Goal: Transaction & Acquisition: Download file/media

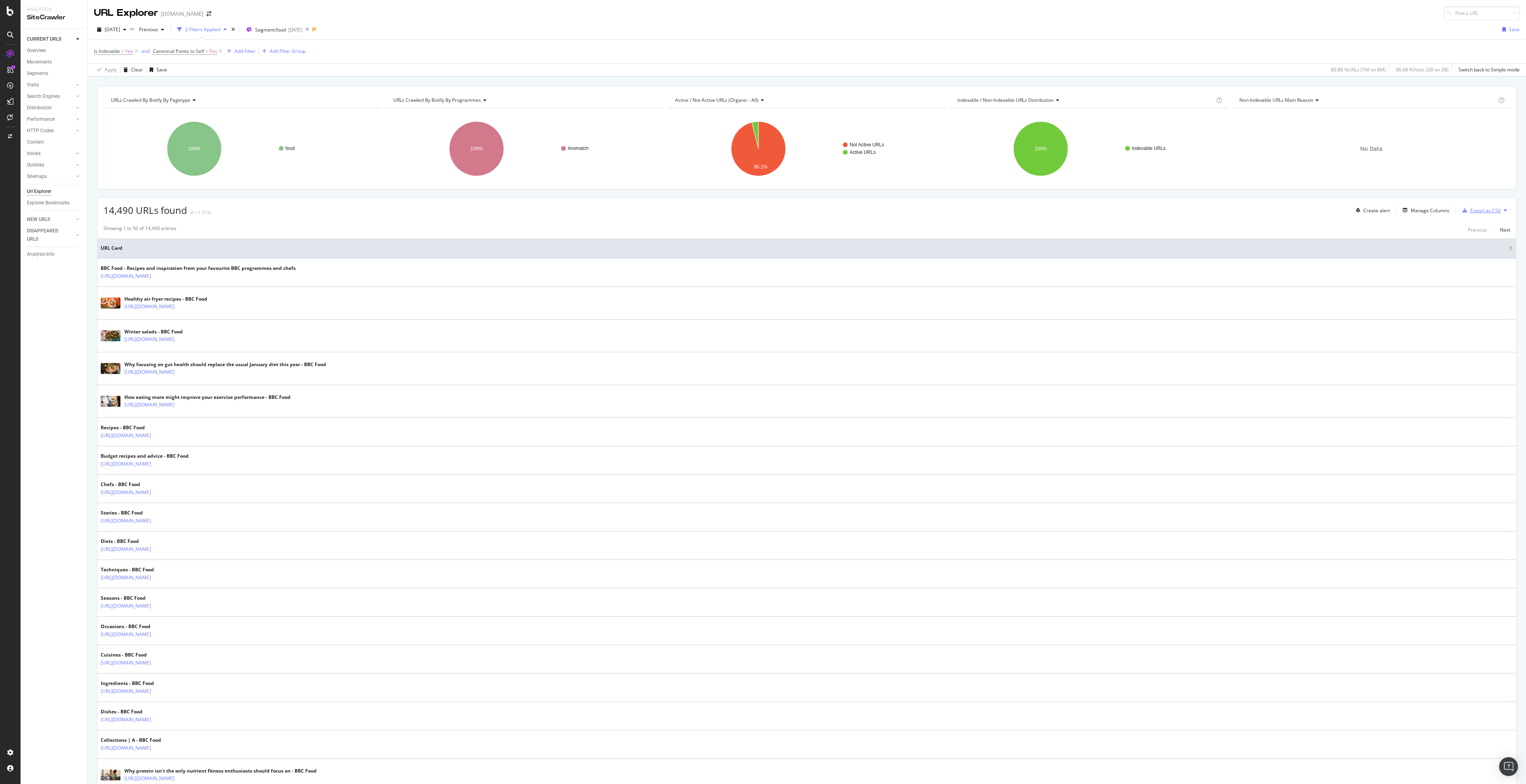
click at [1490, 213] on div "Export as CSV" at bounding box center [1485, 210] width 30 height 7
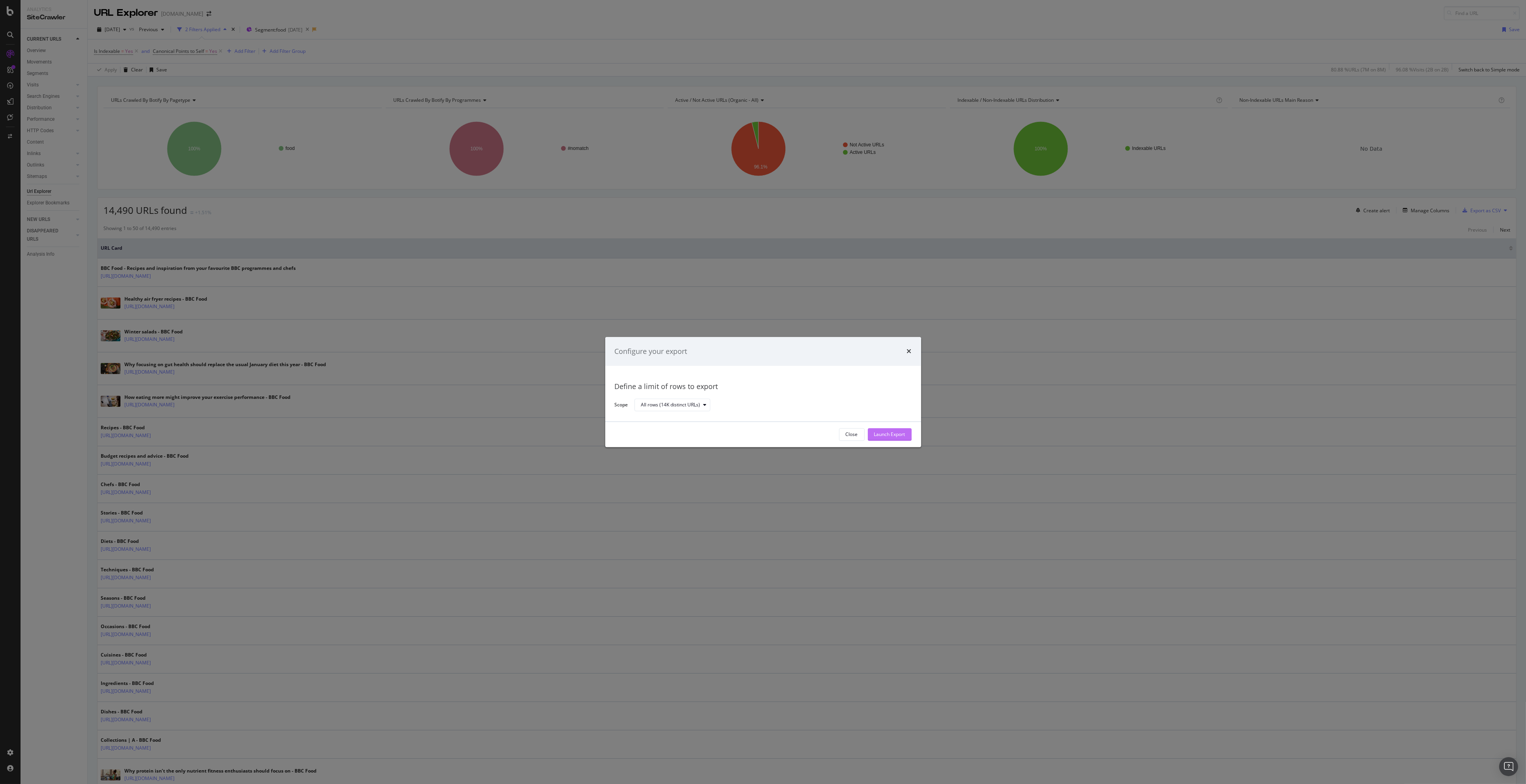
click at [903, 431] on div "Launch Export" at bounding box center [890, 434] width 31 height 7
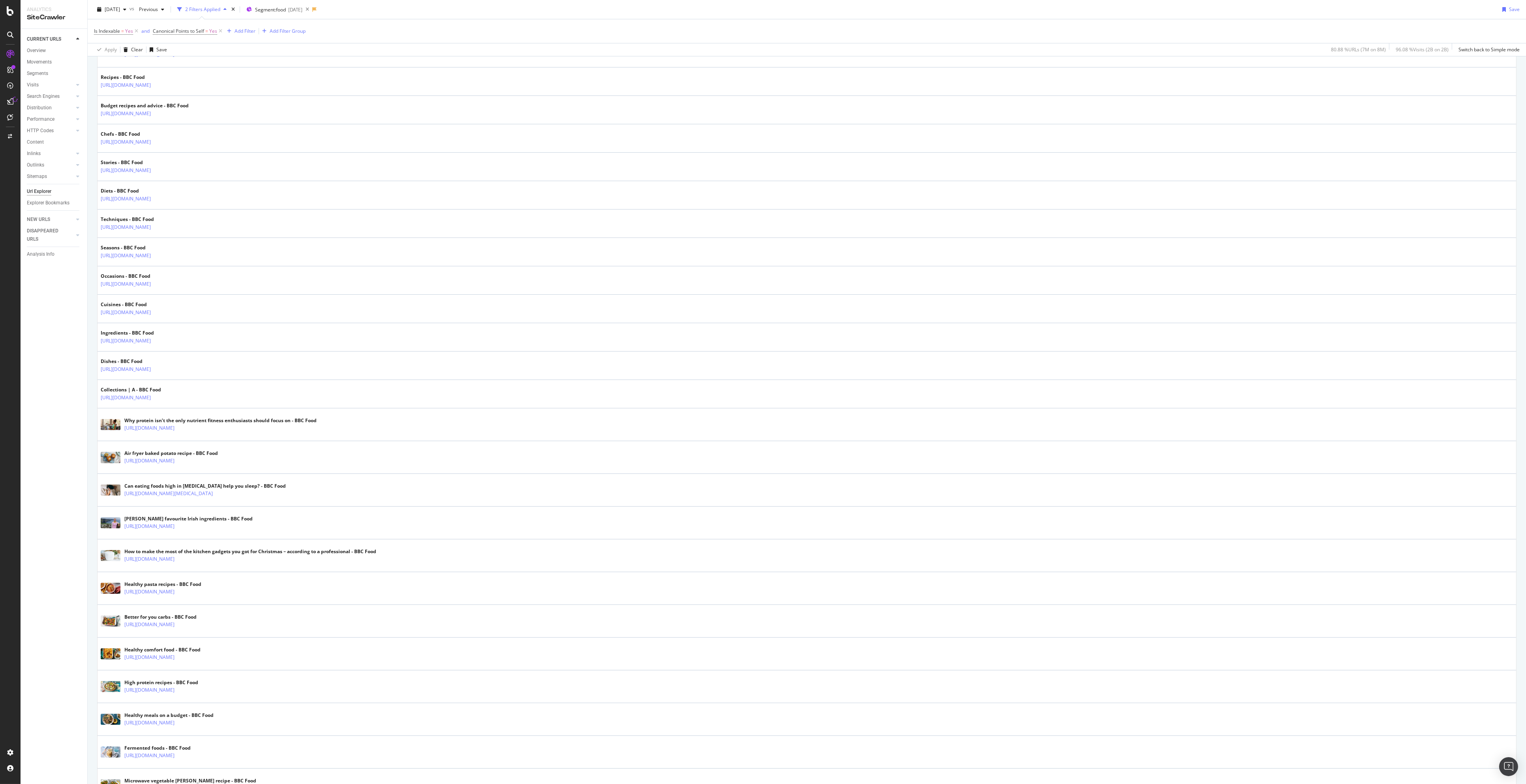
scroll to position [394, 0]
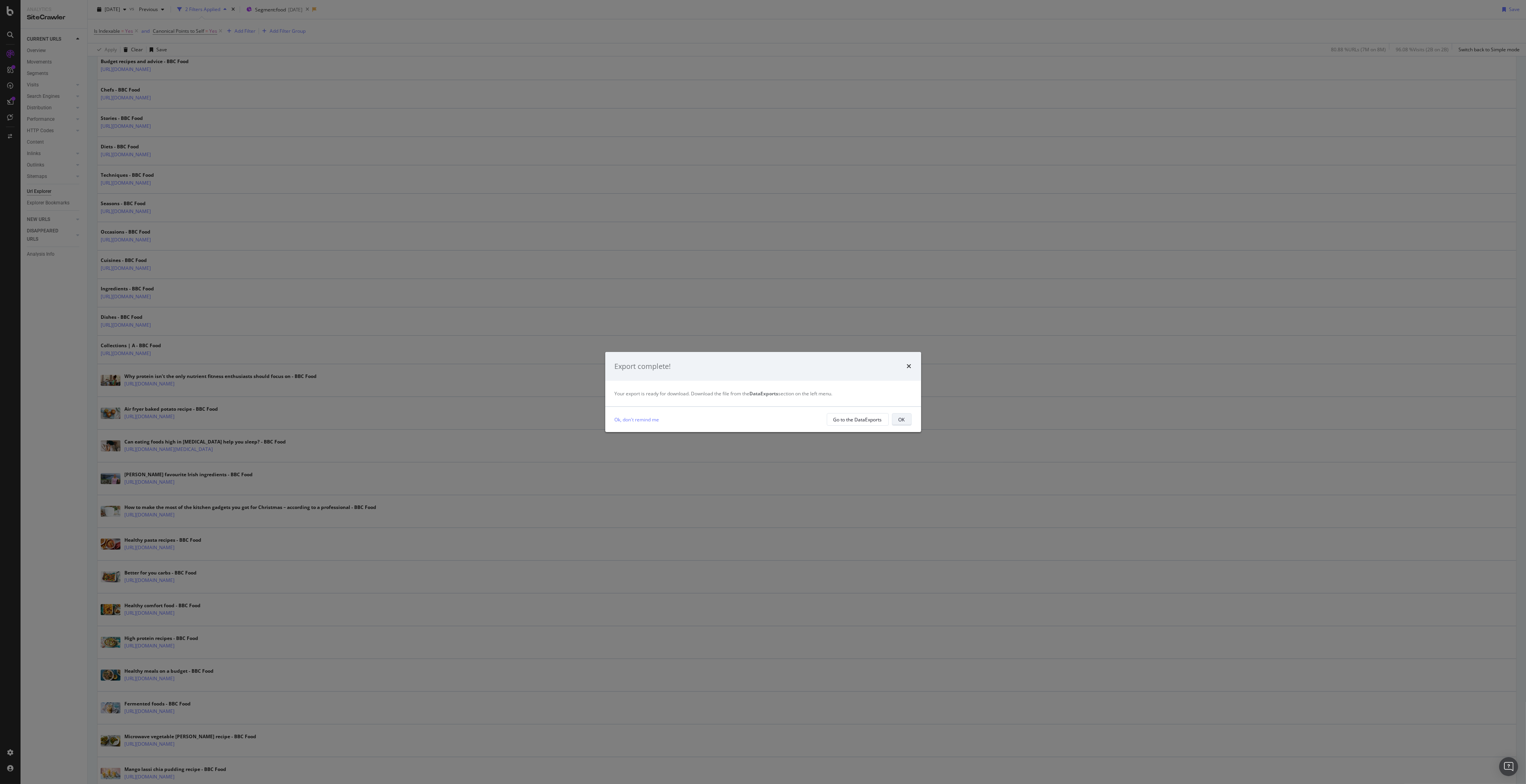
drag, startPoint x: 903, startPoint y: 426, endPoint x: 906, endPoint y: 422, distance: 5.0
click at [903, 426] on div "Ok, don't remind me Go to the DataExports OK" at bounding box center [763, 419] width 316 height 25
click at [906, 420] on button "OK" at bounding box center [902, 419] width 20 height 12
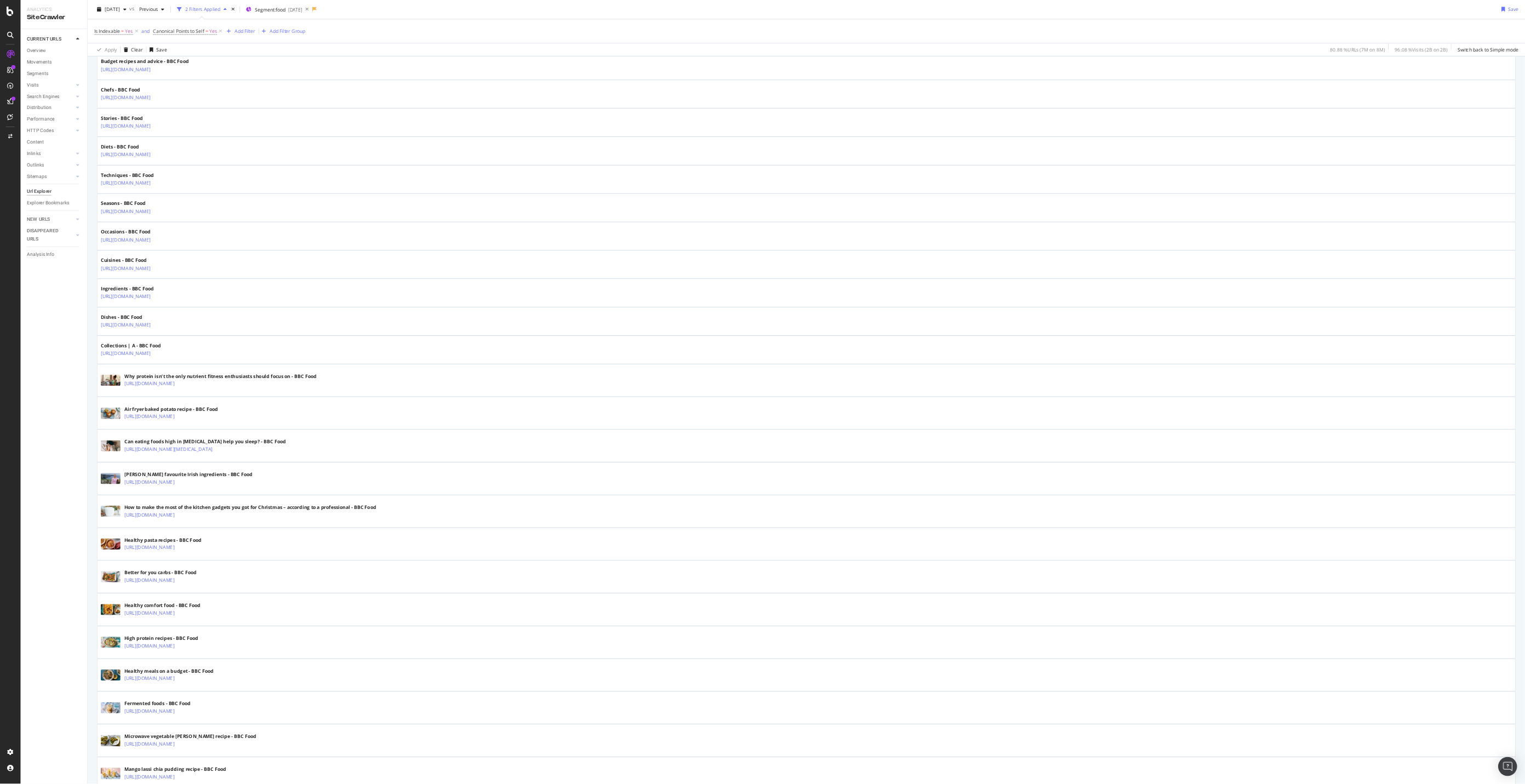
scroll to position [0, 0]
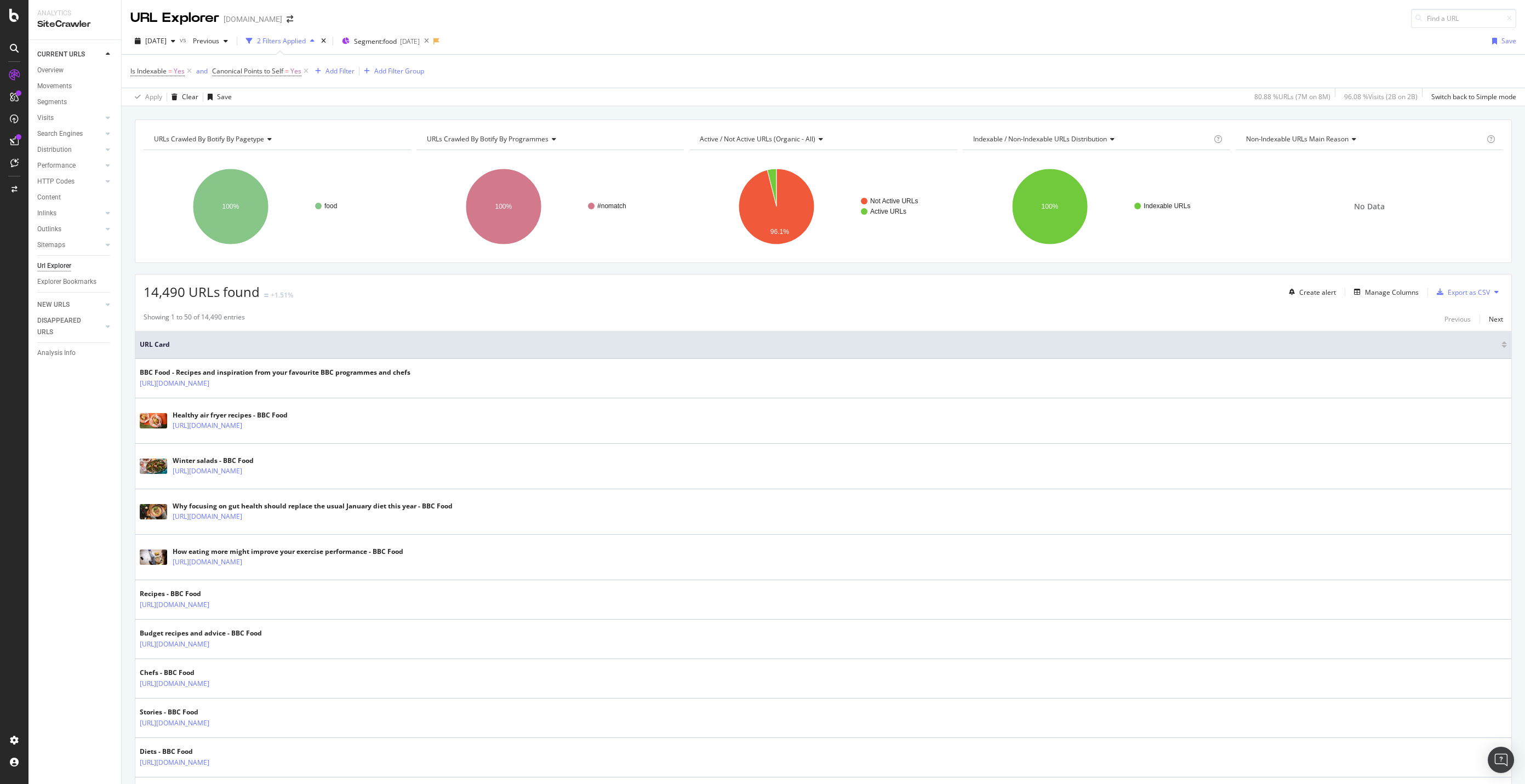
click at [1214, 79] on div "Is Indexable = Yes and Canonical Points to Self = Yes Add Filter Add Filter Gro…" at bounding box center [824, 71] width 1386 height 33
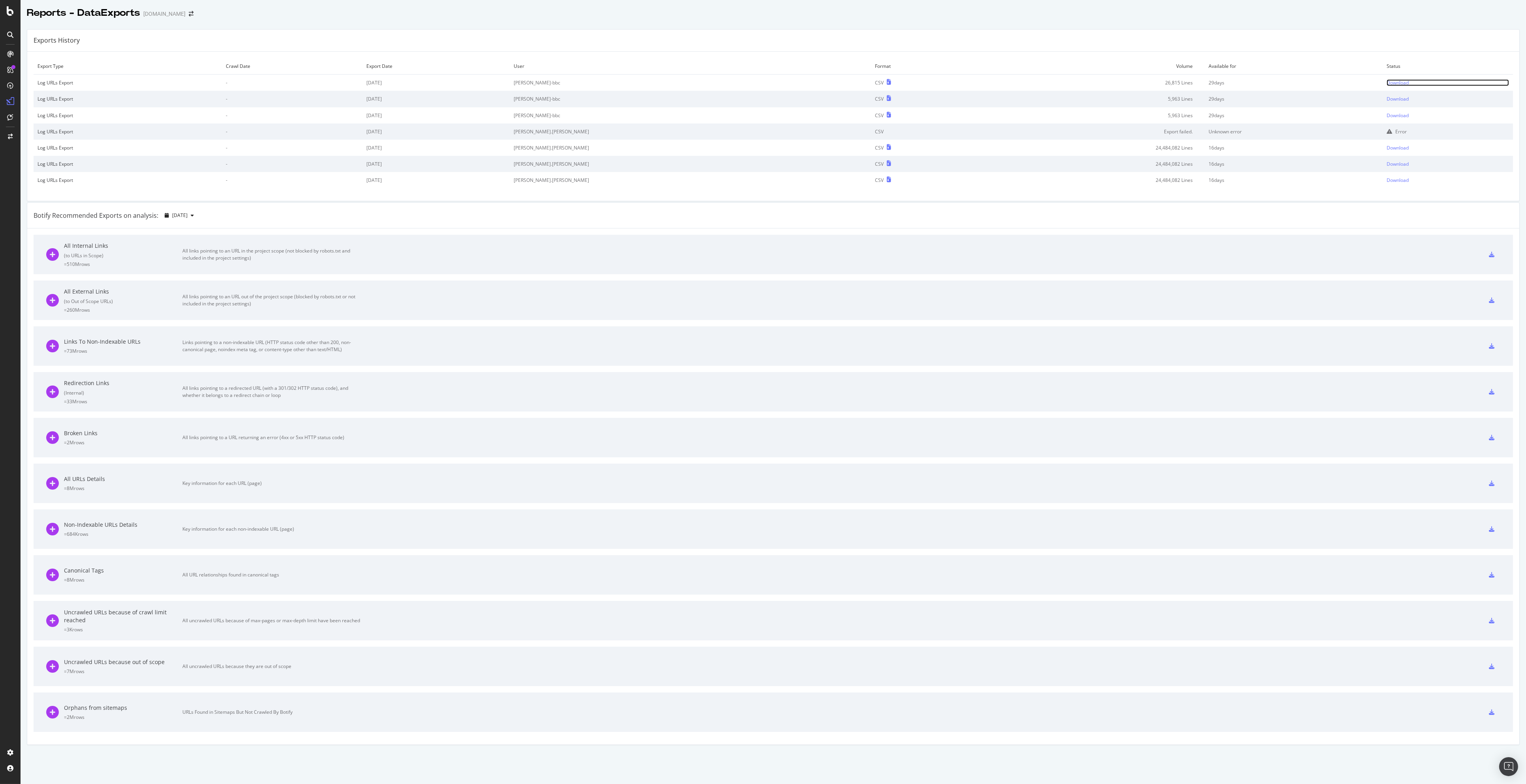
click at [1387, 82] on div "Download" at bounding box center [1397, 82] width 22 height 7
click at [1383, 86] on td "Download" at bounding box center [1448, 83] width 130 height 17
click at [1387, 82] on div "Download" at bounding box center [1397, 82] width 22 height 7
click at [1266, 11] on div "Reports - DataExports www.bbc.co.uk" at bounding box center [773, 9] width 1505 height 20
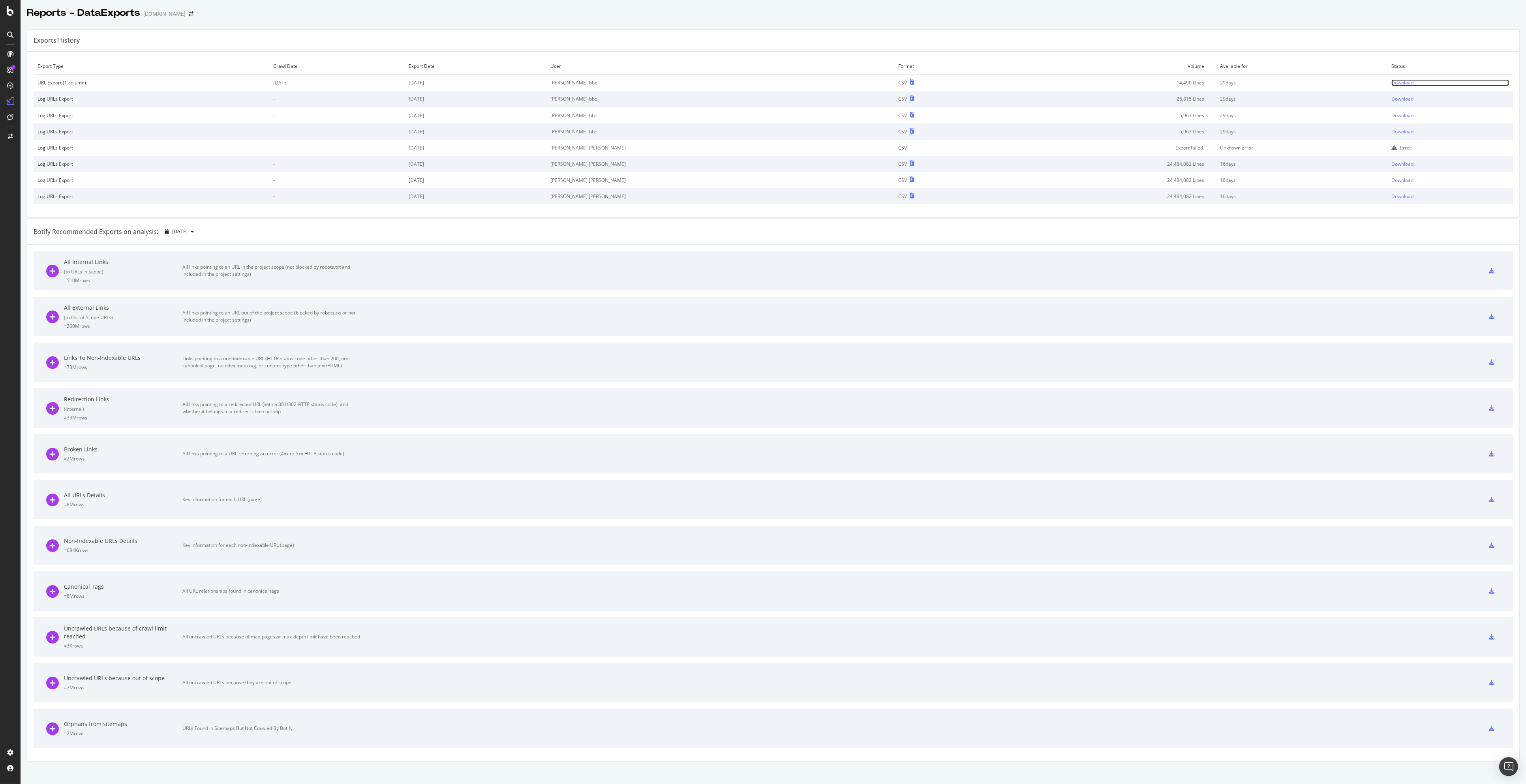
click at [1392, 83] on div "Download" at bounding box center [1402, 82] width 22 height 7
click at [1392, 82] on div "Download" at bounding box center [1402, 82] width 22 height 7
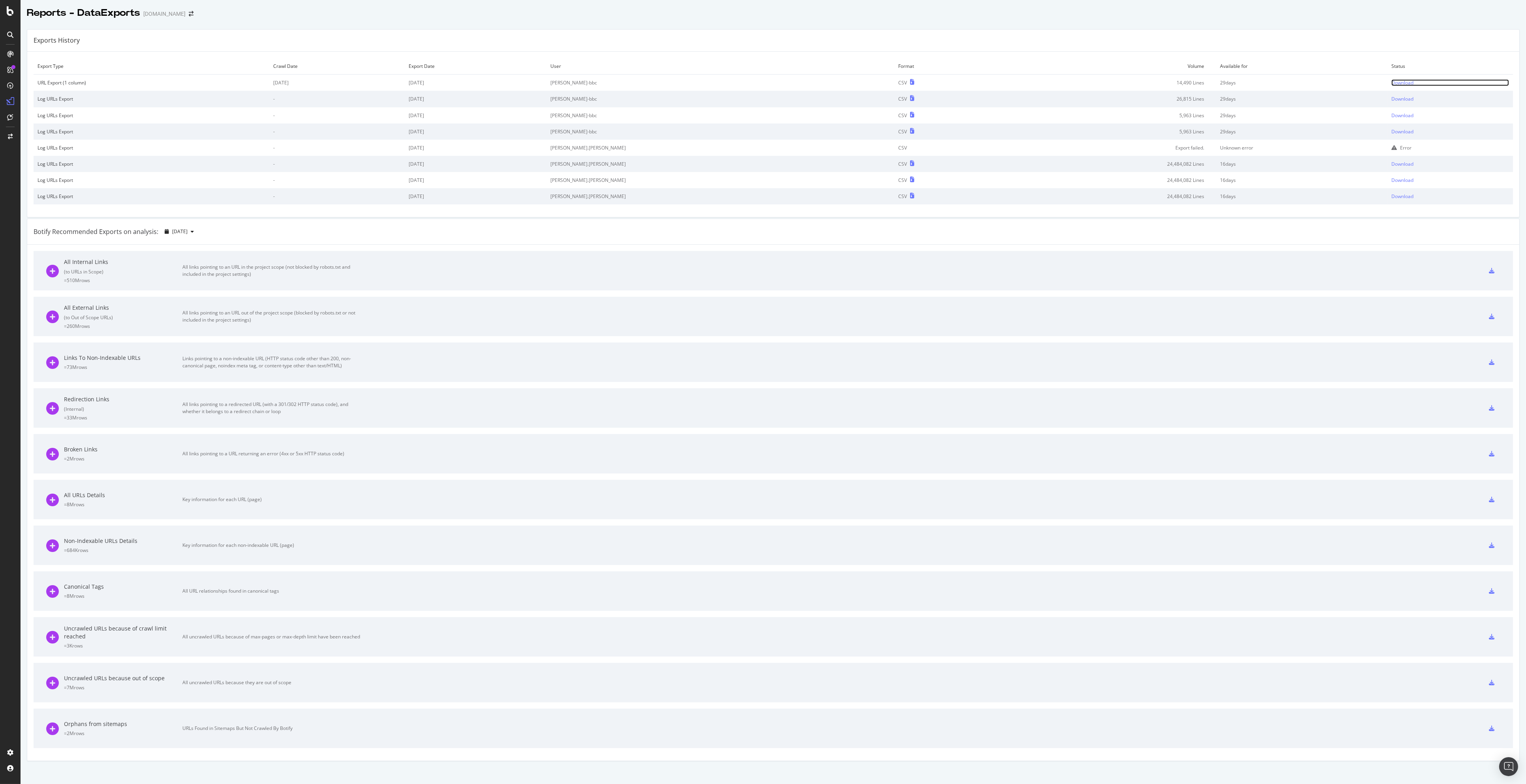
click at [1392, 82] on div "Download" at bounding box center [1402, 82] width 22 height 7
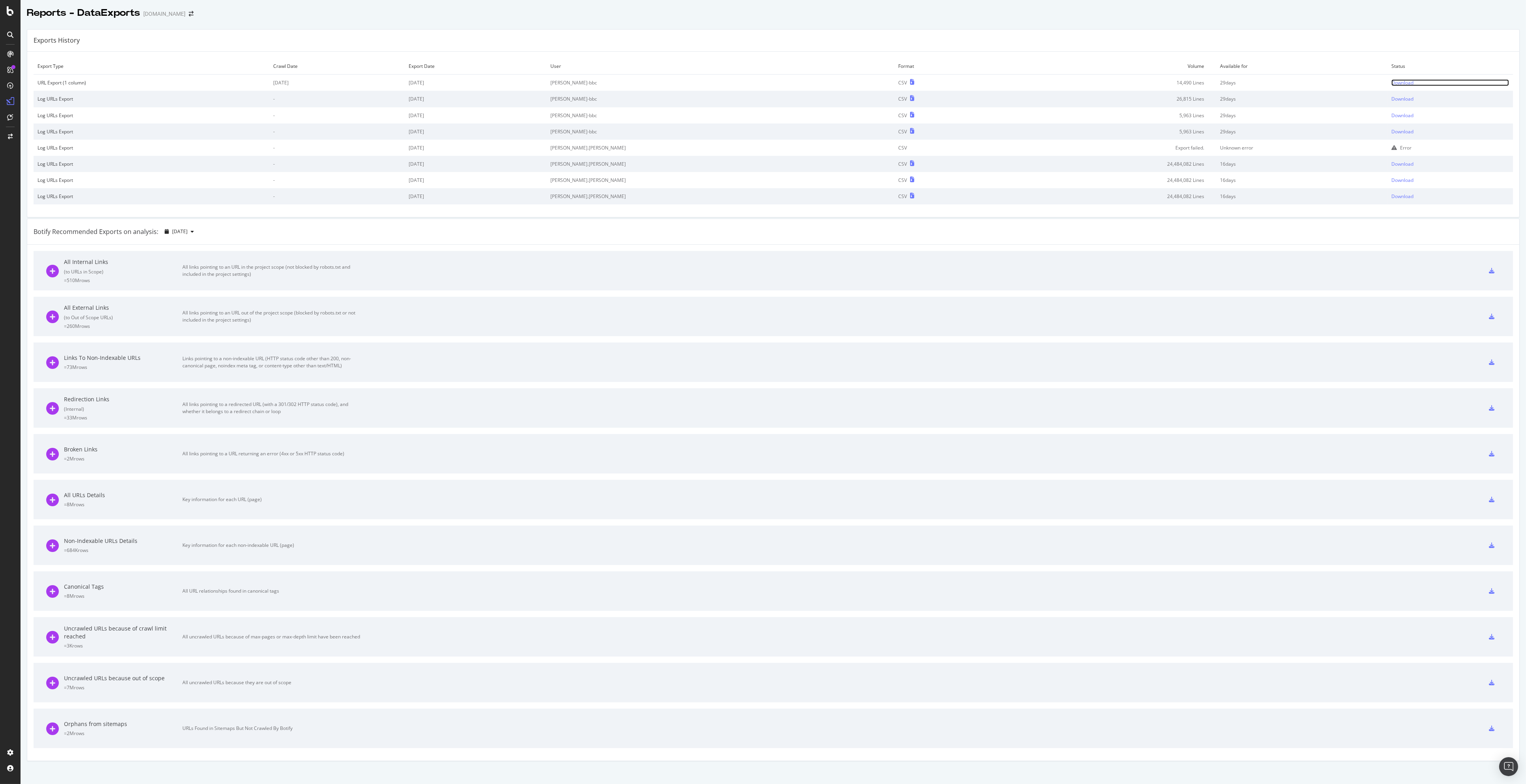
click at [1392, 82] on div "Download" at bounding box center [1402, 82] width 22 height 7
click at [1392, 81] on div "Download" at bounding box center [1402, 82] width 22 height 7
click at [1392, 82] on div "Download" at bounding box center [1402, 82] width 22 height 7
click at [1303, 64] on td "Available for" at bounding box center [1301, 66] width 171 height 17
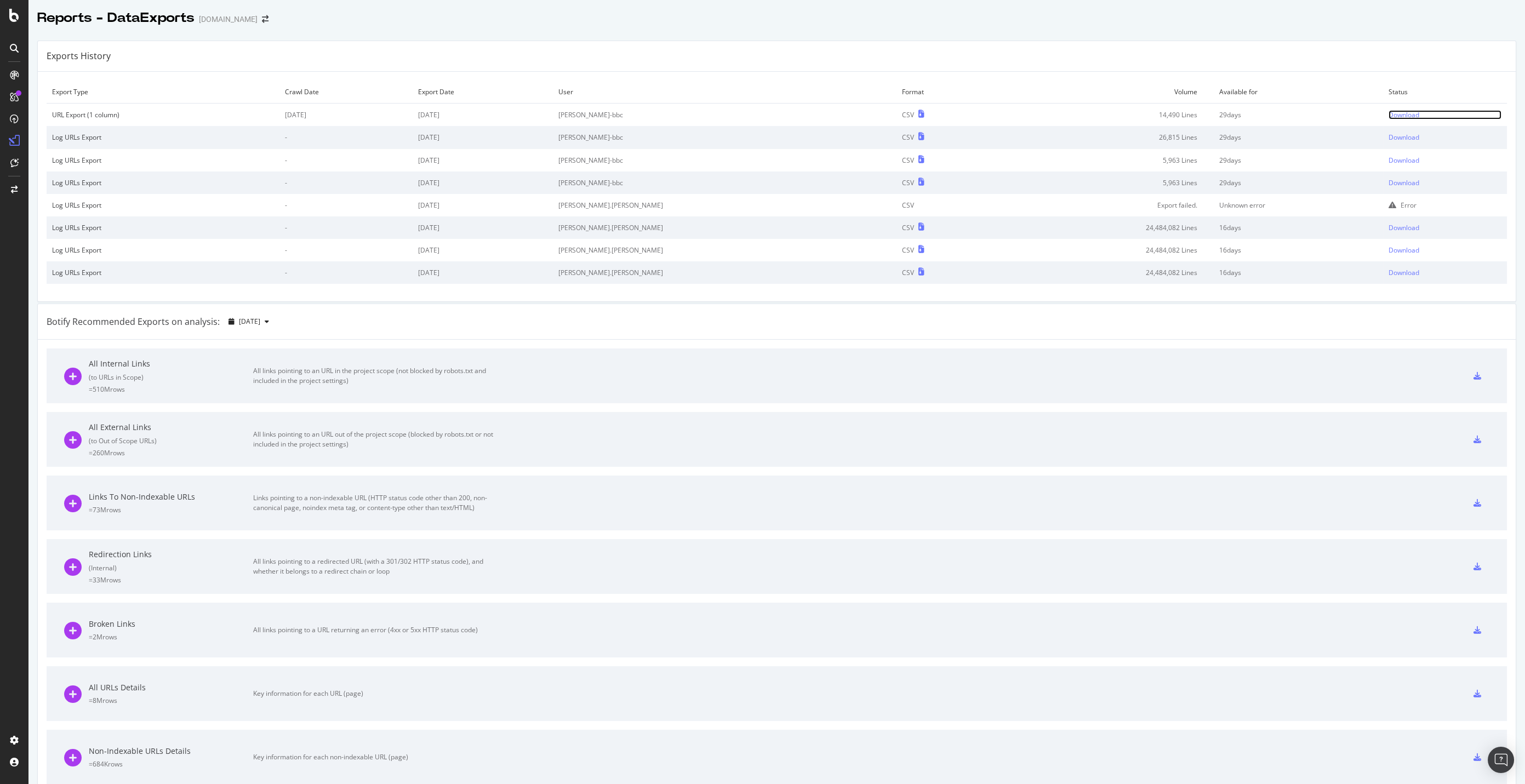
click at [1389, 114] on div "Download" at bounding box center [1403, 114] width 30 height 9
click at [1383, 107] on td "Download" at bounding box center [1444, 115] width 124 height 23
click at [1389, 116] on div "Download" at bounding box center [1403, 114] width 30 height 9
click at [1332, 115] on td "29 days" at bounding box center [1298, 115] width 169 height 23
click at [833, 323] on div "Botify Recommended Exports on analysis: 2025 Oct. 7th" at bounding box center [777, 321] width 1478 height 35
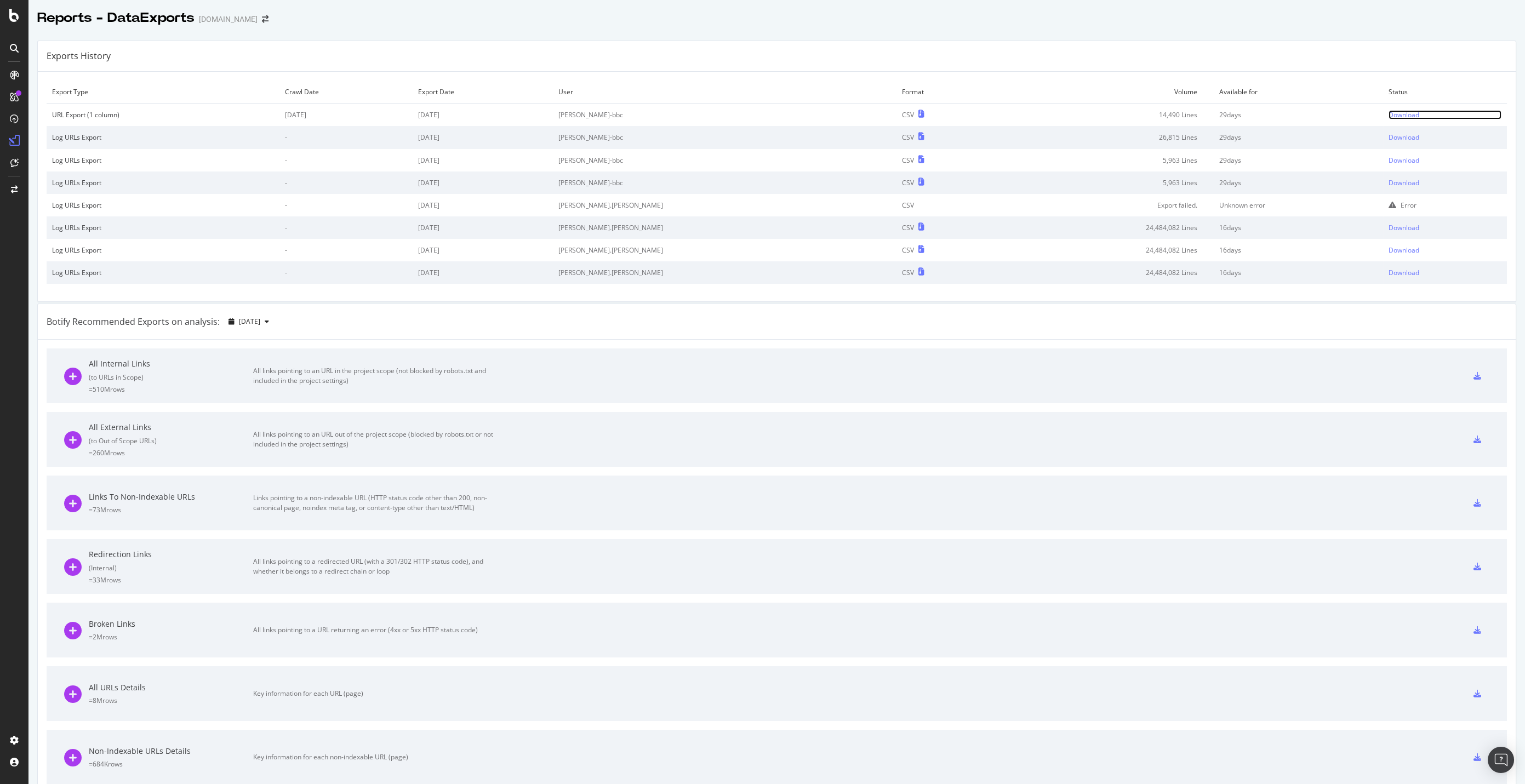
click at [1389, 113] on div "Download" at bounding box center [1403, 114] width 30 height 9
click at [1389, 118] on div "Download" at bounding box center [1403, 114] width 30 height 9
click at [405, 113] on div "Download" at bounding box center [1403, 114] width 30 height 9
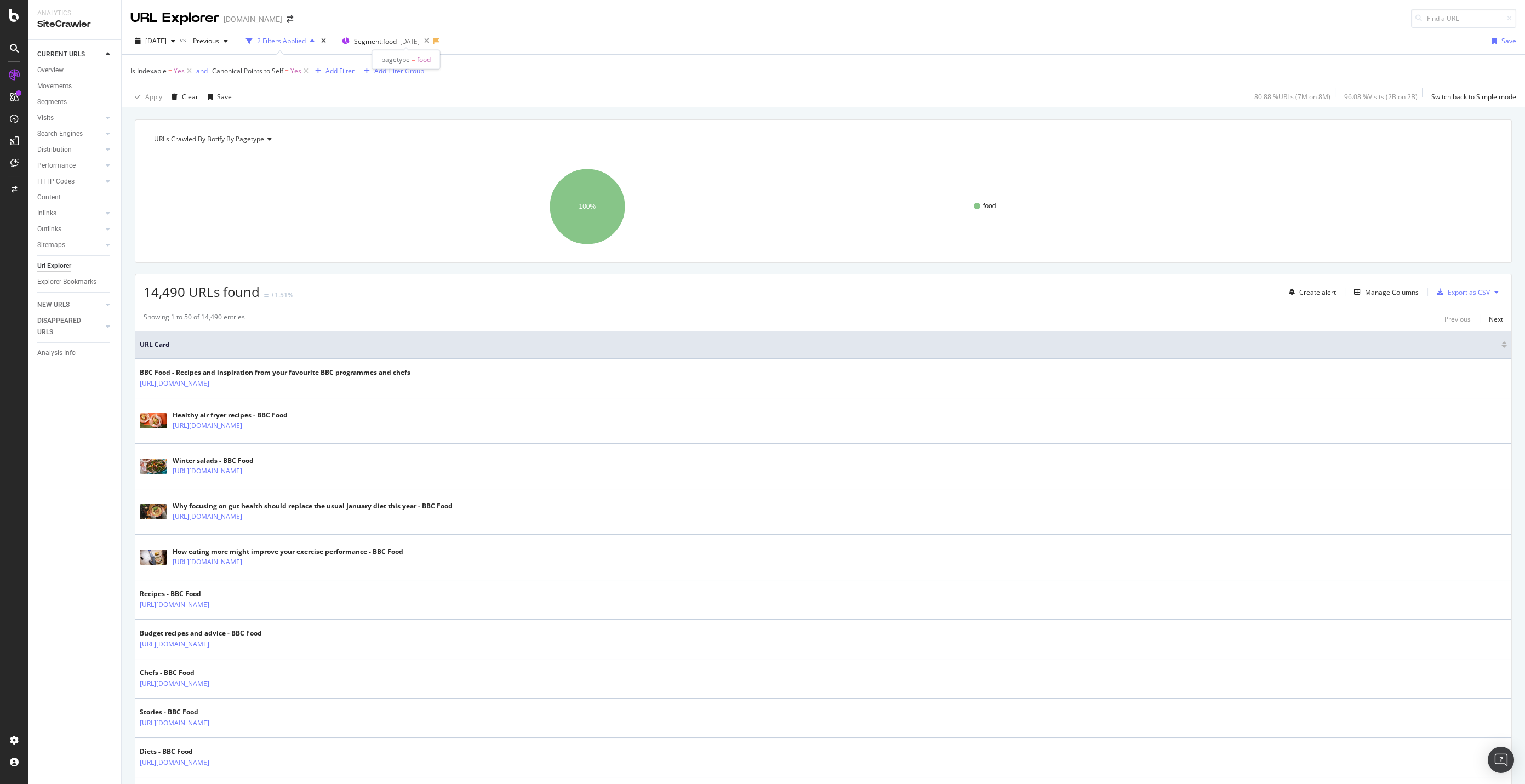
click at [386, 50] on div "pagetype = food" at bounding box center [406, 59] width 68 height 19
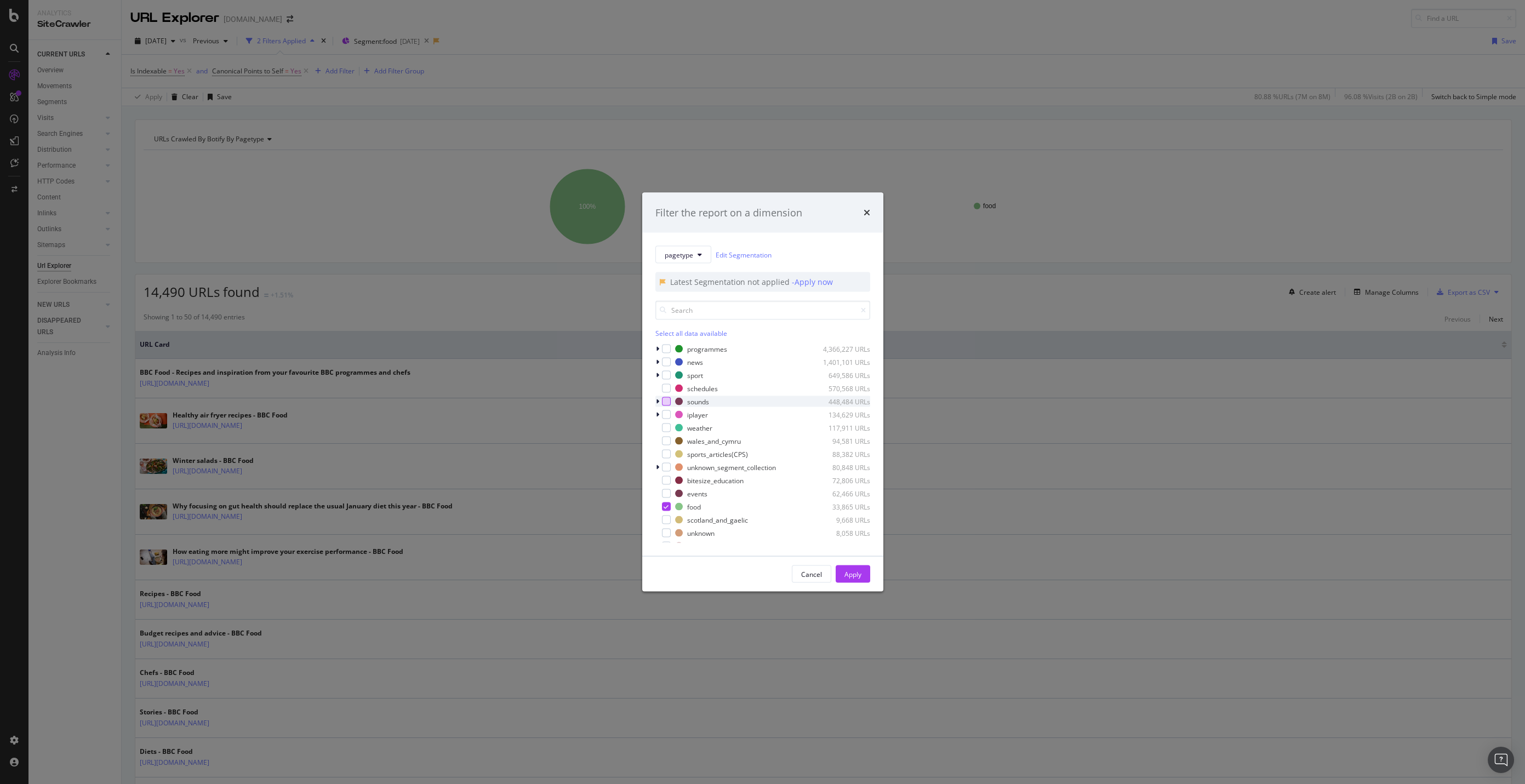
click at [405, 270] on div "modal" at bounding box center [666, 401] width 9 height 9
click at [405, 270] on div "modal" at bounding box center [666, 506] width 9 height 9
click at [405, 270] on button "Apply" at bounding box center [853, 574] width 35 height 17
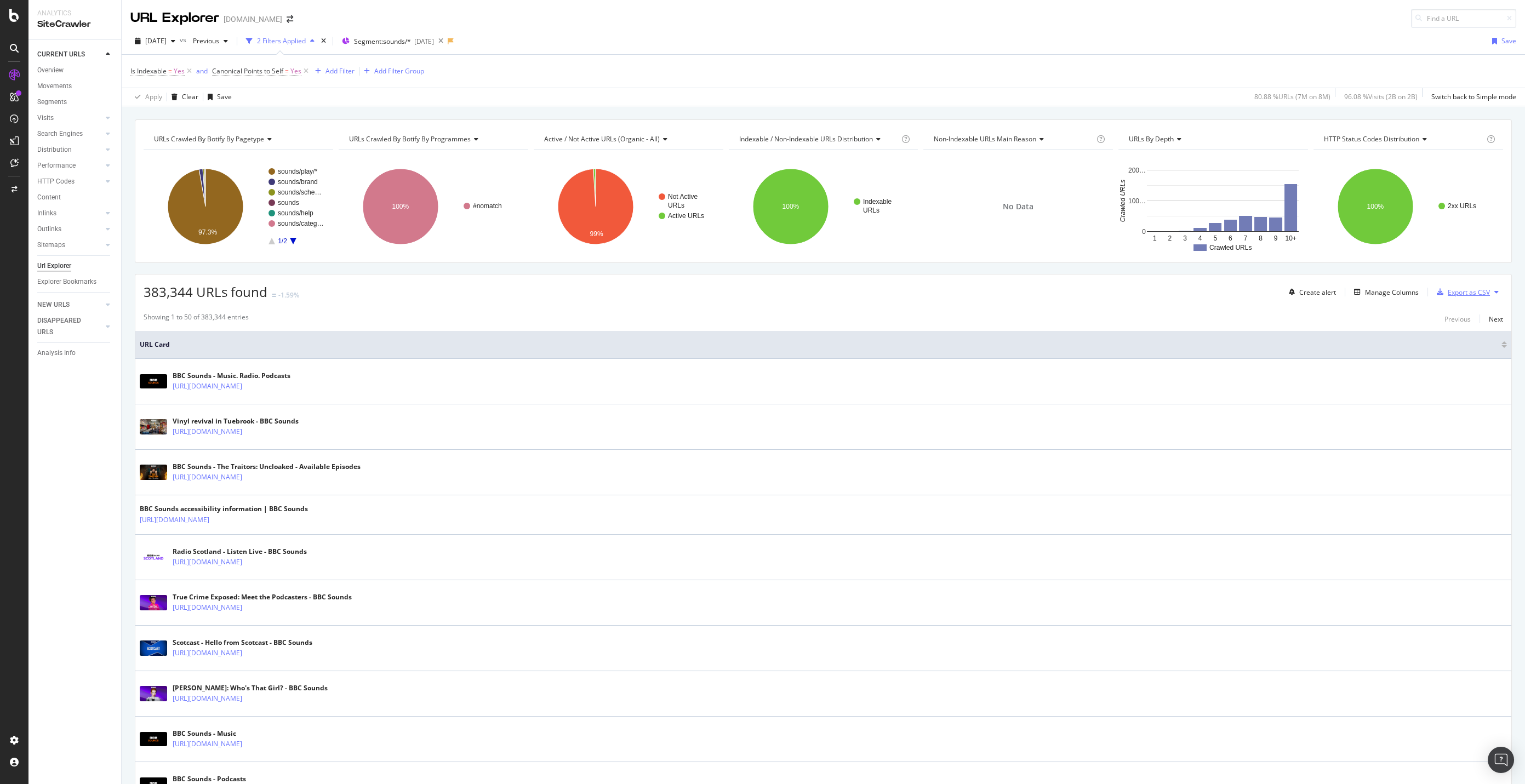
click at [405, 270] on div "Export as CSV" at bounding box center [1461, 292] width 58 height 16
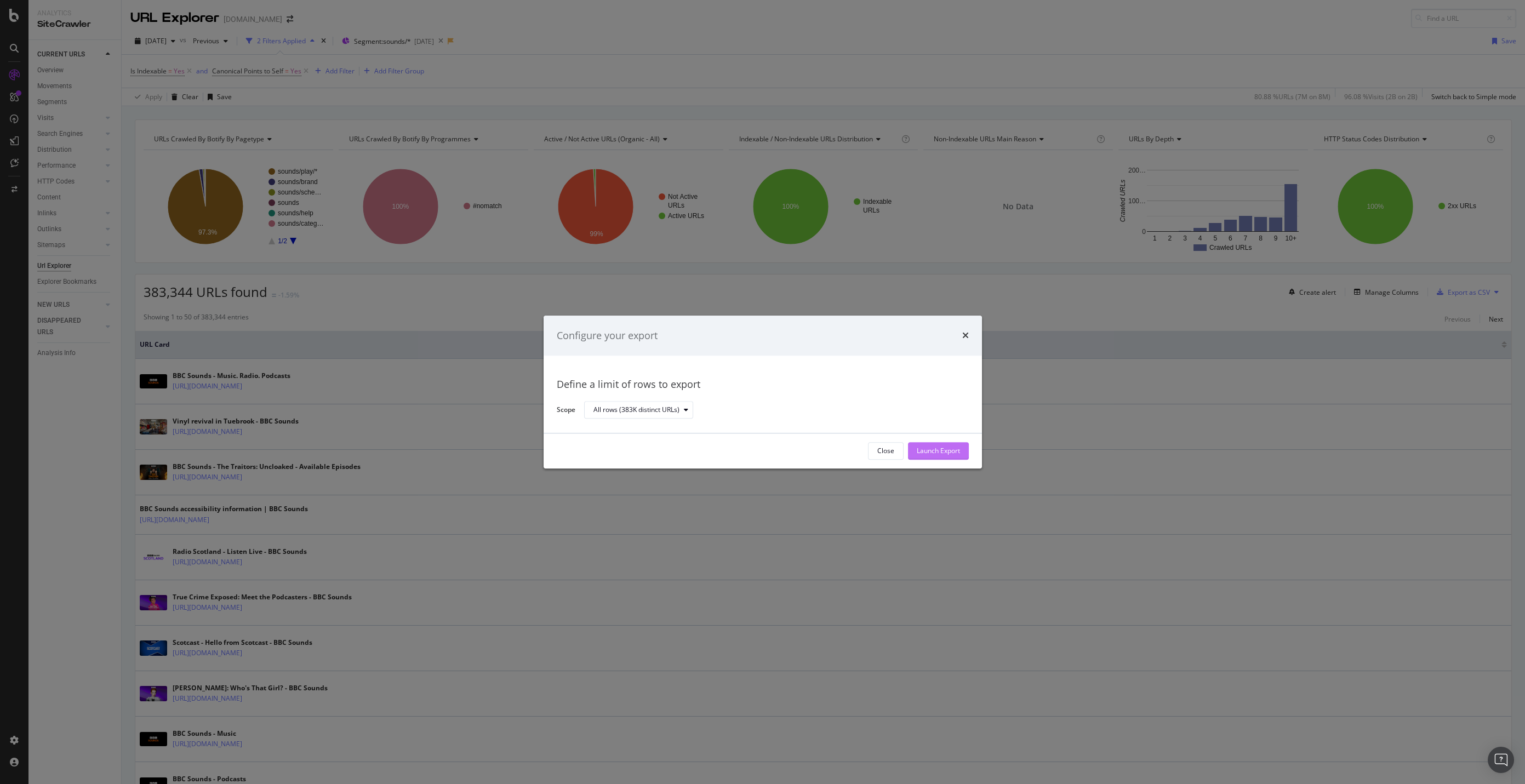
click at [405, 270] on button "Launch Export" at bounding box center [938, 450] width 61 height 17
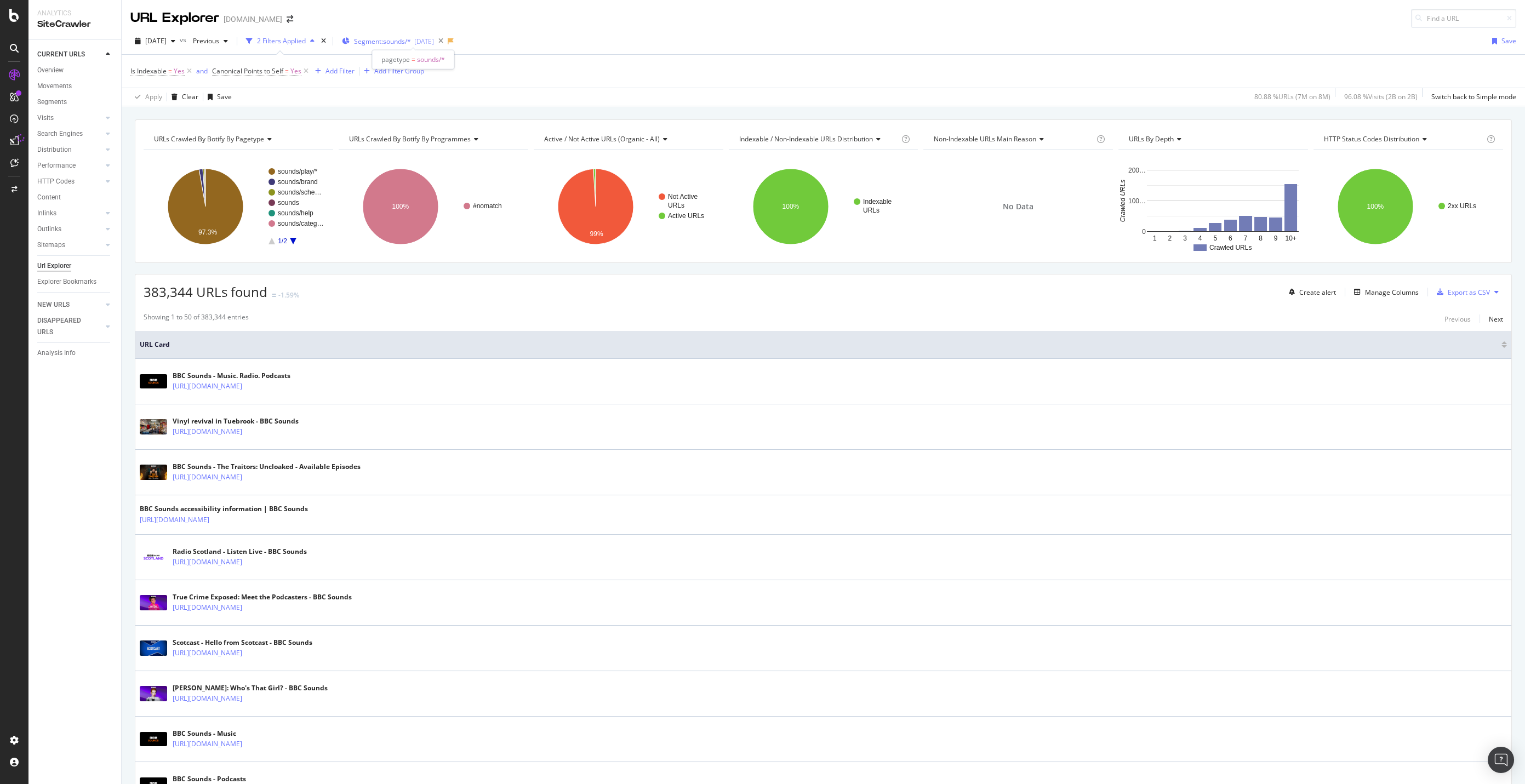
click at [394, 40] on span "Segment: sounds/*" at bounding box center [382, 41] width 57 height 9
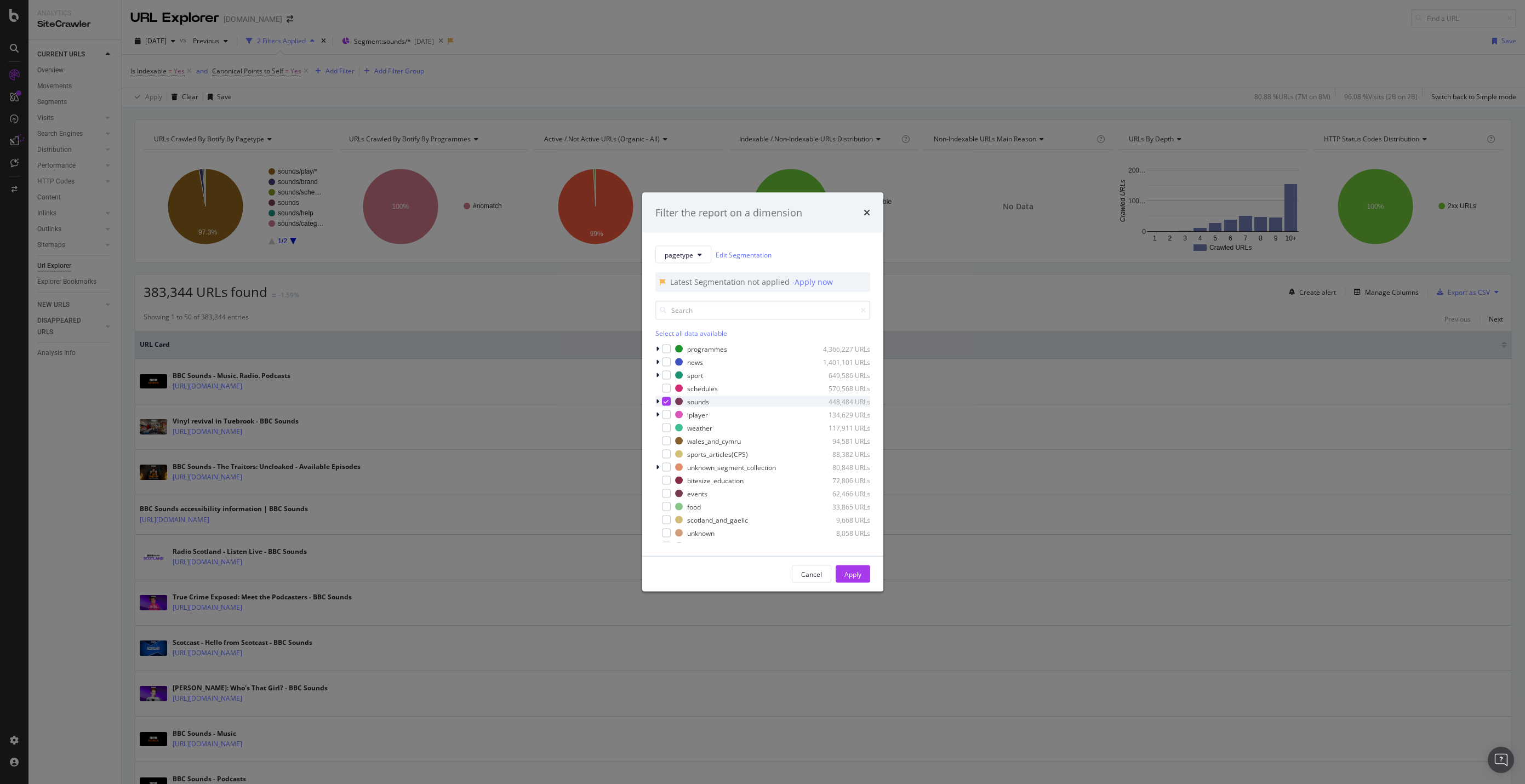
click at [405, 270] on div "modal" at bounding box center [666, 401] width 9 height 9
click at [405, 270] on div "modal" at bounding box center [666, 375] width 9 height 9
click at [405, 270] on div "Apply" at bounding box center [853, 573] width 17 height 9
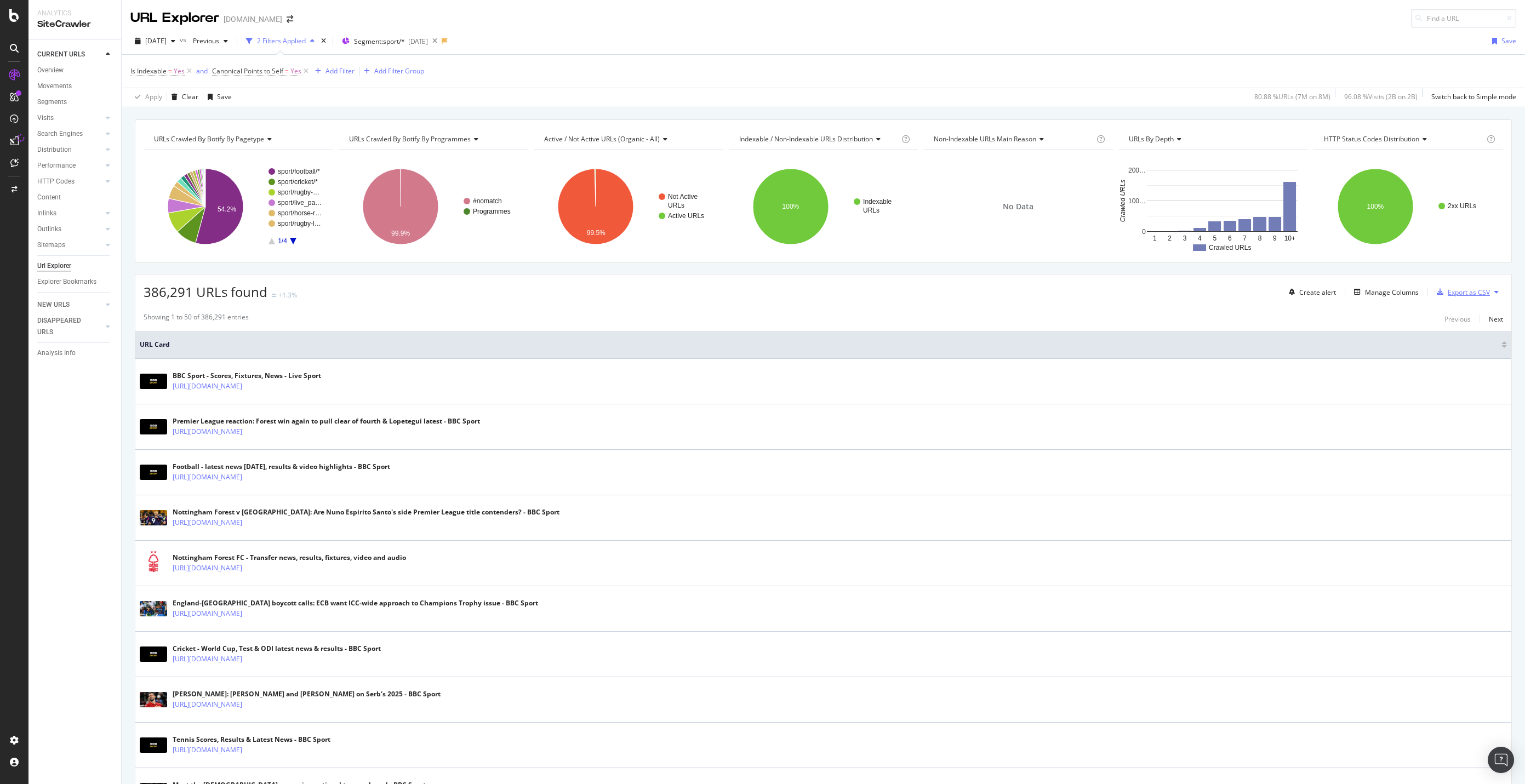
click at [405, 270] on div "Export as CSV" at bounding box center [1468, 292] width 42 height 9
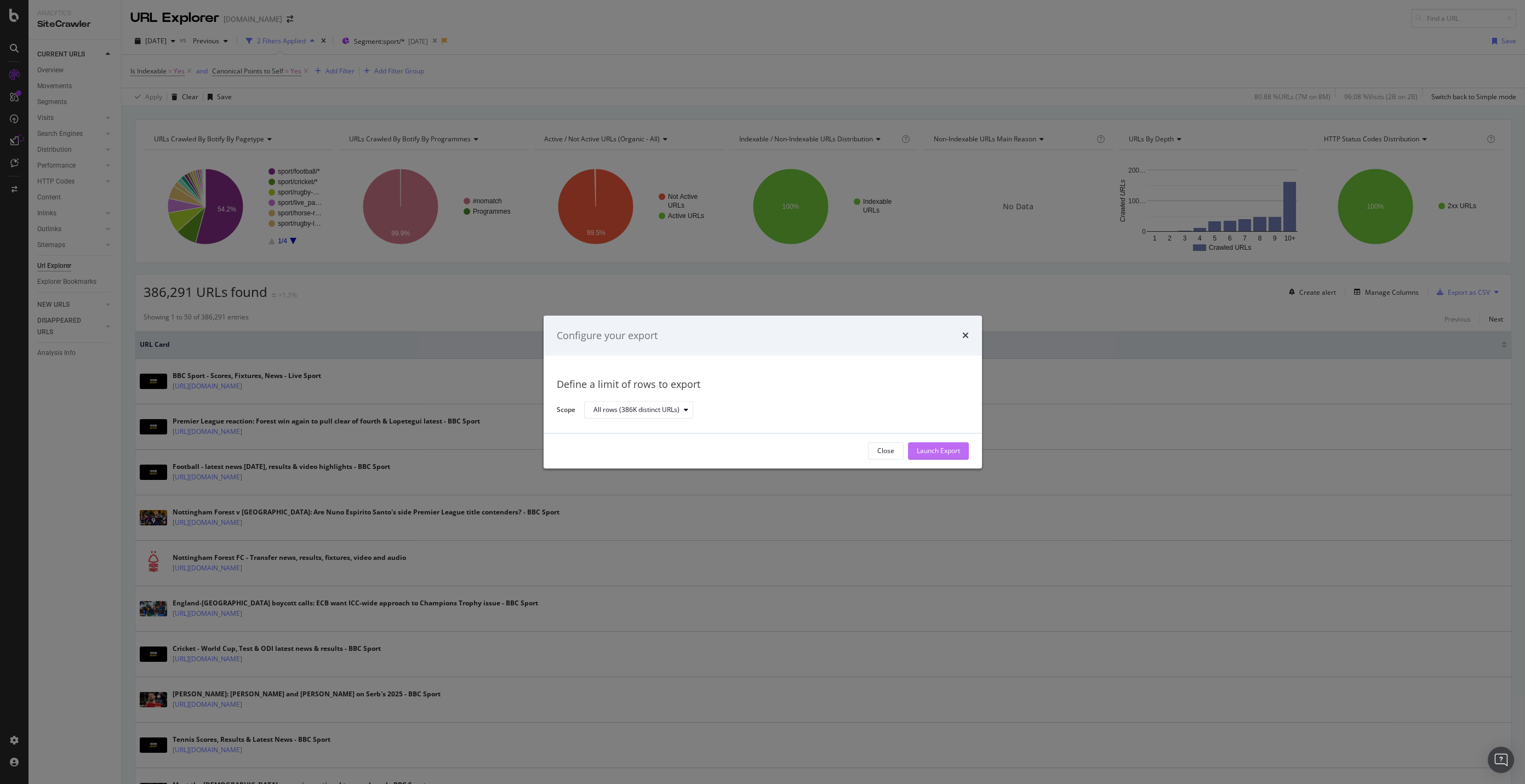
click at [405, 270] on div "Launch Export" at bounding box center [938, 450] width 44 height 9
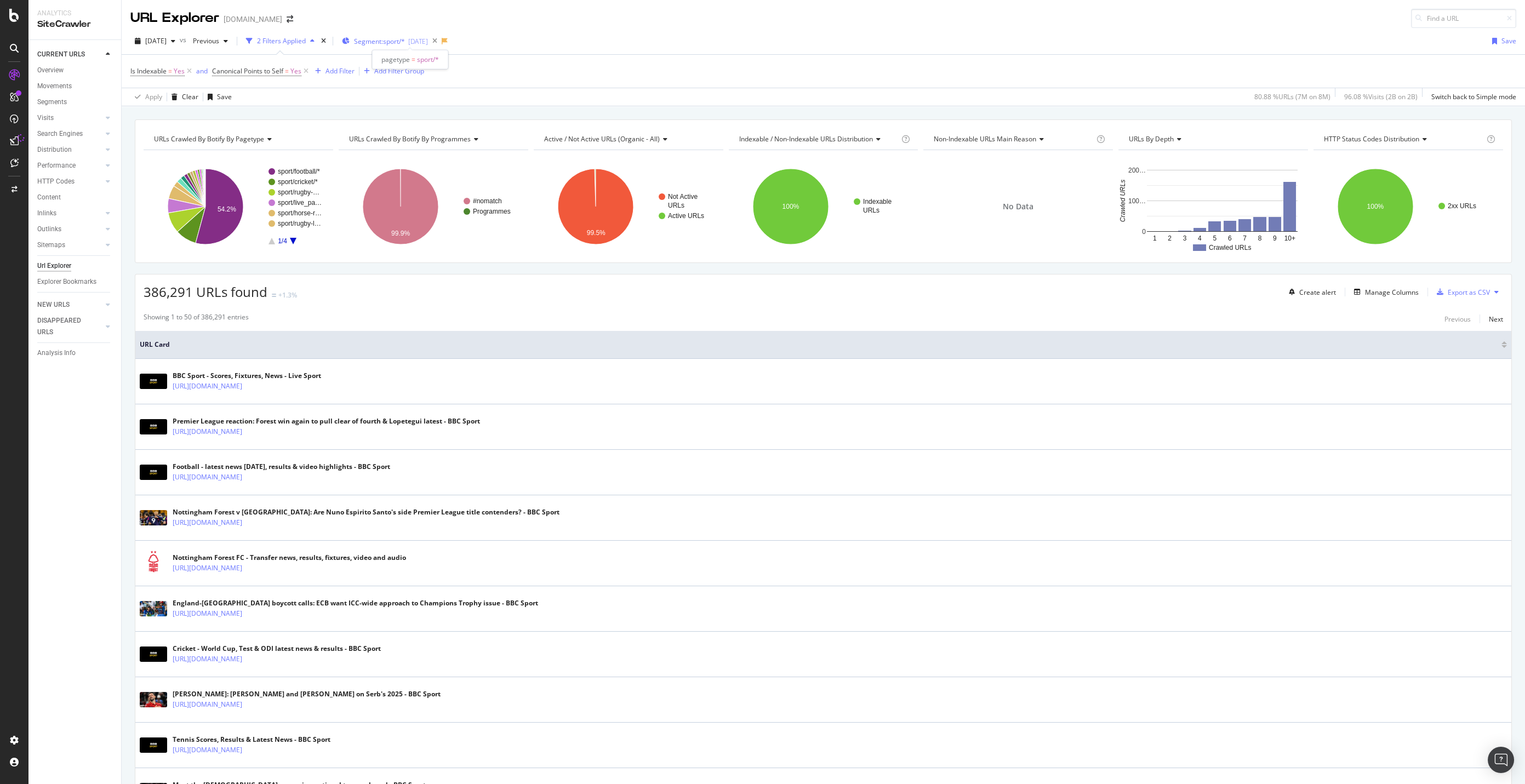
click at [376, 42] on span "Segment: sport/*" at bounding box center [380, 41] width 51 height 9
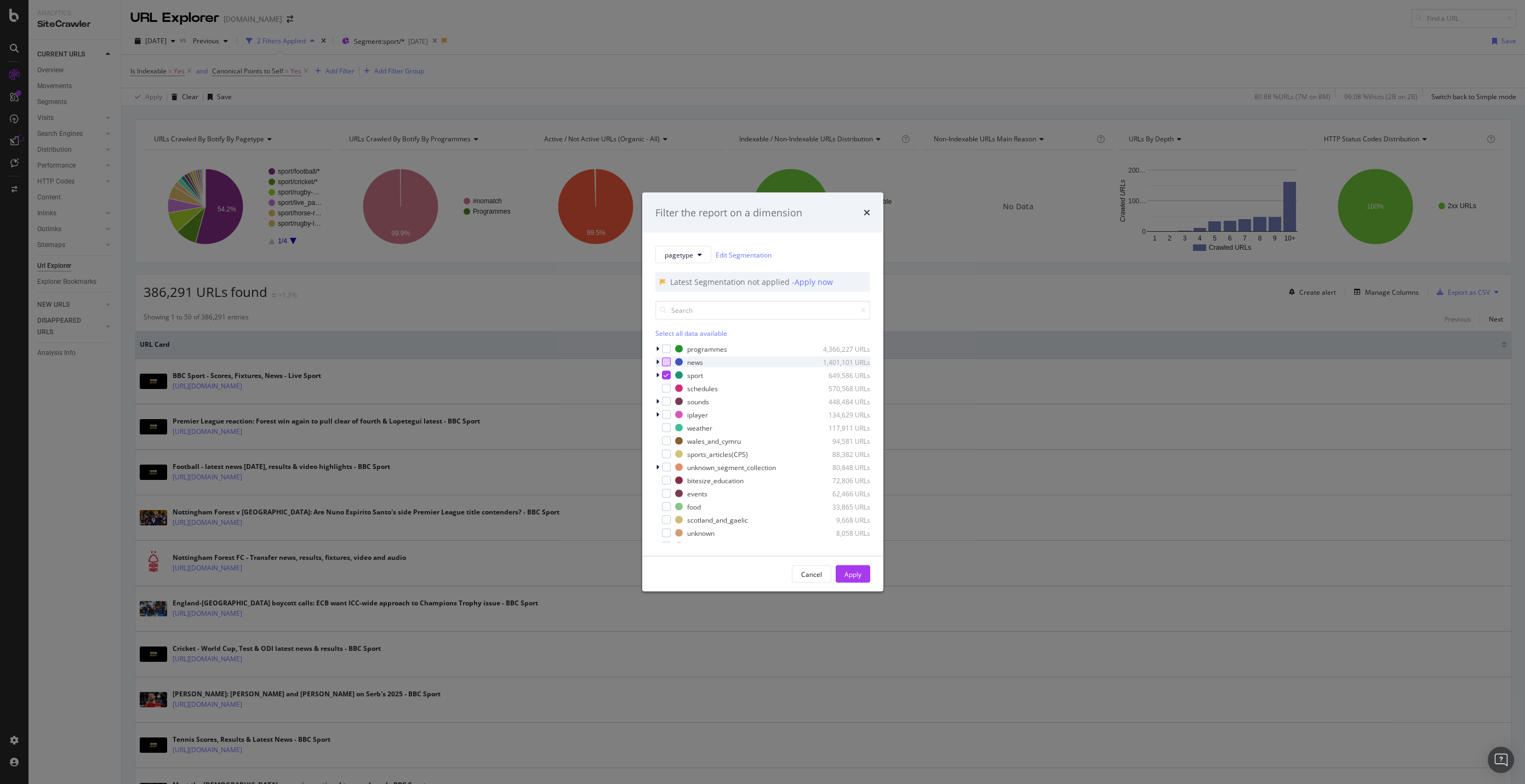
click at [405, 270] on div "modal" at bounding box center [666, 362] width 9 height 9
click at [405, 270] on icon "modal" at bounding box center [666, 375] width 5 height 6
click at [405, 270] on div "Apply" at bounding box center [853, 573] width 17 height 9
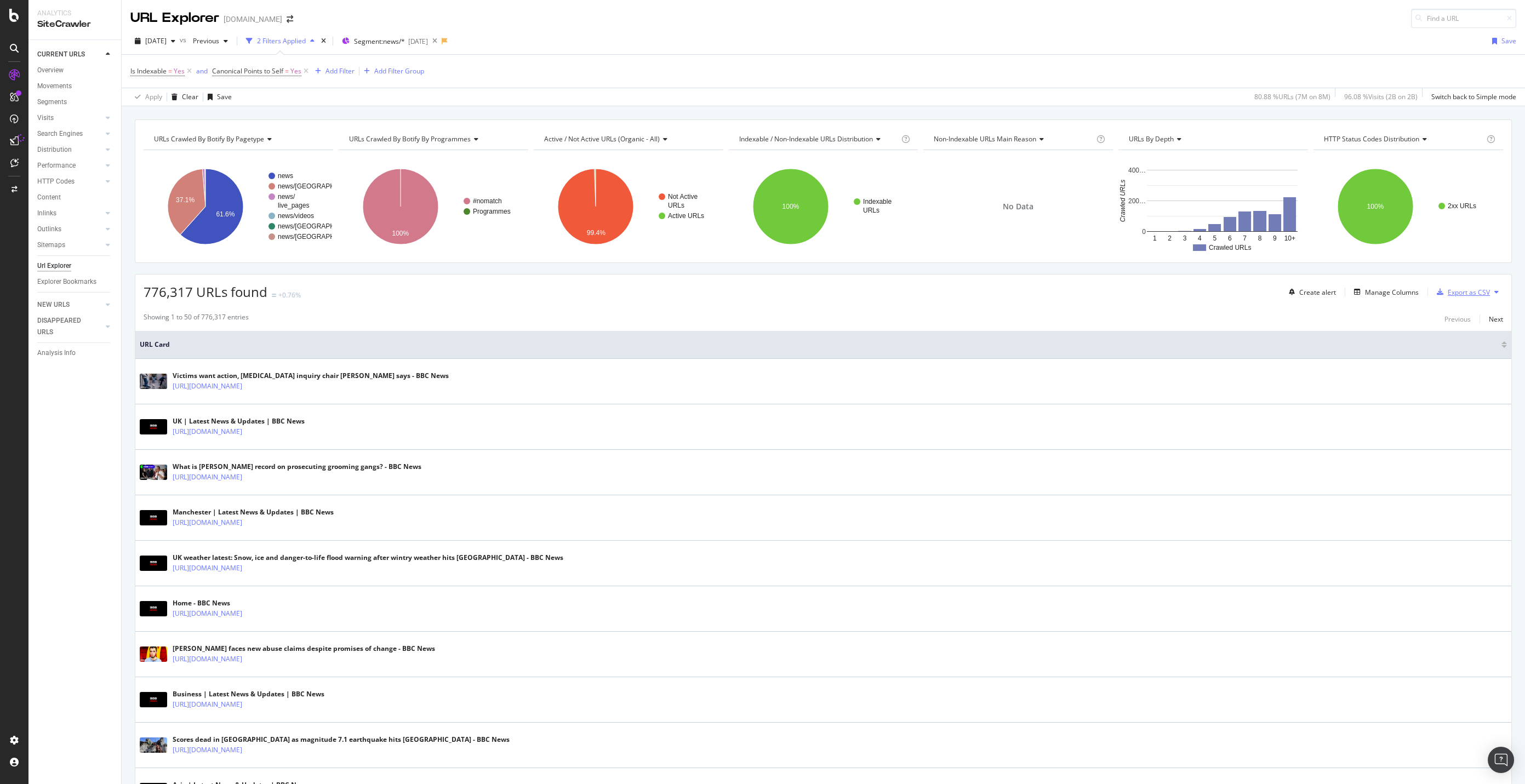
click at [405, 270] on div "Export as CSV" at bounding box center [1468, 292] width 42 height 9
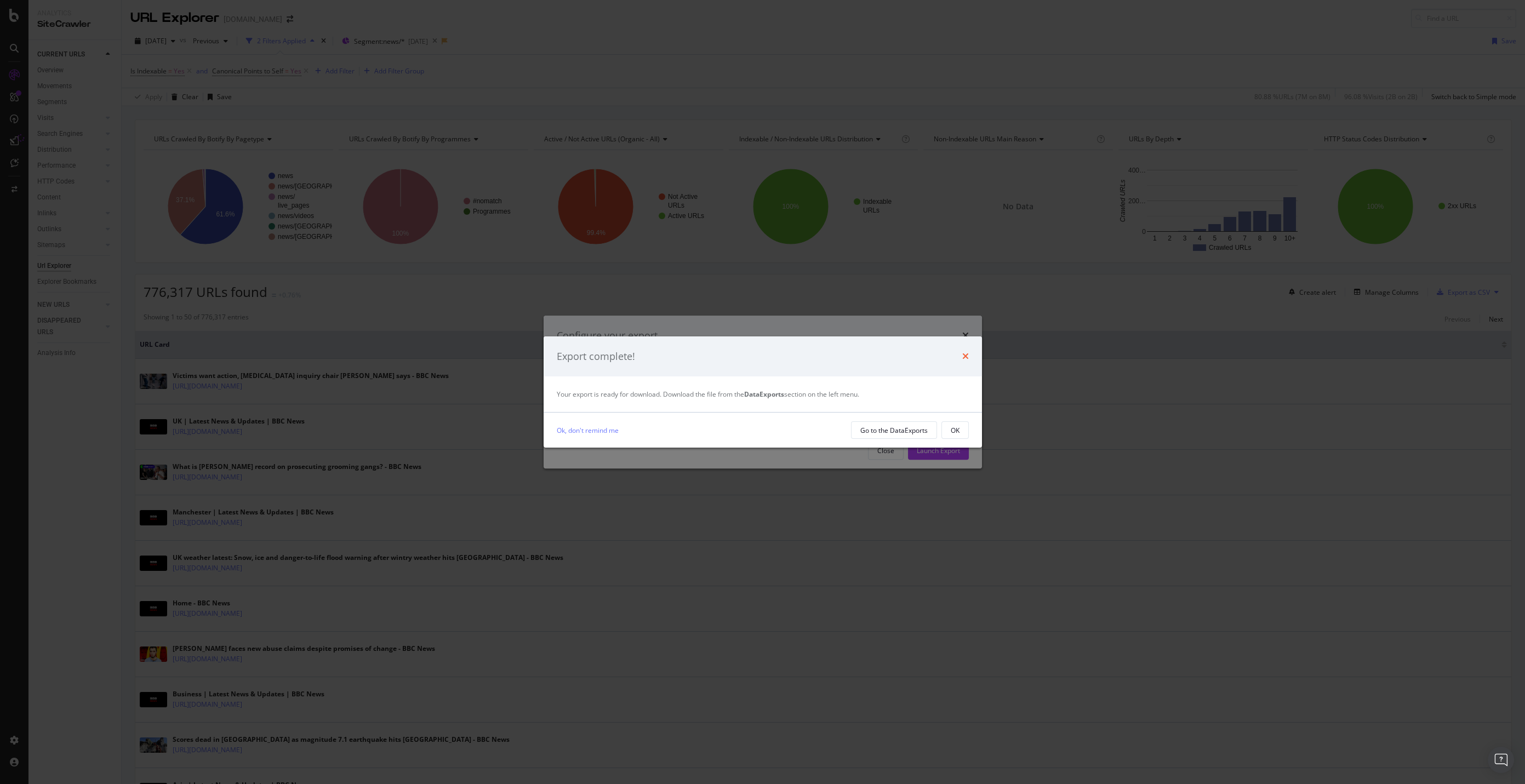
click at [405, 270] on icon "times" at bounding box center [965, 356] width 7 height 9
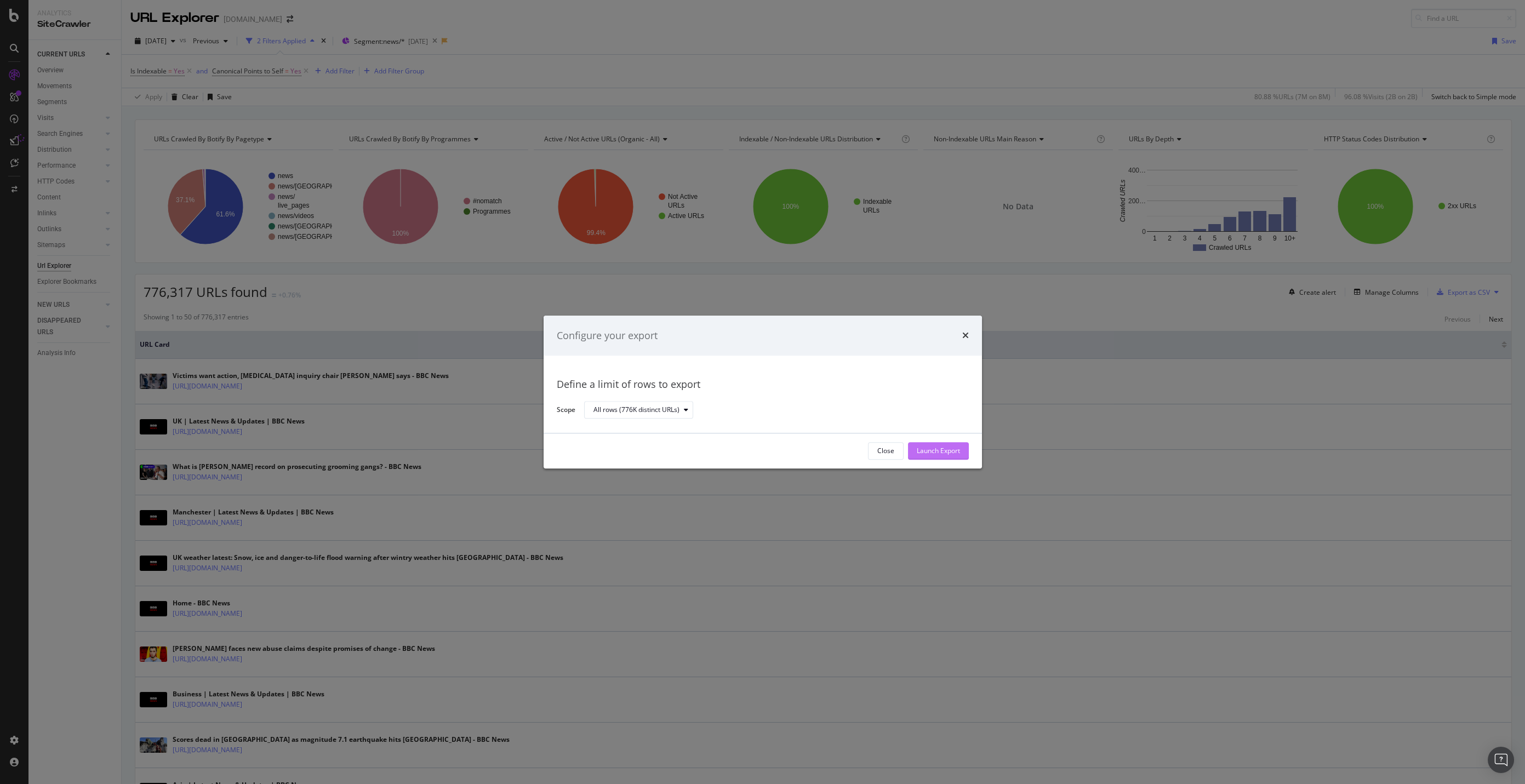
click at [405, 270] on div "Launch Export" at bounding box center [938, 450] width 44 height 9
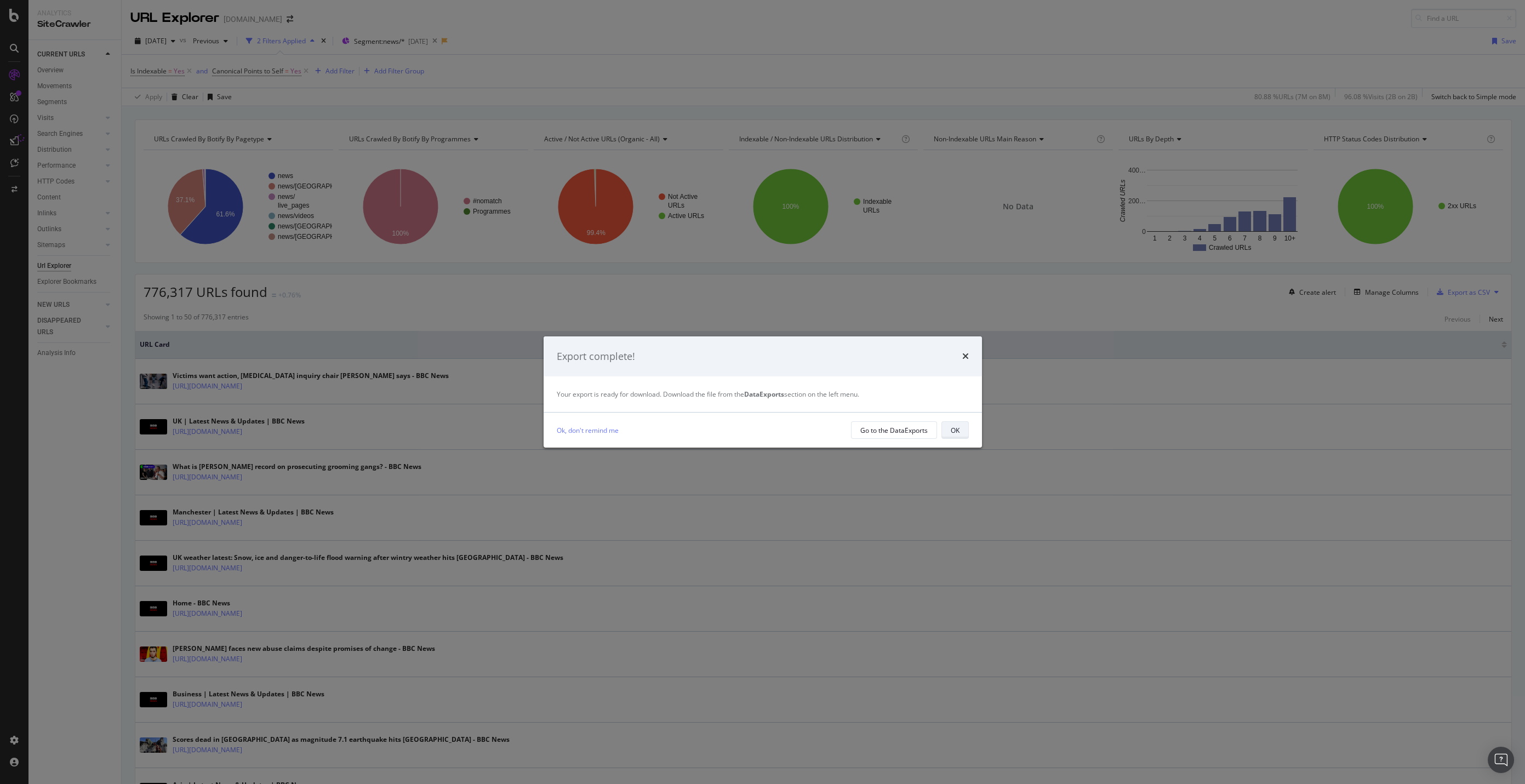
click at [405, 270] on div "OK" at bounding box center [954, 430] width 9 height 16
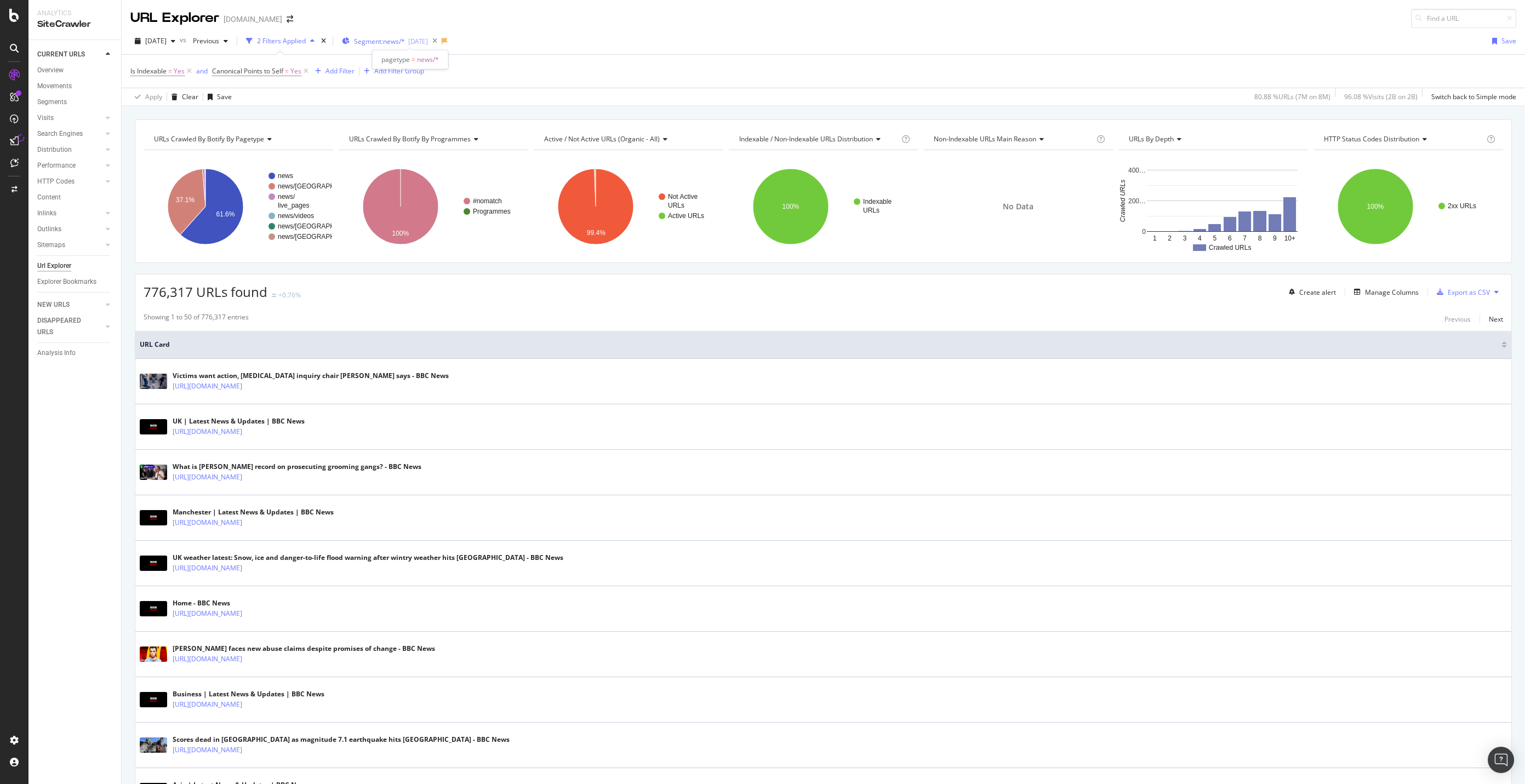
click at [367, 39] on div "Segment: news/* 2025-02-24" at bounding box center [385, 41] width 86 height 9
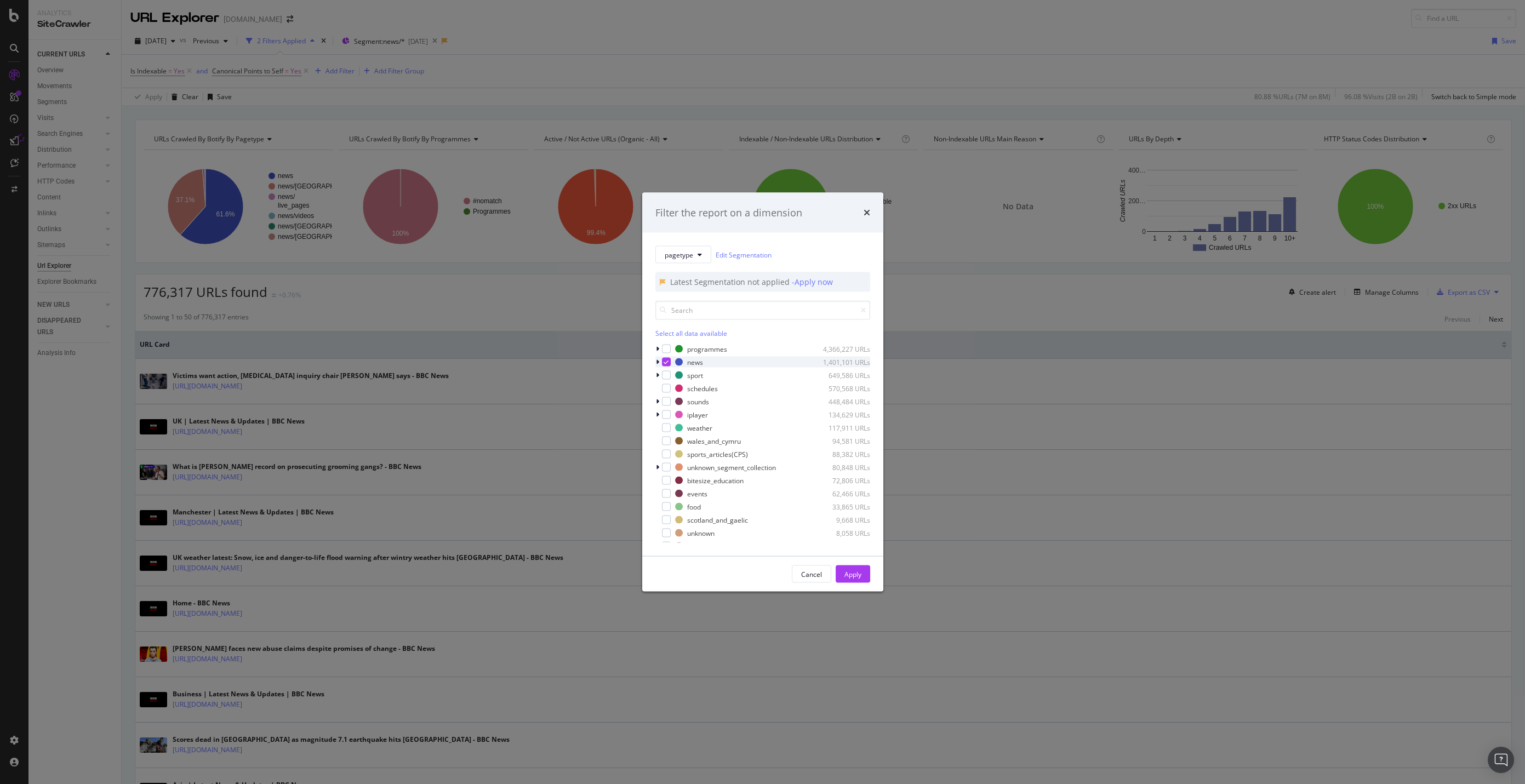
click at [405, 270] on icon "modal" at bounding box center [666, 362] width 5 height 6
click at [405, 270] on div "modal" at bounding box center [666, 348] width 9 height 9
click at [405, 270] on button "Apply" at bounding box center [853, 574] width 35 height 17
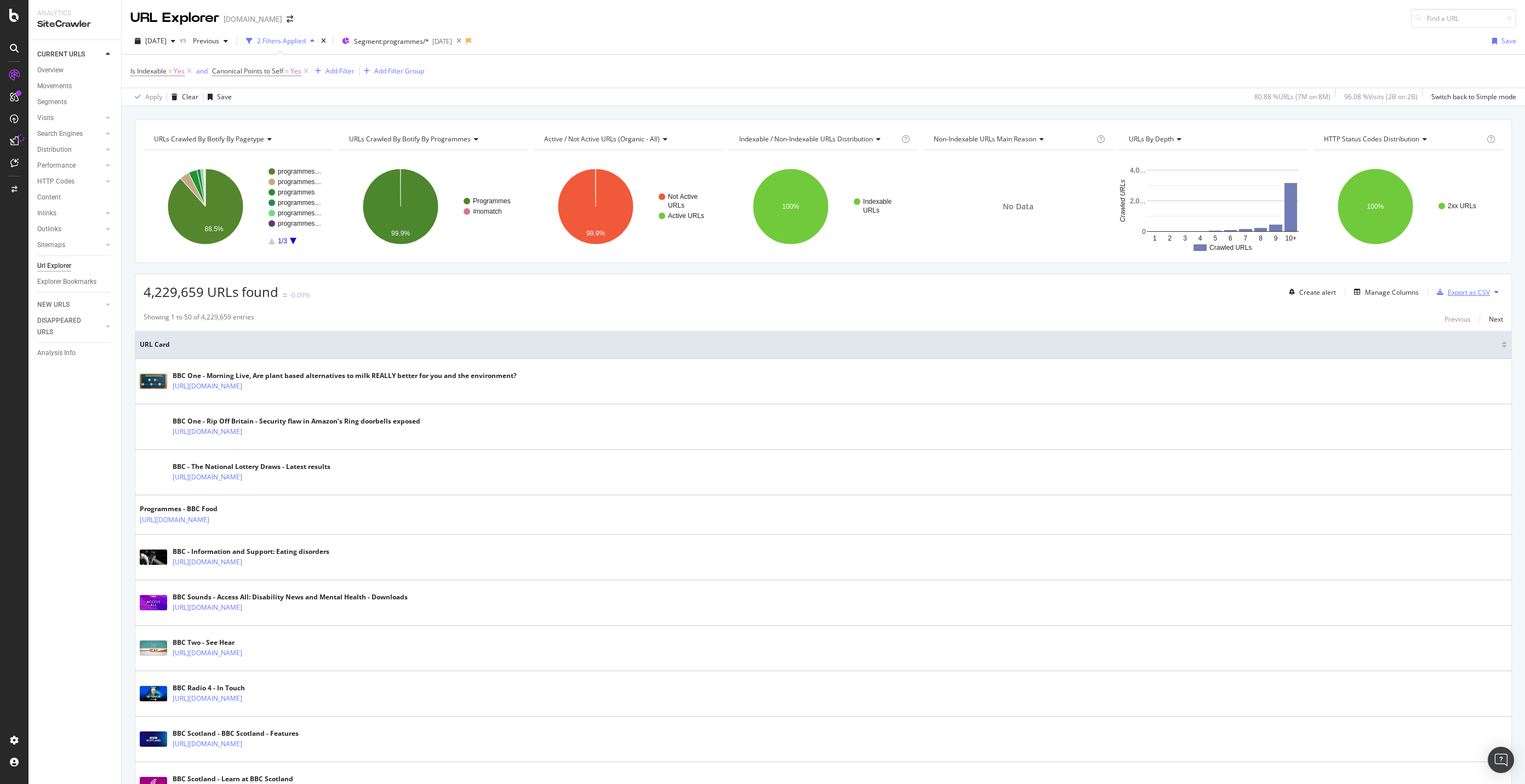
click at [405, 270] on div "Export as CSV" at bounding box center [1468, 292] width 42 height 9
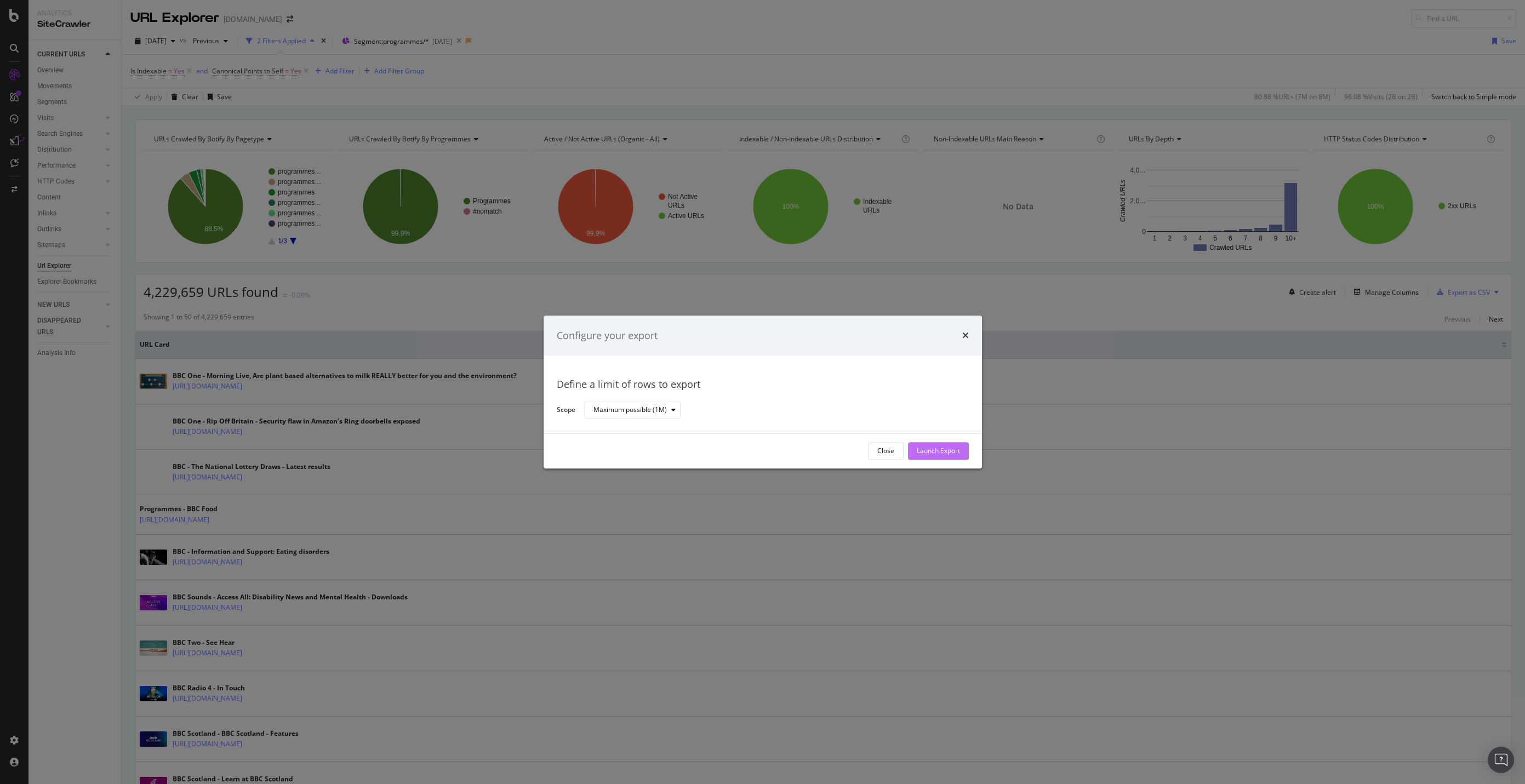
click at [405, 270] on div "Launch Export" at bounding box center [938, 450] width 44 height 9
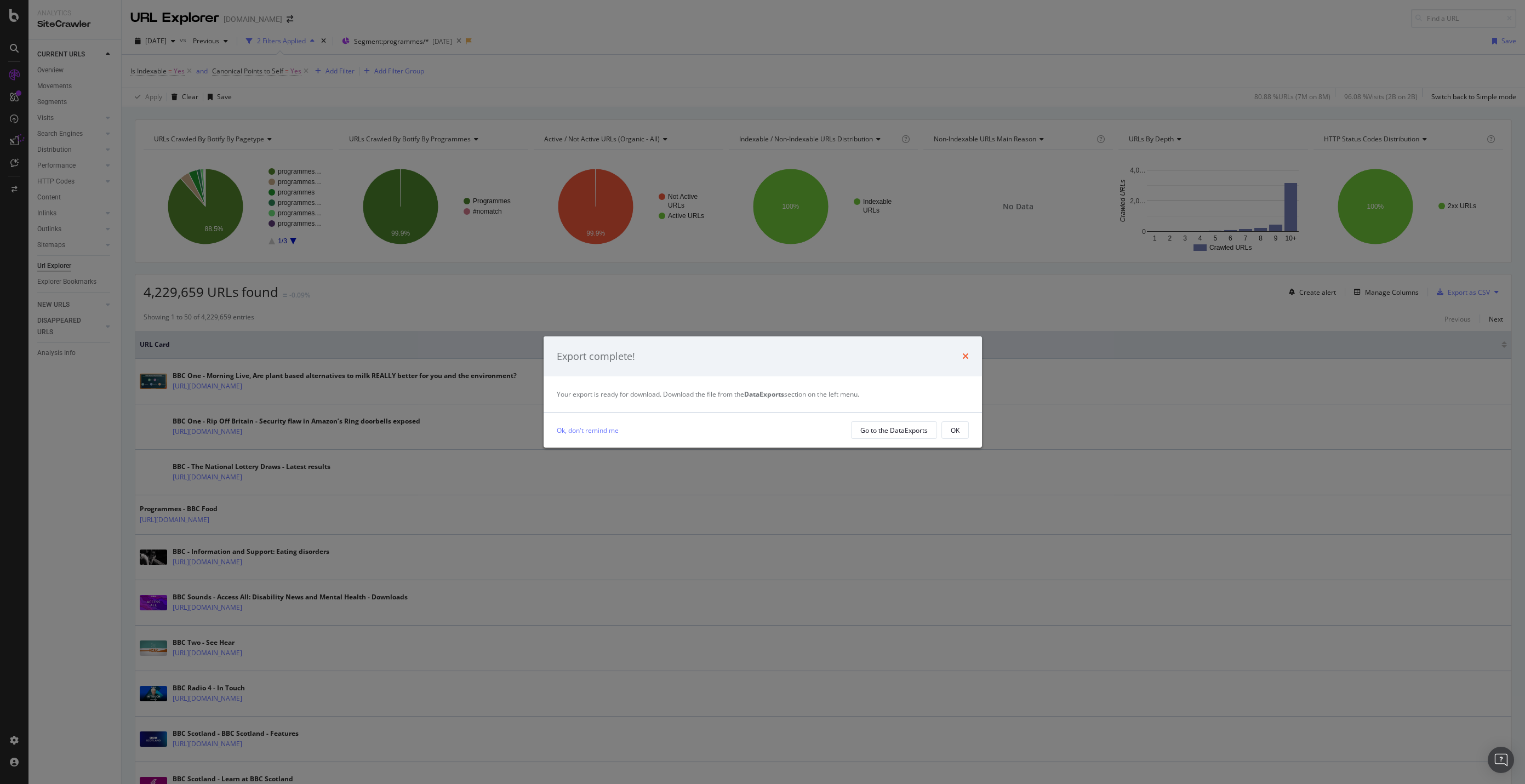
click at [405, 270] on icon "times" at bounding box center [965, 356] width 7 height 9
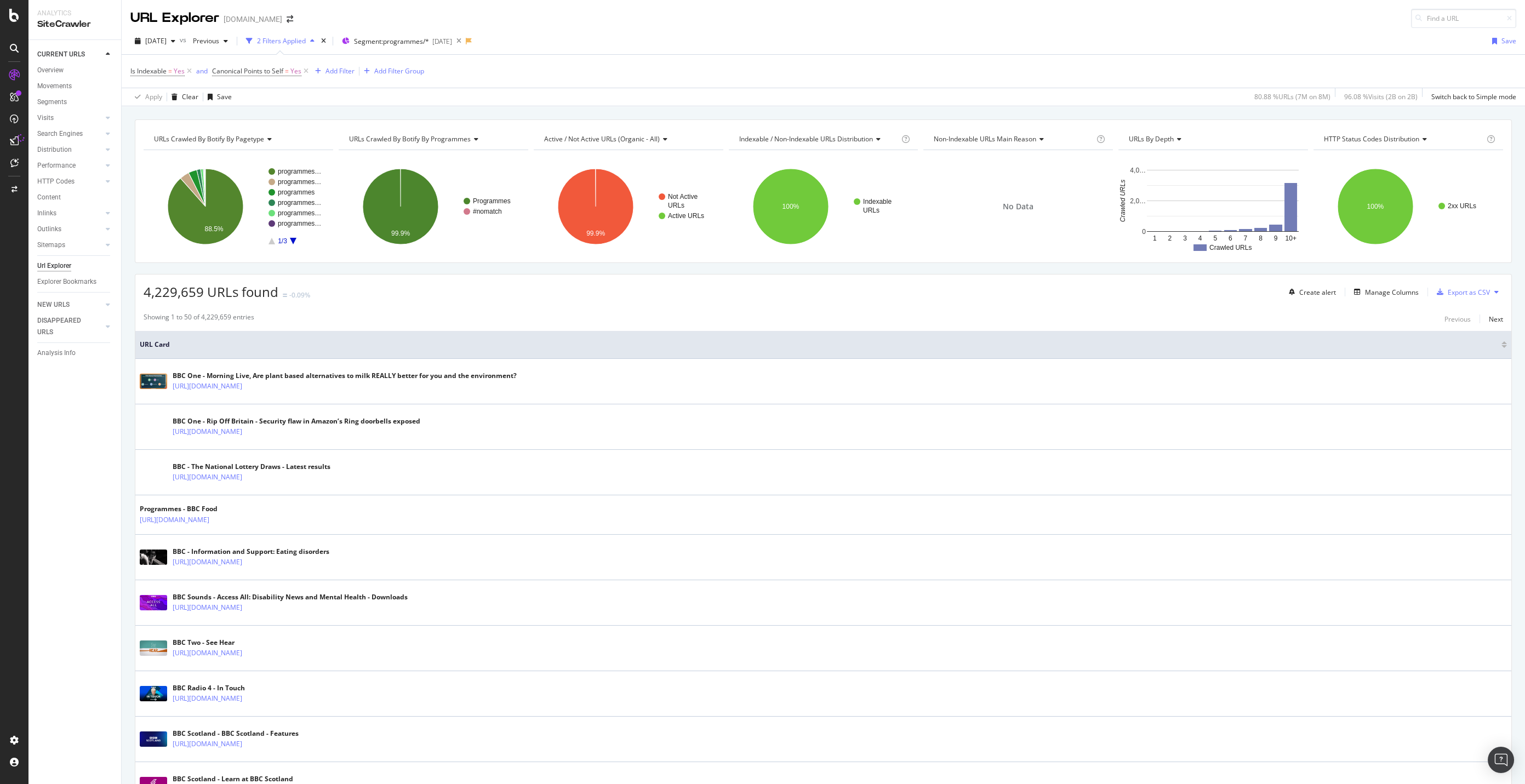
click at [405, 270] on div "Create alert Manage Columns Export as CSV" at bounding box center [1393, 292] width 219 height 19
click at [405, 270] on div "Manage Columns" at bounding box center [1391, 292] width 53 height 9
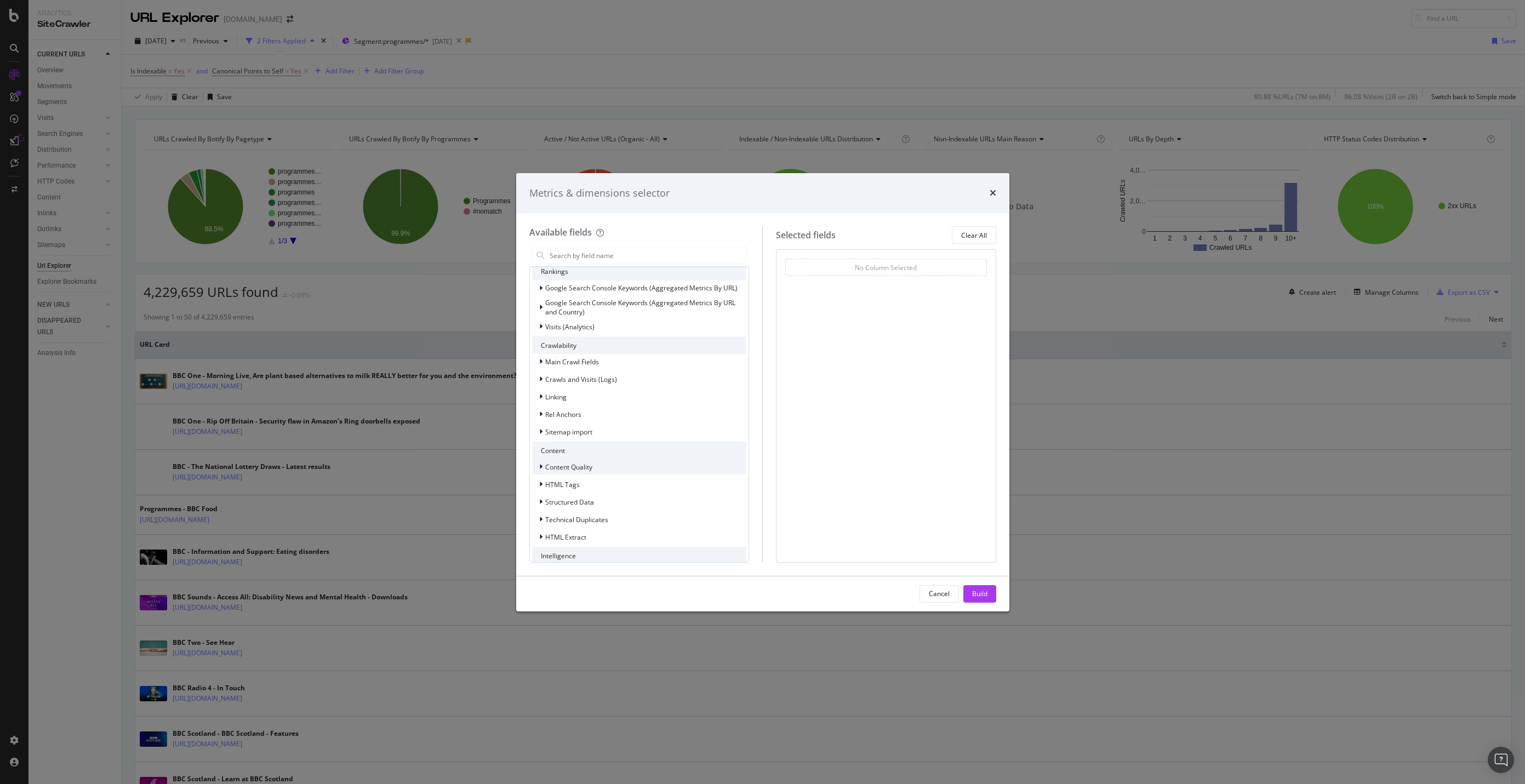
scroll to position [157, 0]
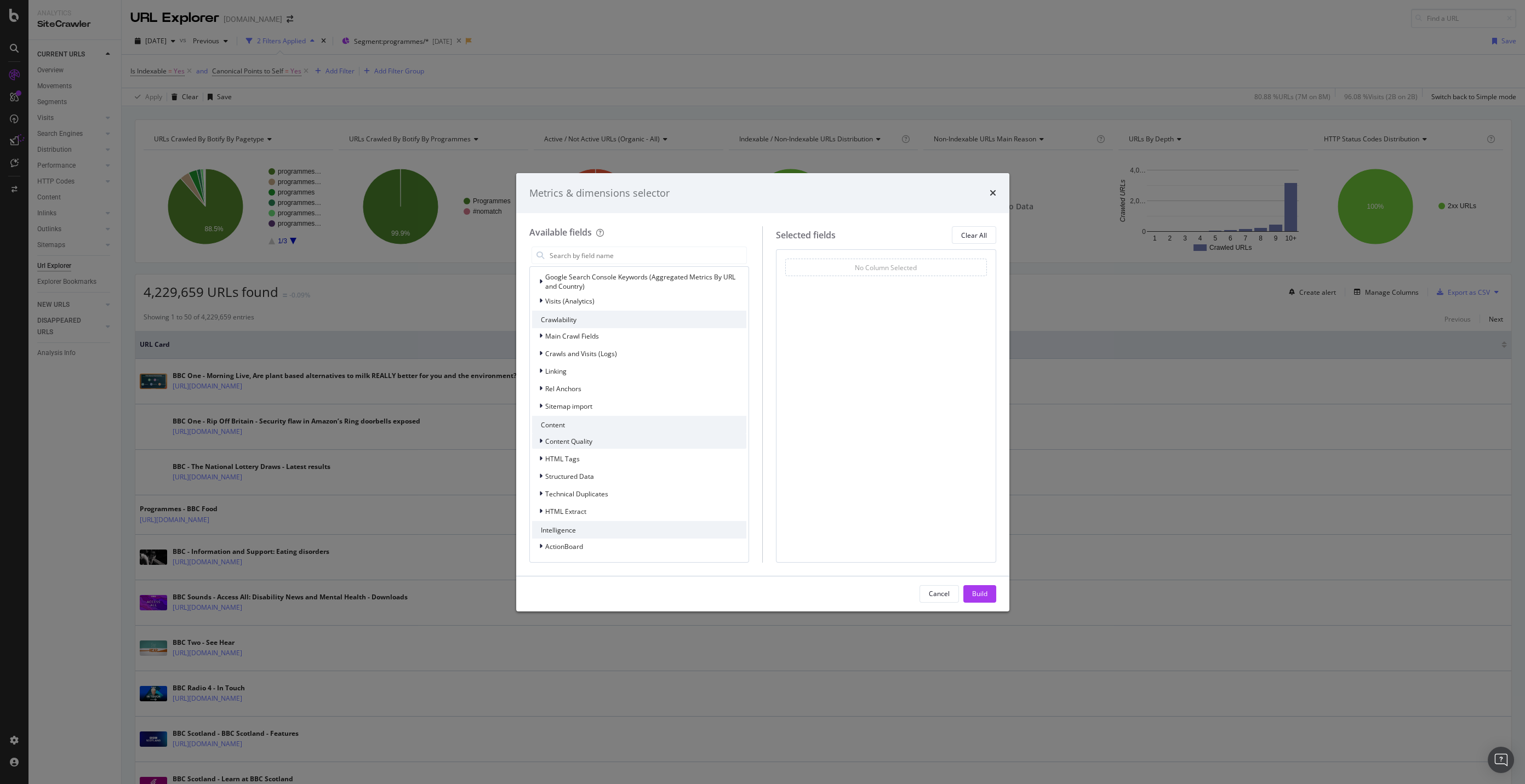
click at [405, 270] on div "Content Quality" at bounding box center [639, 440] width 215 height 16
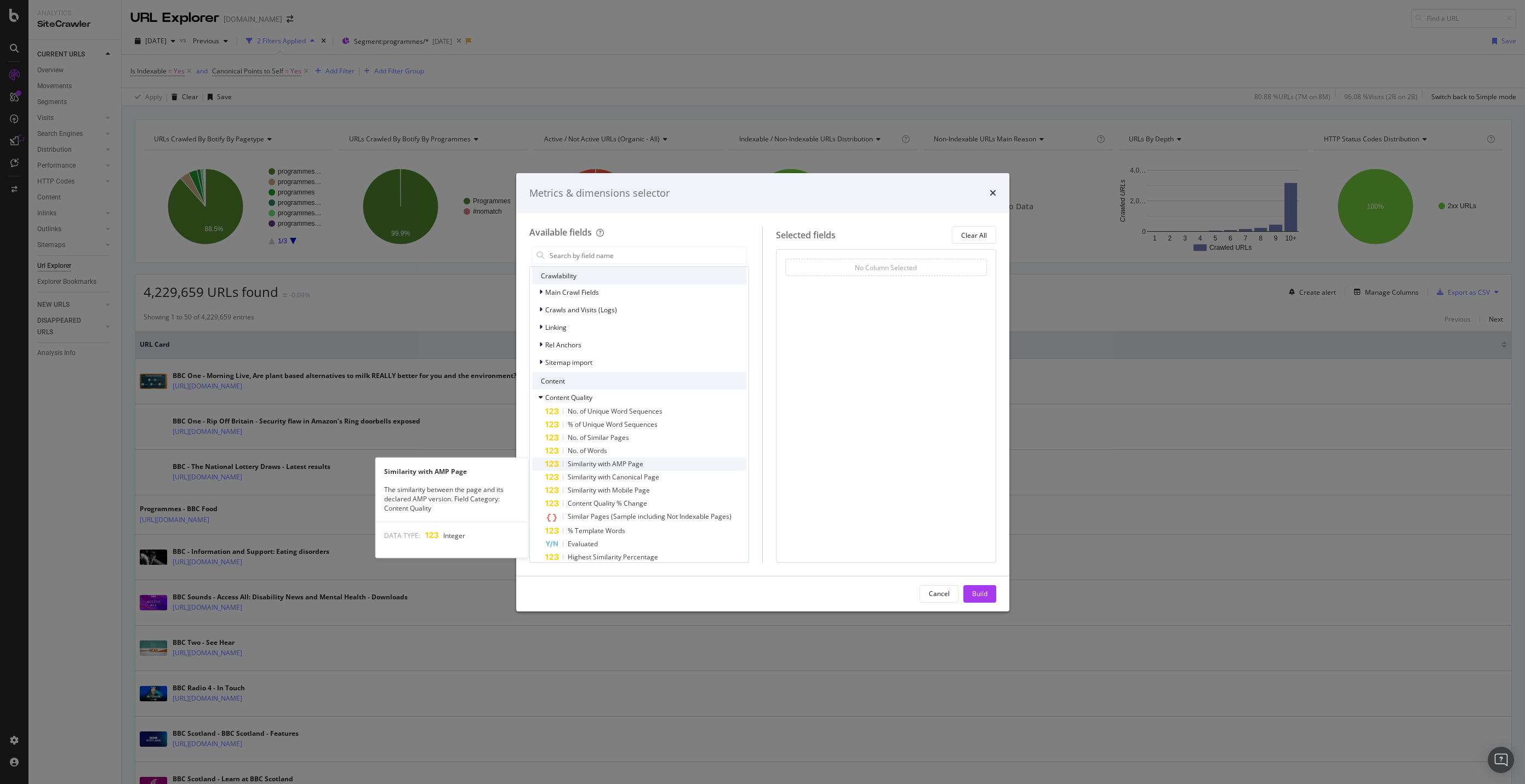
scroll to position [245, 0]
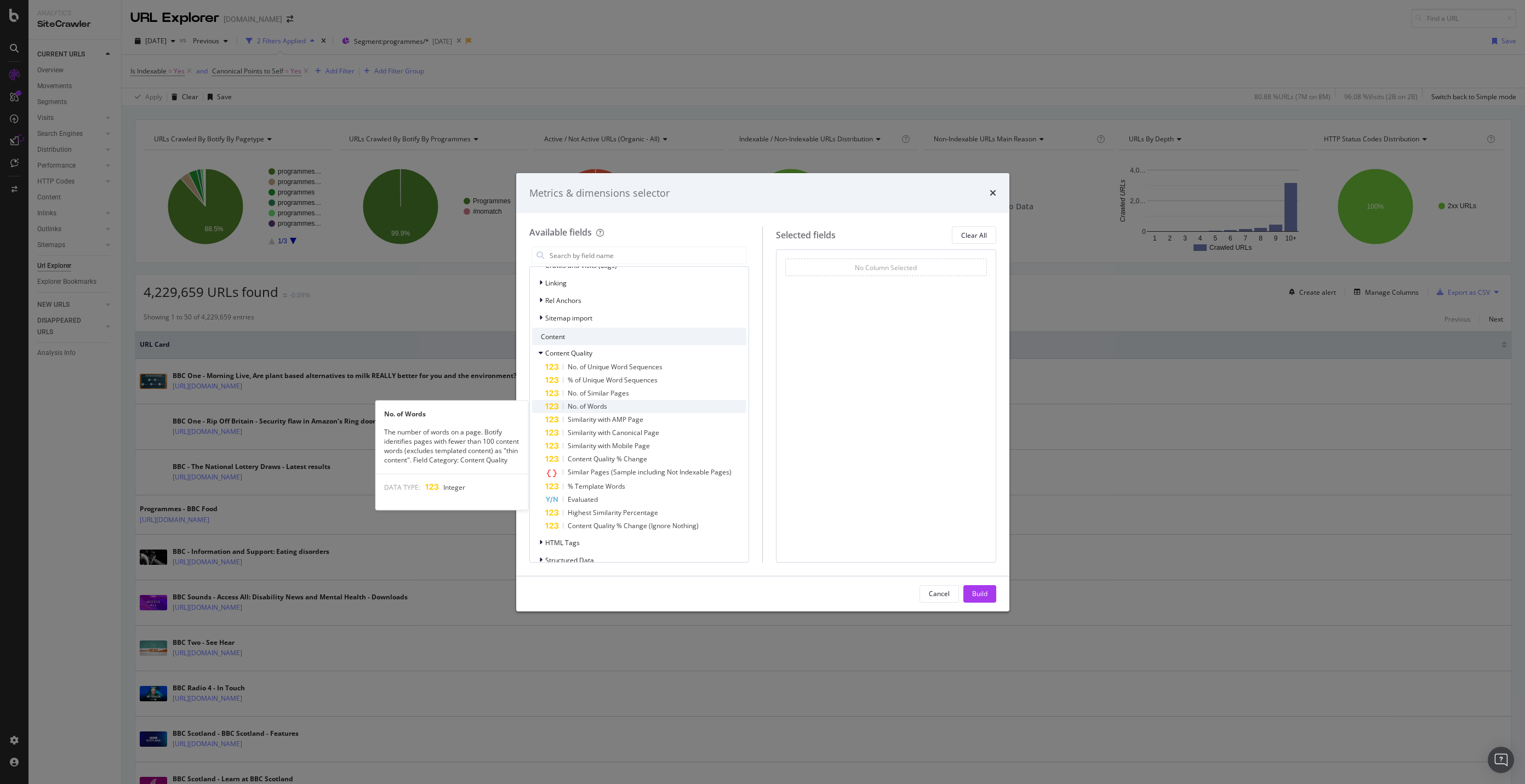
click at [405, 270] on div "No. of Words" at bounding box center [645, 407] width 201 height 13
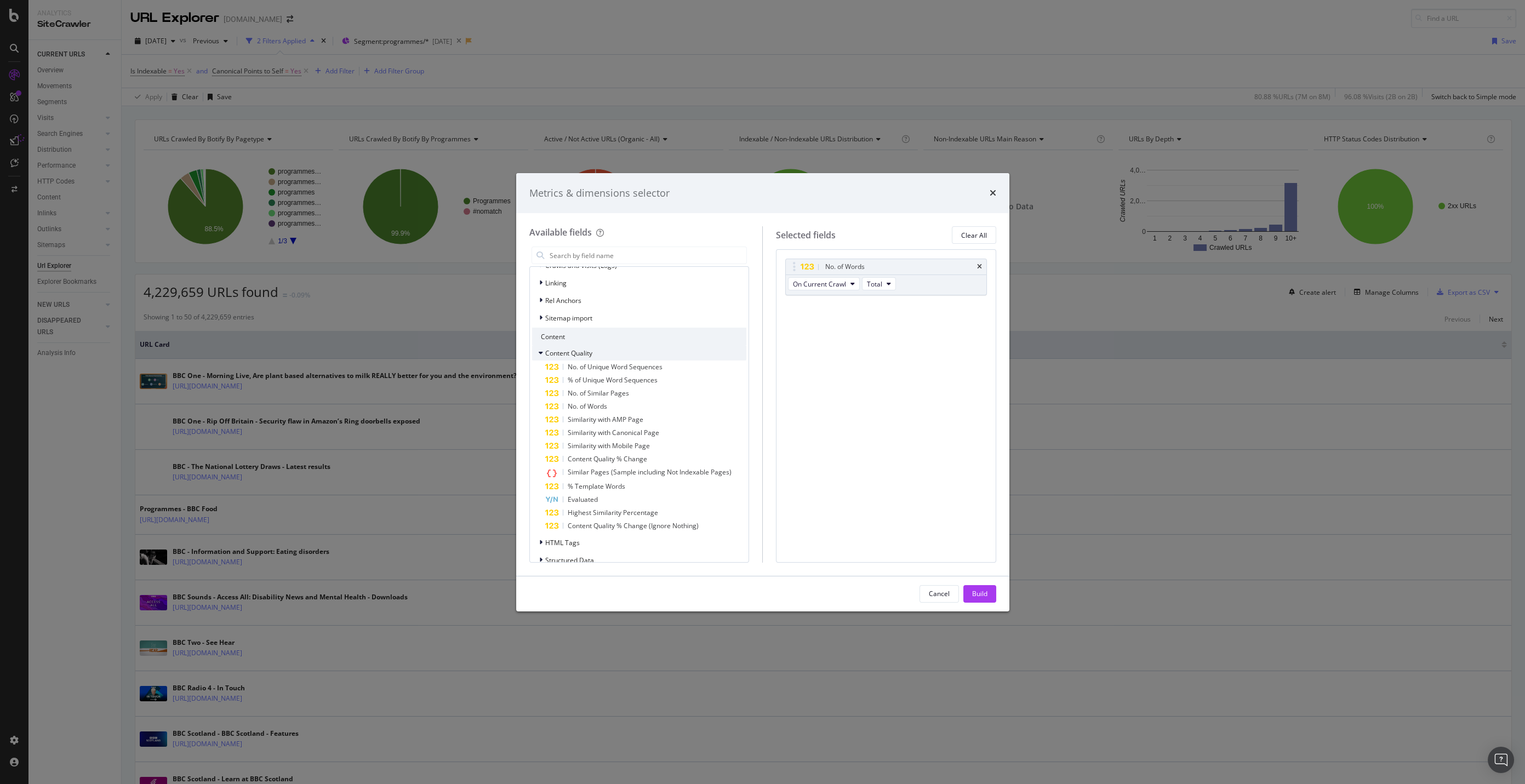
click at [405, 270] on div "Content Quality" at bounding box center [639, 353] width 215 height 16
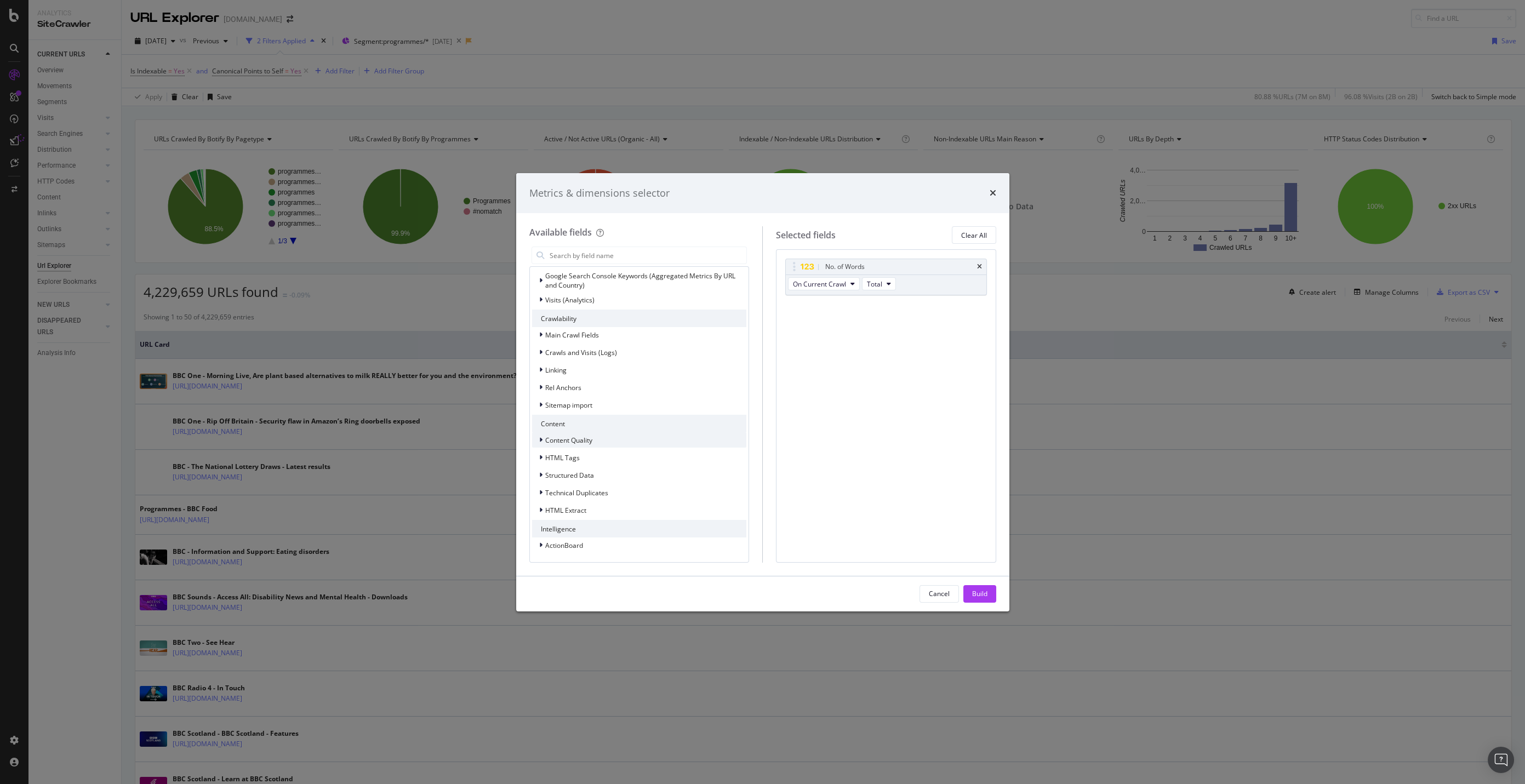
scroll to position [157, 0]
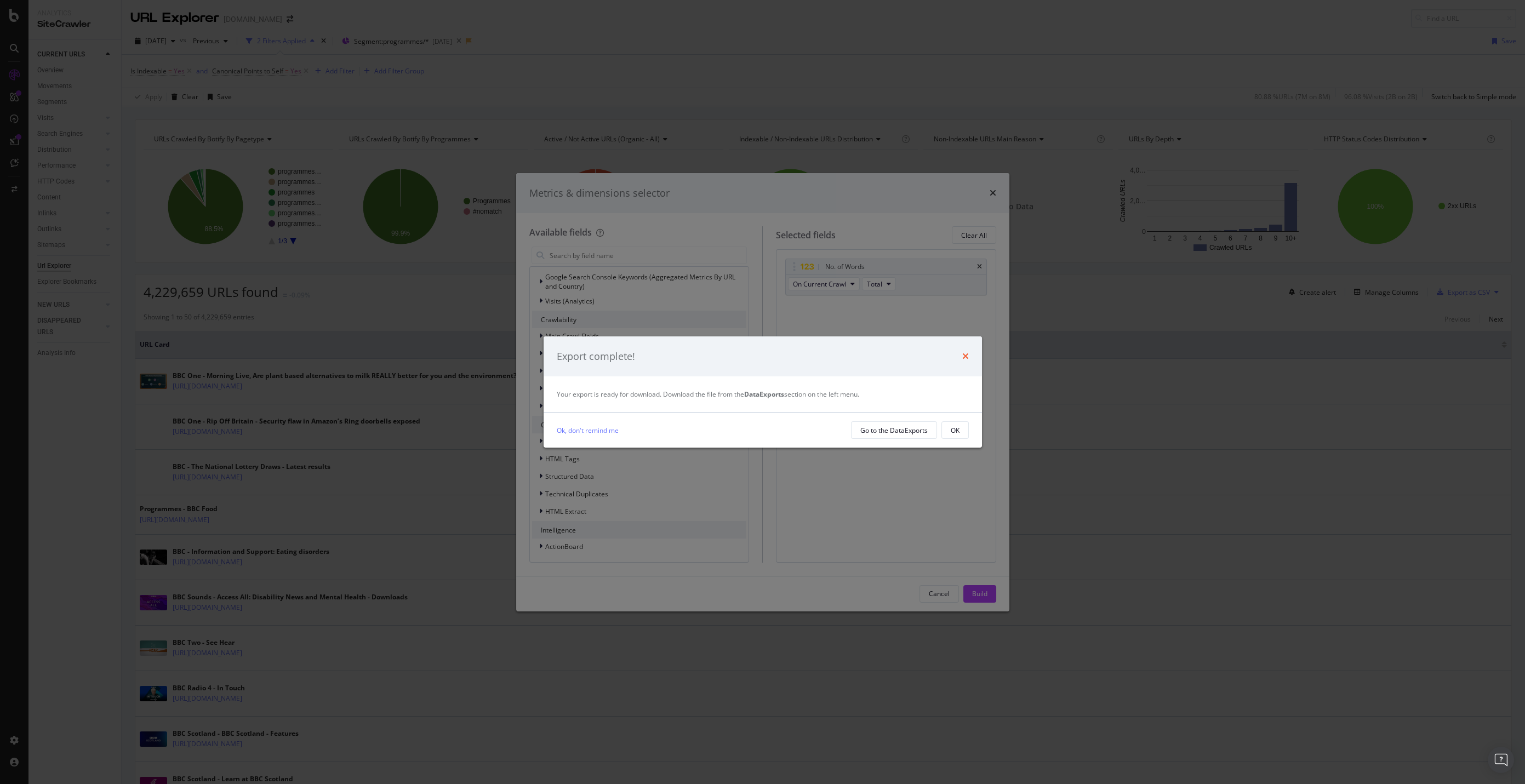
click at [405, 270] on icon "times" at bounding box center [965, 356] width 7 height 9
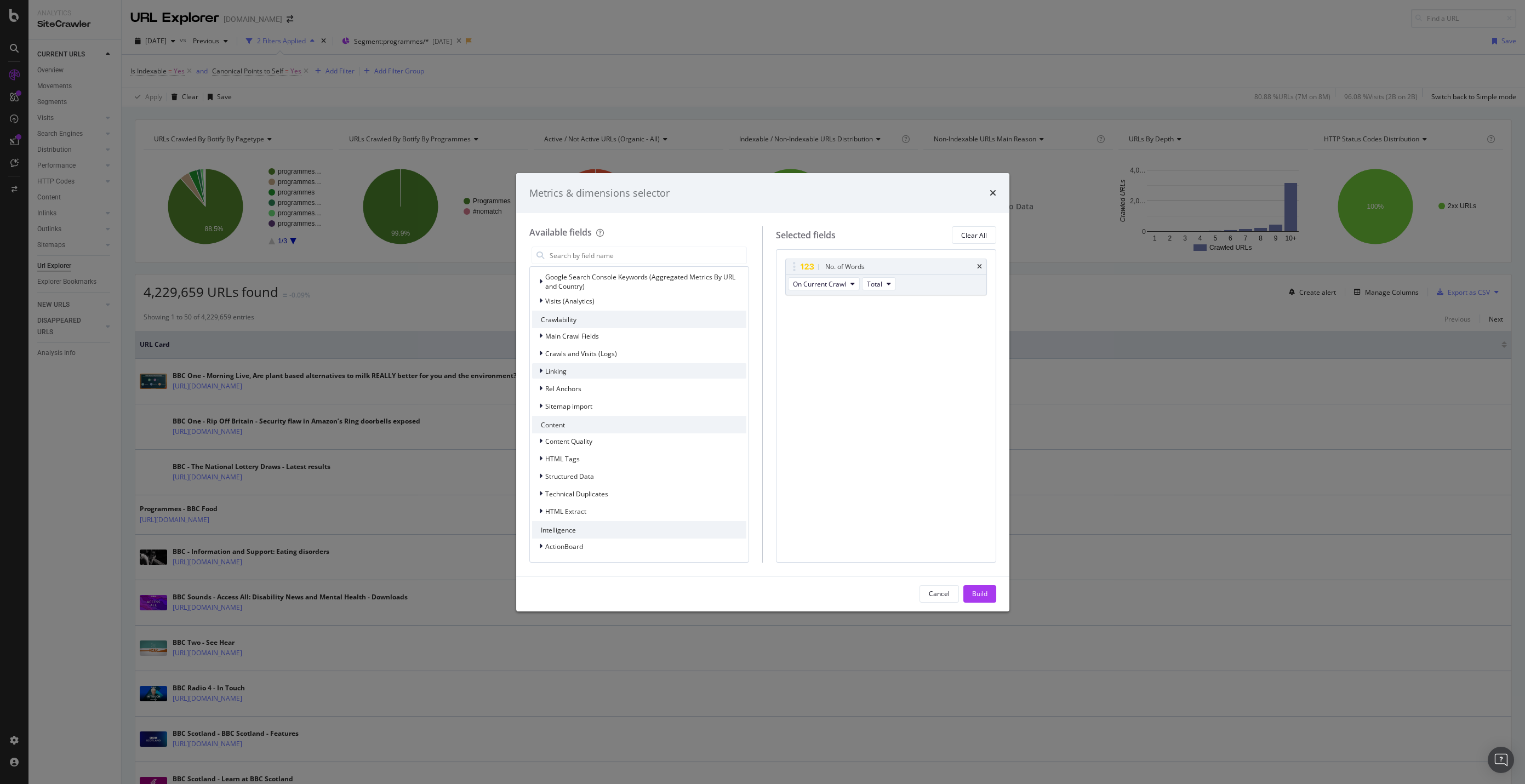
click at [405, 270] on div "Linking" at bounding box center [639, 371] width 215 height 16
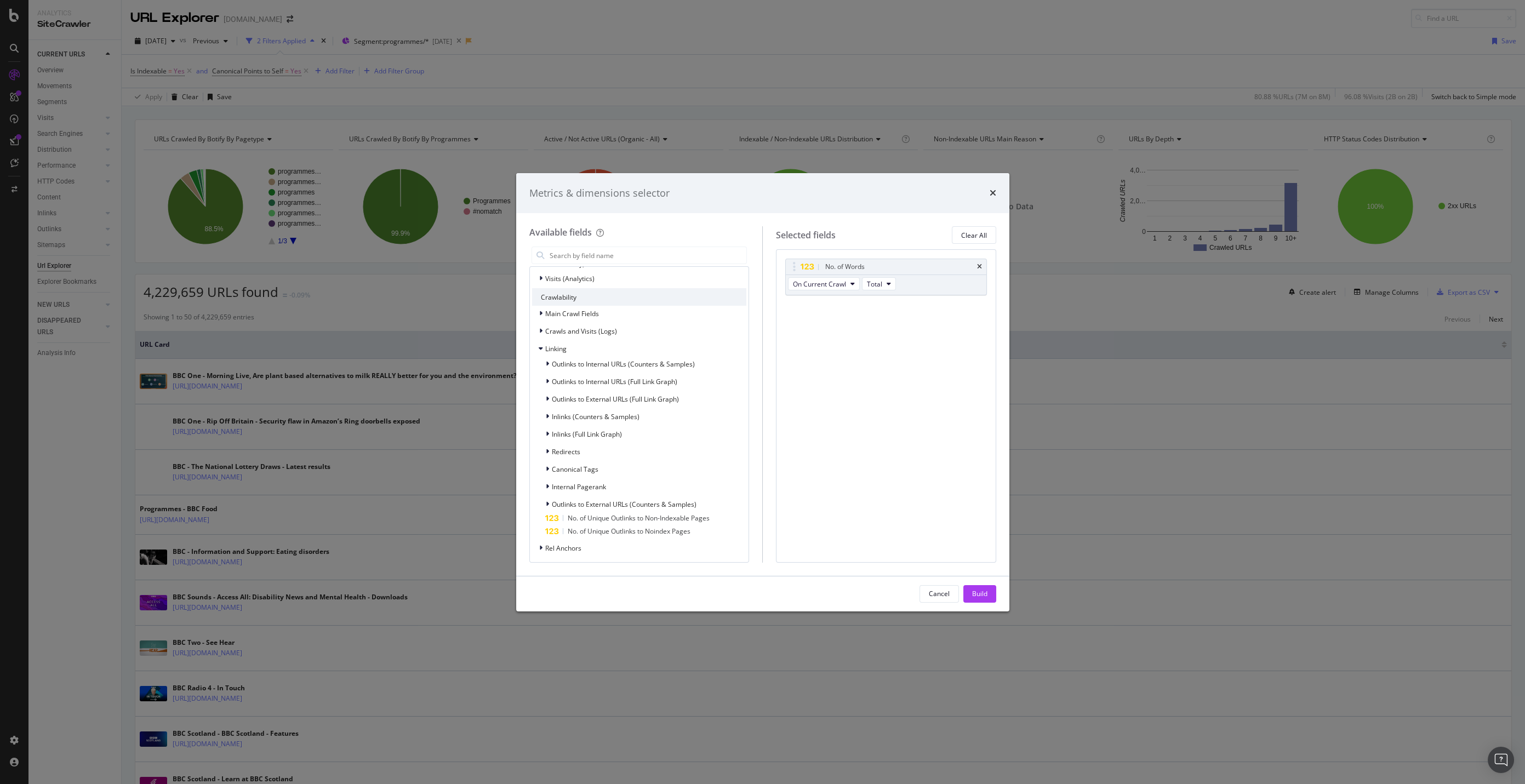
scroll to position [201, 0]
click at [405, 270] on div "Crawls and Visits (Logs)" at bounding box center [639, 309] width 215 height 16
click at [405, 270] on div "Crawls (Logs)" at bounding box center [639, 325] width 215 height 16
click at [405, 270] on div "Inlinks (Full Link Graph)" at bounding box center [639, 445] width 215 height 16
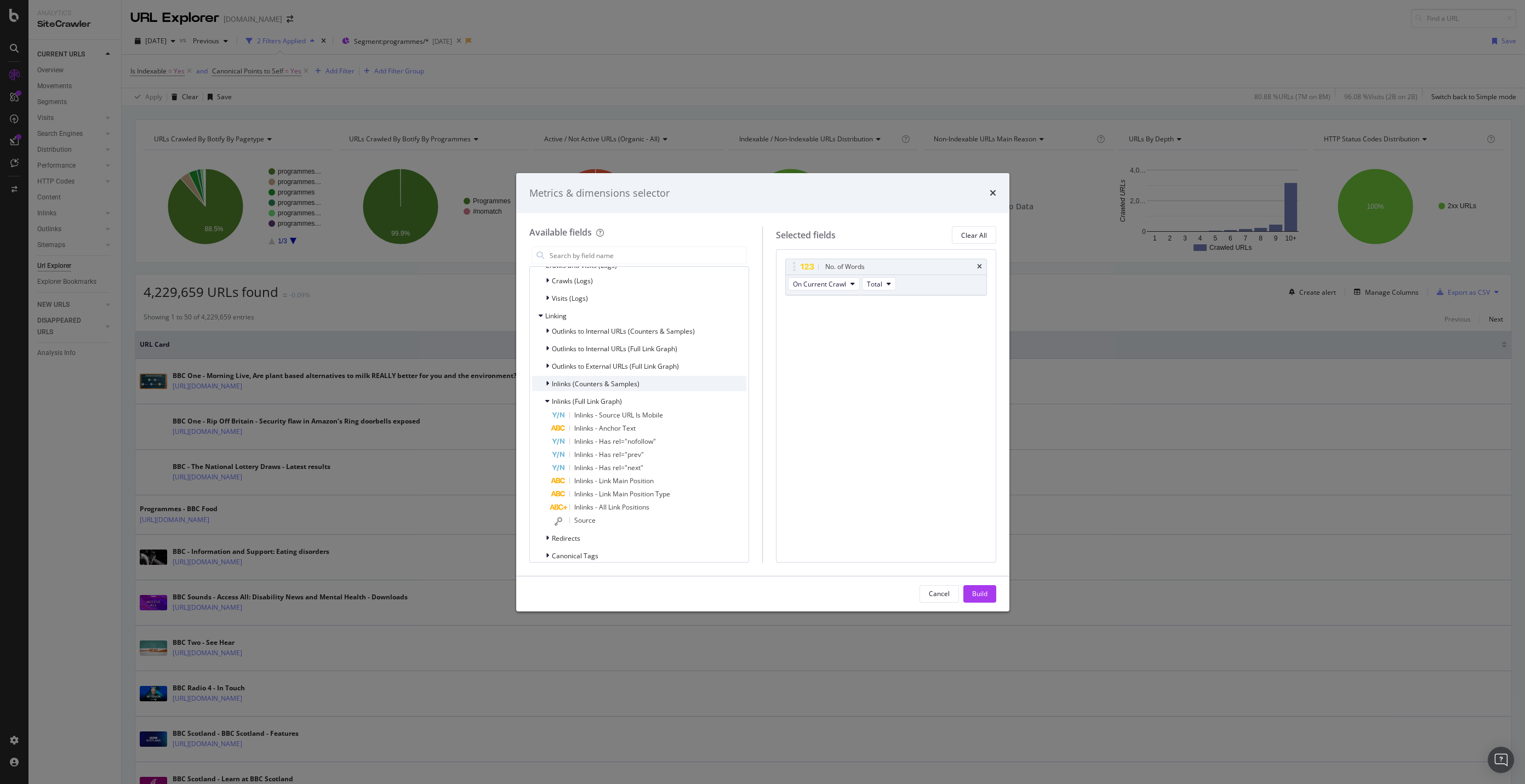
scroll to position [288, 0]
click at [405, 270] on div "Inlinks (Counters & Samples)" at bounding box center [639, 340] width 215 height 16
click at [405, 270] on div "No. of Inlinks" at bounding box center [649, 354] width 195 height 13
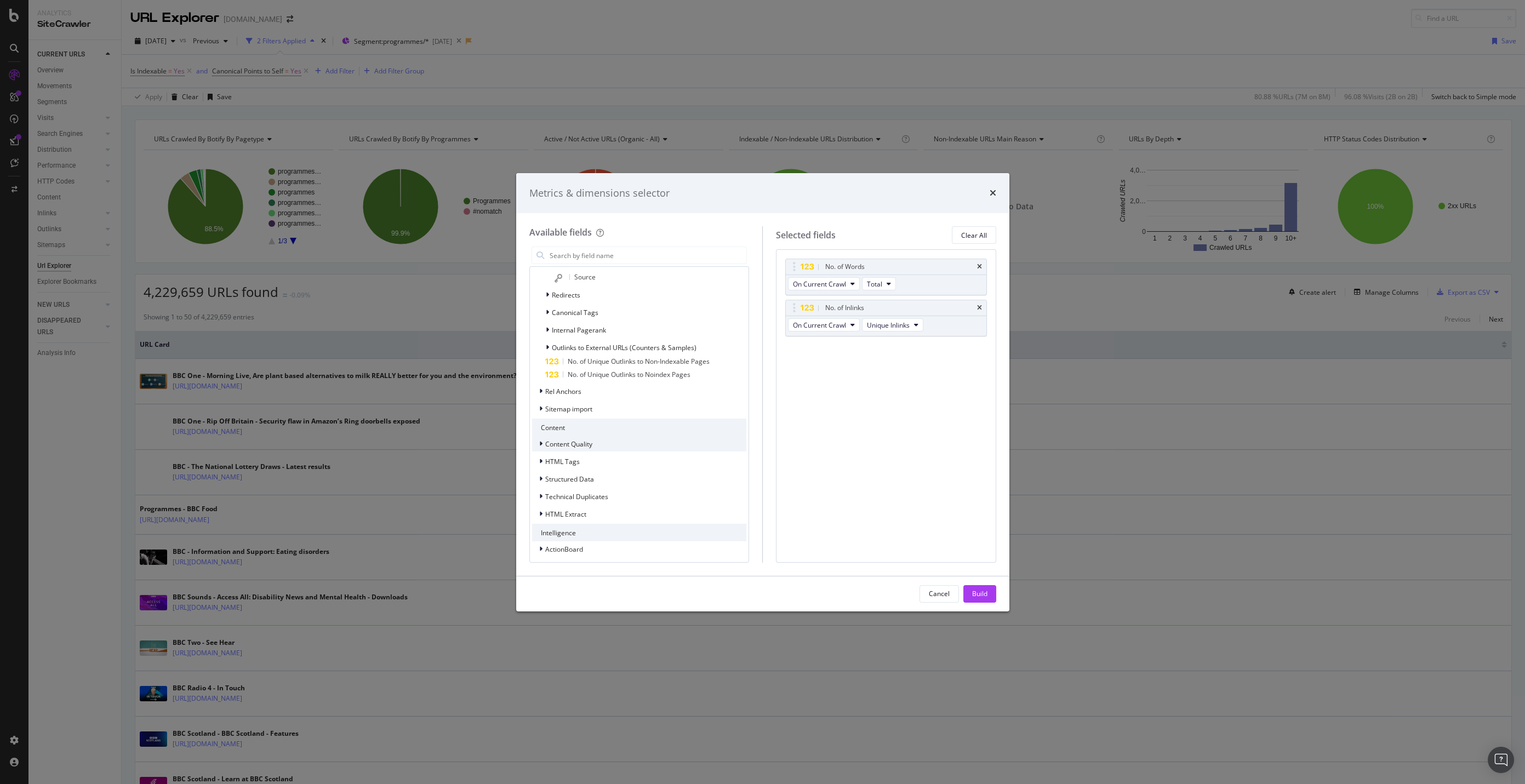
scroll to position [598, 0]
click at [405, 270] on div "Available fields Recently Used pagetype Level 1 All fields Main Crawl Metrics U…" at bounding box center [646, 394] width 233 height 336
drag, startPoint x: 716, startPoint y: 363, endPoint x: 718, endPoint y: 448, distance: 85.0
click at [405, 270] on div "Main Crawl Metrics URLs URL Scheme and Segmentation Rankings Google Search Cons…" at bounding box center [639, 148] width 215 height 810
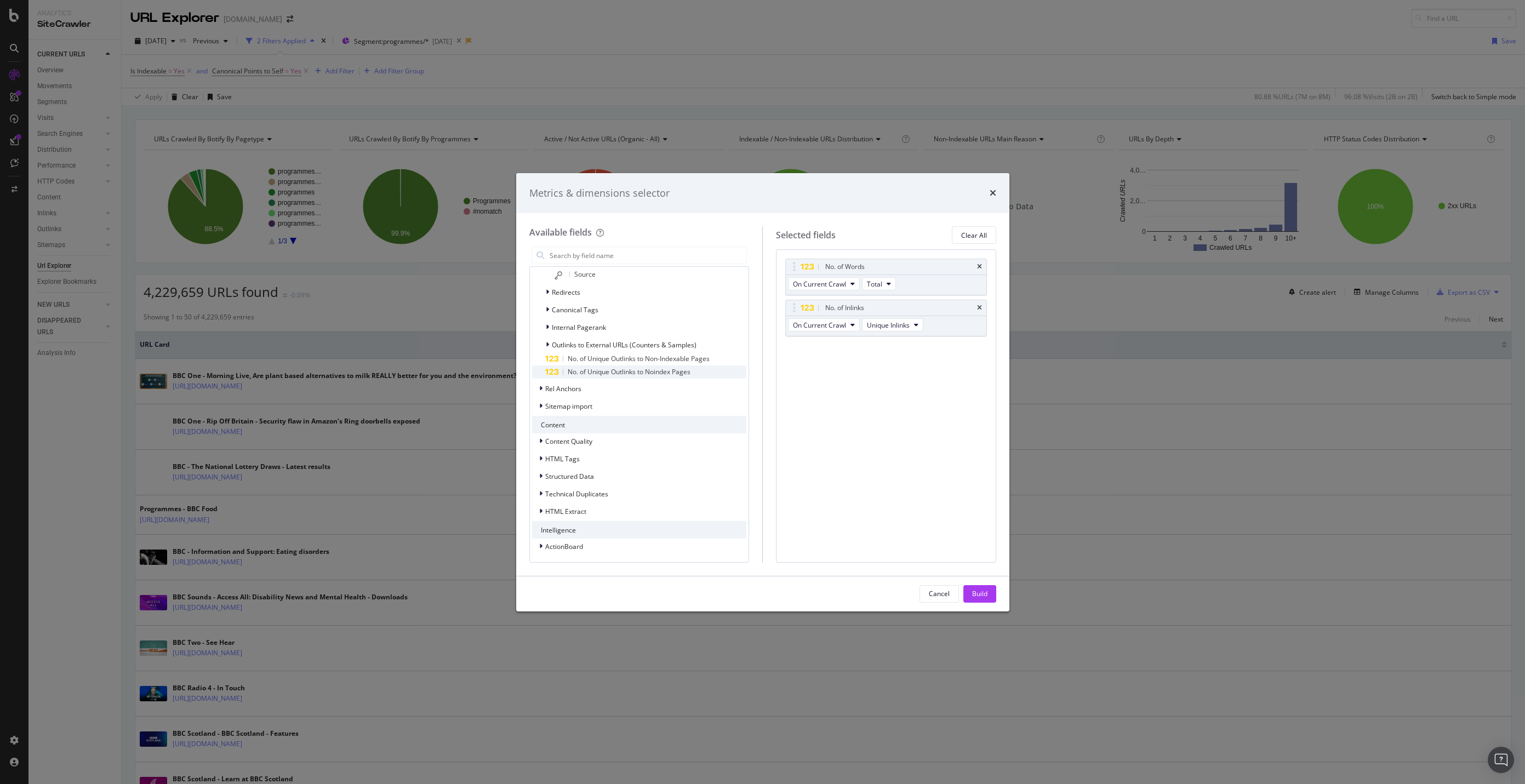
click at [405, 270] on span "No. of Unique Outlinks to Noindex Pages" at bounding box center [628, 371] width 122 height 9
click at [405, 270] on div "Cancel" at bounding box center [939, 593] width 21 height 9
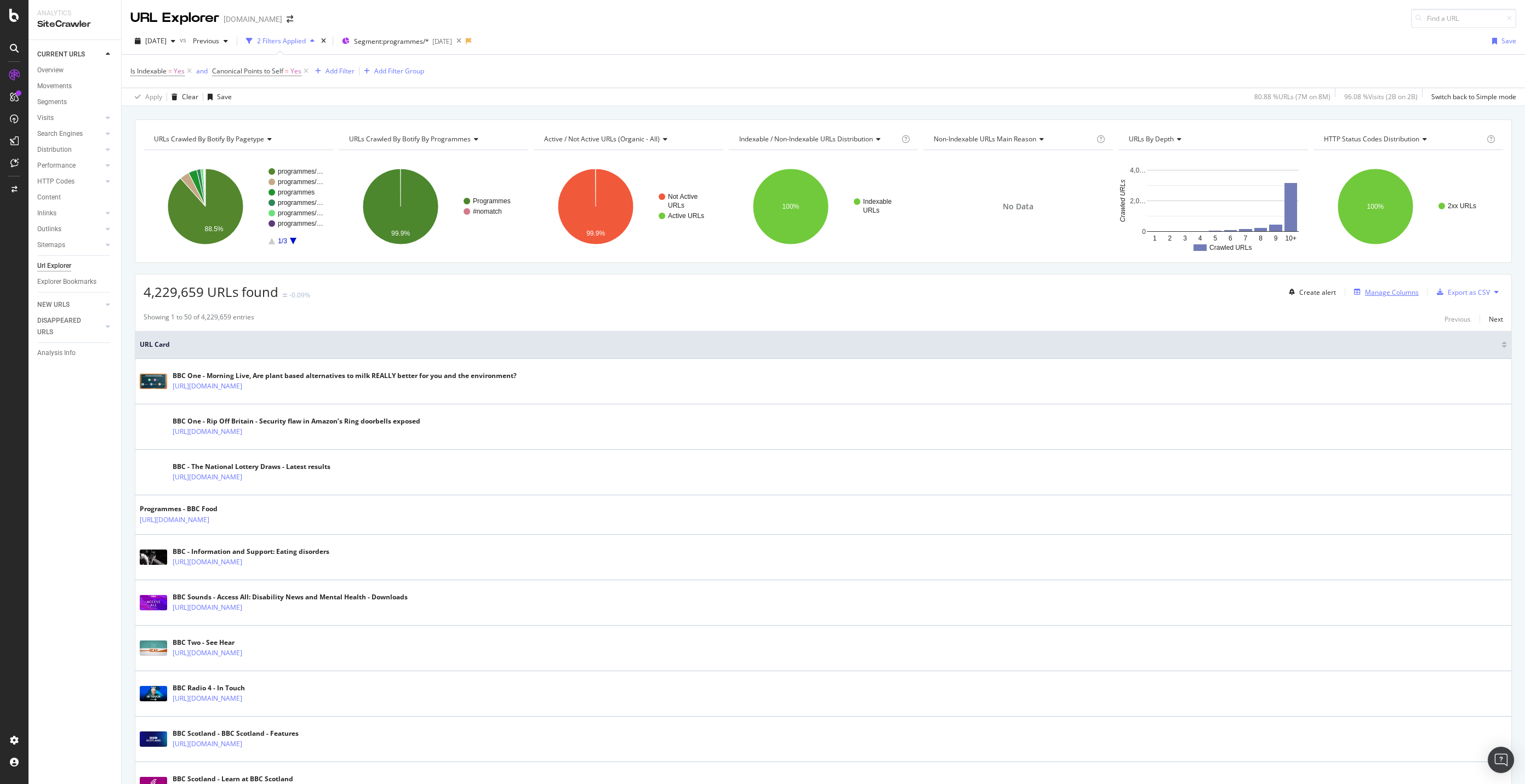
click at [1370, 290] on div "Manage Columns" at bounding box center [1391, 292] width 53 height 9
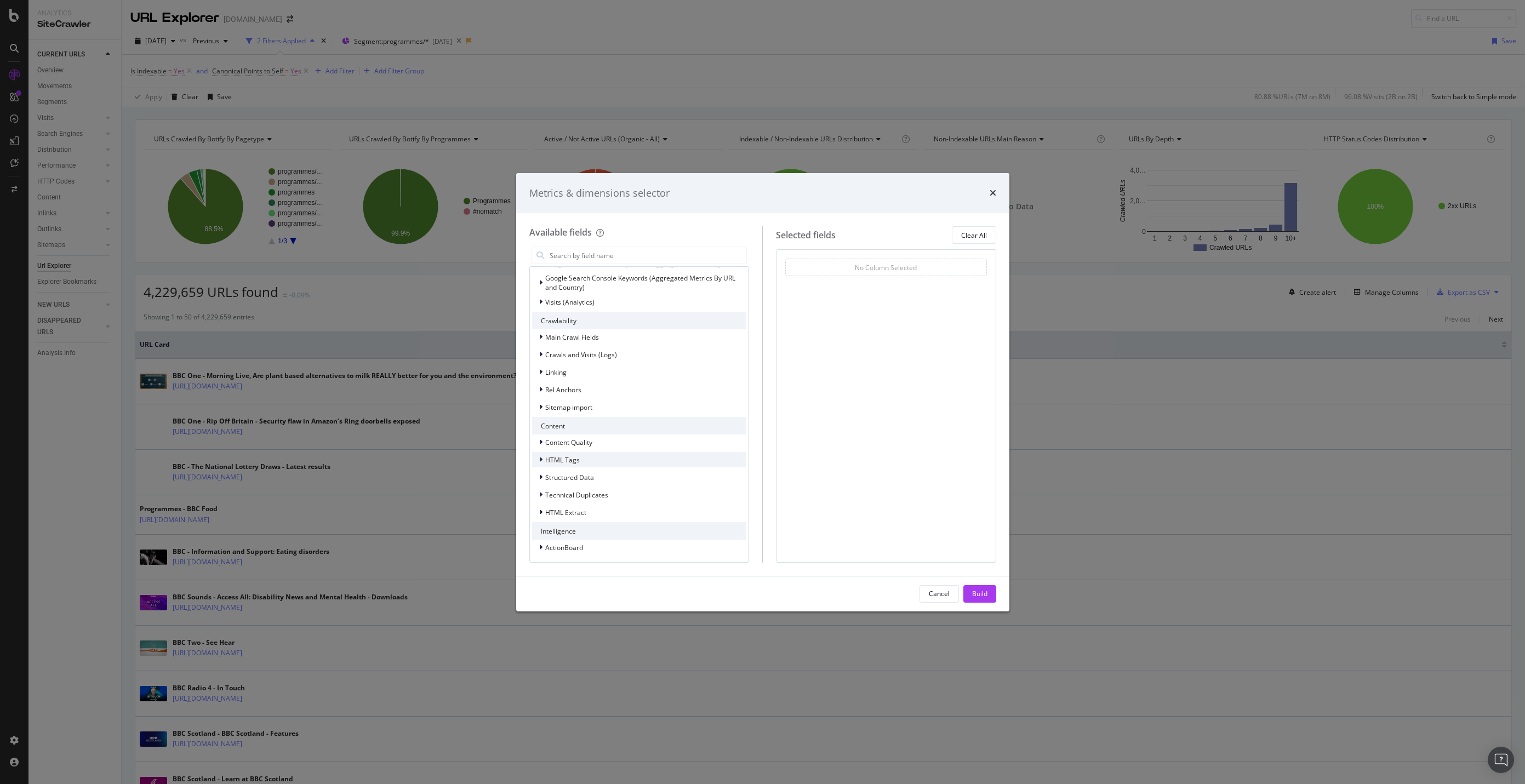
scroll to position [157, 0]
click at [645, 441] on div "Content Quality" at bounding box center [639, 440] width 215 height 16
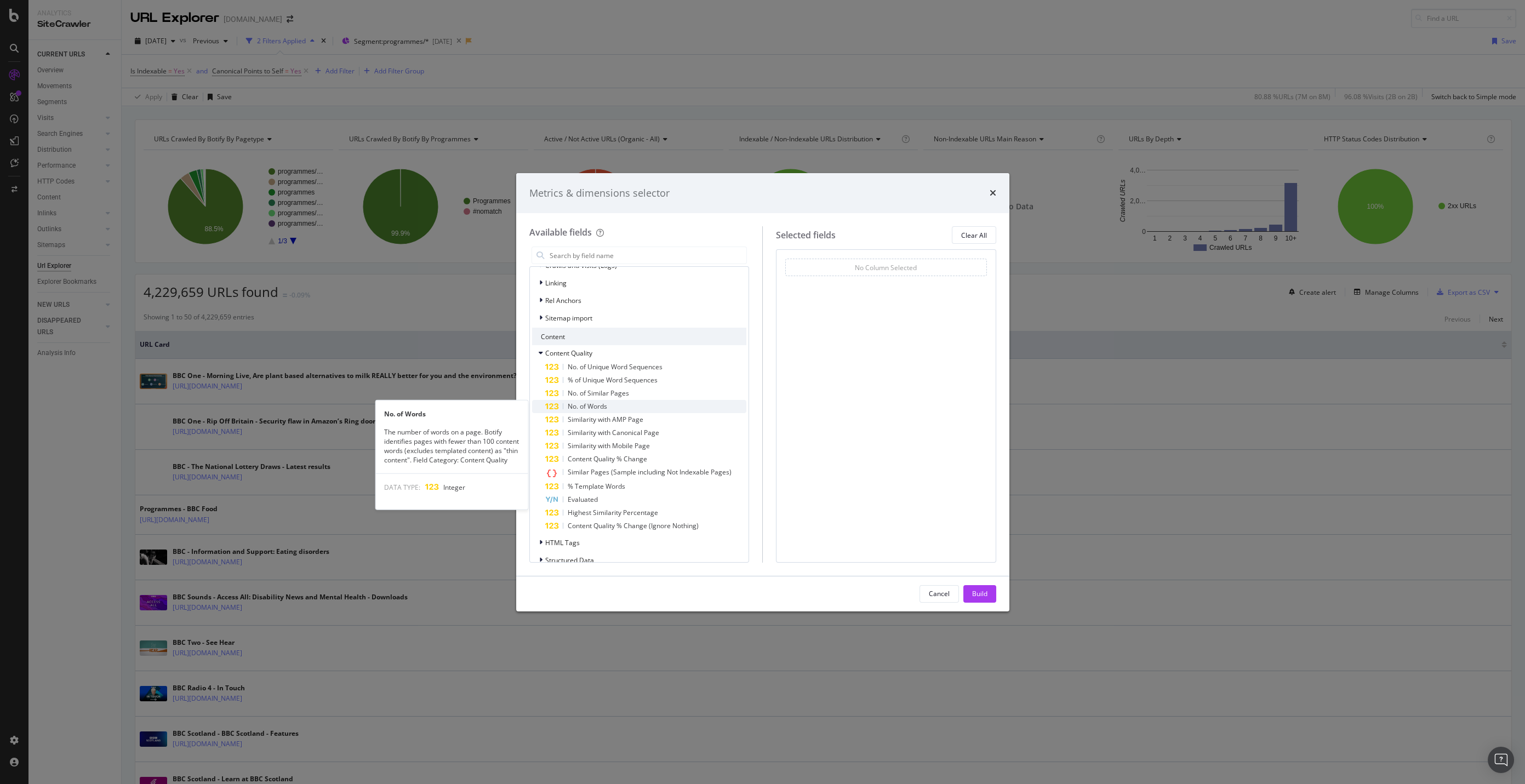
scroll to position [288, 0]
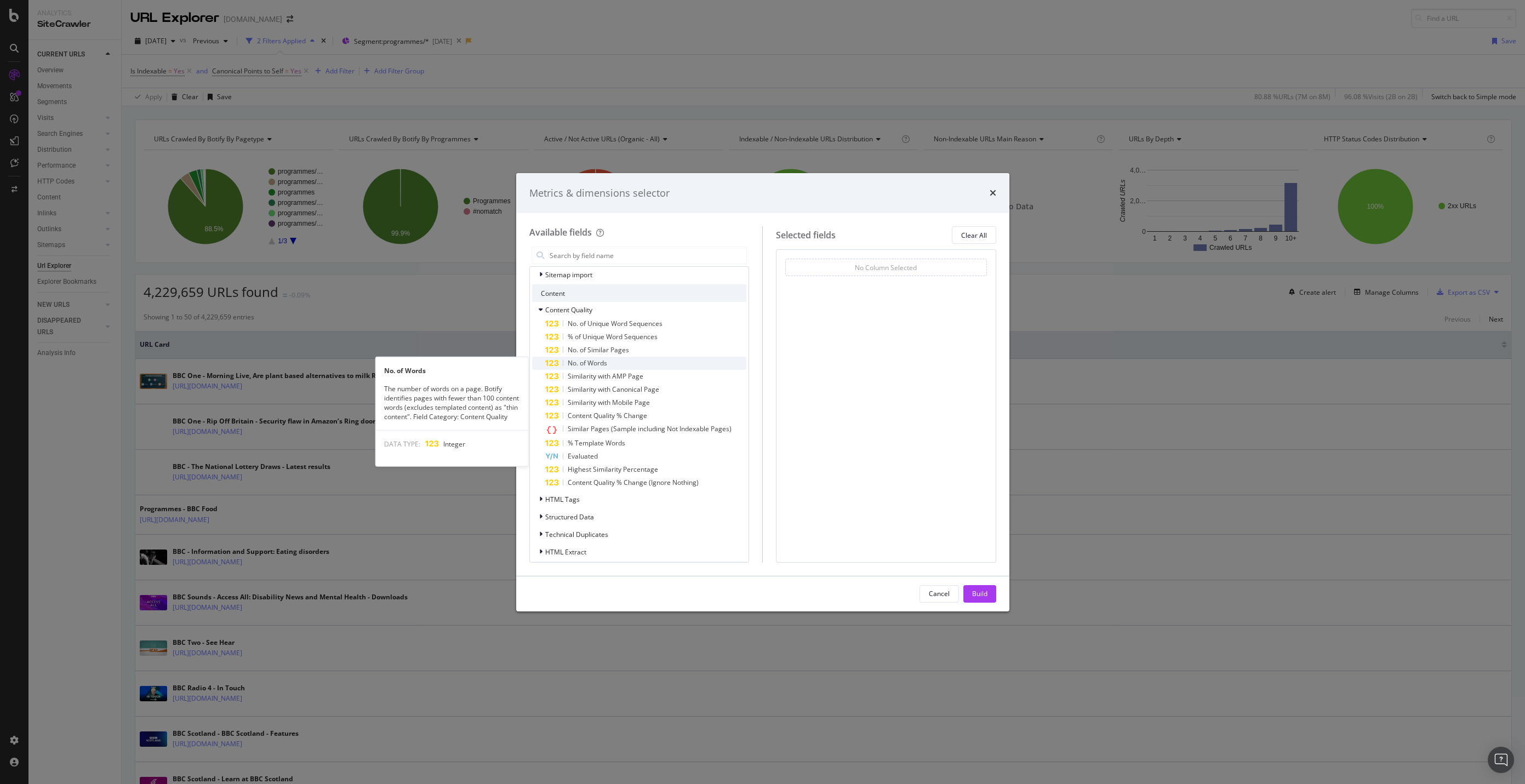
click at [669, 366] on div "No. of Words" at bounding box center [645, 363] width 201 height 13
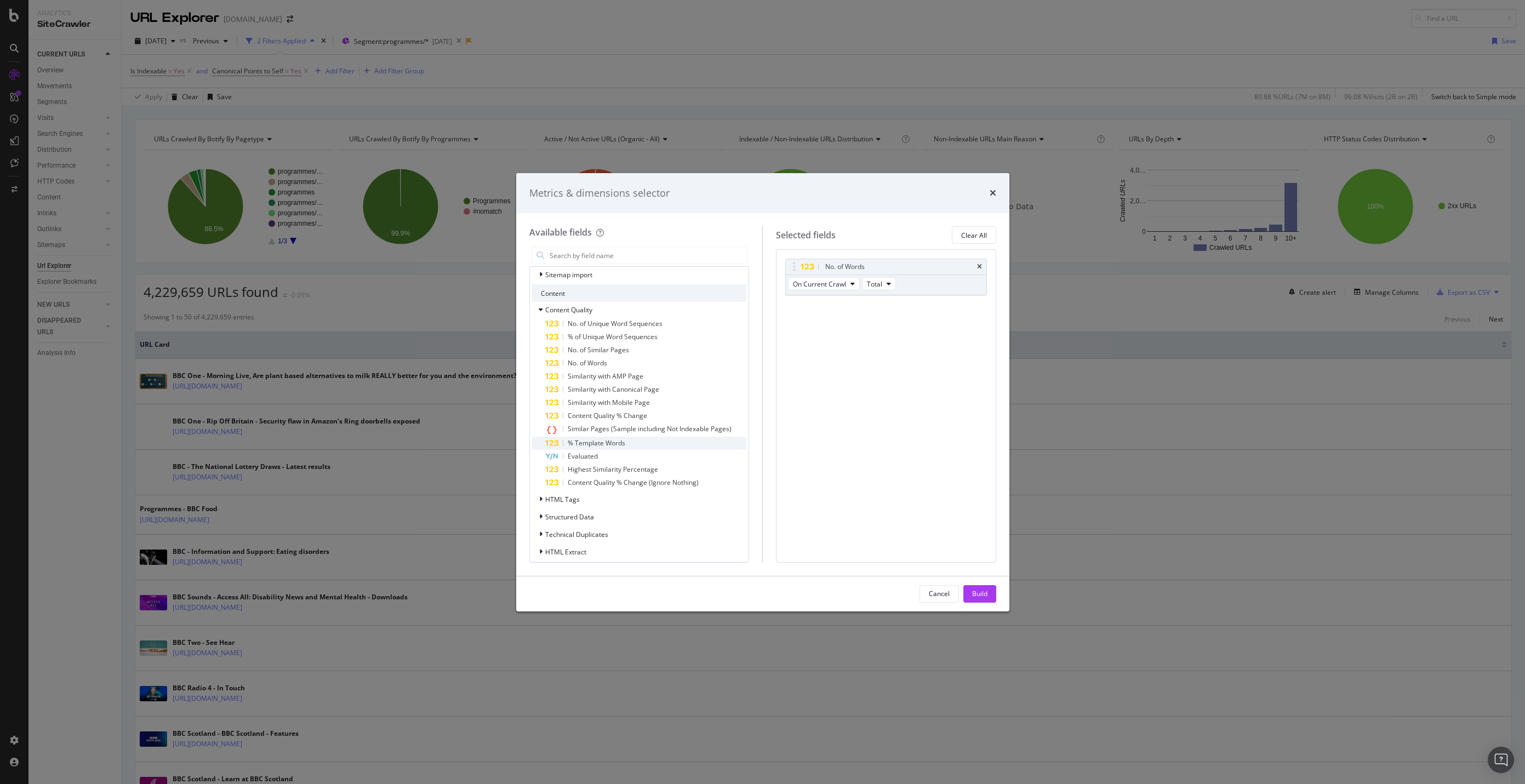
click at [649, 439] on div "% Template Words" at bounding box center [645, 443] width 201 height 13
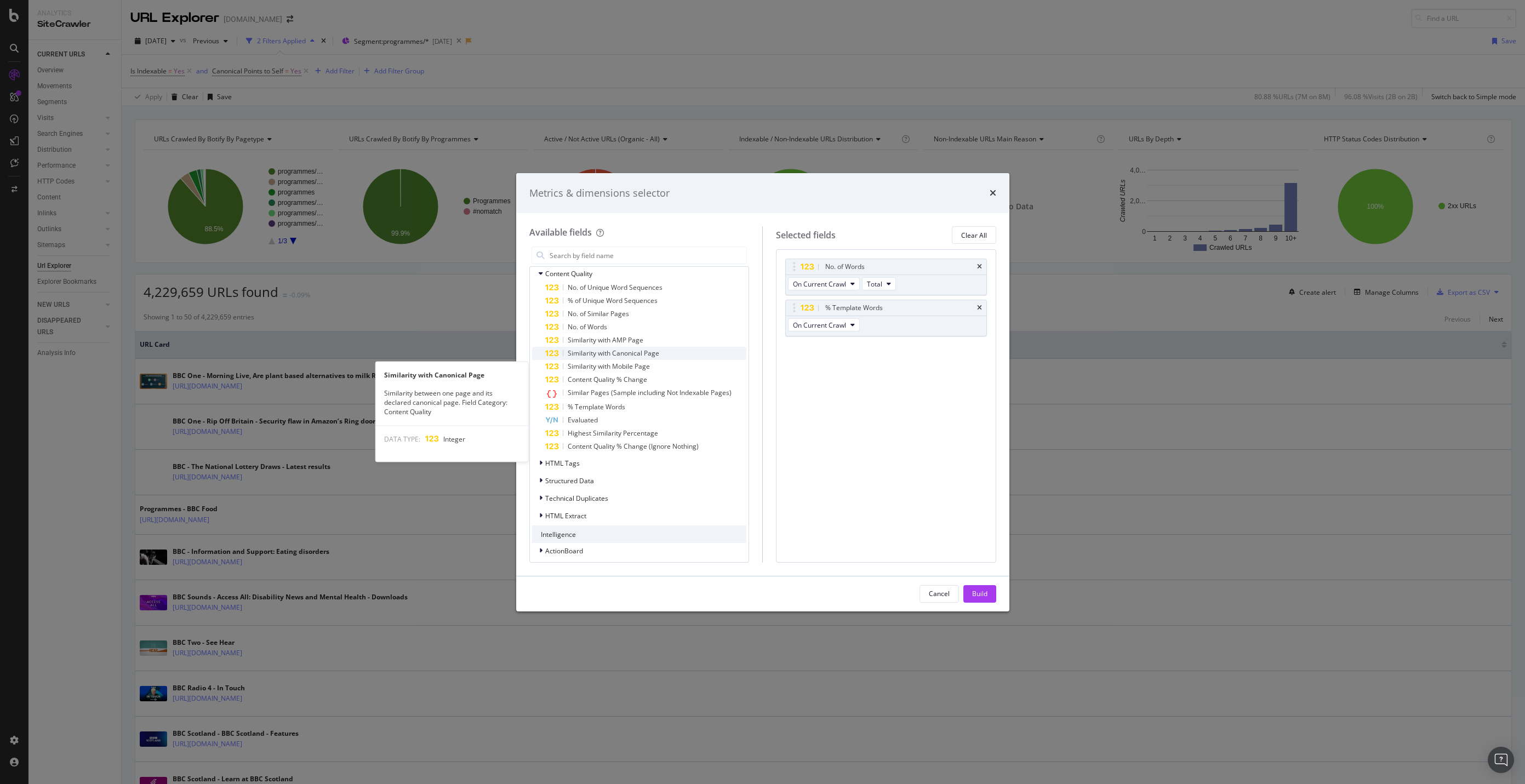
scroll to position [329, 0]
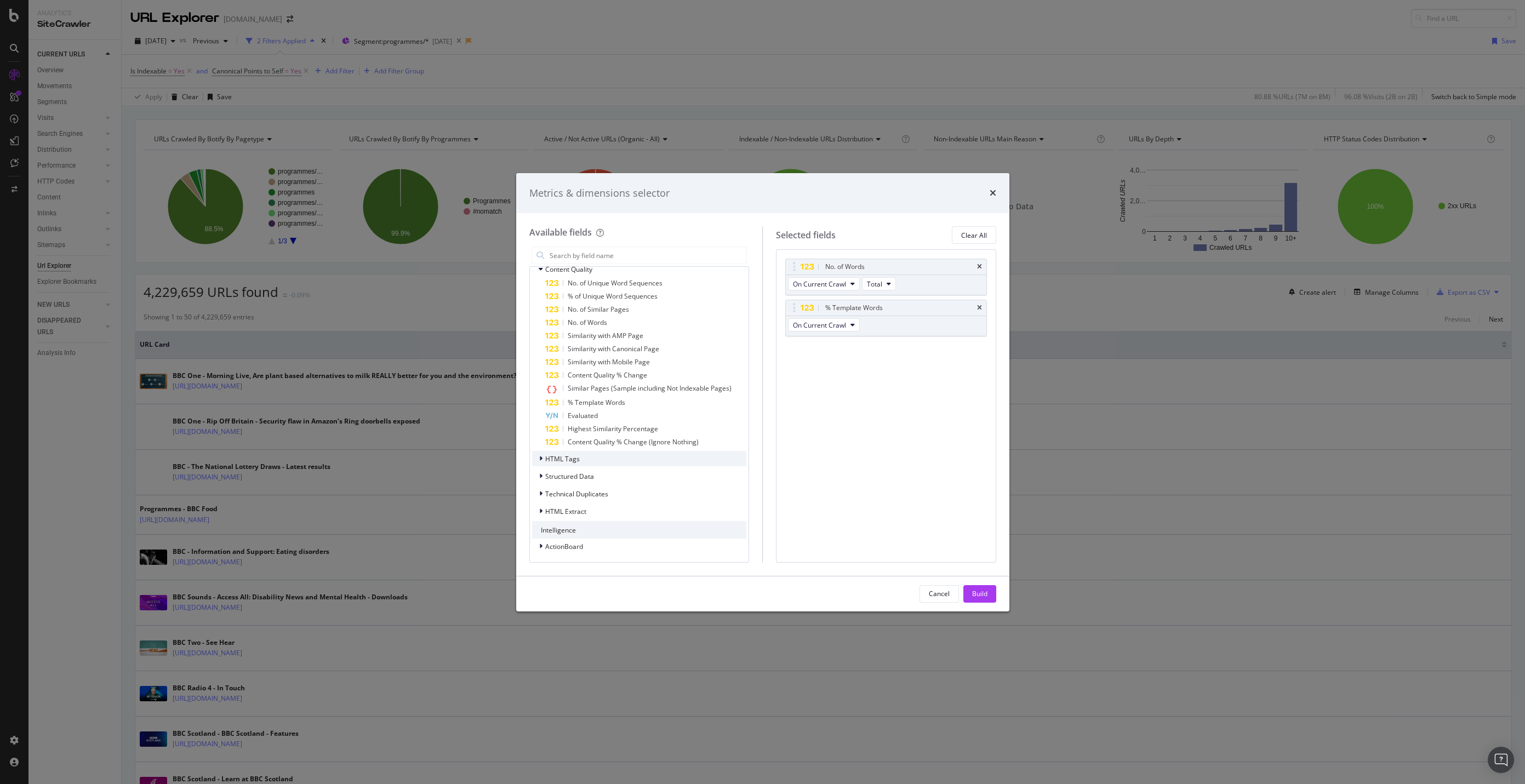
click at [638, 456] on div "HTML Tags" at bounding box center [639, 459] width 215 height 16
click at [658, 494] on div "Technical Duplicates" at bounding box center [639, 493] width 215 height 16
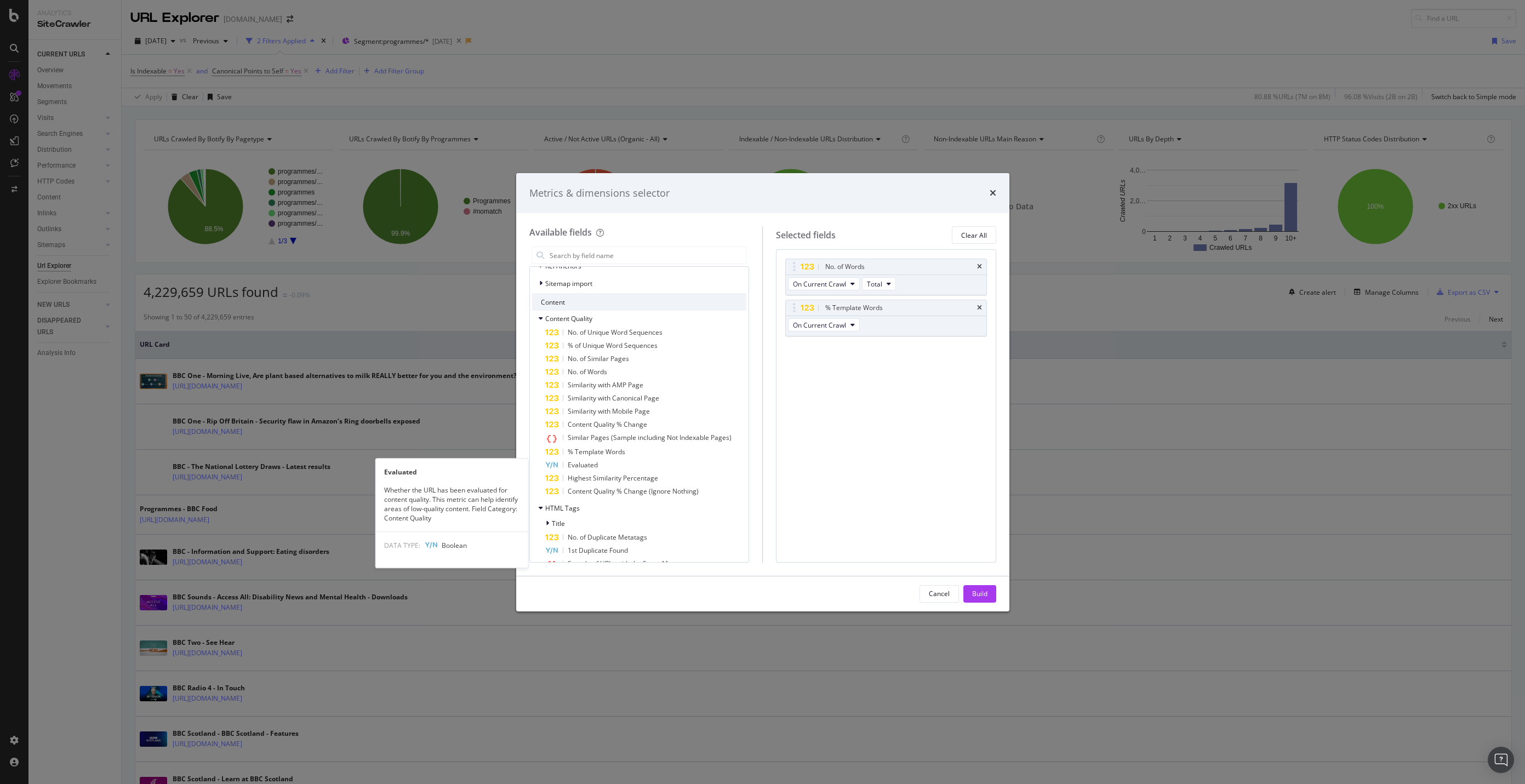
scroll to position [191, 0]
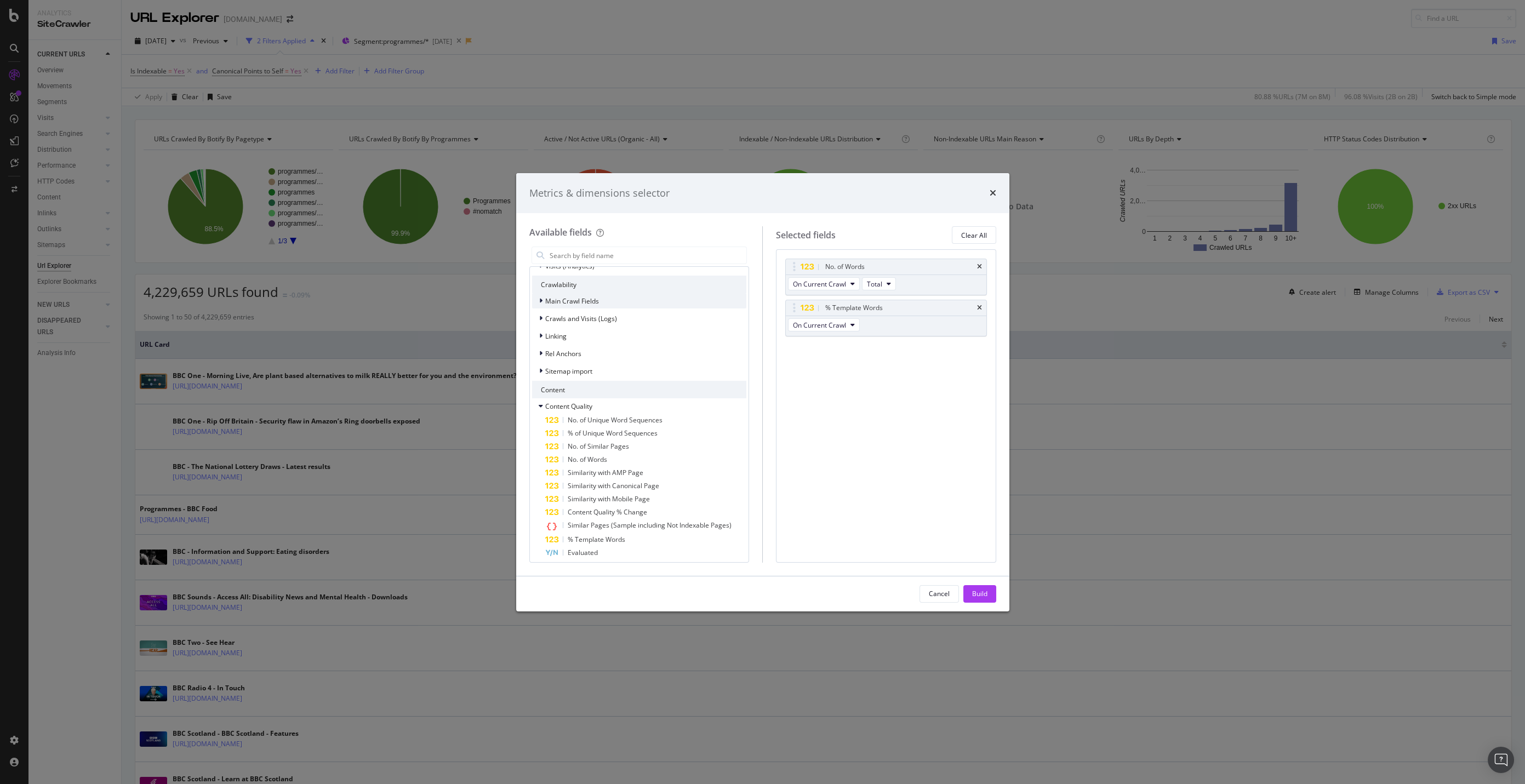
click at [667, 304] on div "Main Crawl Fields" at bounding box center [639, 301] width 215 height 16
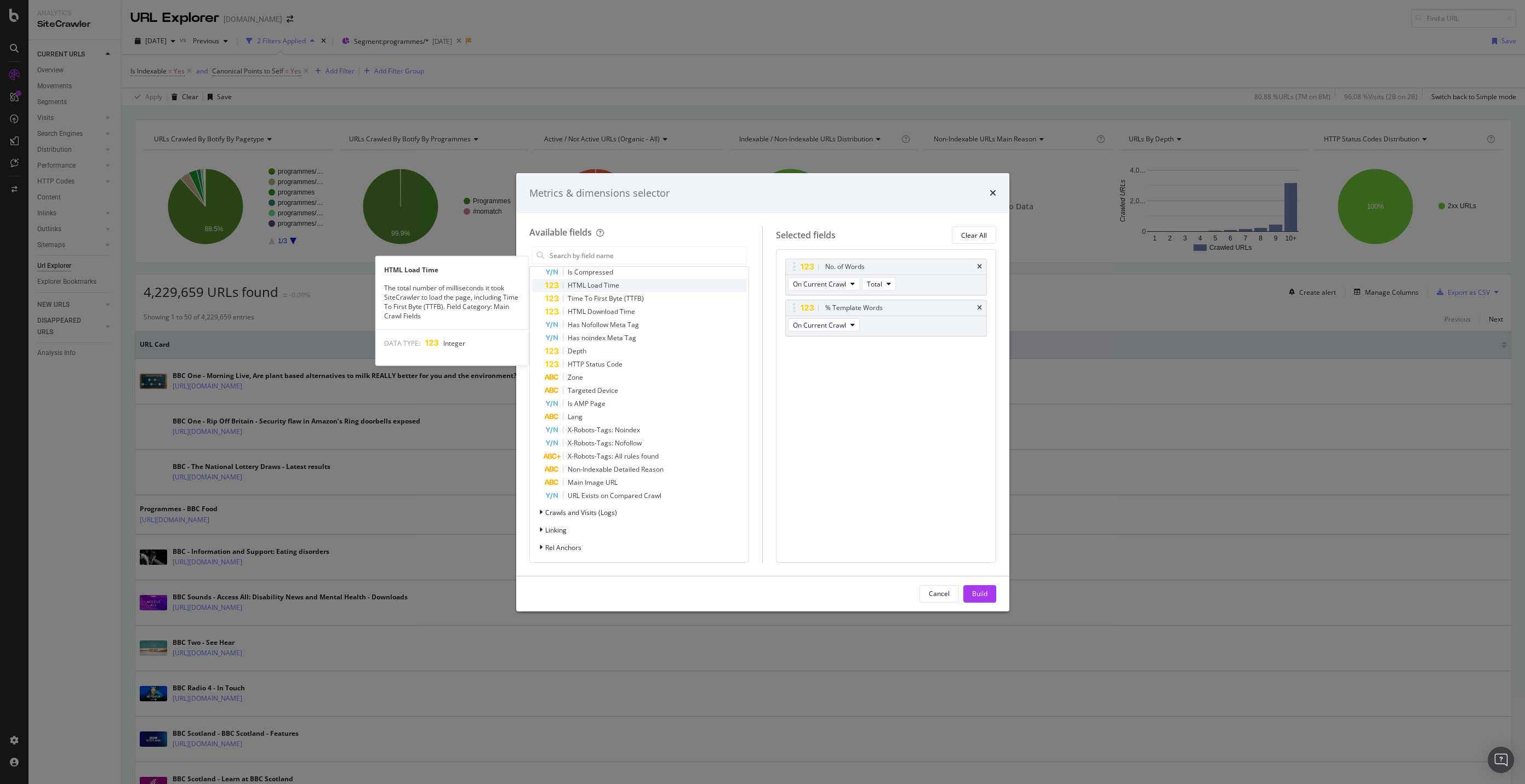
scroll to position [412, 0]
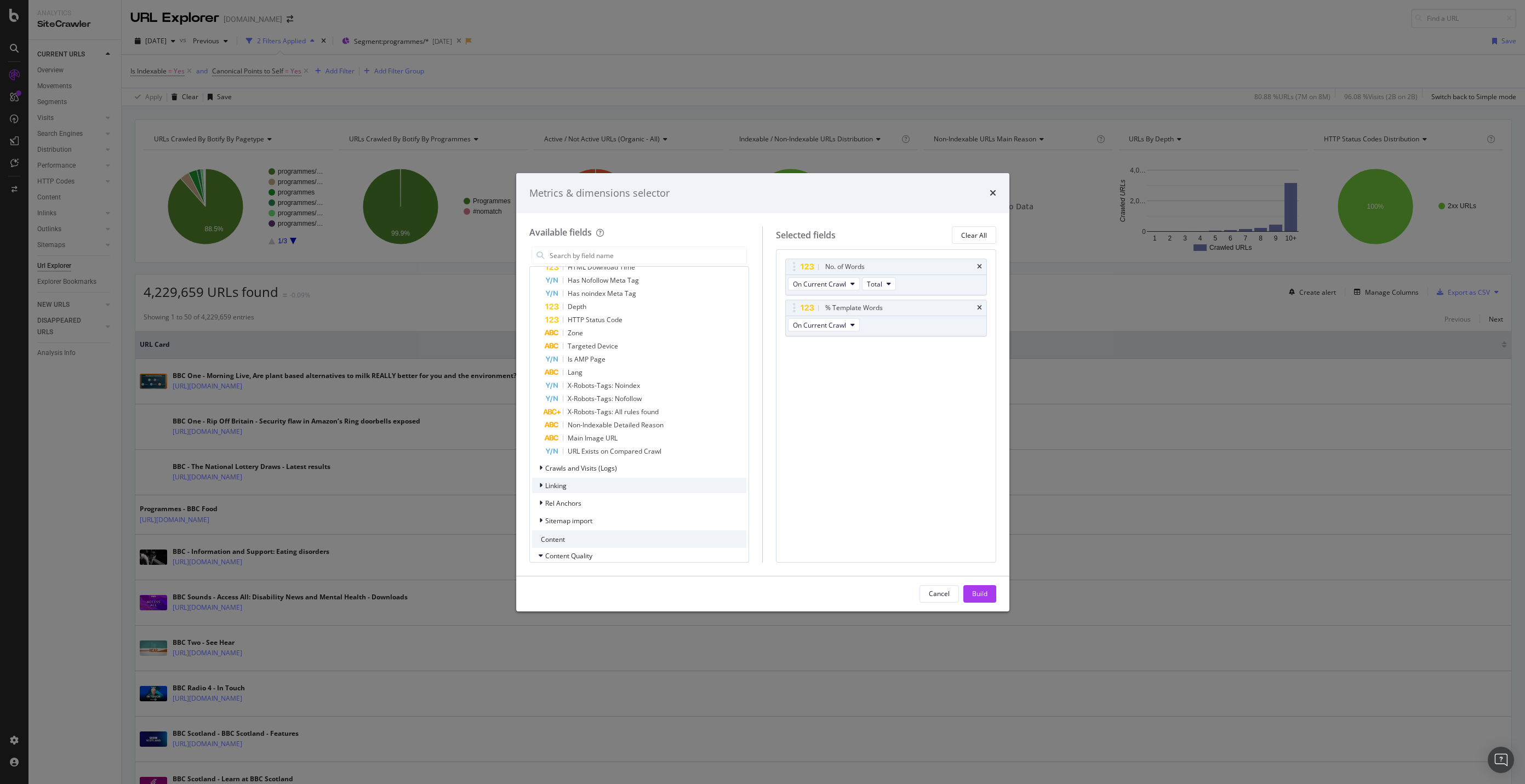
click at [635, 484] on div "Linking" at bounding box center [639, 485] width 215 height 16
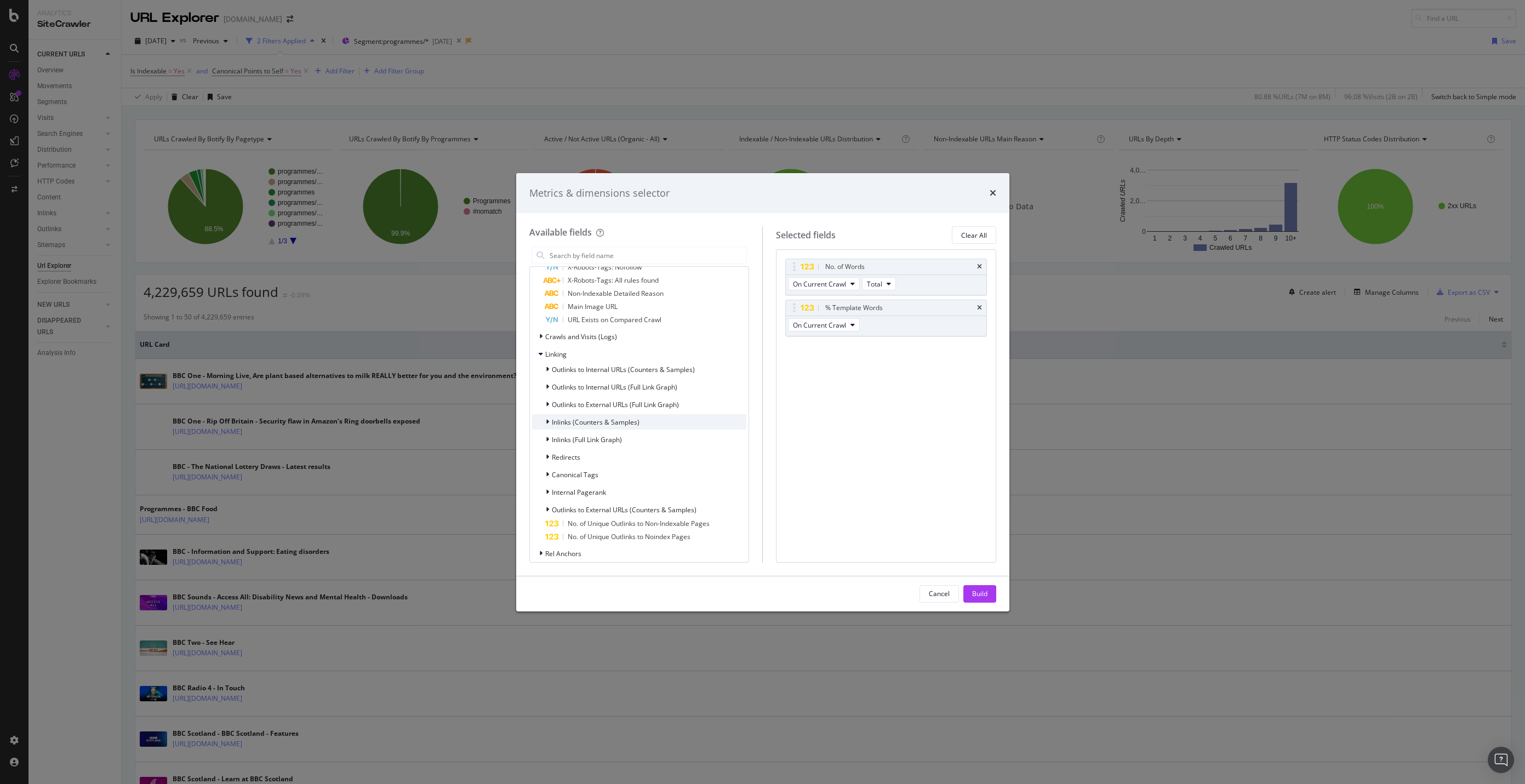
click at [646, 420] on div "Inlinks (Counters & Samples)" at bounding box center [639, 422] width 215 height 16
click at [644, 434] on div "No. of Inlinks" at bounding box center [649, 436] width 195 height 13
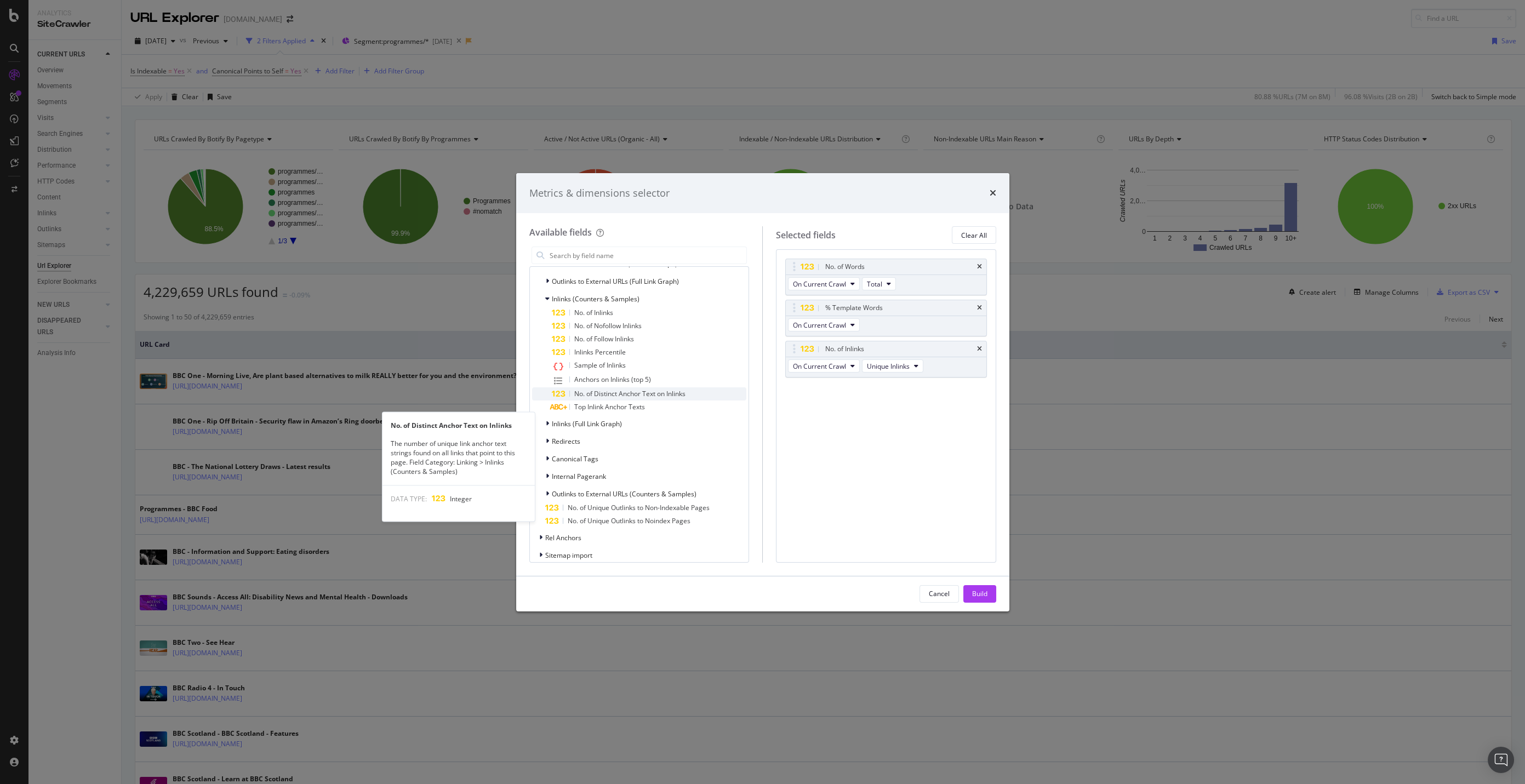
scroll to position [674, 0]
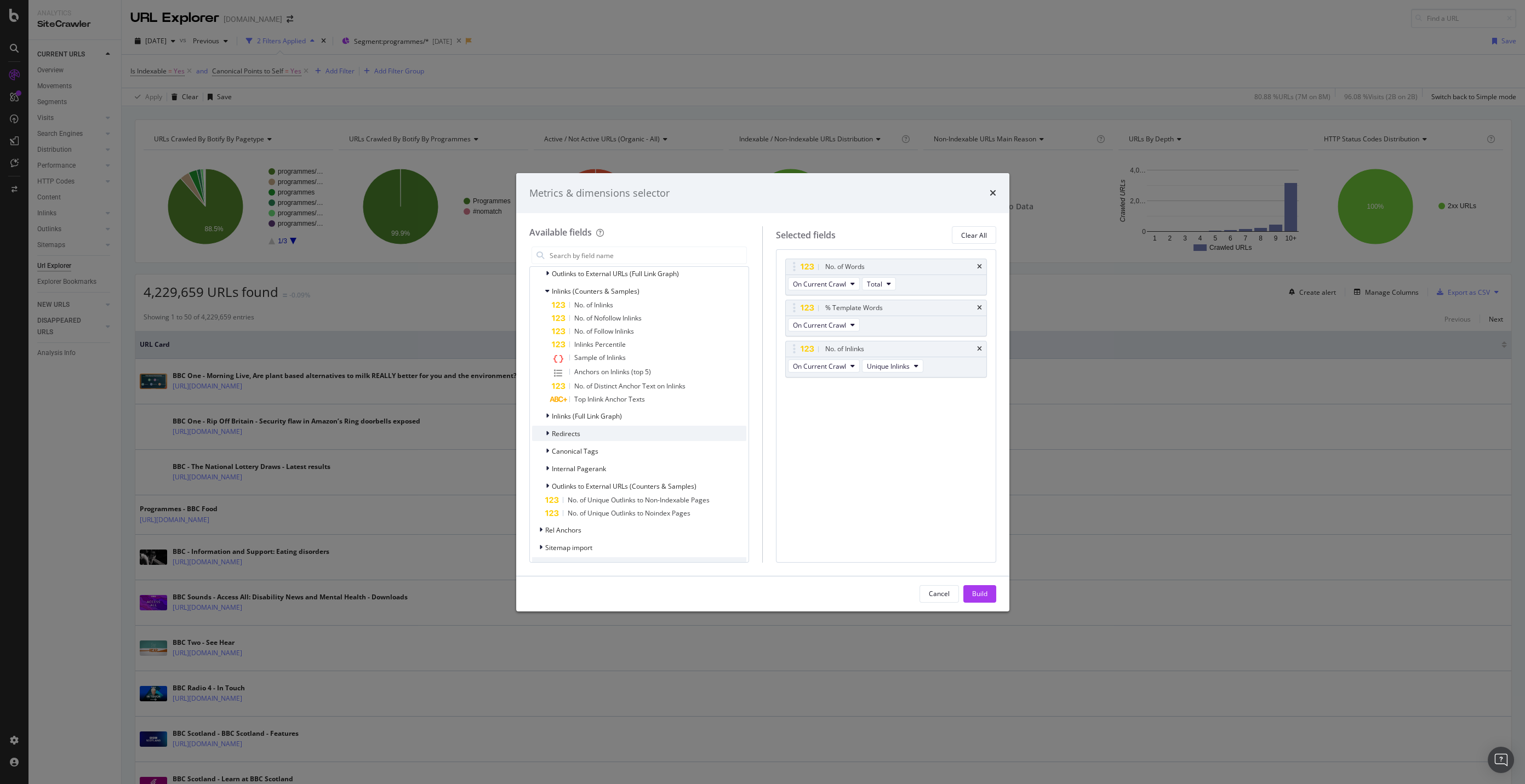
click at [695, 427] on div "Redirects" at bounding box center [639, 433] width 215 height 16
click at [698, 375] on div "Inlinks (Full Link Graph)" at bounding box center [639, 371] width 215 height 16
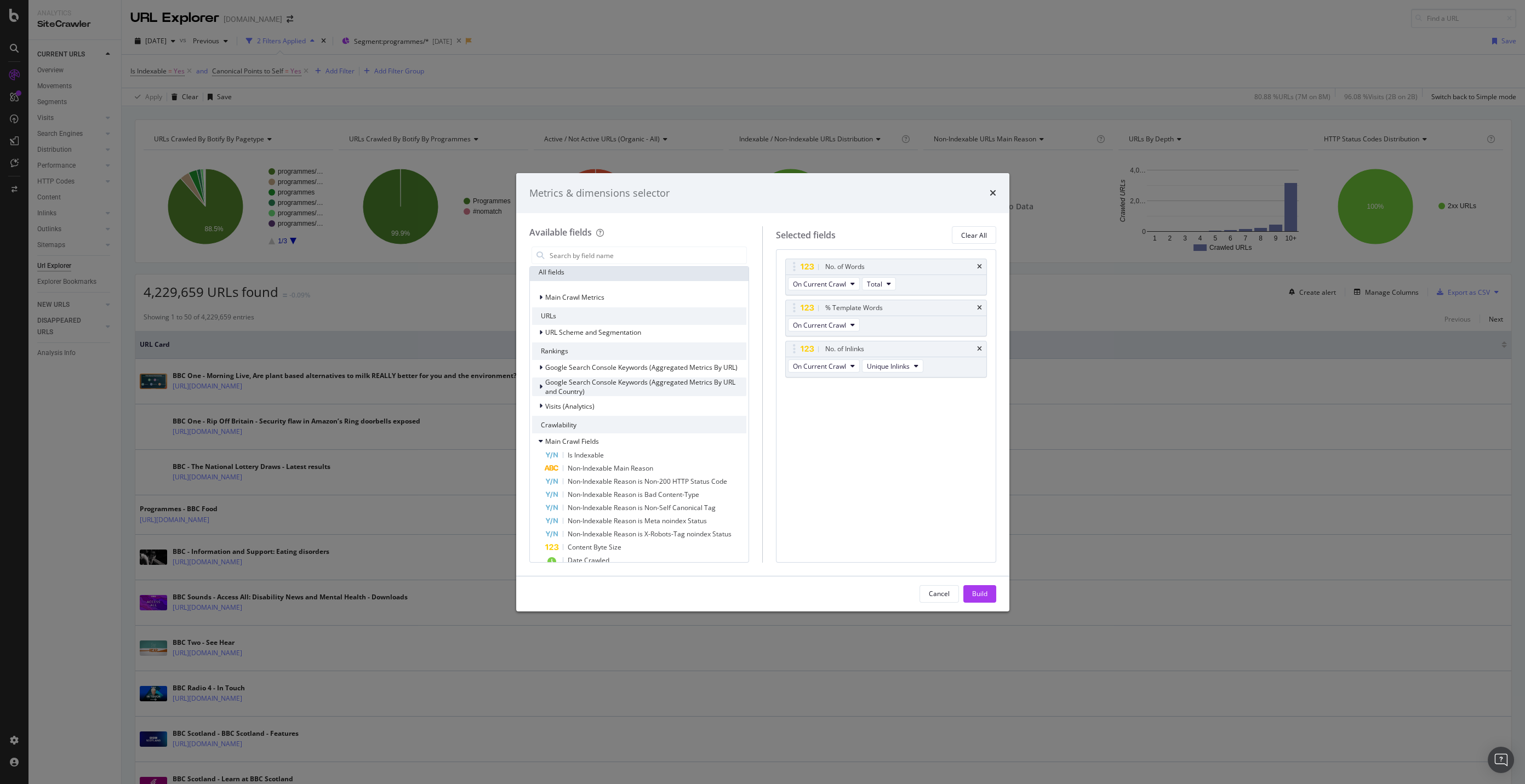
scroll to position [52, 0]
click at [691, 337] on div "URL Scheme and Segmentation" at bounding box center [639, 332] width 215 height 16
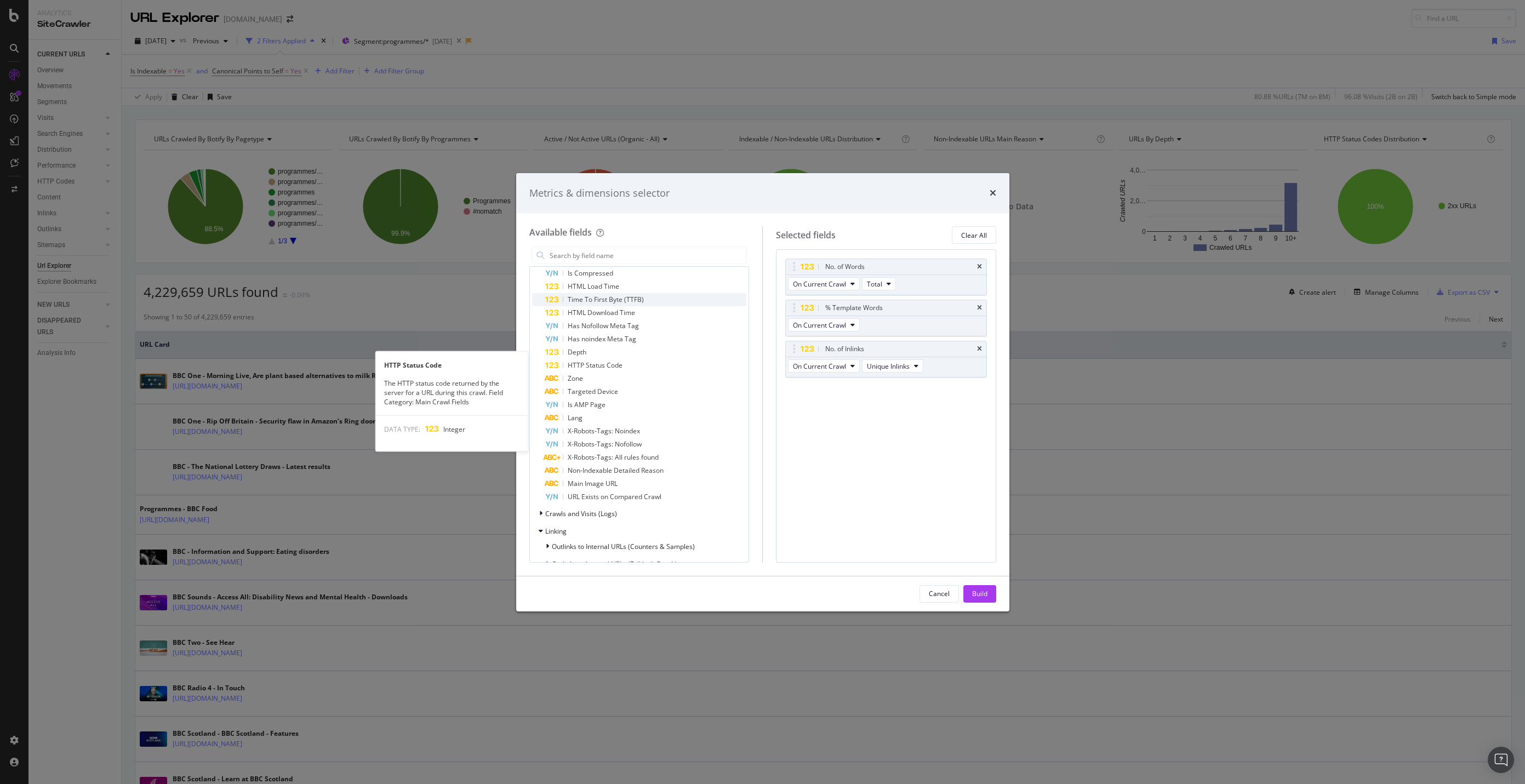
scroll to position [533, 0]
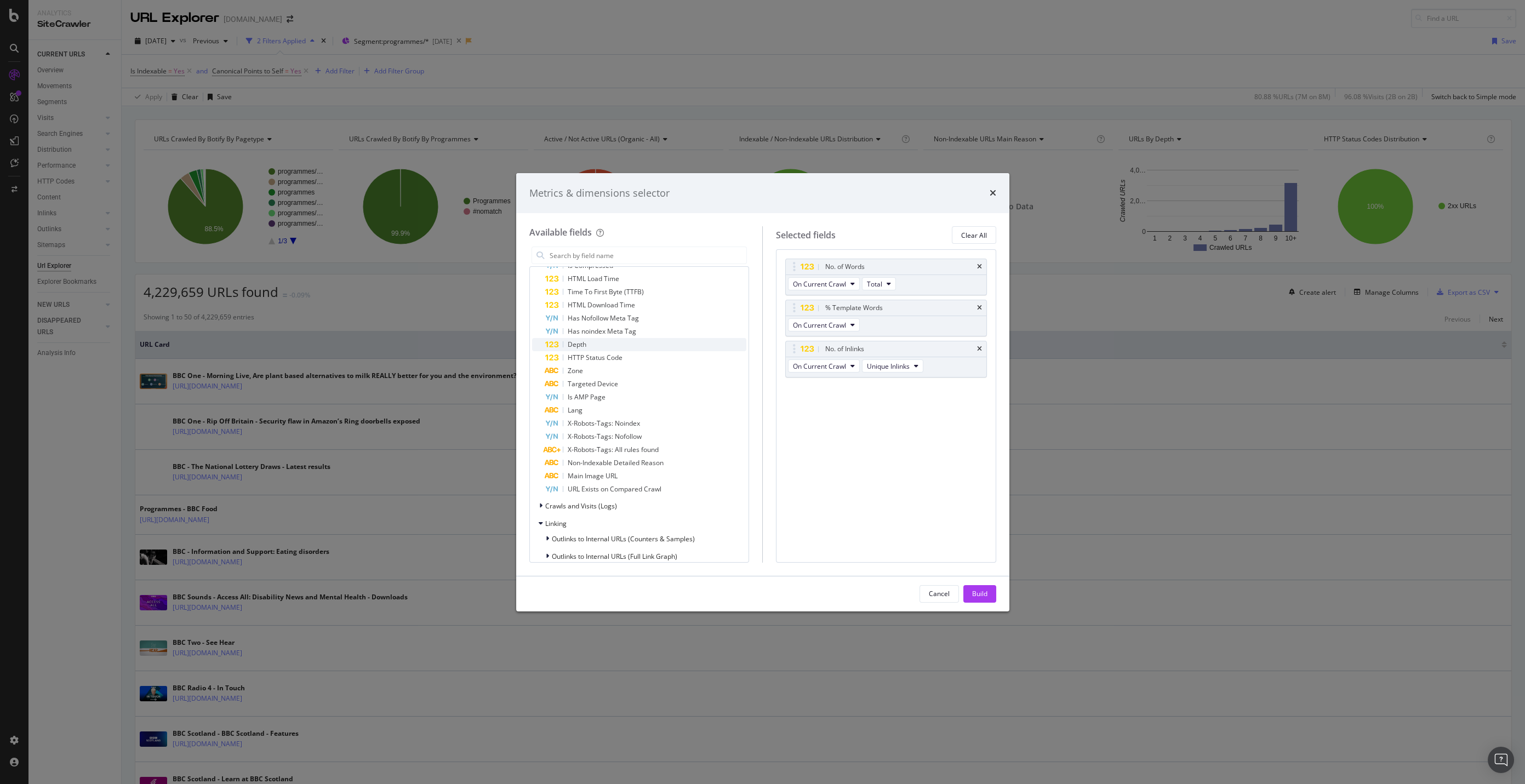
click at [686, 345] on div "Depth" at bounding box center [645, 344] width 201 height 13
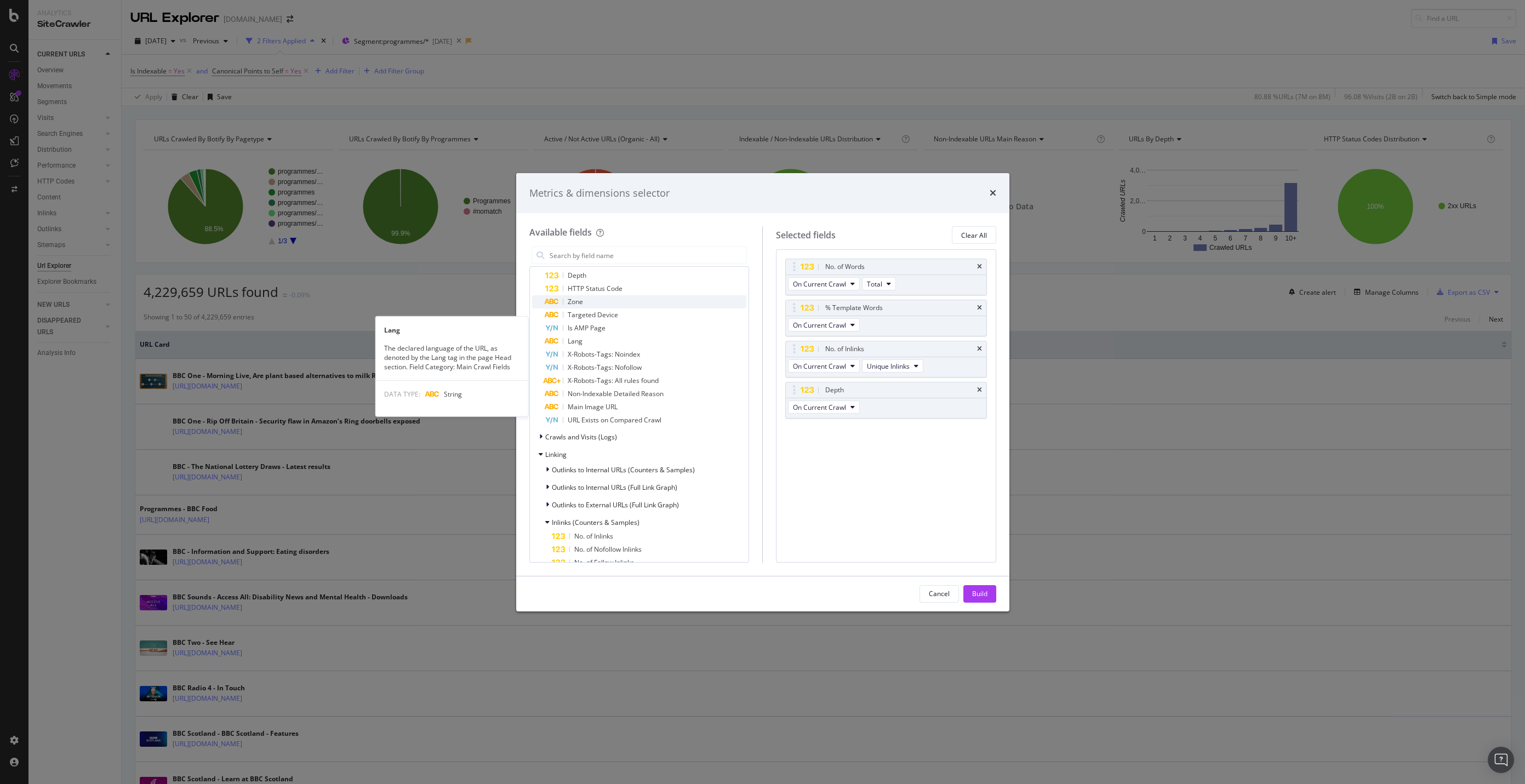
scroll to position [620, 0]
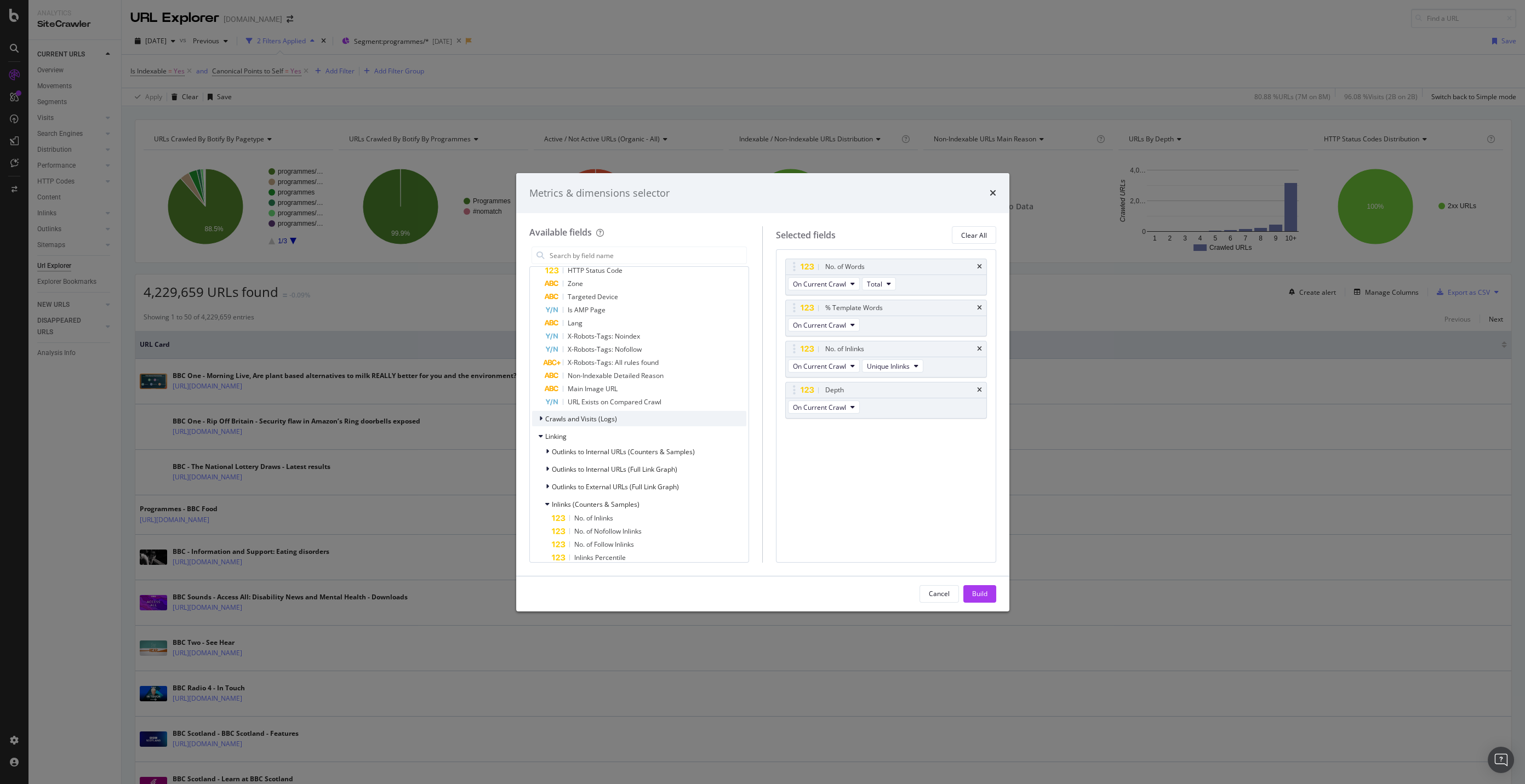
click at [700, 413] on div "Crawls and Visits (Logs)" at bounding box center [639, 418] width 215 height 16
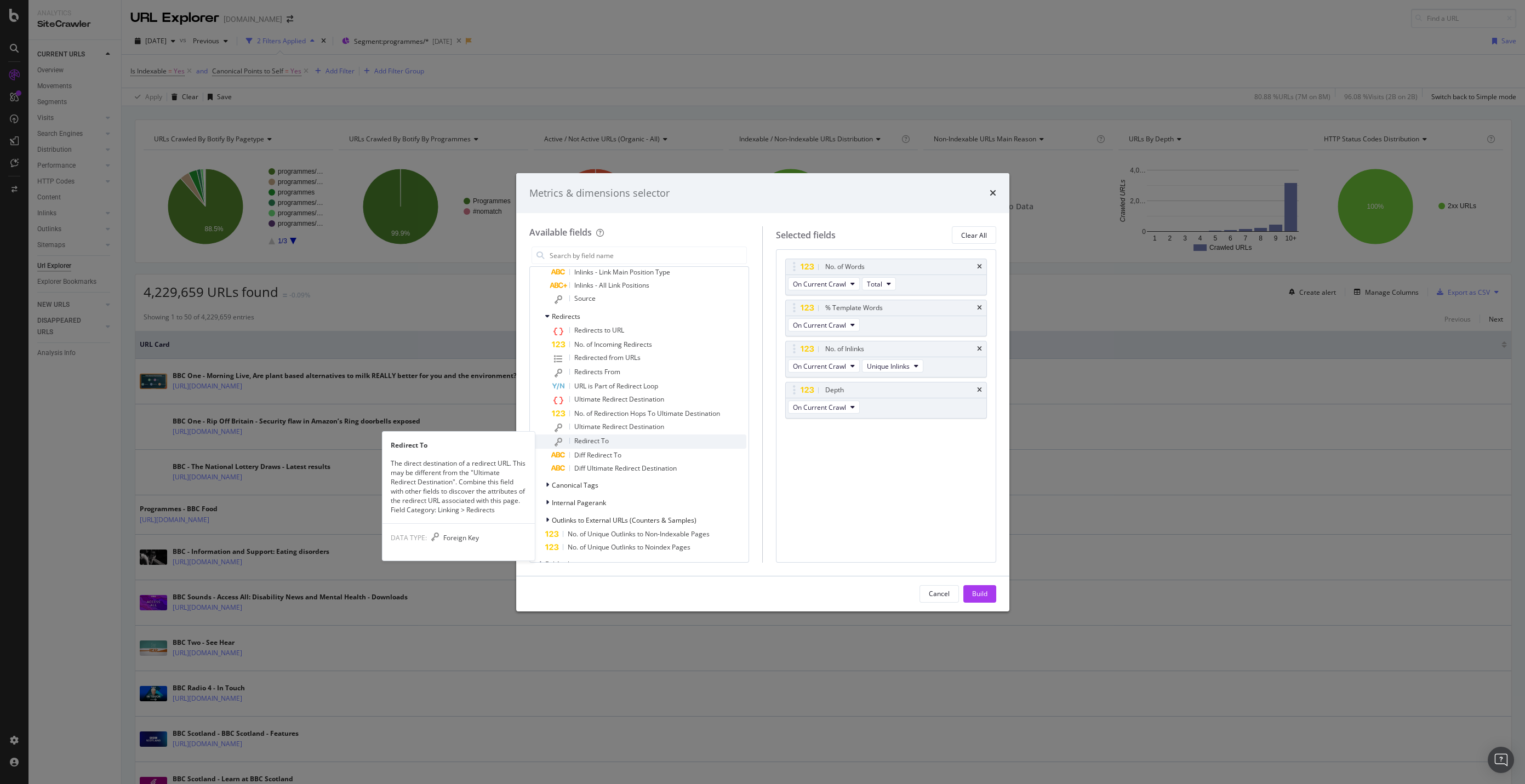
scroll to position [1147, 0]
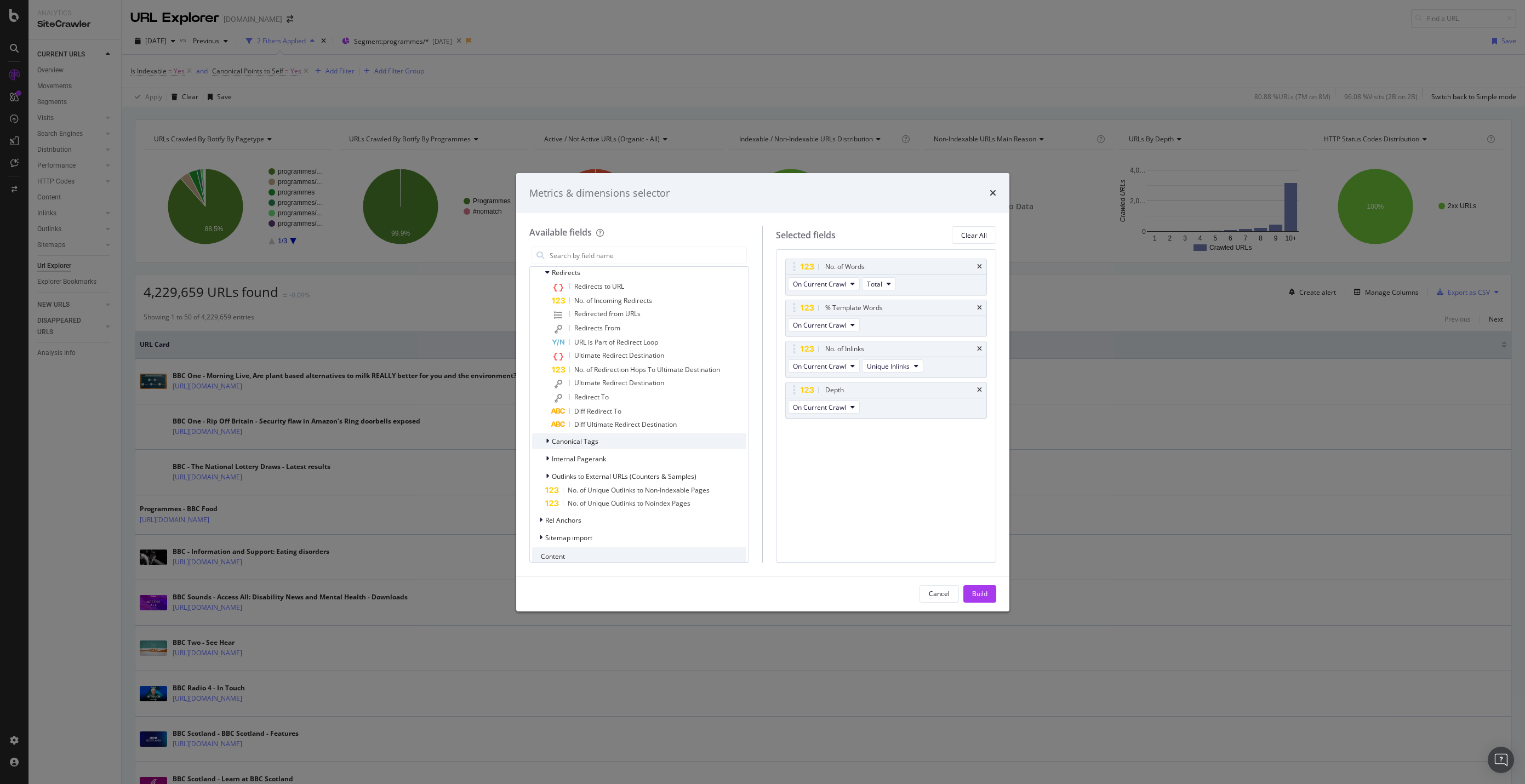
click at [682, 438] on div "Canonical Tags" at bounding box center [639, 440] width 215 height 16
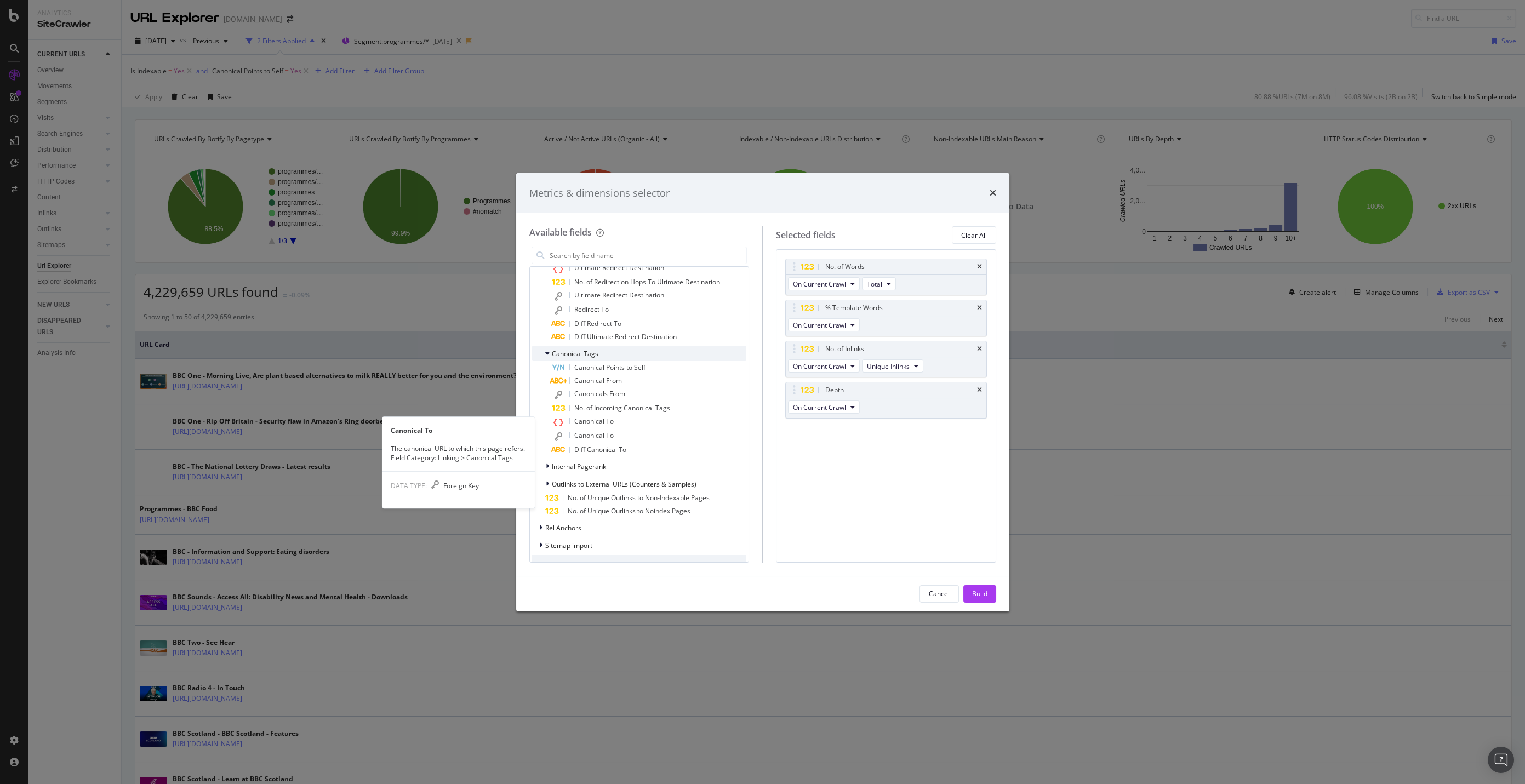
scroll to position [1279, 0]
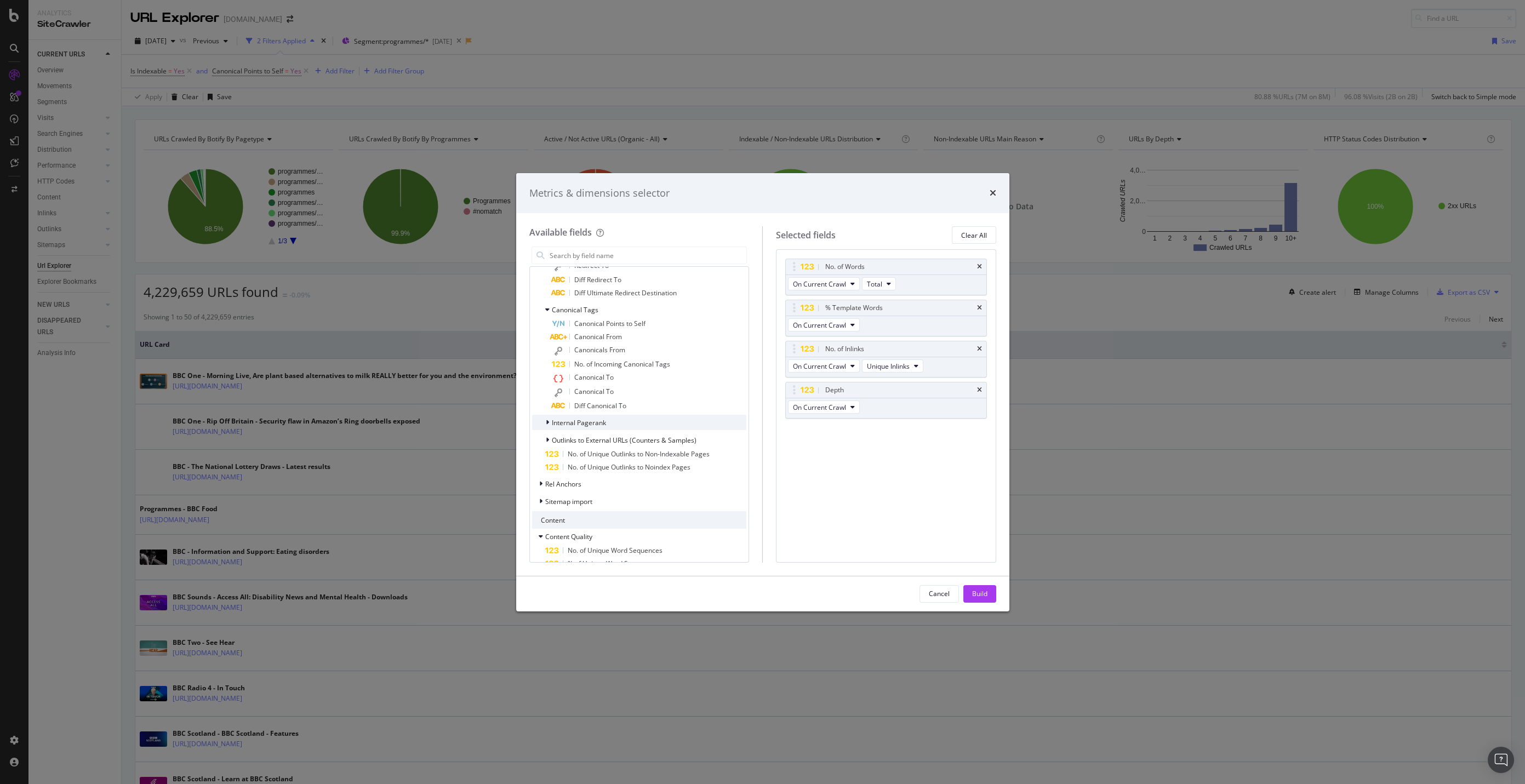
click at [687, 427] on div "Internal Pagerank" at bounding box center [639, 422] width 215 height 16
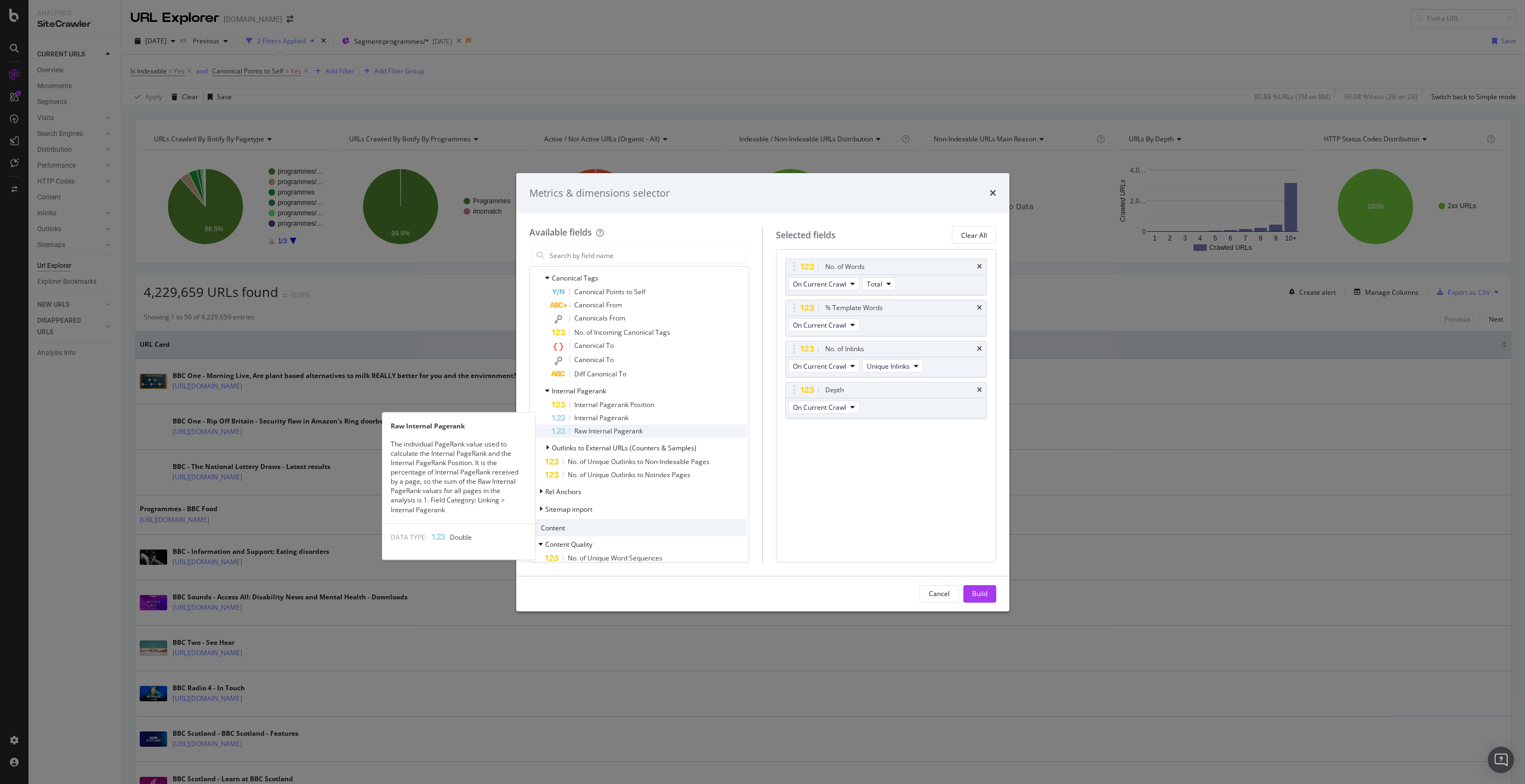
scroll to position [1322, 0]
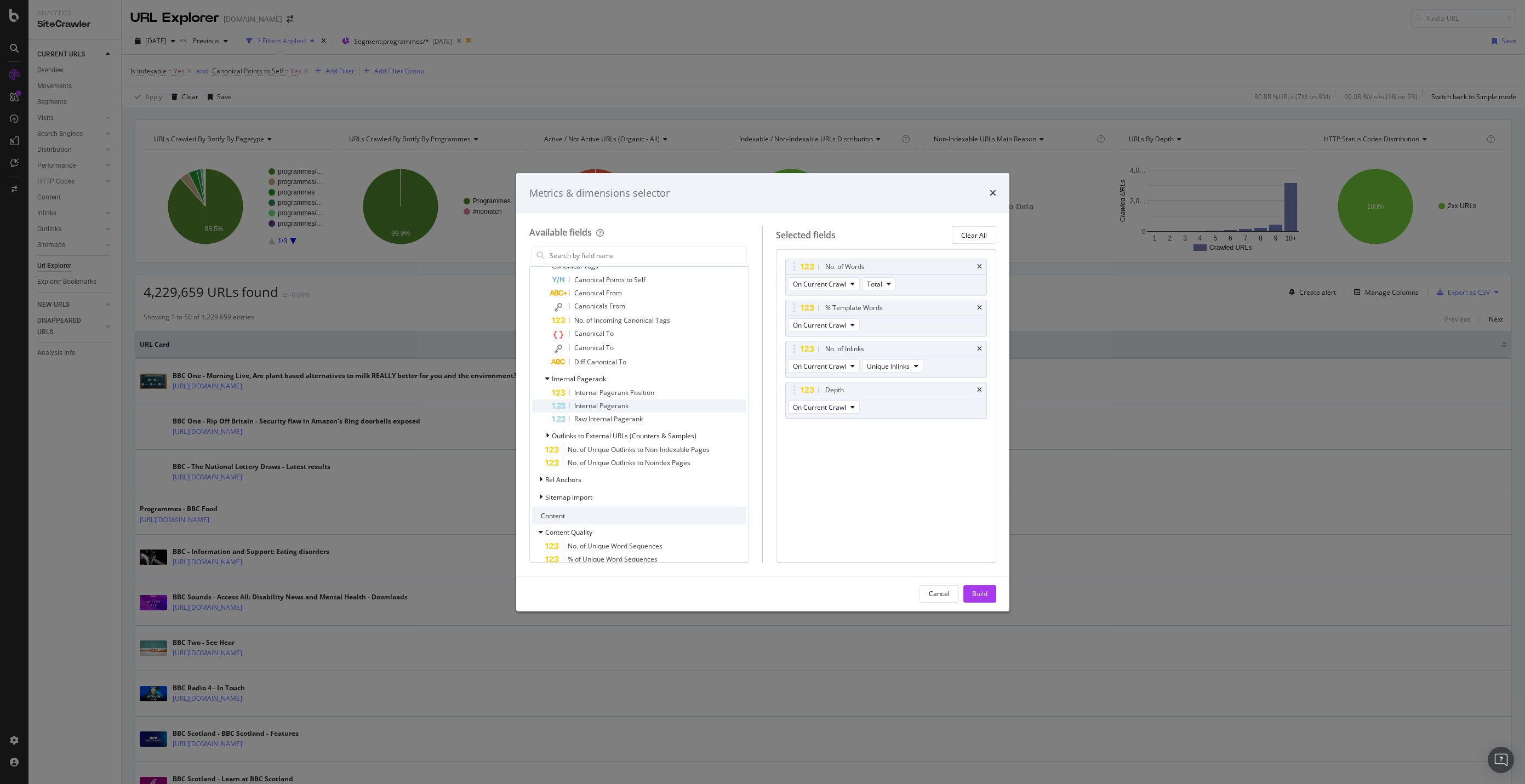
click at [676, 405] on div "Internal Pagerank" at bounding box center [649, 406] width 195 height 13
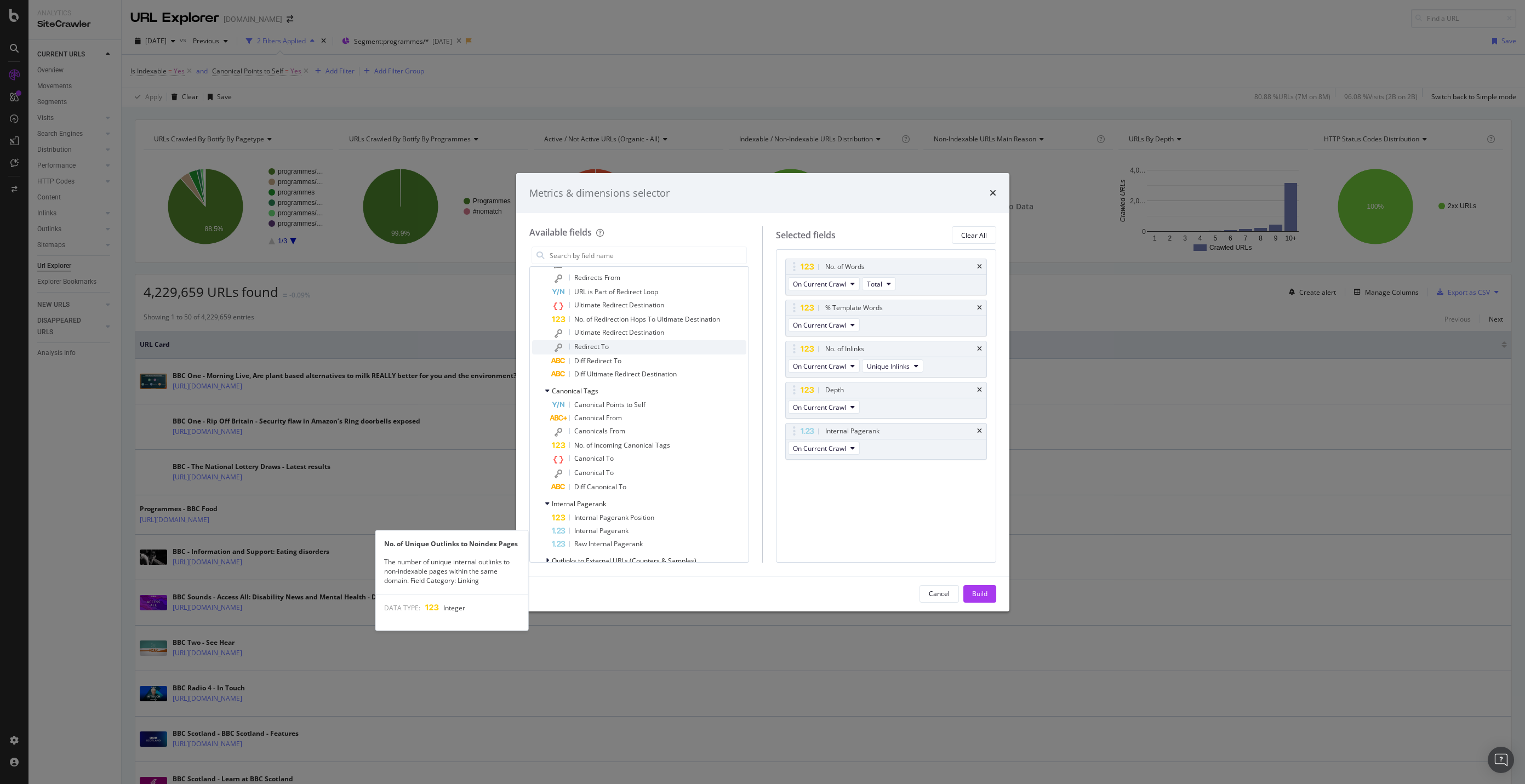
scroll to position [1035, 0]
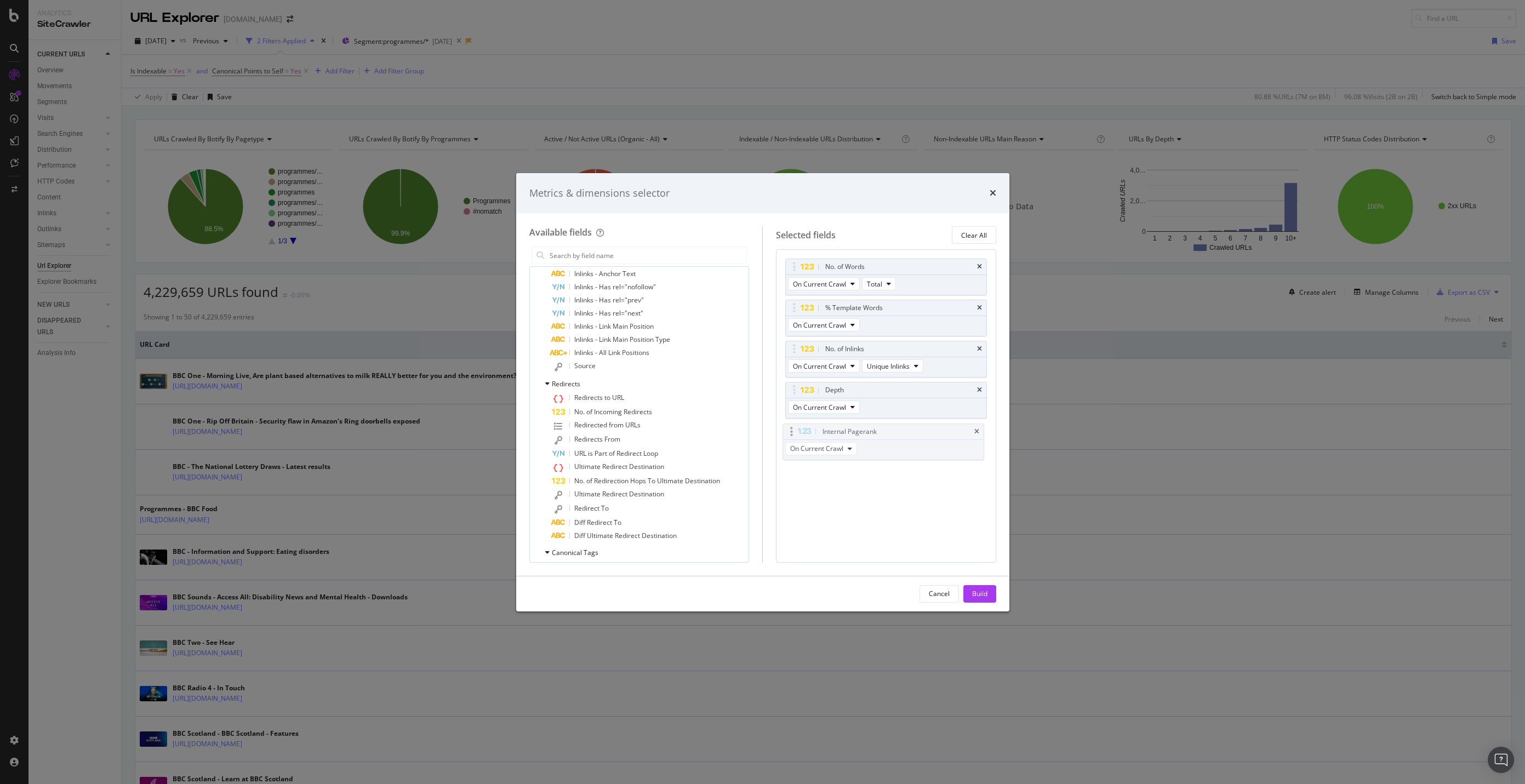
drag, startPoint x: 819, startPoint y: 431, endPoint x: 816, endPoint y: 438, distance: 7.6
click at [816, 438] on body "Analytics SiteCrawler CURRENT URLS Overview Movements Segments Visits Analysis …" at bounding box center [762, 392] width 1525 height 784
click at [899, 374] on div "On Current Crawl Unique Inlinks" at bounding box center [857, 367] width 142 height 20
click at [902, 367] on span "Unique Inlinks" at bounding box center [888, 366] width 43 height 9
click at [875, 482] on div "No. of Words On Current Crawl Total % Template Words On Current Crawl No. of In…" at bounding box center [886, 405] width 220 height 313
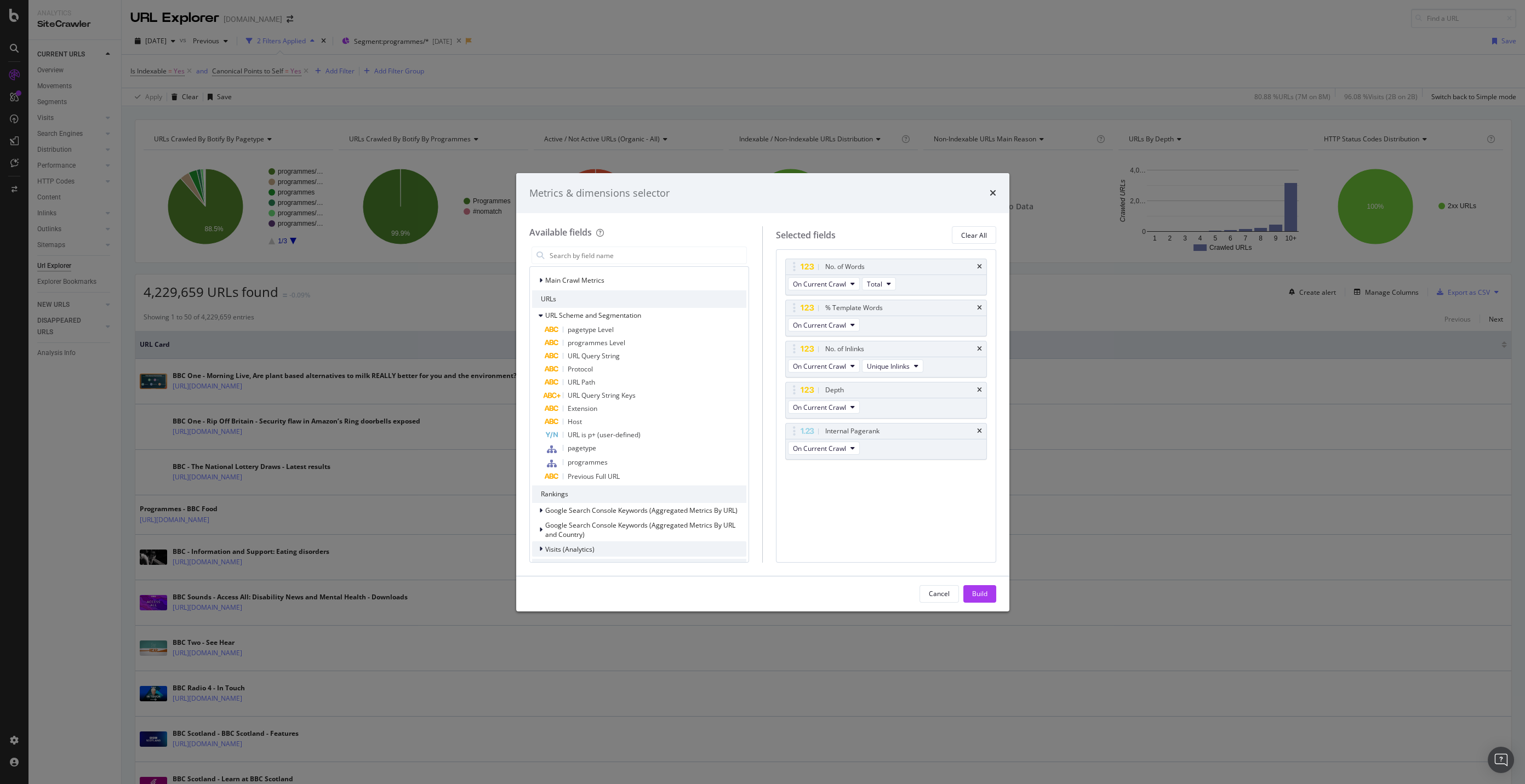
scroll to position [0, 0]
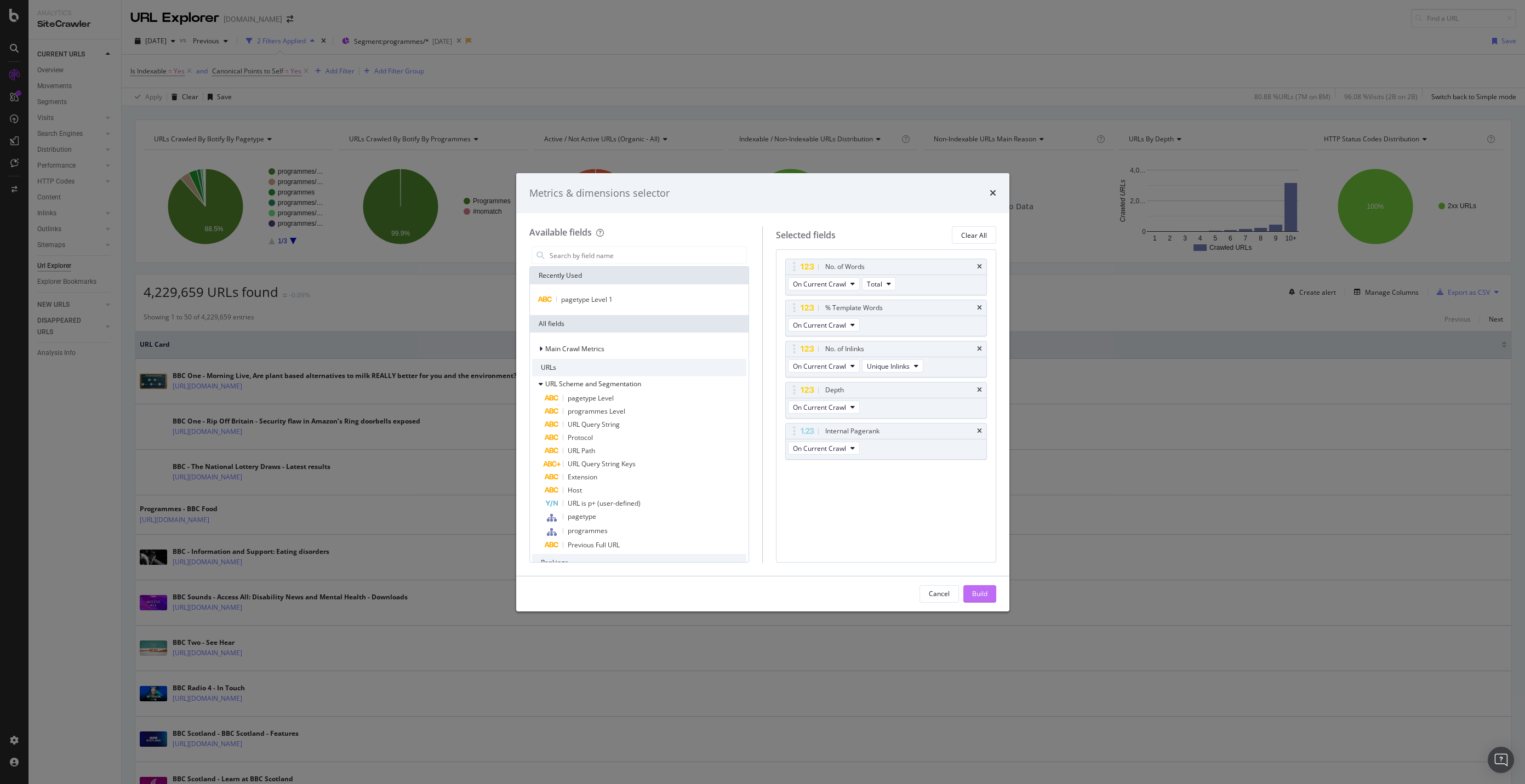
click at [967, 593] on button "Build" at bounding box center [980, 593] width 33 height 17
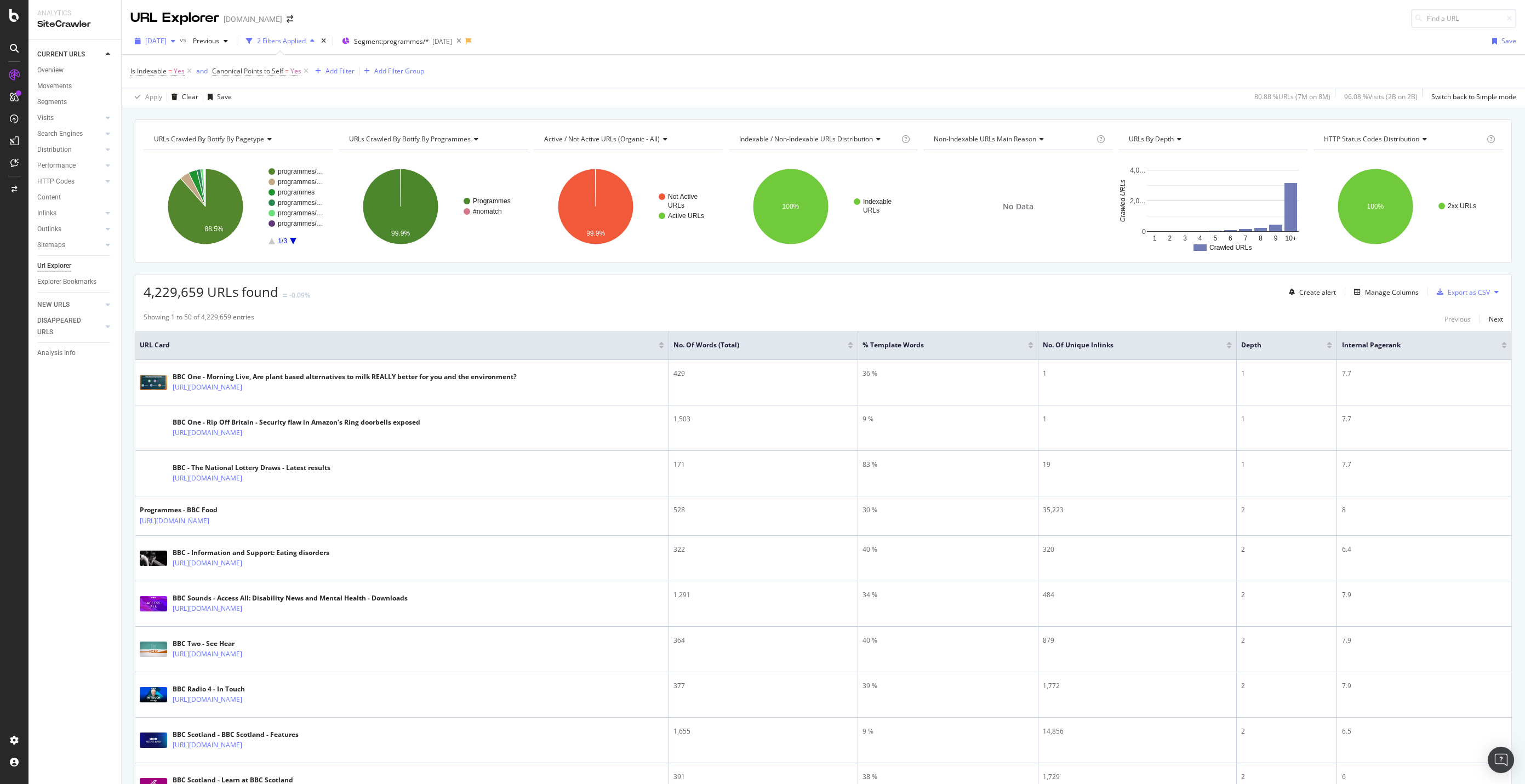
click at [179, 48] on div "[DATE]" at bounding box center [155, 41] width 49 height 16
click at [197, 104] on div "[DATE]" at bounding box center [175, 100] width 58 height 10
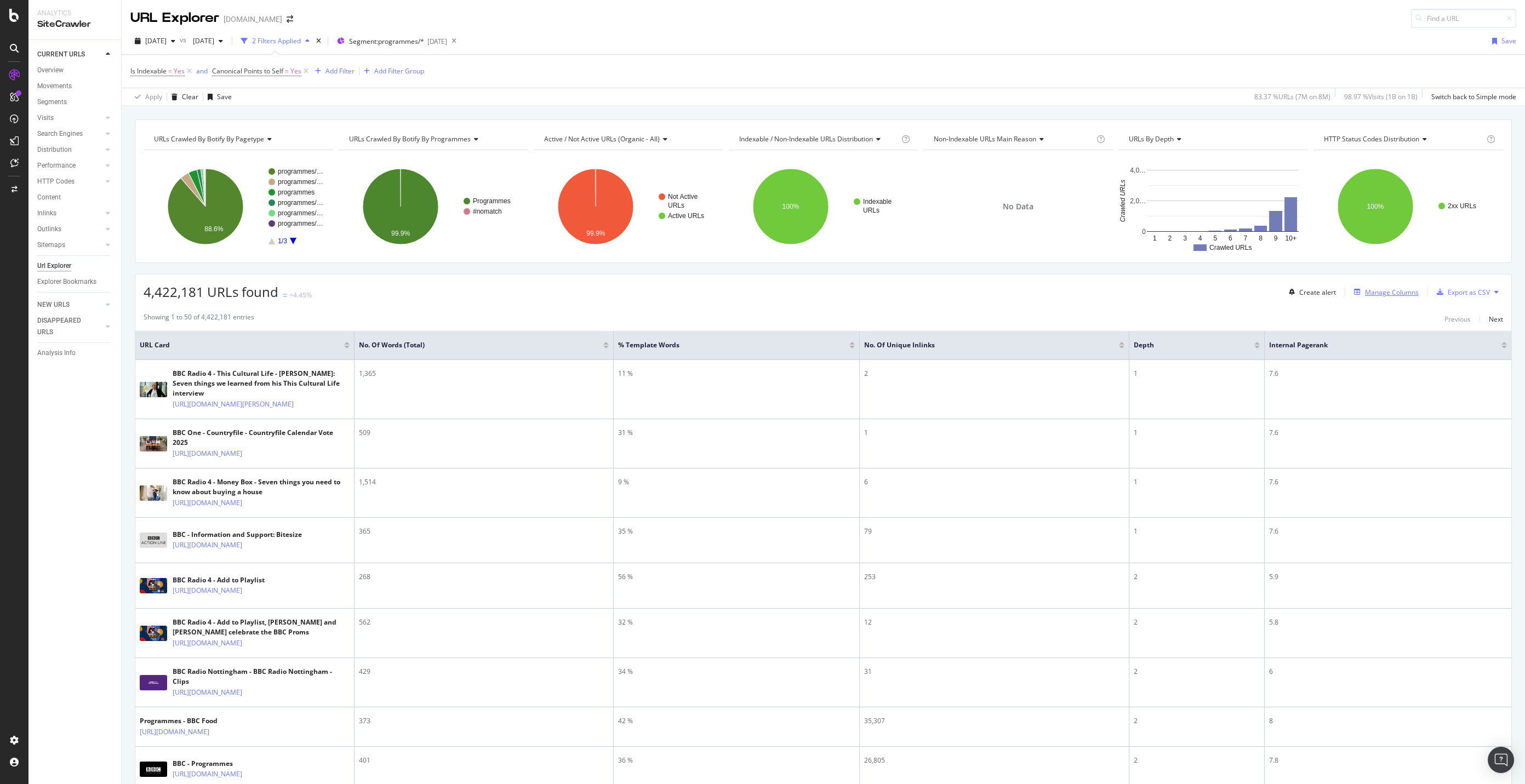
click at [1366, 293] on div "Manage Columns" at bounding box center [1391, 292] width 53 height 9
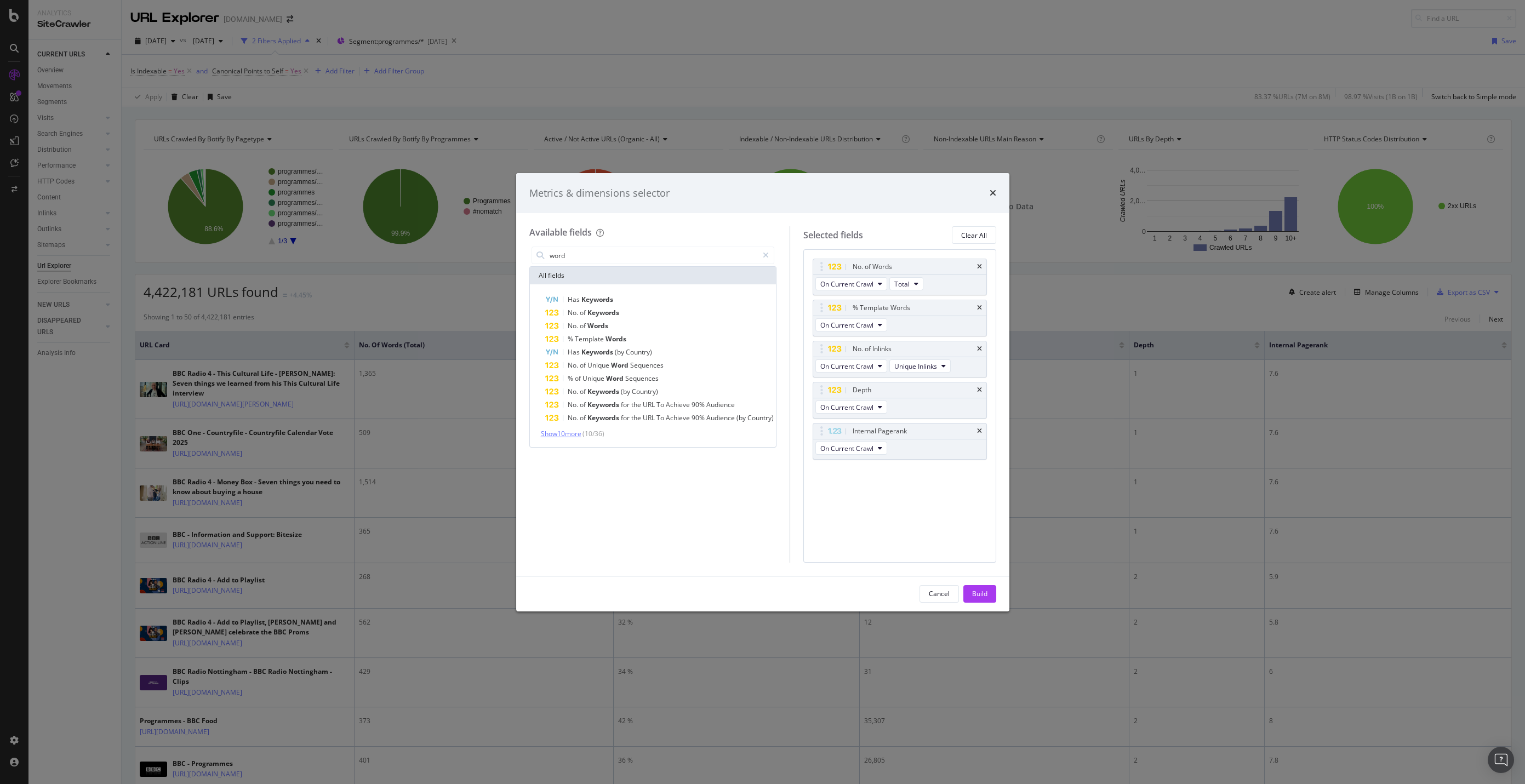
type input "word"
click at [574, 436] on span "Show 10 more" at bounding box center [561, 433] width 40 height 9
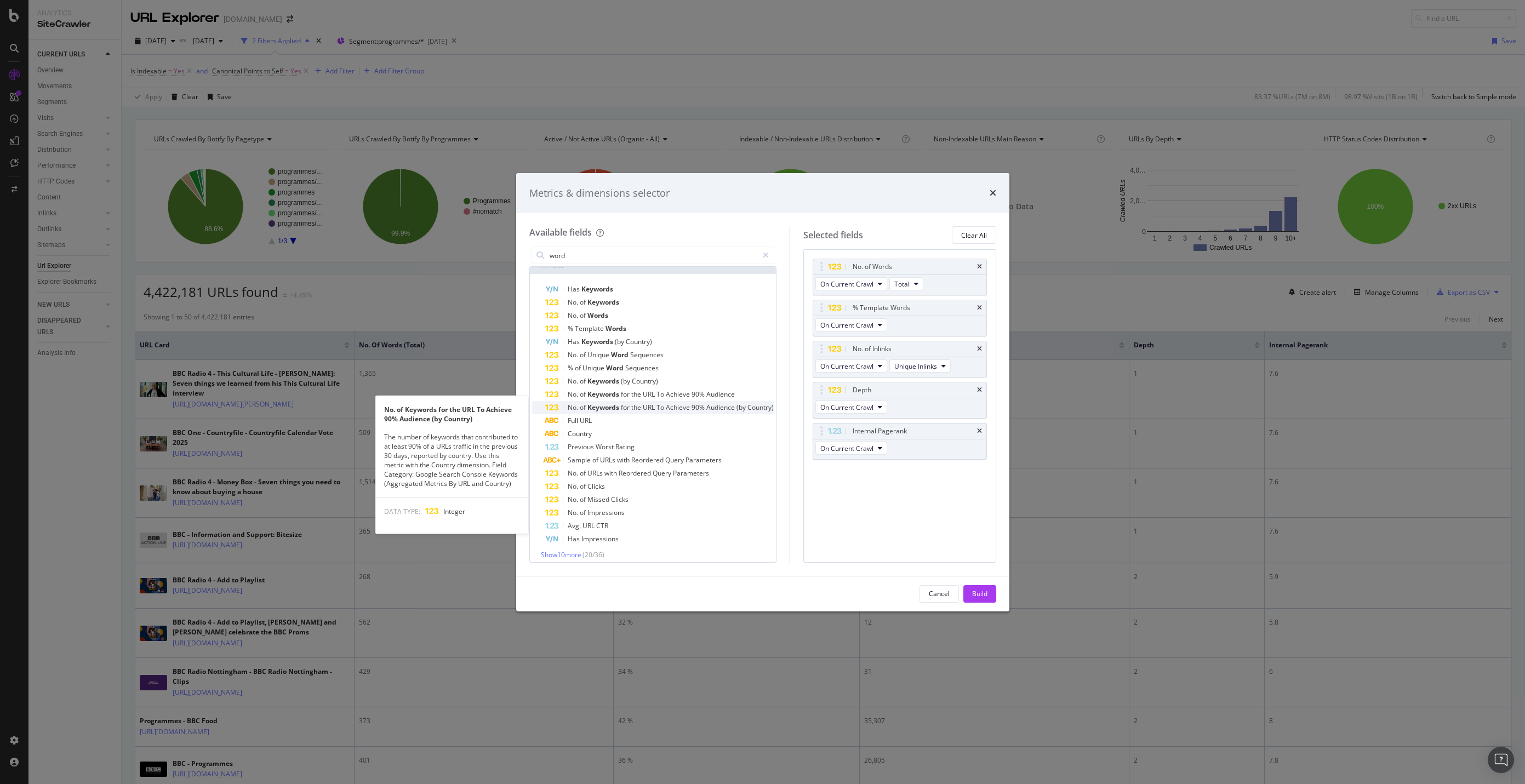
scroll to position [16, 0]
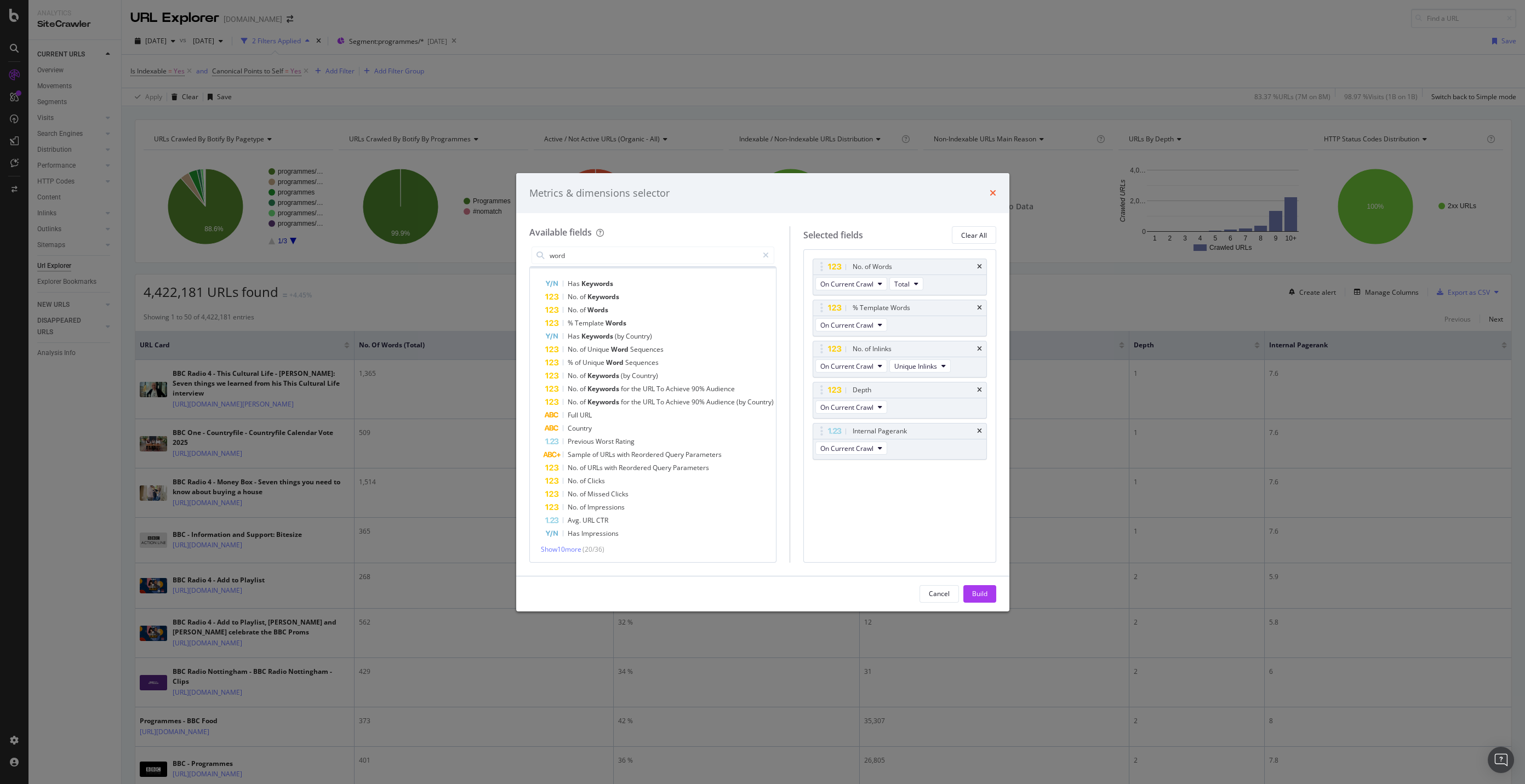
click at [992, 196] on icon "times" at bounding box center [993, 192] width 7 height 9
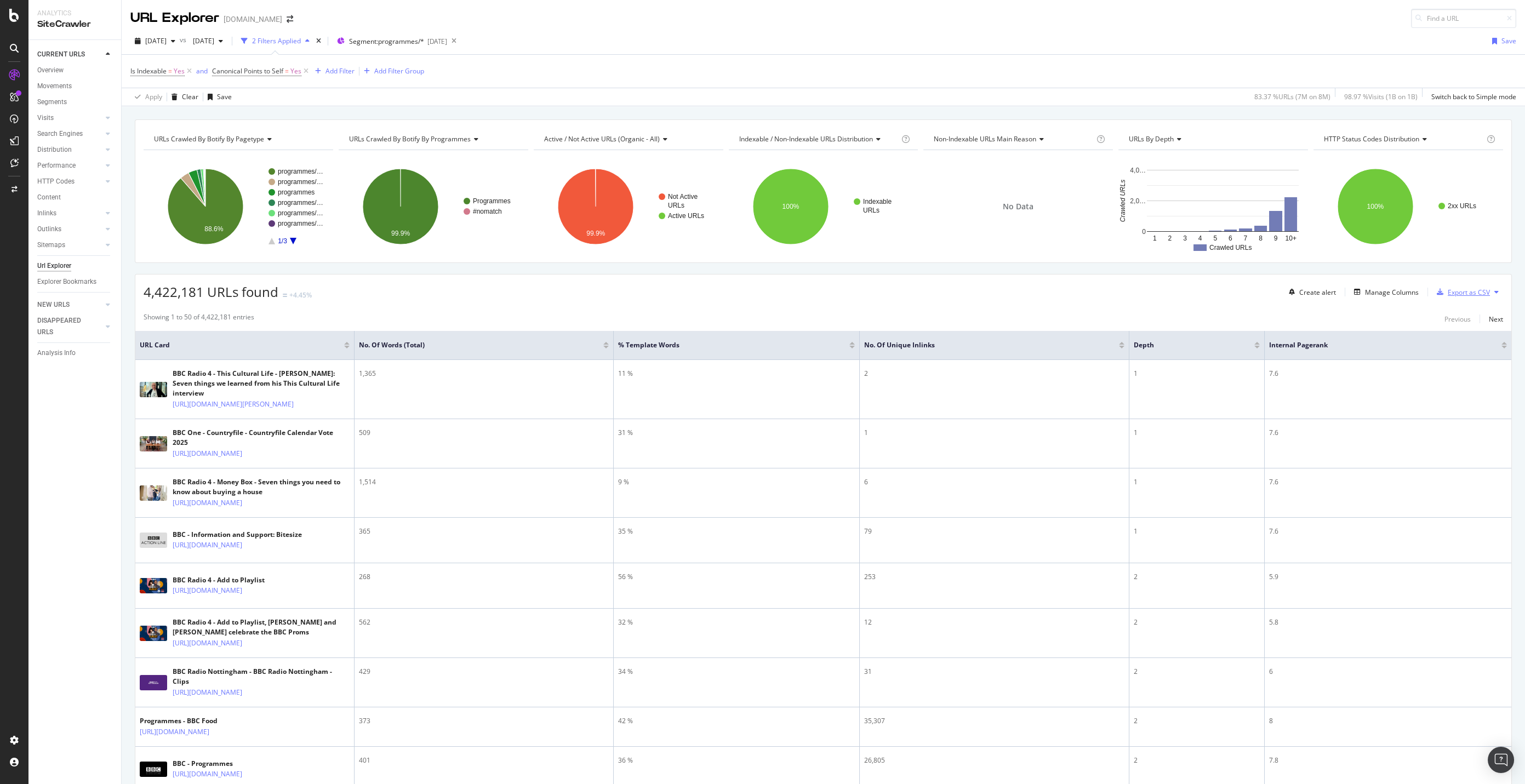
click at [1448, 293] on div "Export as CSV" at bounding box center [1468, 292] width 42 height 9
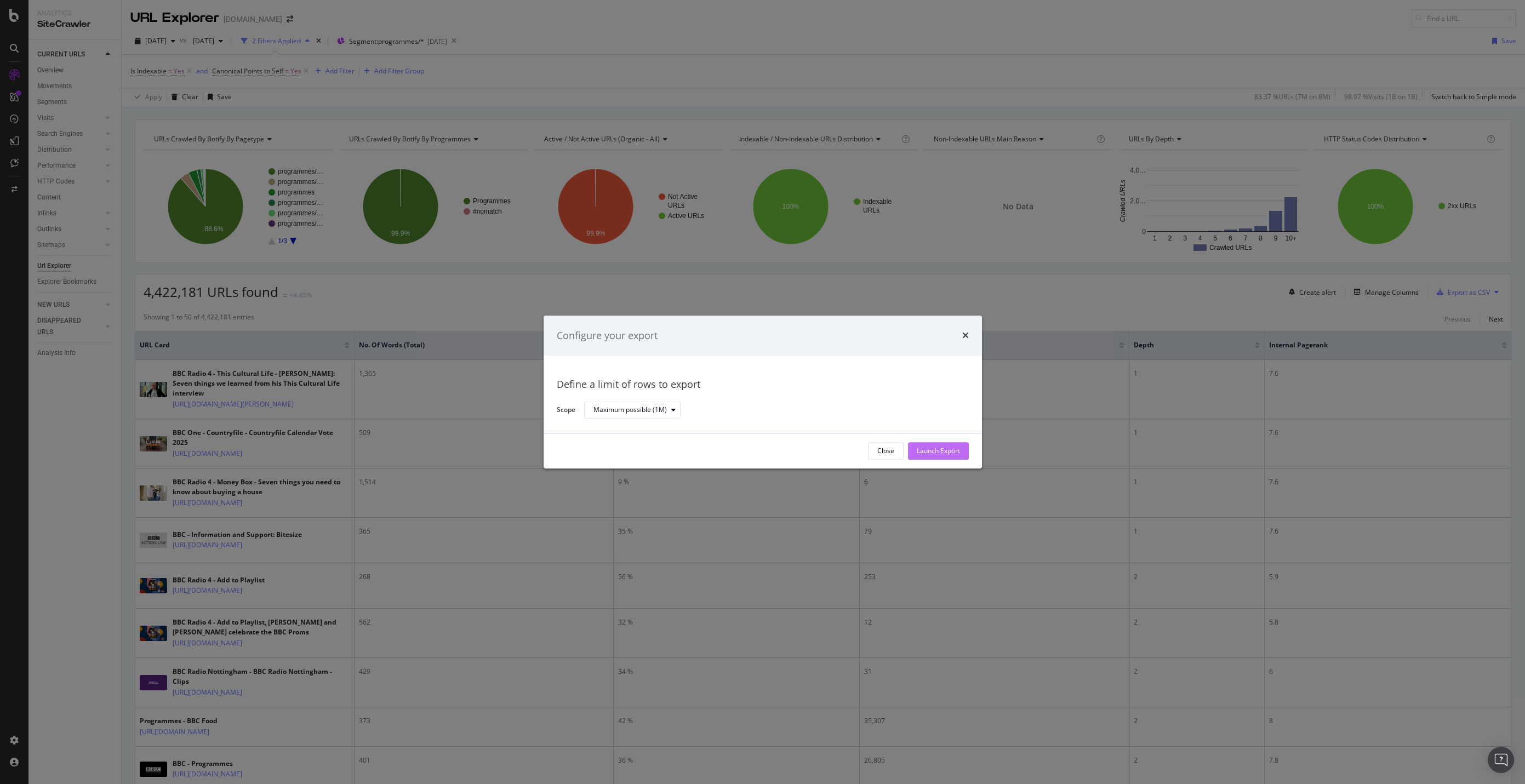
click at [919, 446] on div "Launch Export" at bounding box center [938, 450] width 44 height 9
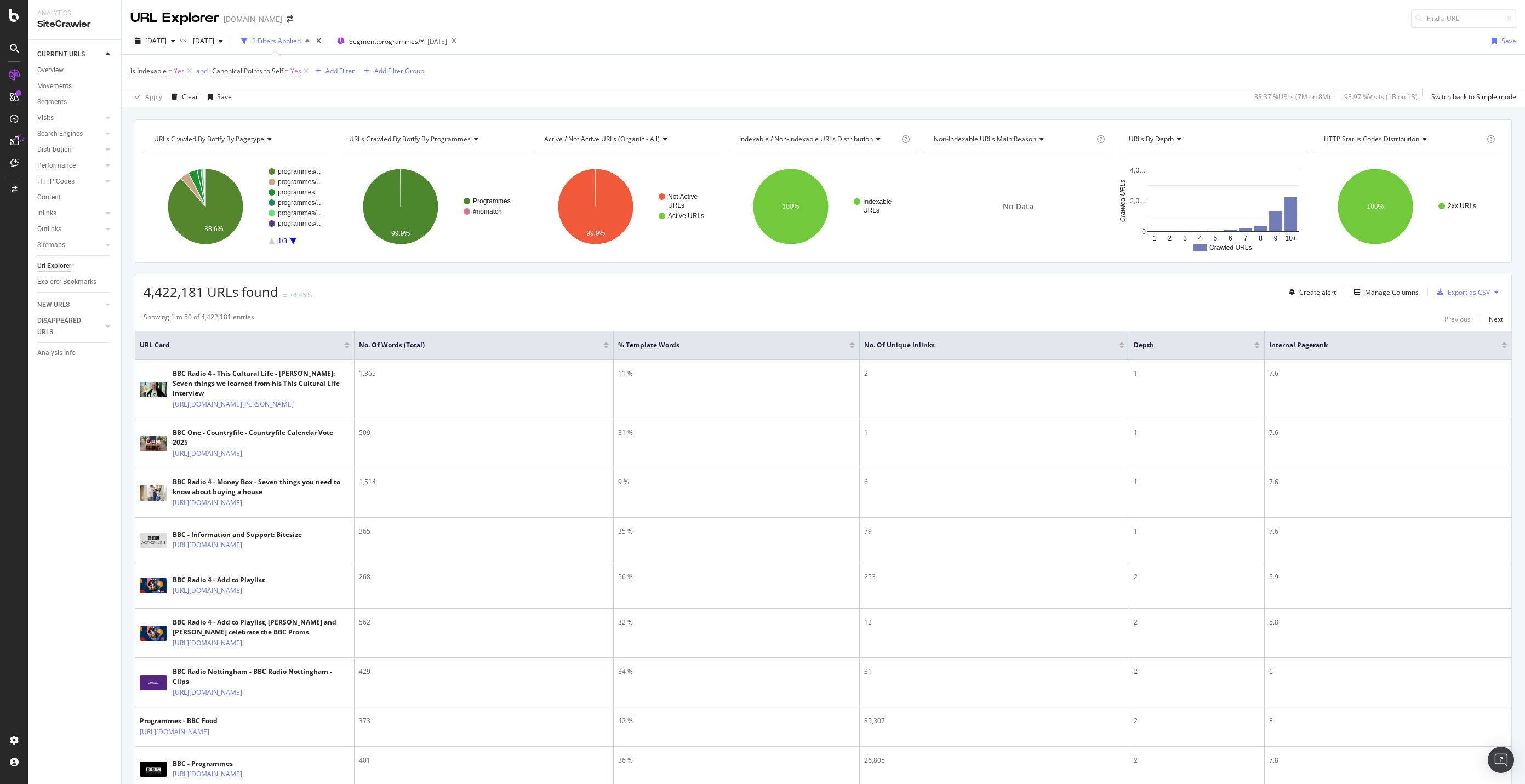
drag, startPoint x: 571, startPoint y: 315, endPoint x: 571, endPoint y: 308, distance: 7.0
click at [571, 315] on div "Showing 1 to 50 of 4,422,181 entries Previous Next" at bounding box center [824, 319] width 1376 height 13
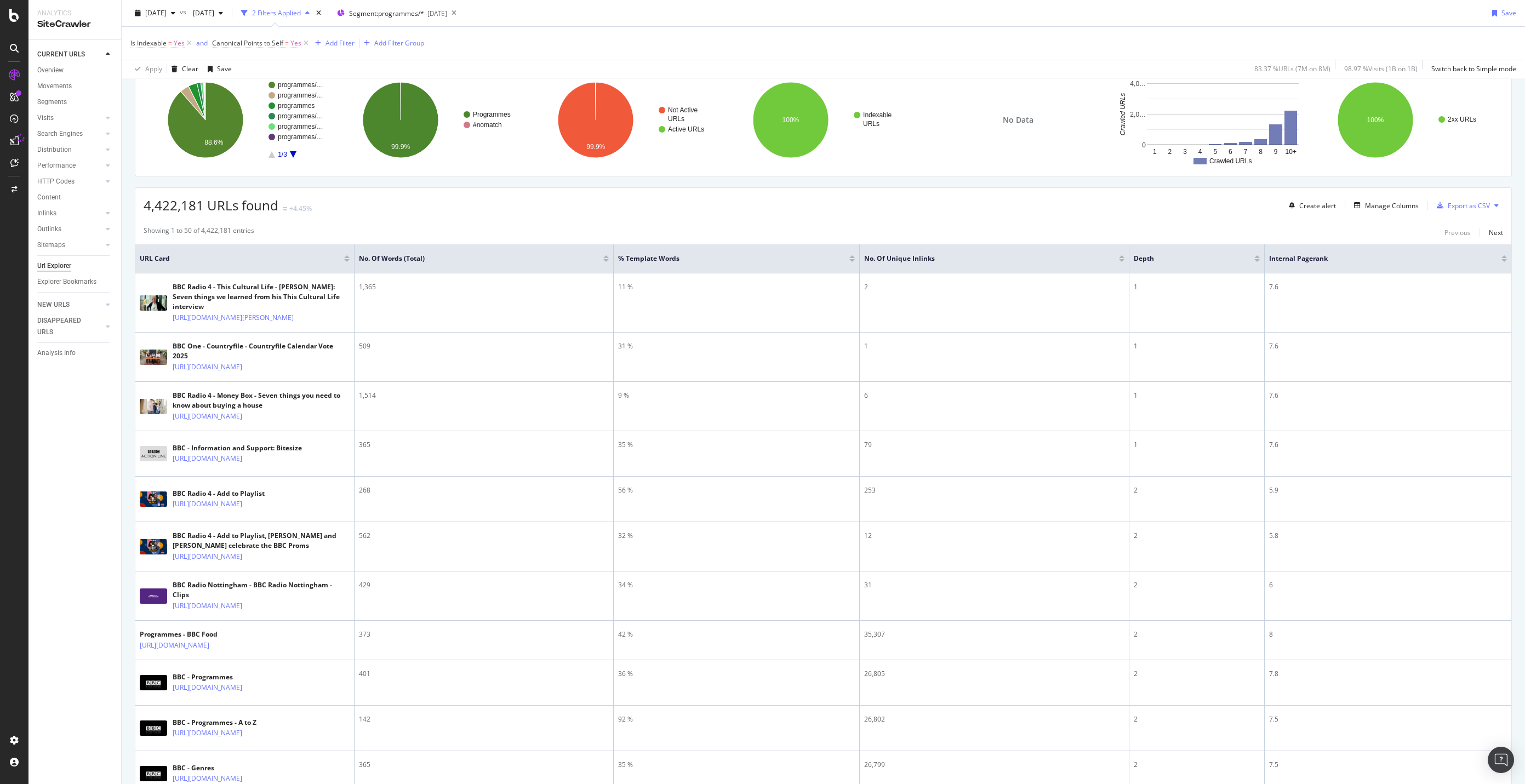
scroll to position [44, 0]
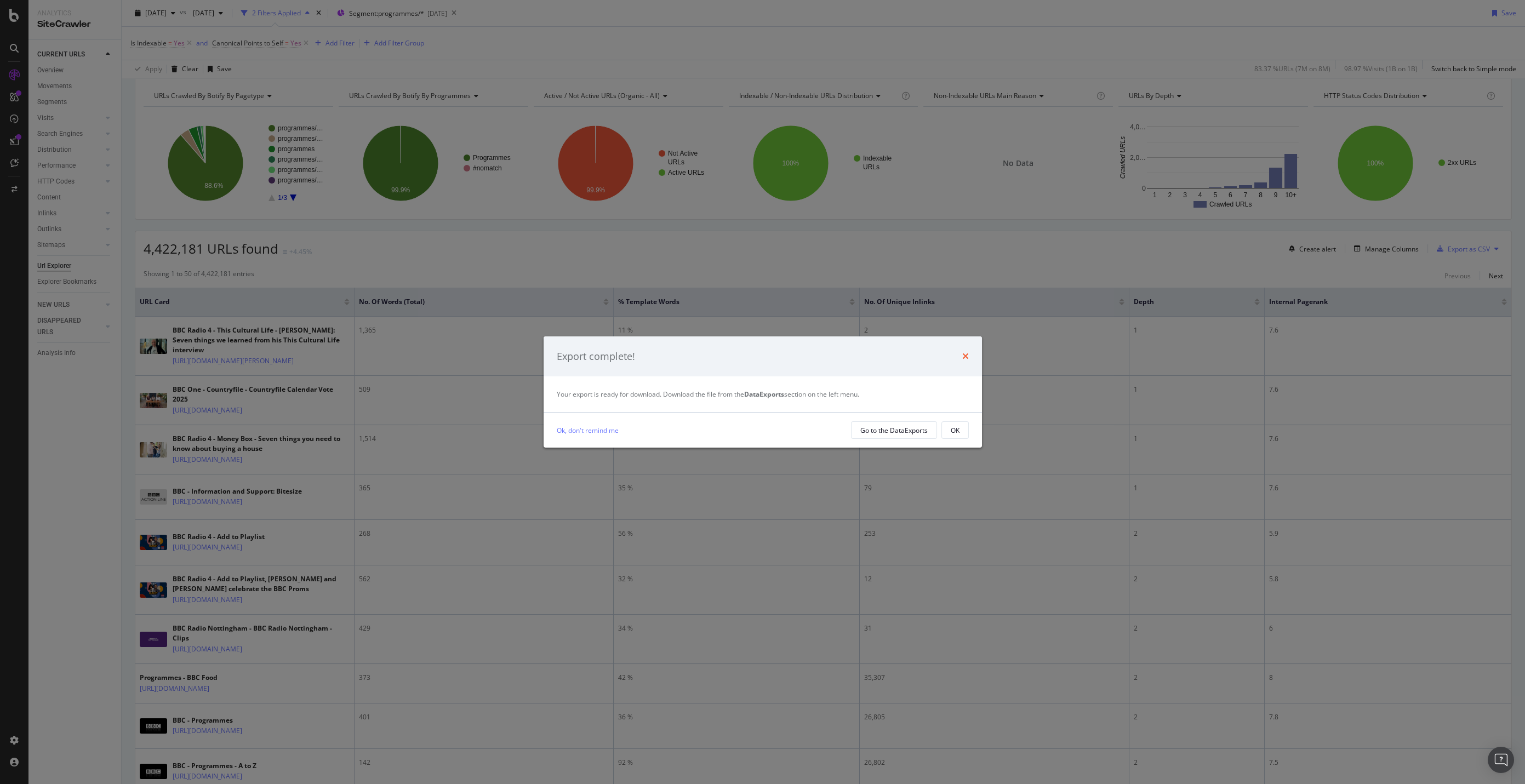
click at [963, 357] on icon "times" at bounding box center [965, 356] width 7 height 9
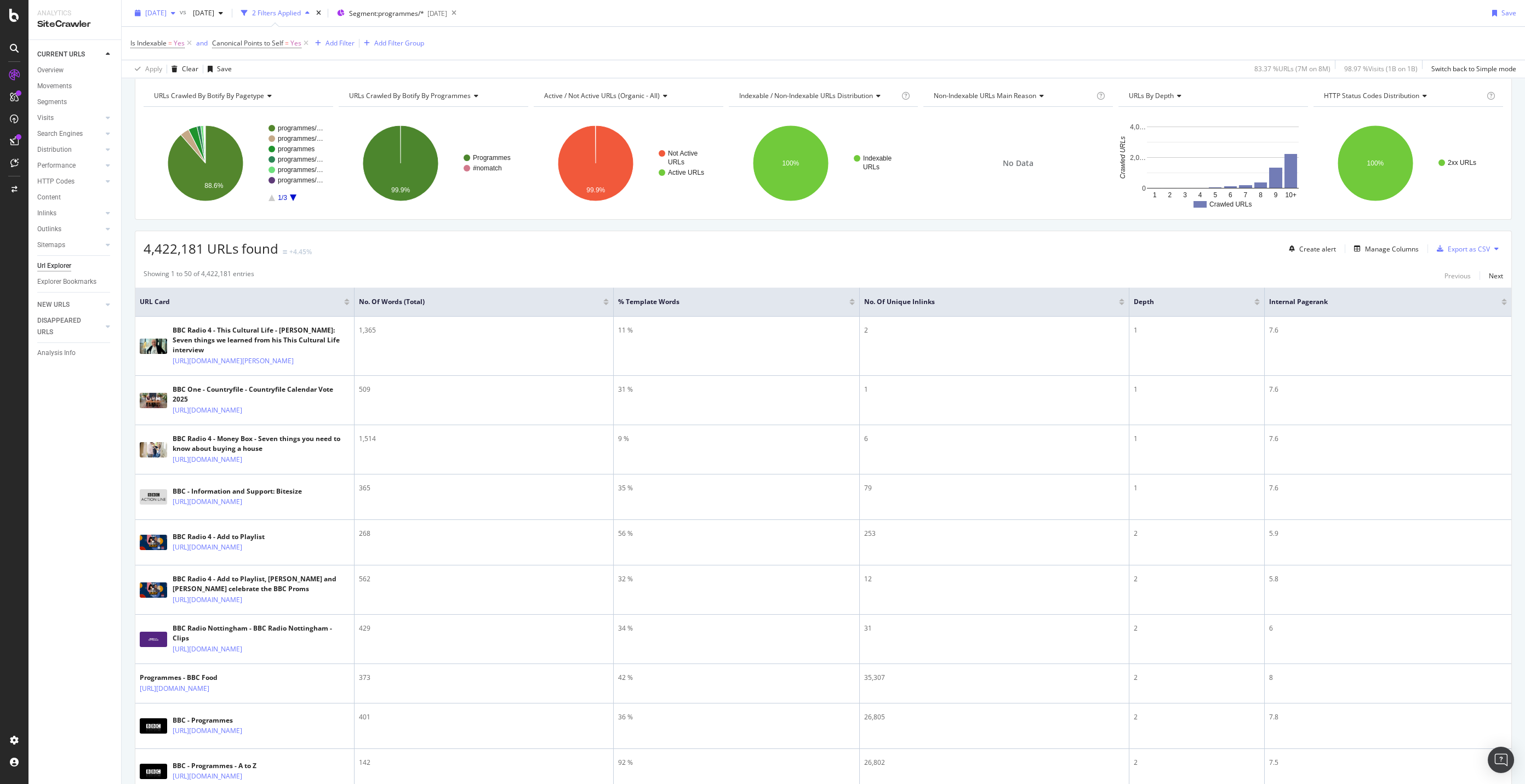
click at [167, 15] on span "[DATE]" at bounding box center [156, 12] width 21 height 9
click at [357, 64] on div "Apply Clear Save 83.37 % URLs ( 7M on 8M ) 98.97 % Visits ( 1B on 1B ) Switch b…" at bounding box center [823, 69] width 1403 height 18
click at [180, 19] on div "[DATE]" at bounding box center [155, 13] width 49 height 16
click at [549, 256] on div "4,422,181 URLs found +4.45% Create alert Manage Columns Export as CSV" at bounding box center [824, 244] width 1376 height 27
click at [529, 231] on div "4,422,181 URLs found +4.45% Create alert Manage Columns Export as CSV" at bounding box center [824, 244] width 1376 height 27
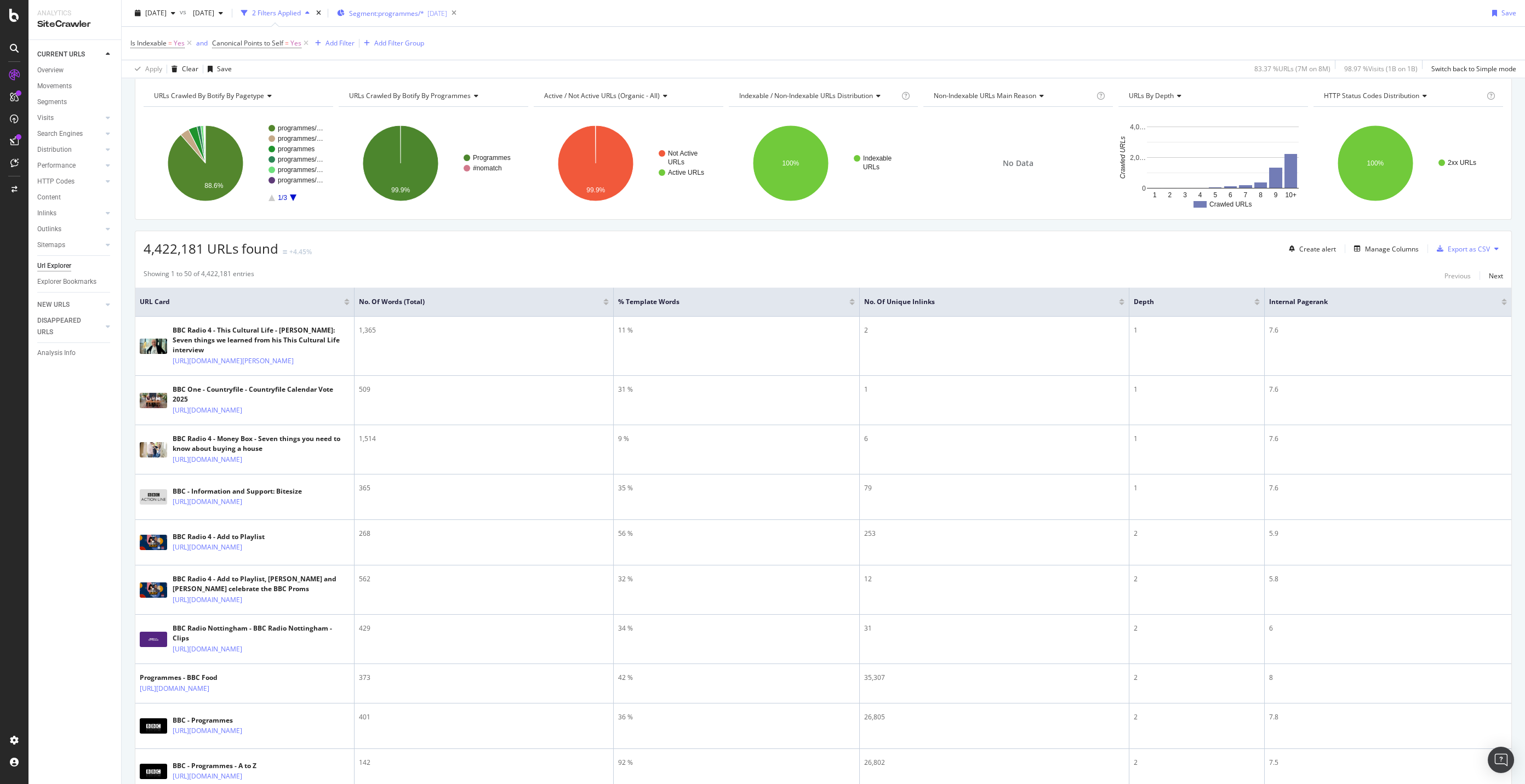
click at [403, 19] on div "Segment: programmes/* 2025-10-02" at bounding box center [392, 13] width 110 height 16
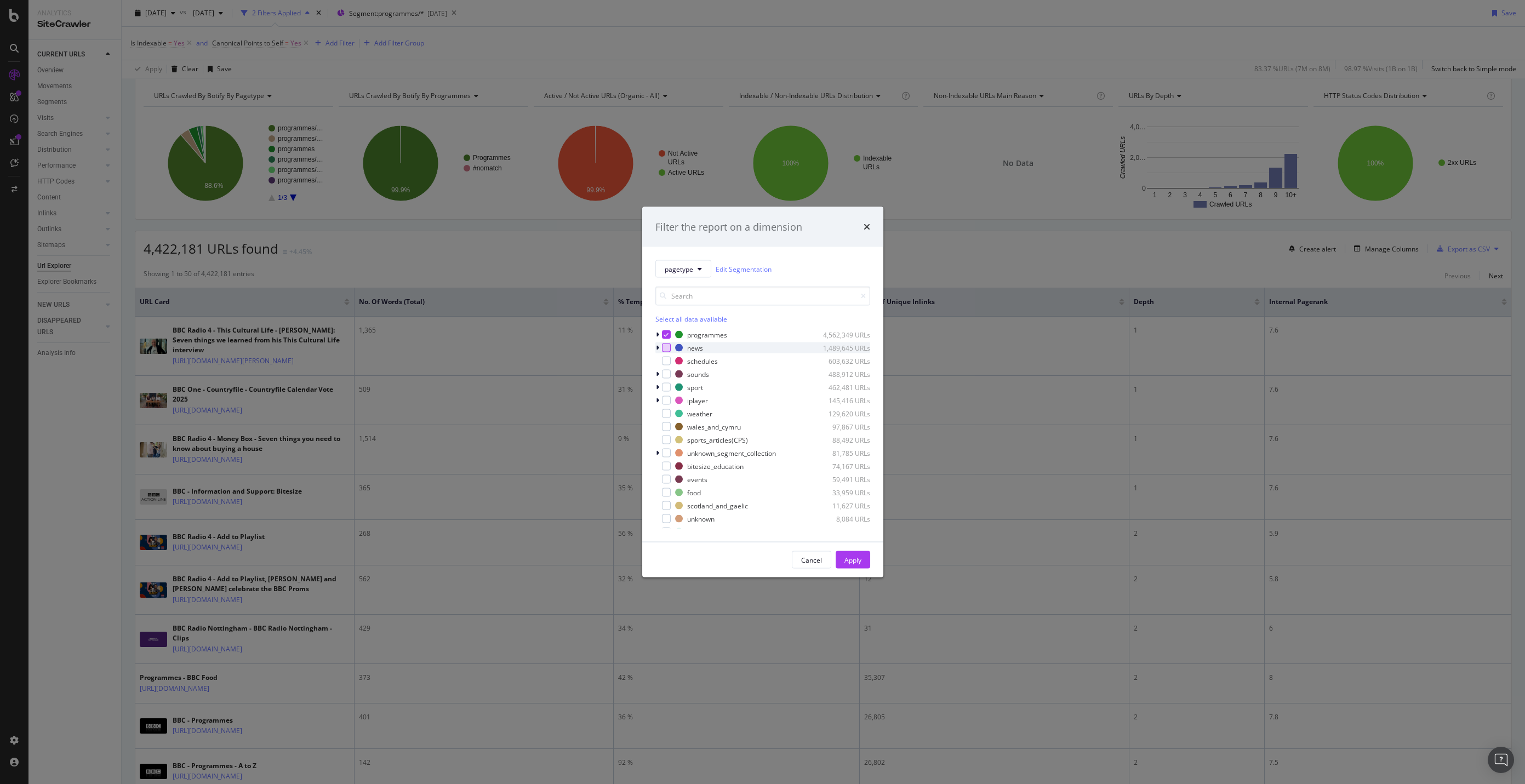
click at [663, 346] on div "modal" at bounding box center [666, 348] width 9 height 9
click at [667, 334] on icon "modal" at bounding box center [666, 334] width 5 height 6
click at [845, 557] on div "Apply" at bounding box center [853, 559] width 17 height 9
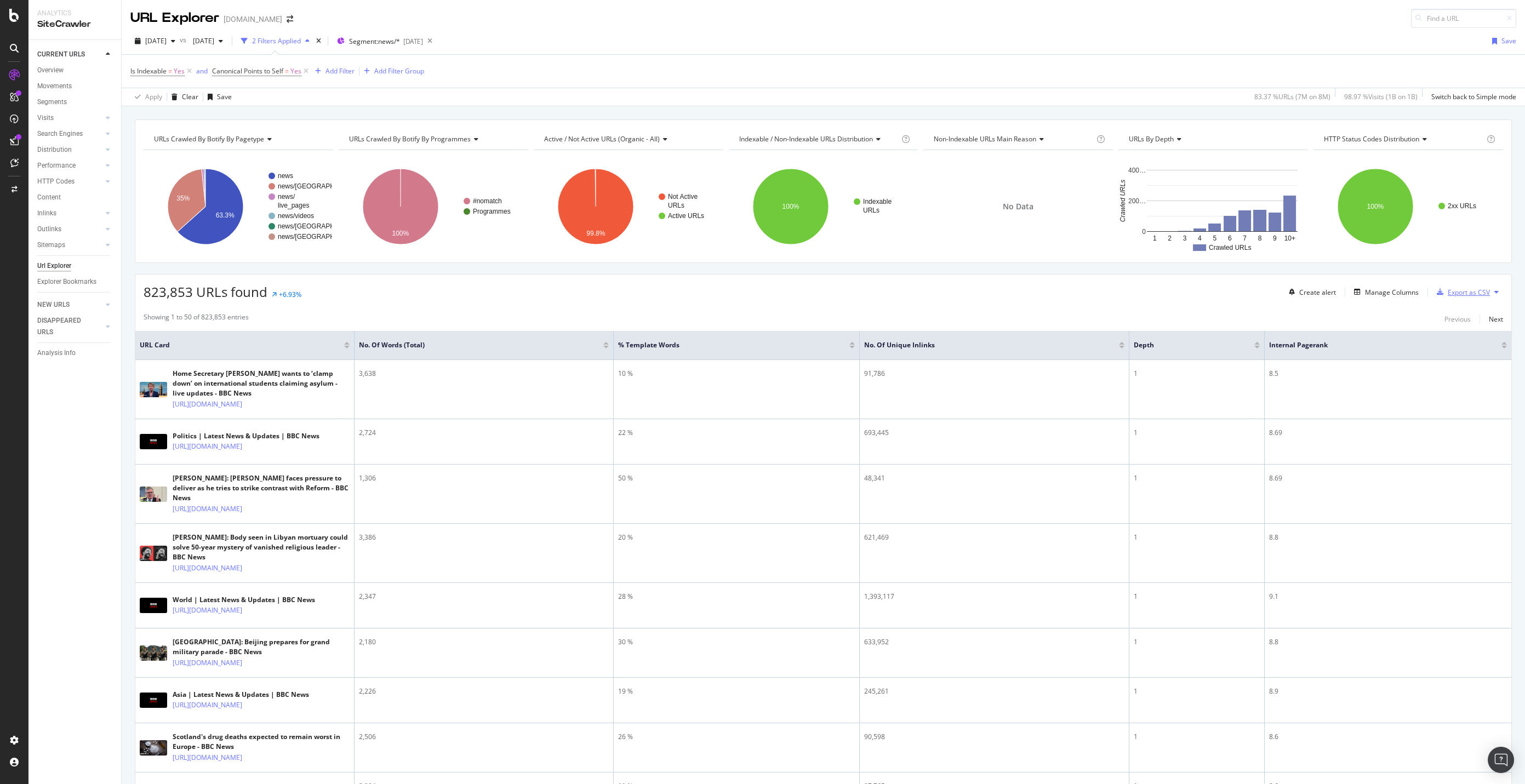
click at [1448, 293] on div "Export as CSV" at bounding box center [1468, 292] width 42 height 9
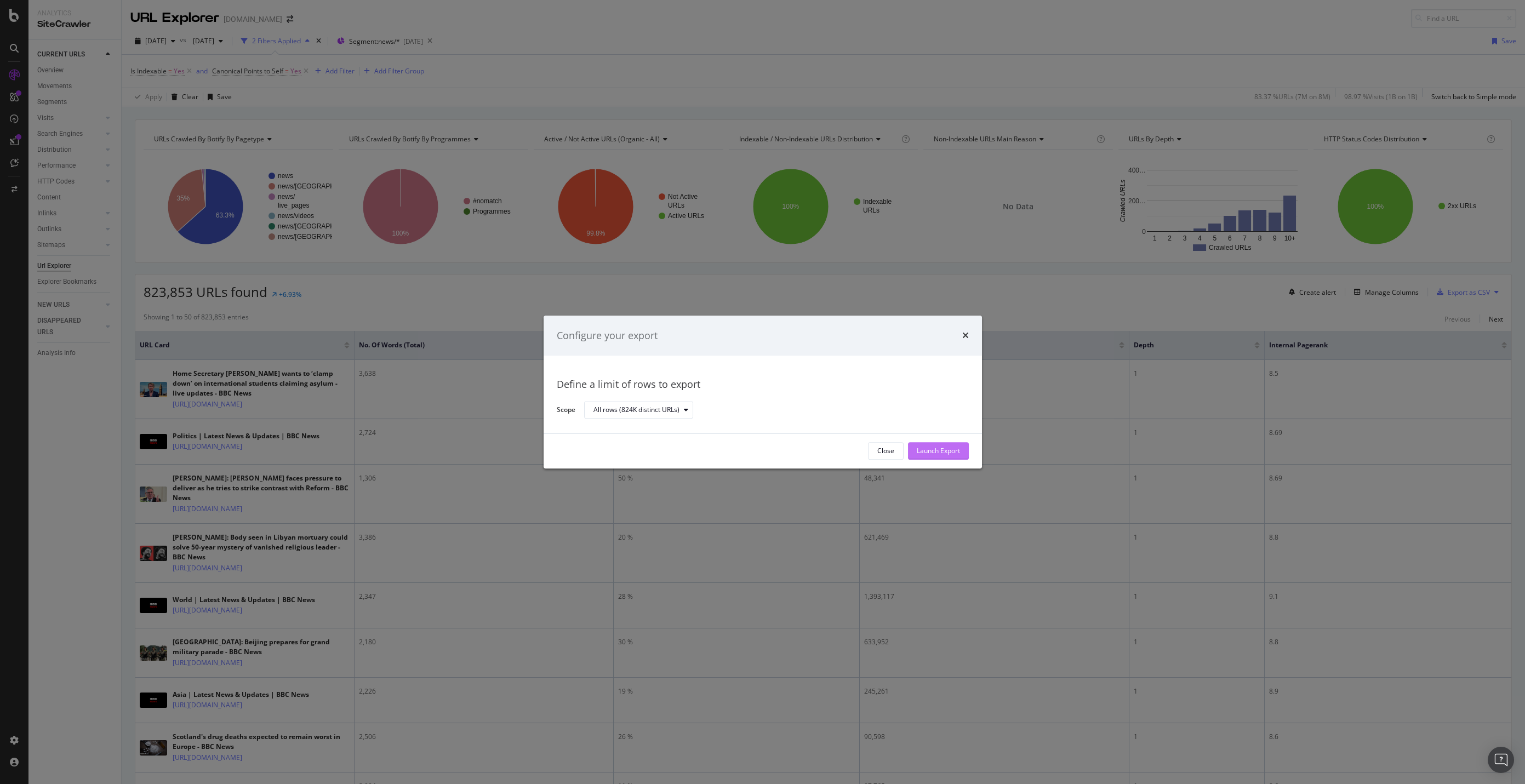
click at [959, 447] on button "Launch Export" at bounding box center [938, 450] width 61 height 17
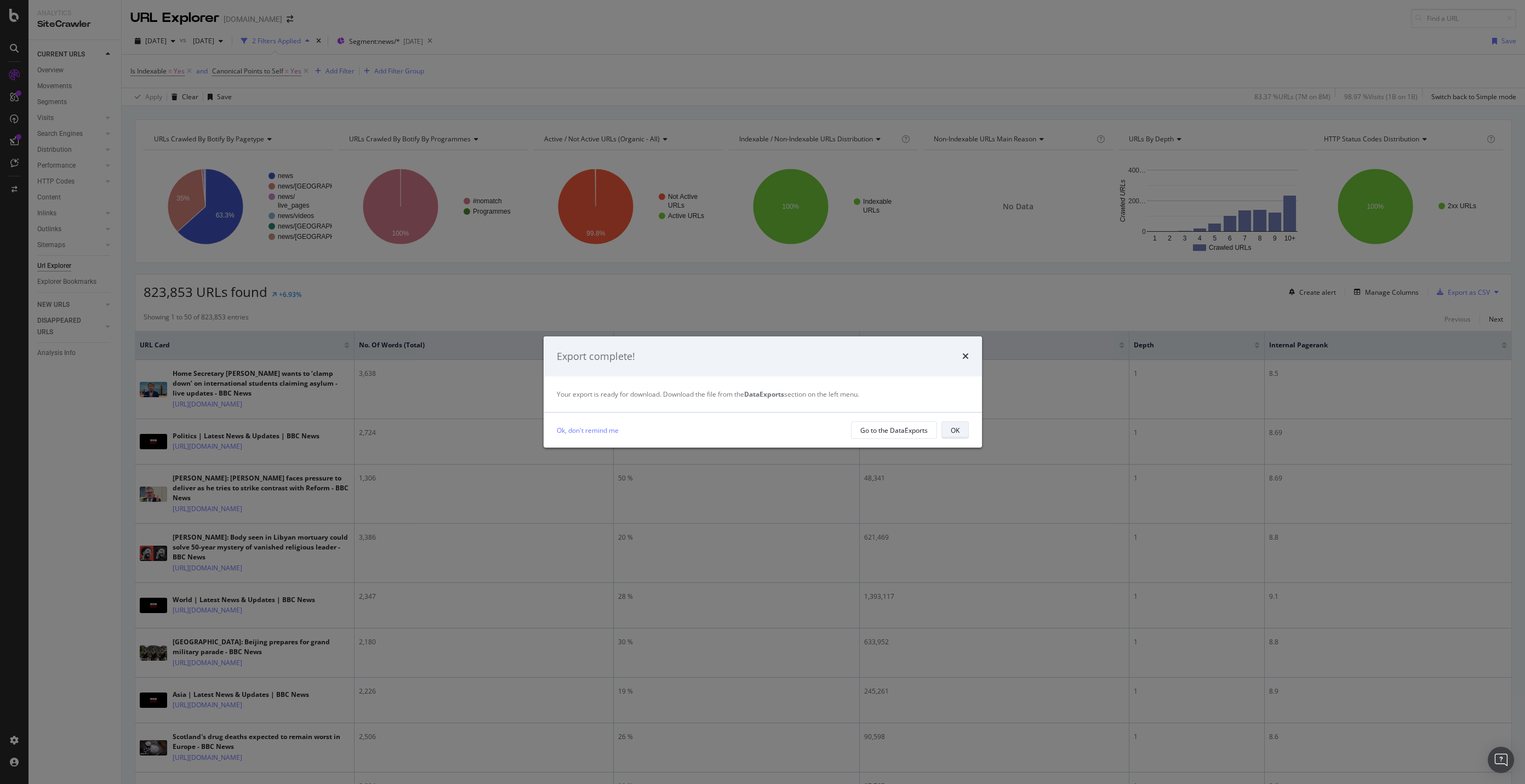
click at [962, 438] on button "OK" at bounding box center [954, 430] width 27 height 17
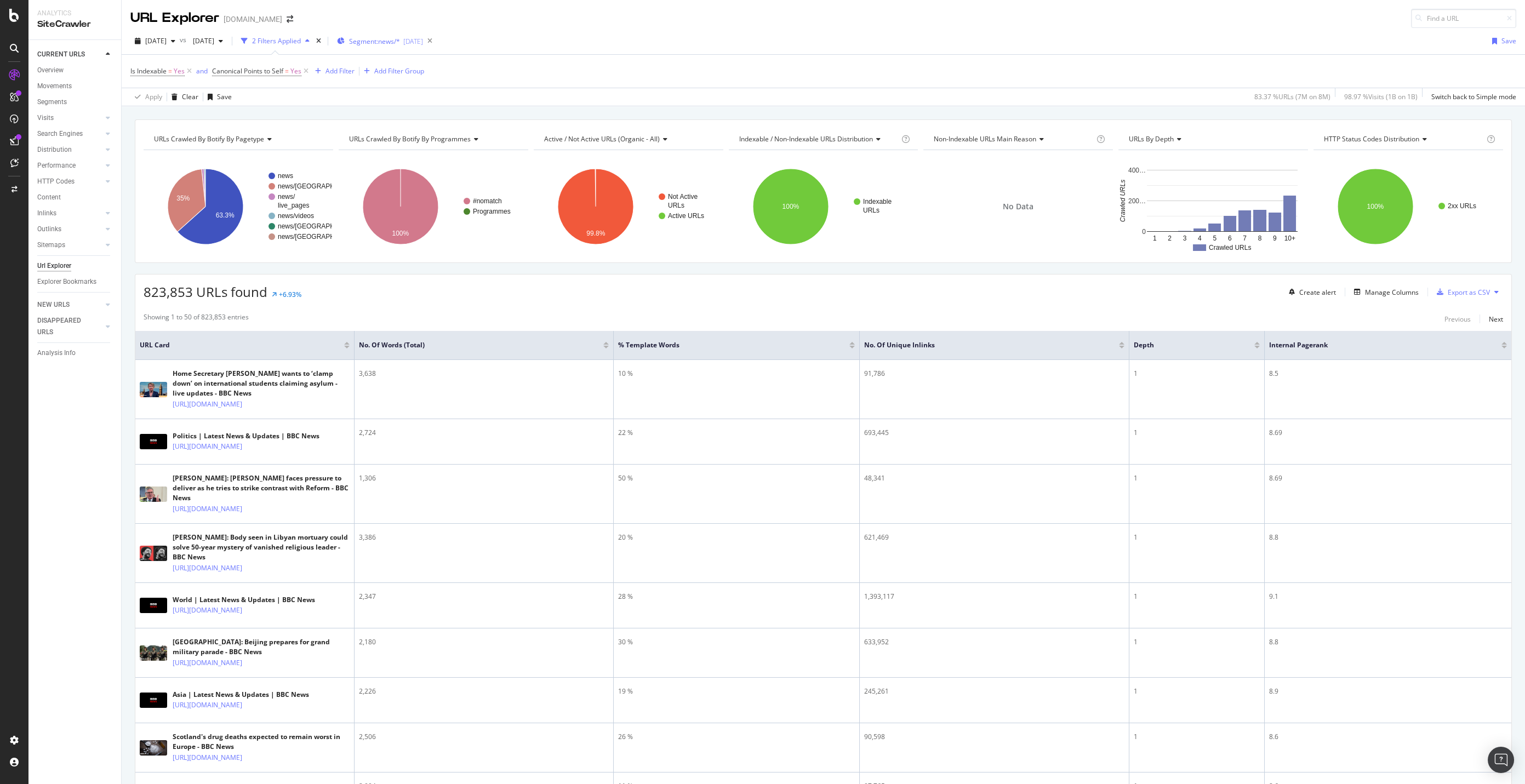
click at [423, 47] on div "Segment: news/* 2025-10-02" at bounding box center [380, 41] width 86 height 16
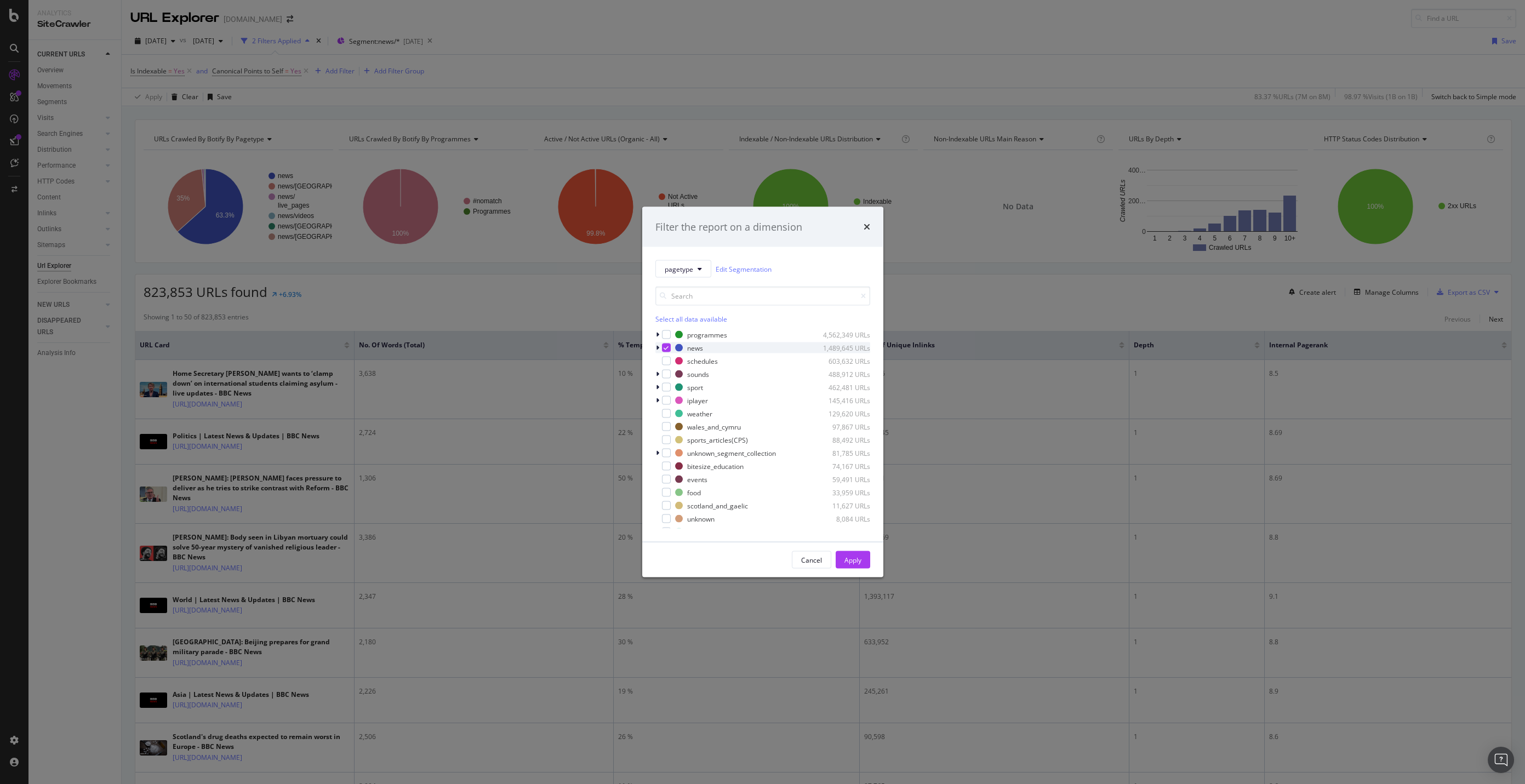
click at [663, 349] on div "modal" at bounding box center [666, 348] width 9 height 9
click at [663, 370] on div "modal" at bounding box center [666, 374] width 9 height 9
click at [657, 374] on icon "modal" at bounding box center [658, 374] width 3 height 7
click at [658, 351] on div "modal" at bounding box center [659, 348] width 7 height 11
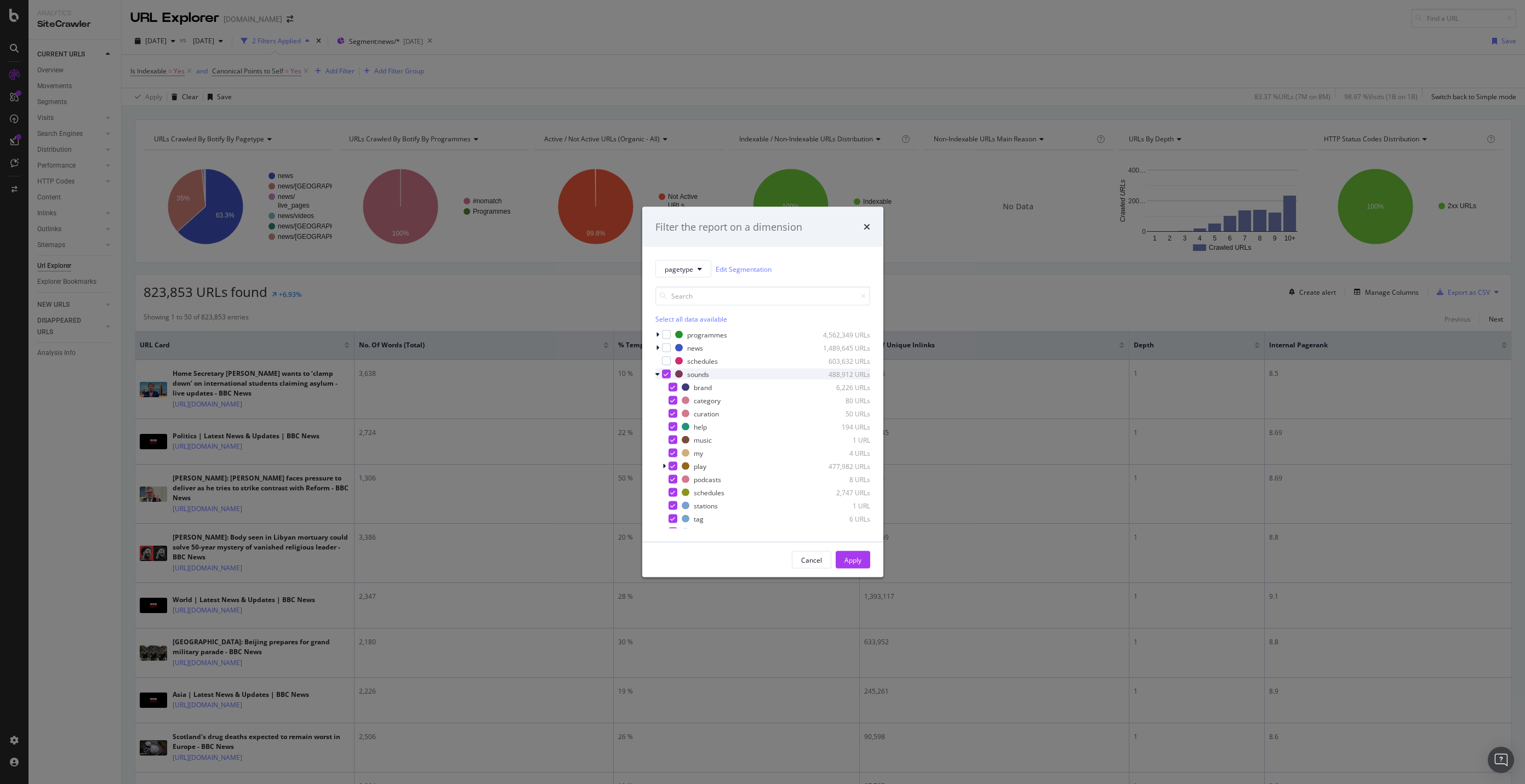
click at [655, 373] on icon "modal" at bounding box center [657, 374] width 4 height 7
click at [658, 336] on icon "modal" at bounding box center [658, 334] width 3 height 7
click at [658, 336] on icon "modal" at bounding box center [657, 334] width 4 height 7
click at [657, 374] on icon "modal" at bounding box center [658, 374] width 3 height 7
click at [657, 374] on icon "modal" at bounding box center [657, 374] width 4 height 7
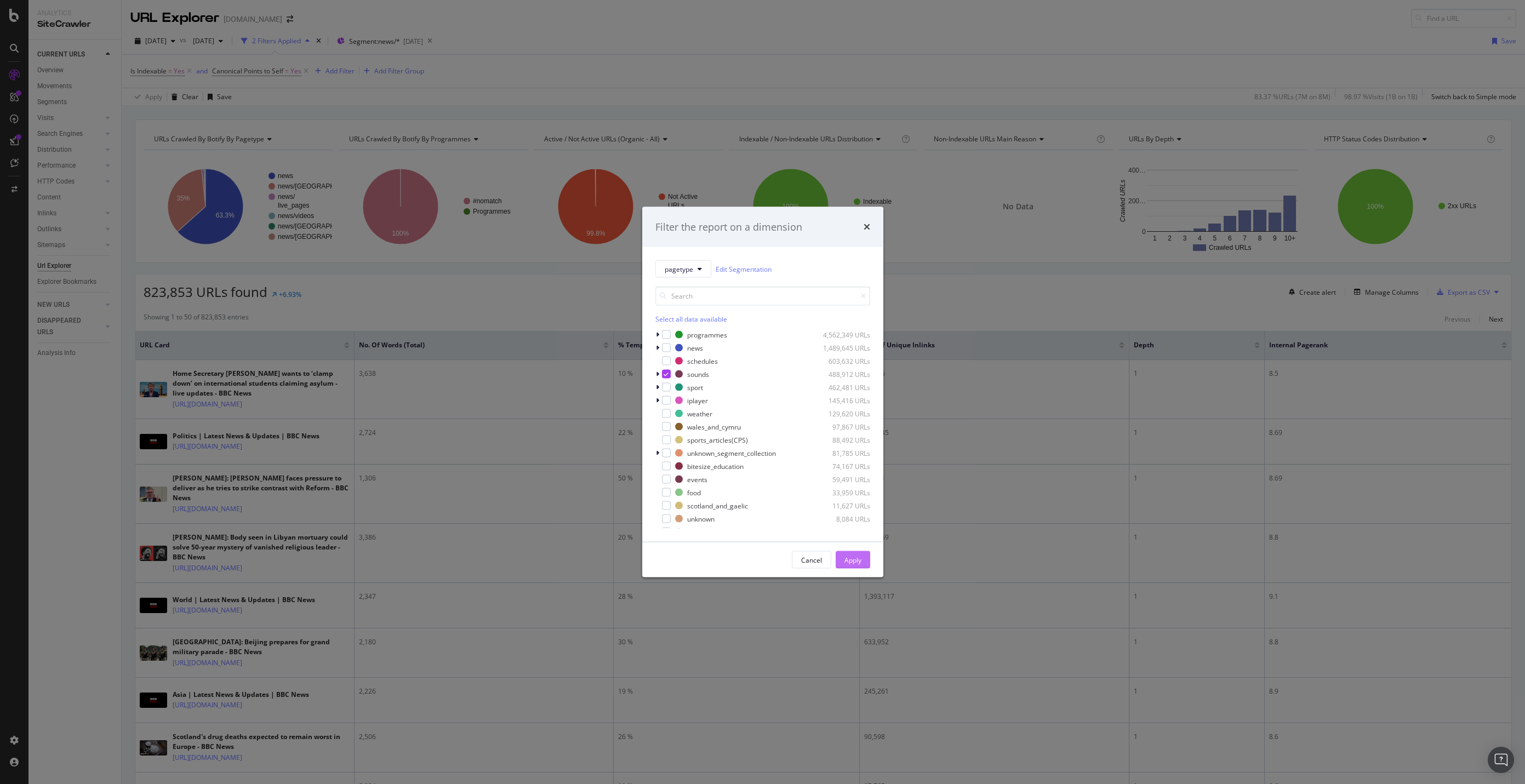
click at [856, 564] on div "Apply" at bounding box center [853, 560] width 17 height 16
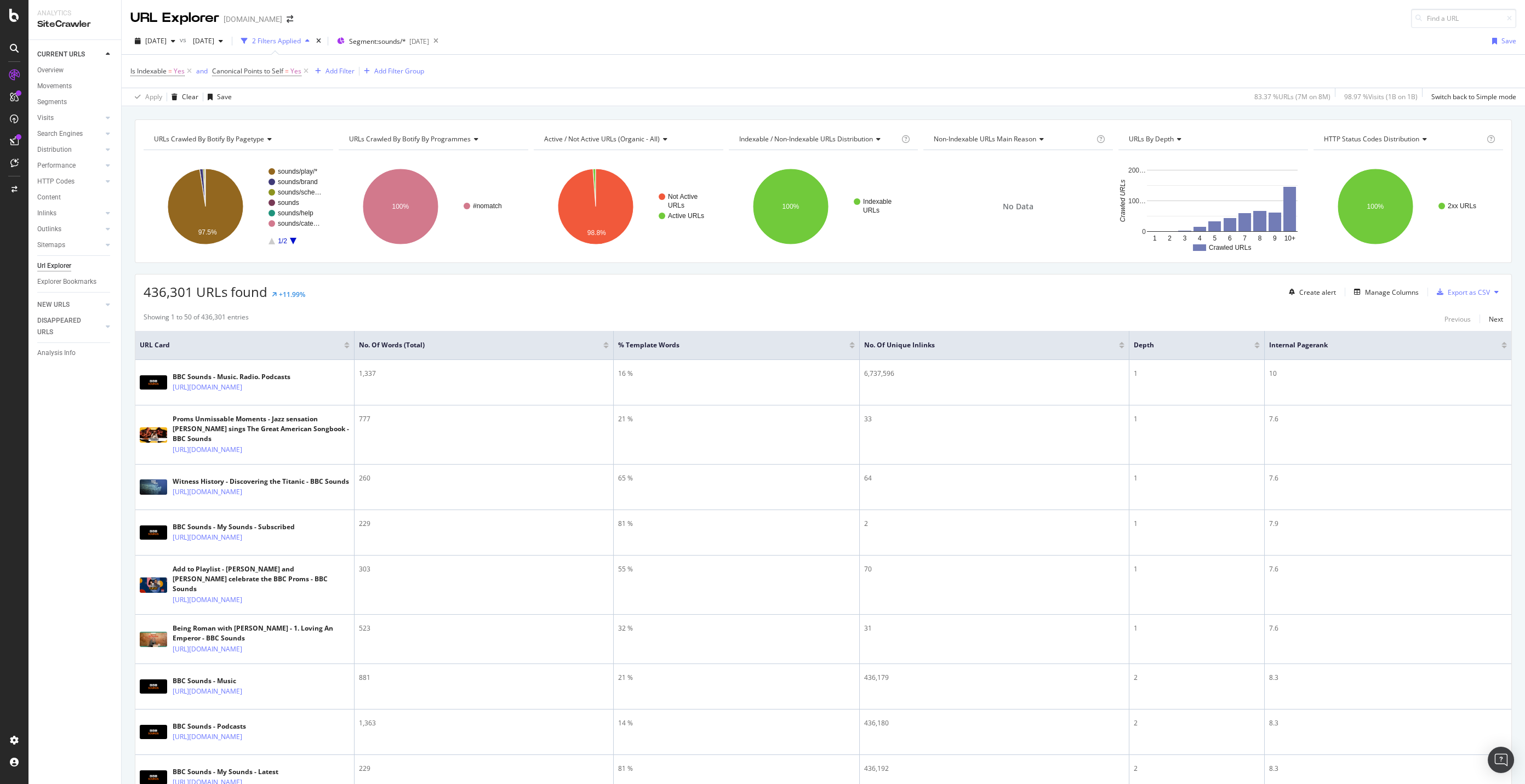
click at [154, 288] on span "436,301 URLs found" at bounding box center [206, 292] width 124 height 18
click at [154, 288] on span "436,301 URLs found" at bounding box center [206, 292] width 124 height 18
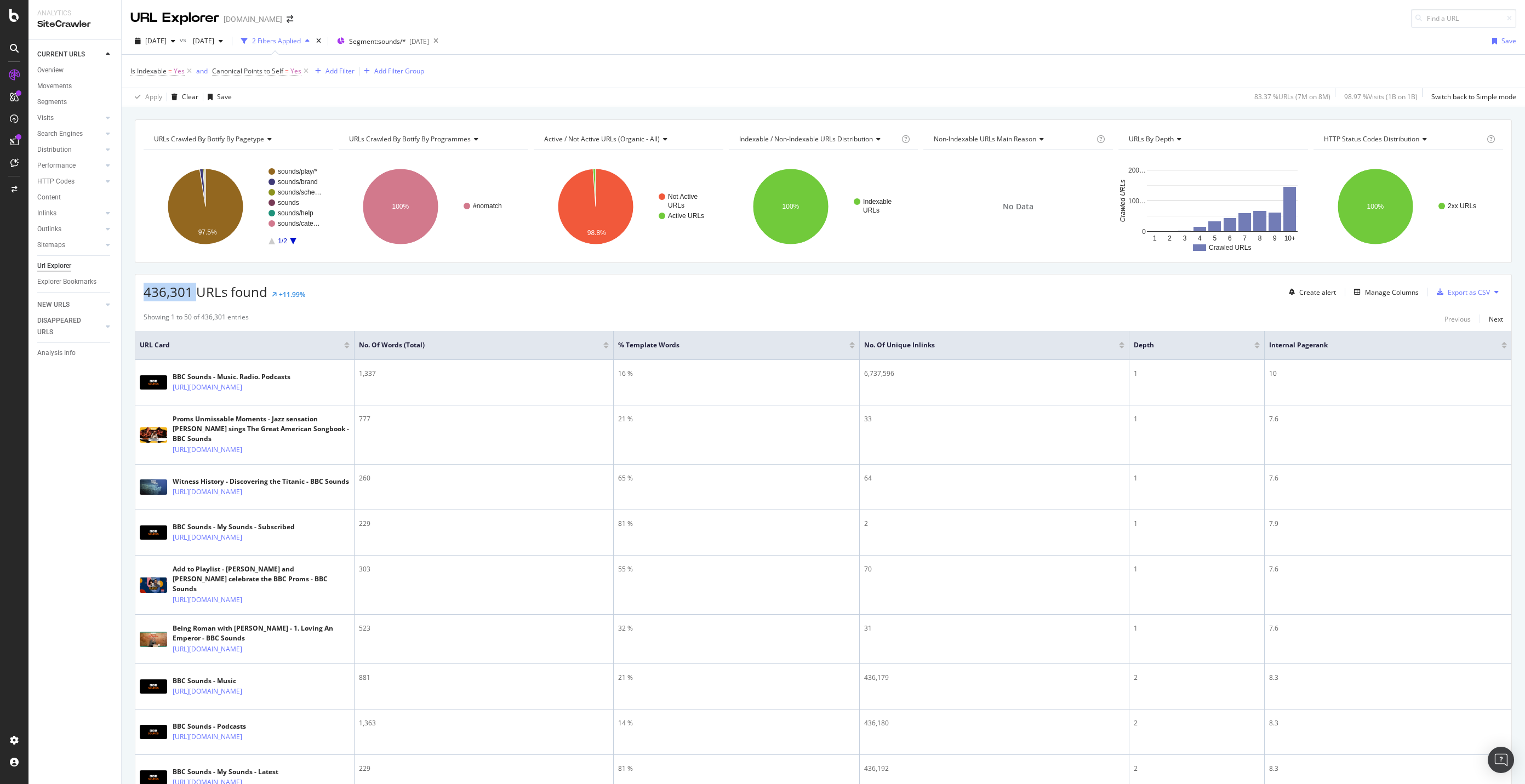
copy span "436,301"
click at [1461, 288] on div "Export as CSV" at bounding box center [1468, 292] width 42 height 9
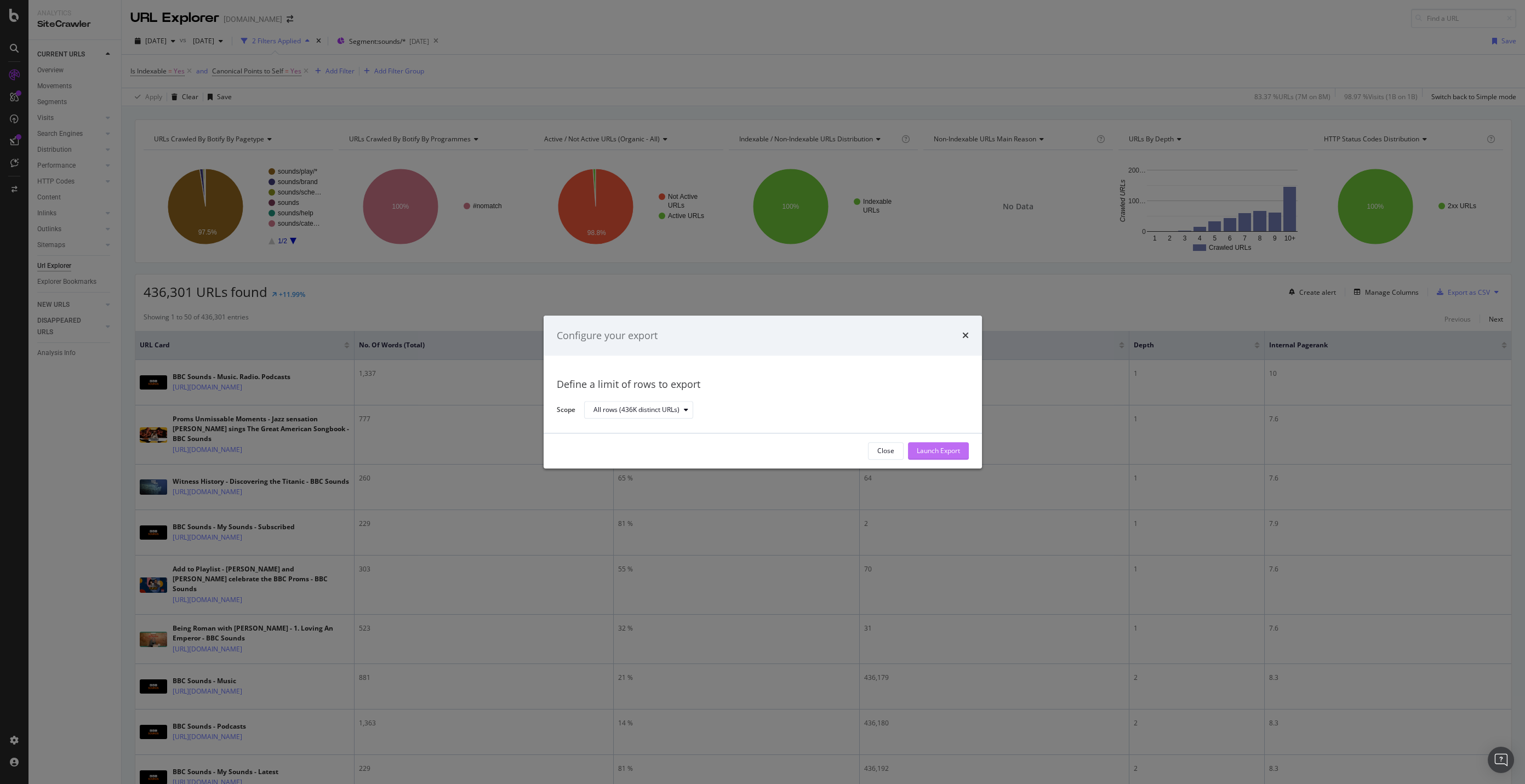
click at [929, 449] on div "Launch Export" at bounding box center [938, 450] width 44 height 9
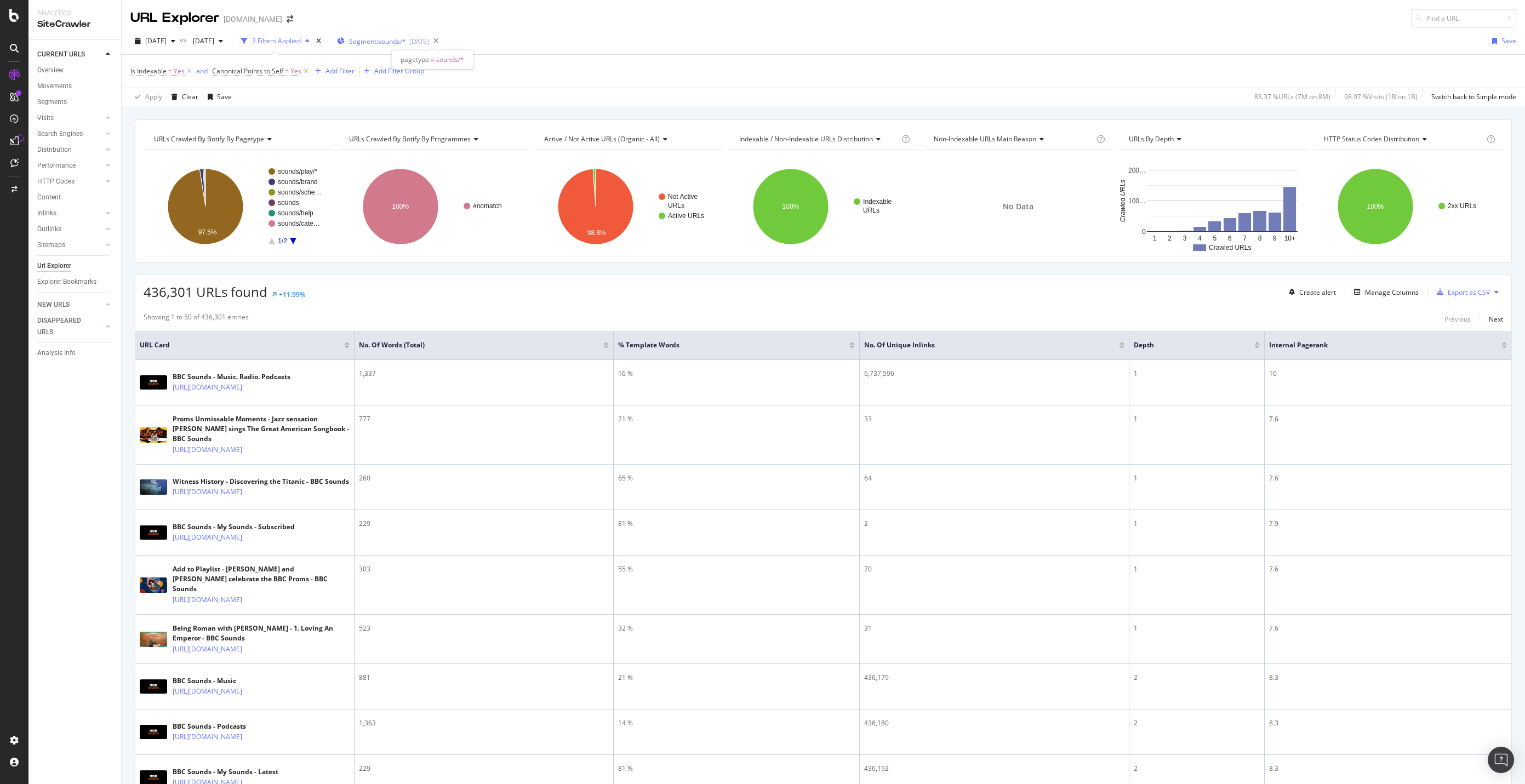
click at [406, 39] on span "Segment: sounds/*" at bounding box center [377, 41] width 57 height 9
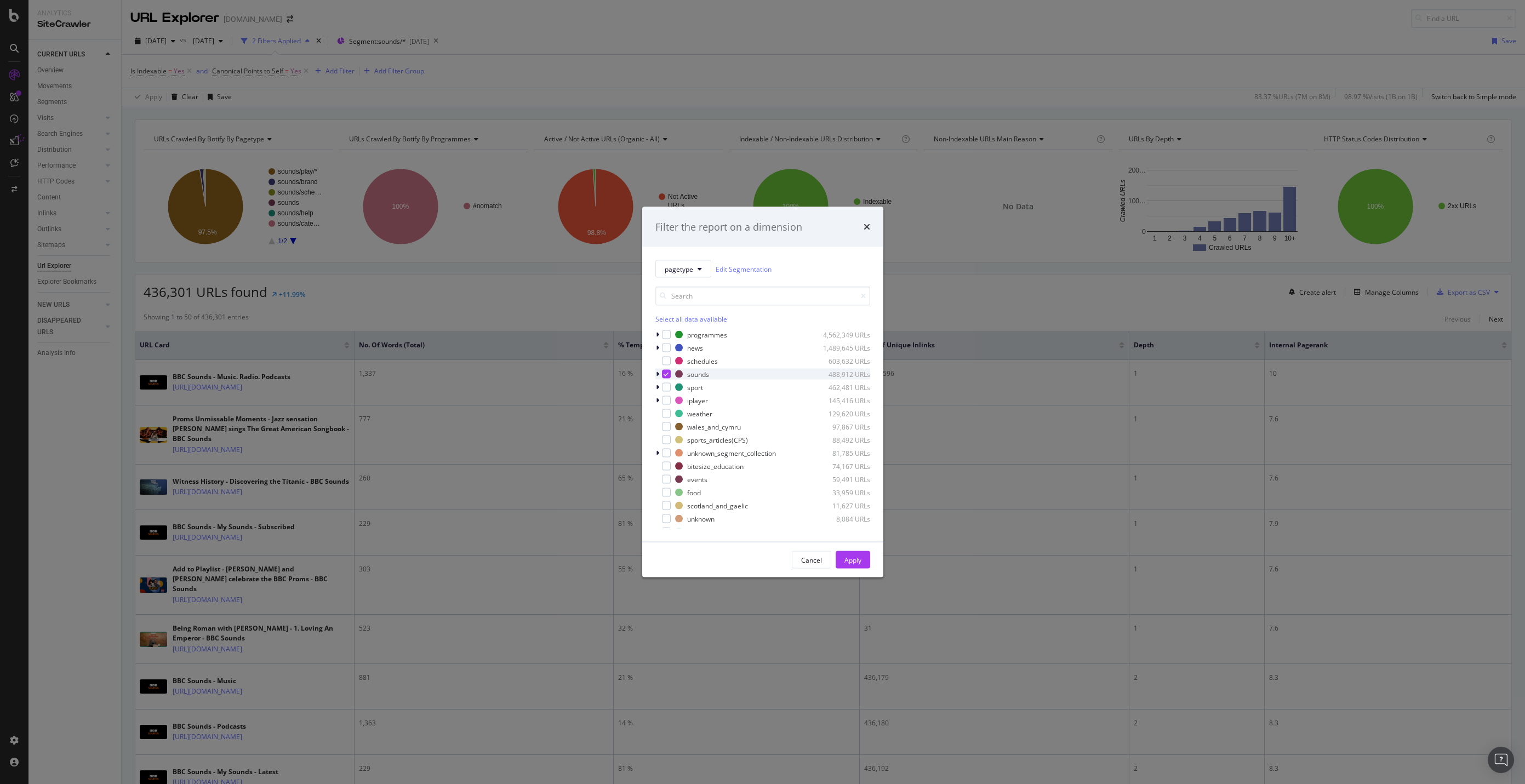
drag, startPoint x: 666, startPoint y: 386, endPoint x: 664, endPoint y: 377, distance: 9.2
click at [666, 386] on div "modal" at bounding box center [666, 387] width 9 height 9
click at [664, 374] on icon "modal" at bounding box center [666, 374] width 5 height 6
click at [866, 562] on button "Apply" at bounding box center [853, 559] width 35 height 17
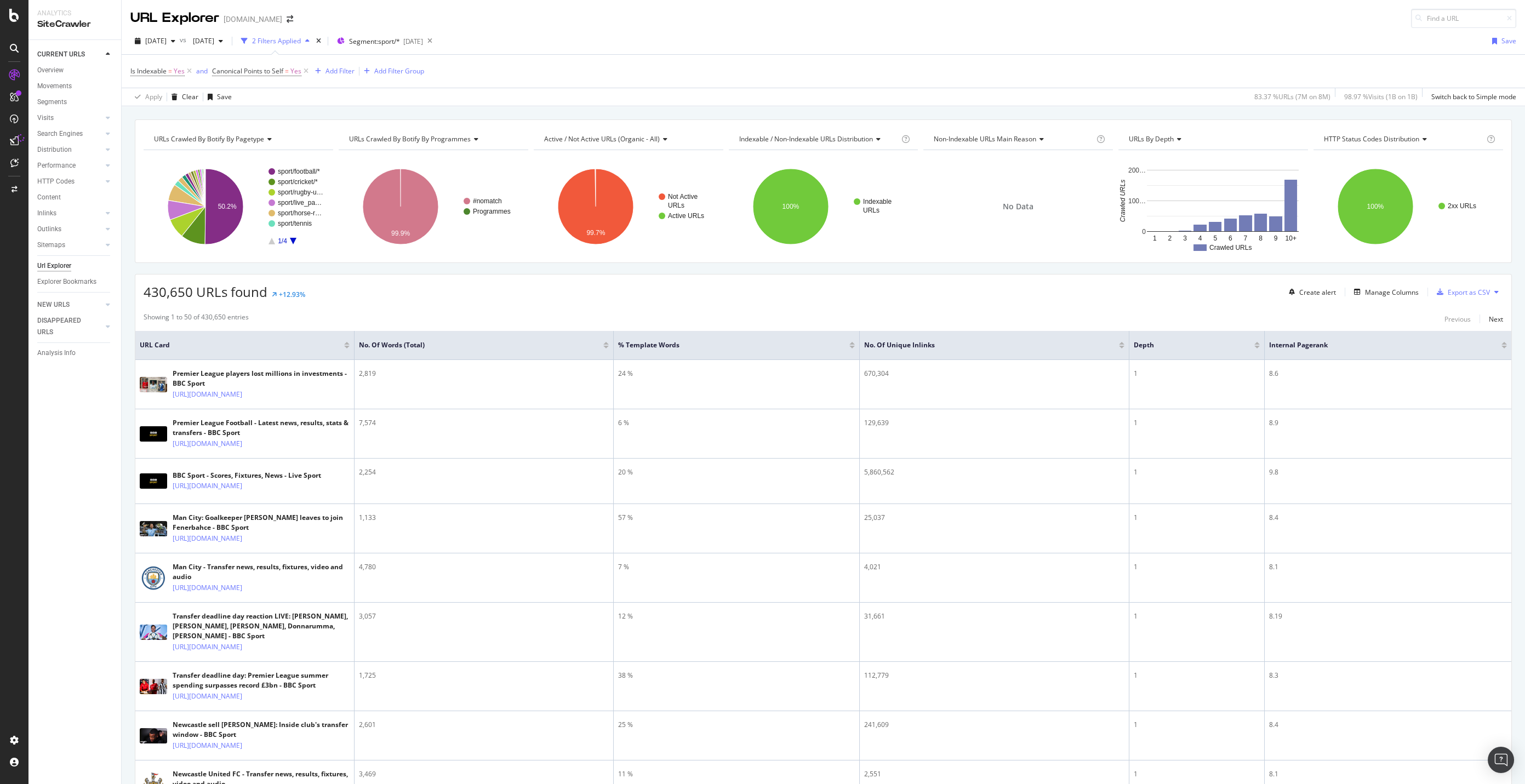
click at [173, 296] on span "430,650 URLs found" at bounding box center [206, 292] width 124 height 18
copy span "430,650"
click at [1175, 292] on div "430,650 URLs found +12.93% Create alert Manage Columns Export as CSV" at bounding box center [824, 288] width 1376 height 27
click at [1457, 294] on div "Export as CSV" at bounding box center [1468, 292] width 42 height 9
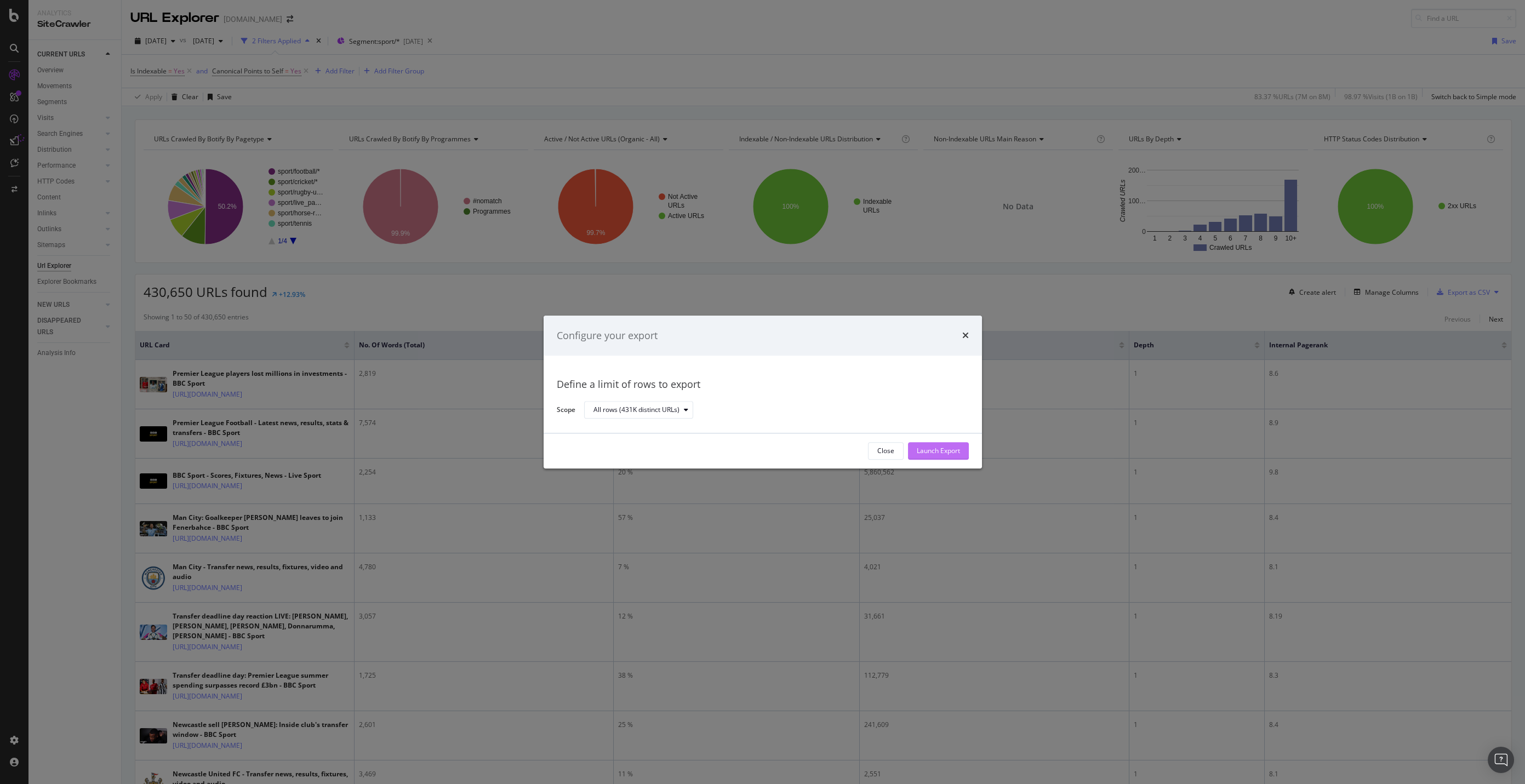
click at [947, 453] on div "Launch Export" at bounding box center [938, 450] width 44 height 9
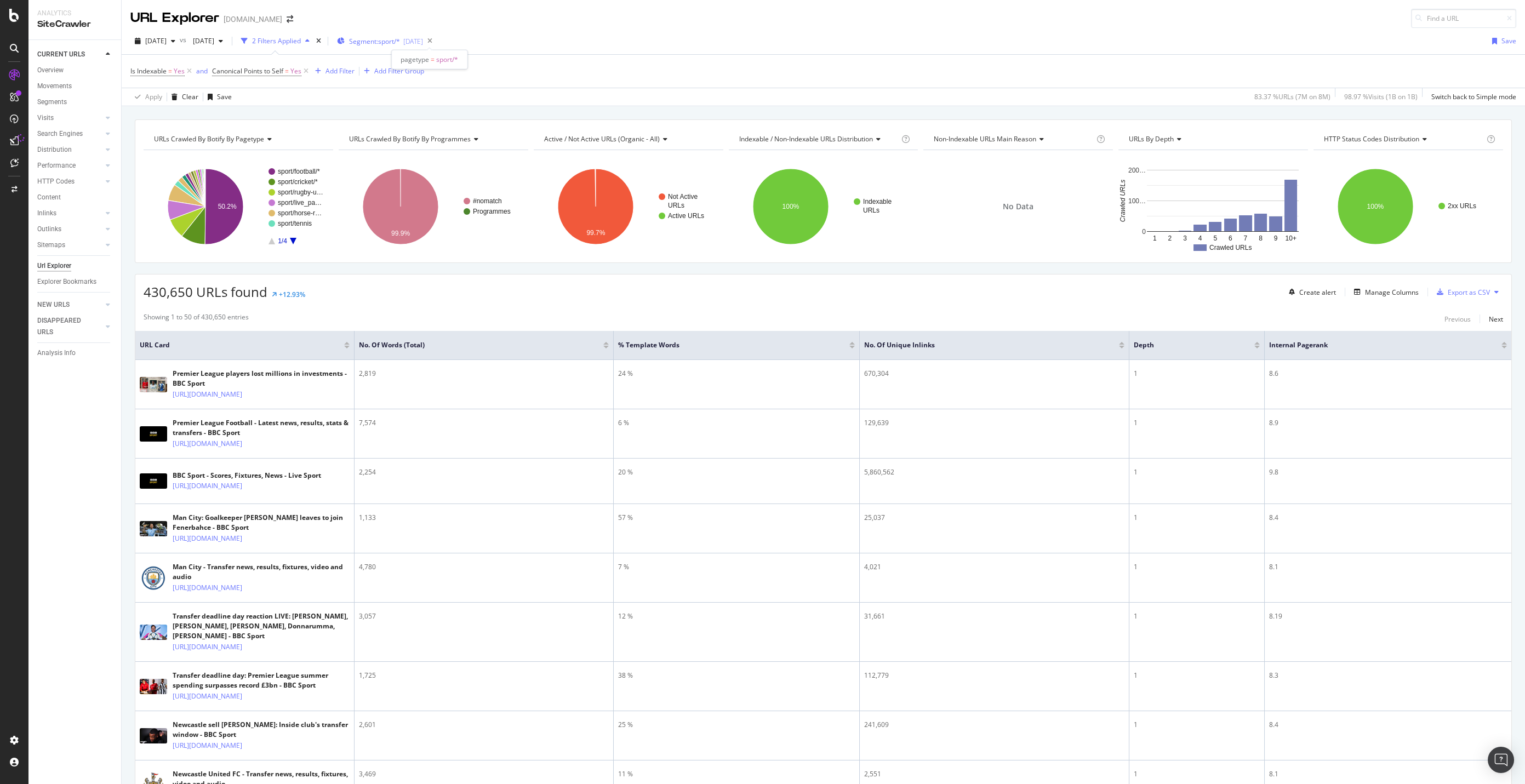
click at [400, 43] on span "Segment: sport/*" at bounding box center [375, 41] width 51 height 9
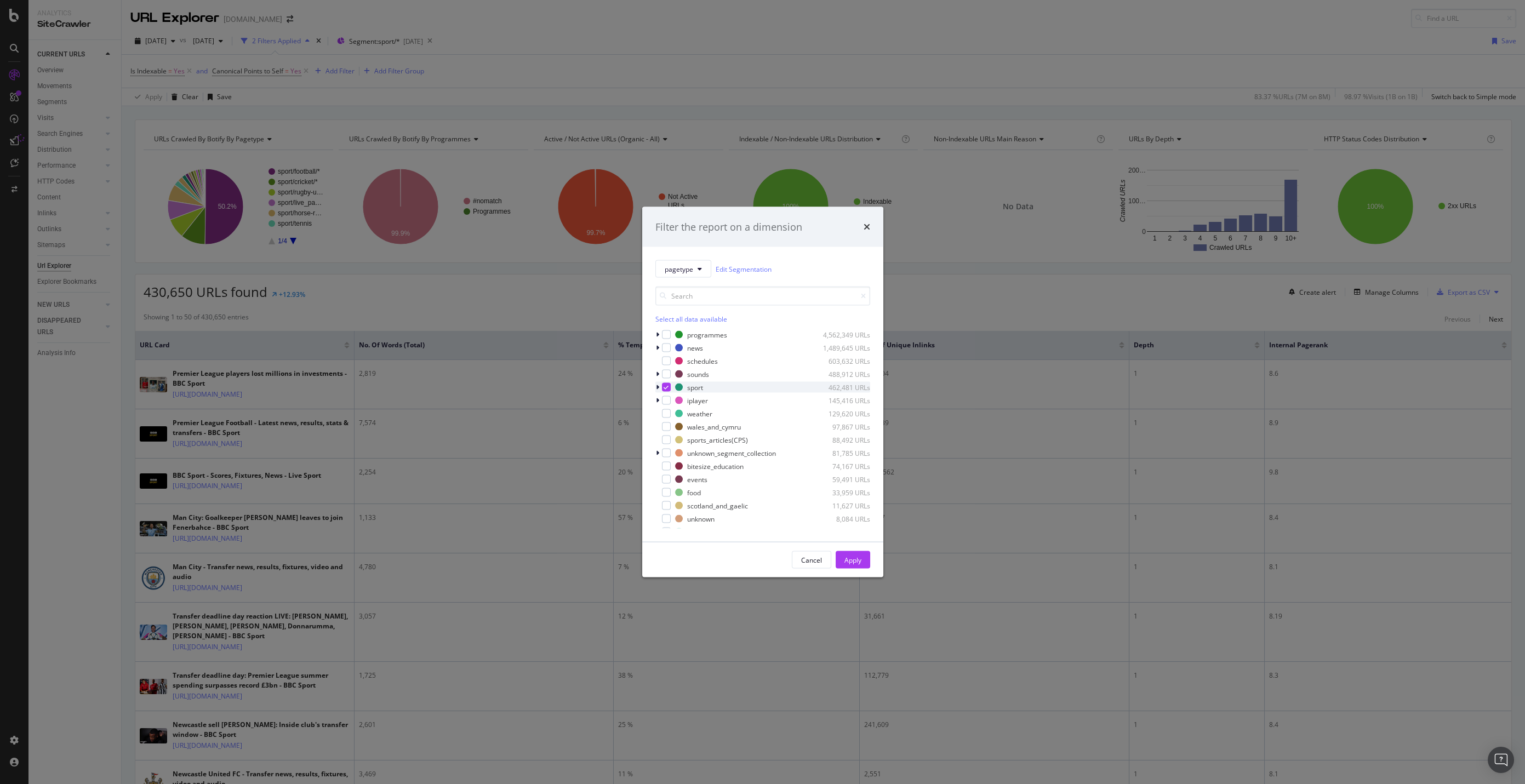
click at [666, 385] on icon "modal" at bounding box center [666, 387] width 5 height 6
click at [666, 401] on div "modal" at bounding box center [666, 400] width 9 height 9
click at [857, 560] on div "Apply" at bounding box center [853, 559] width 17 height 9
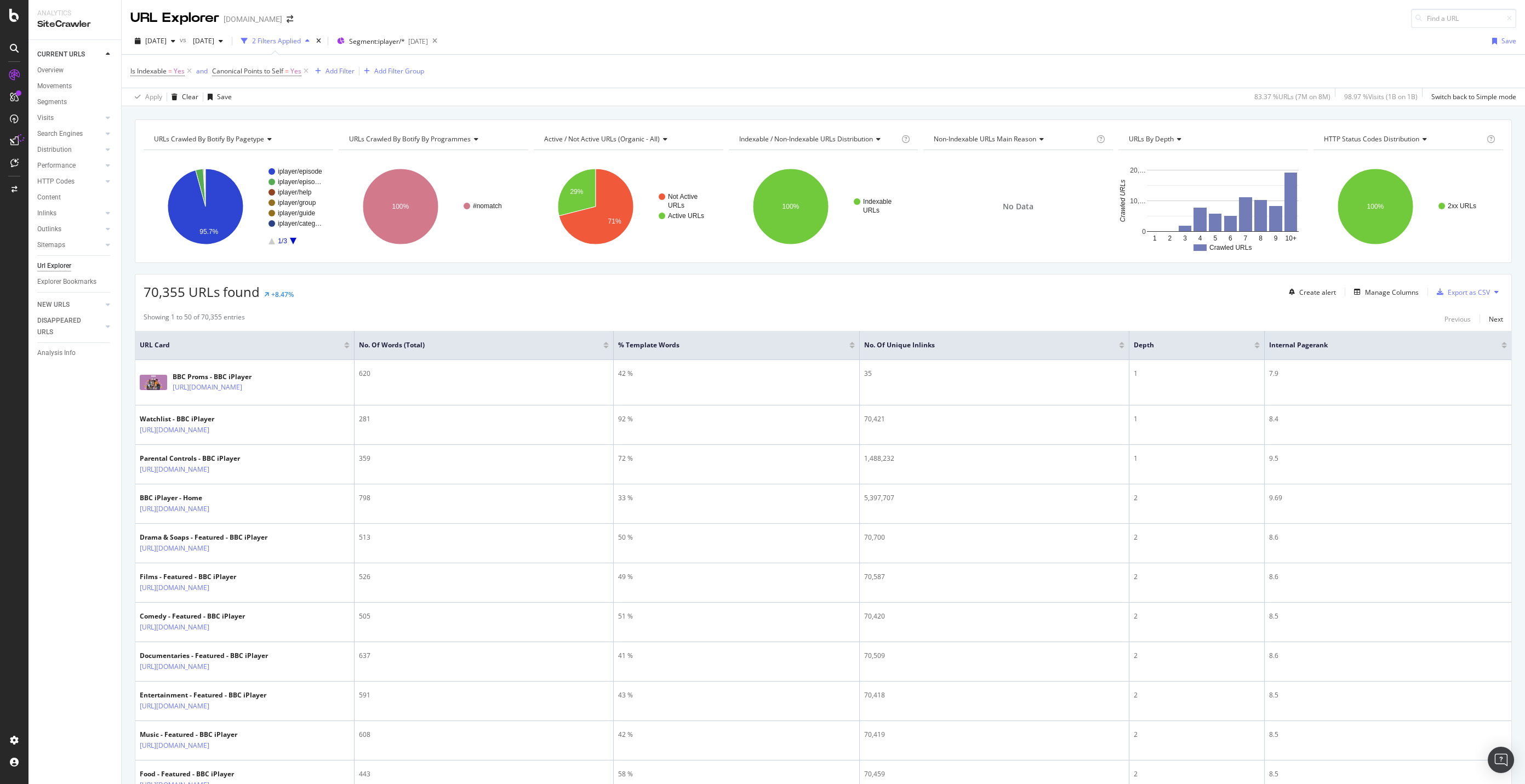
click at [175, 291] on span "70,355 URLs found" at bounding box center [201, 292] width 116 height 18
copy span "70,355"
click at [405, 40] on span "Segment: iplayer/*" at bounding box center [377, 41] width 56 height 9
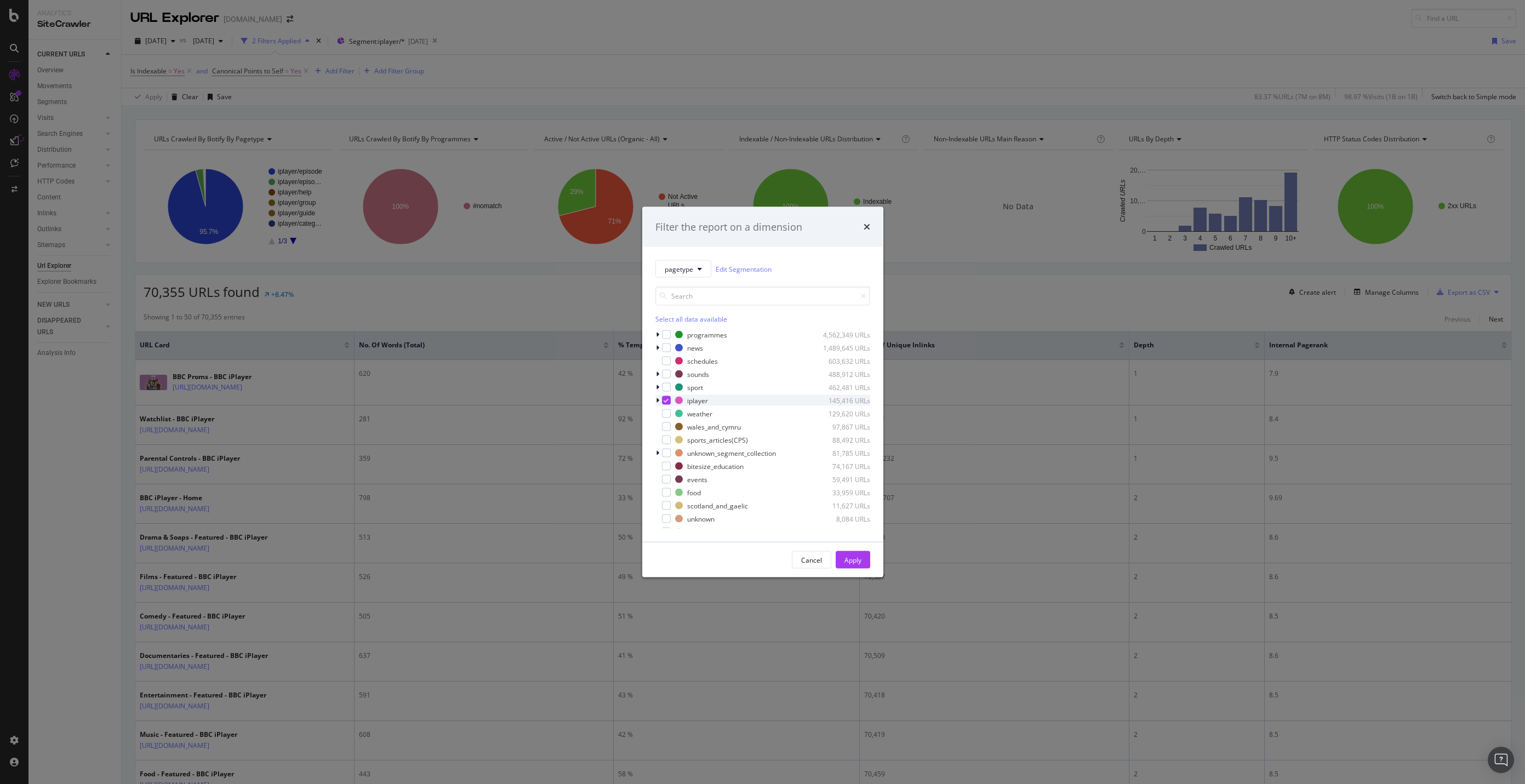
click at [663, 399] on icon "modal" at bounding box center [666, 400] width 5 height 6
click at [667, 463] on div "modal" at bounding box center [666, 466] width 9 height 9
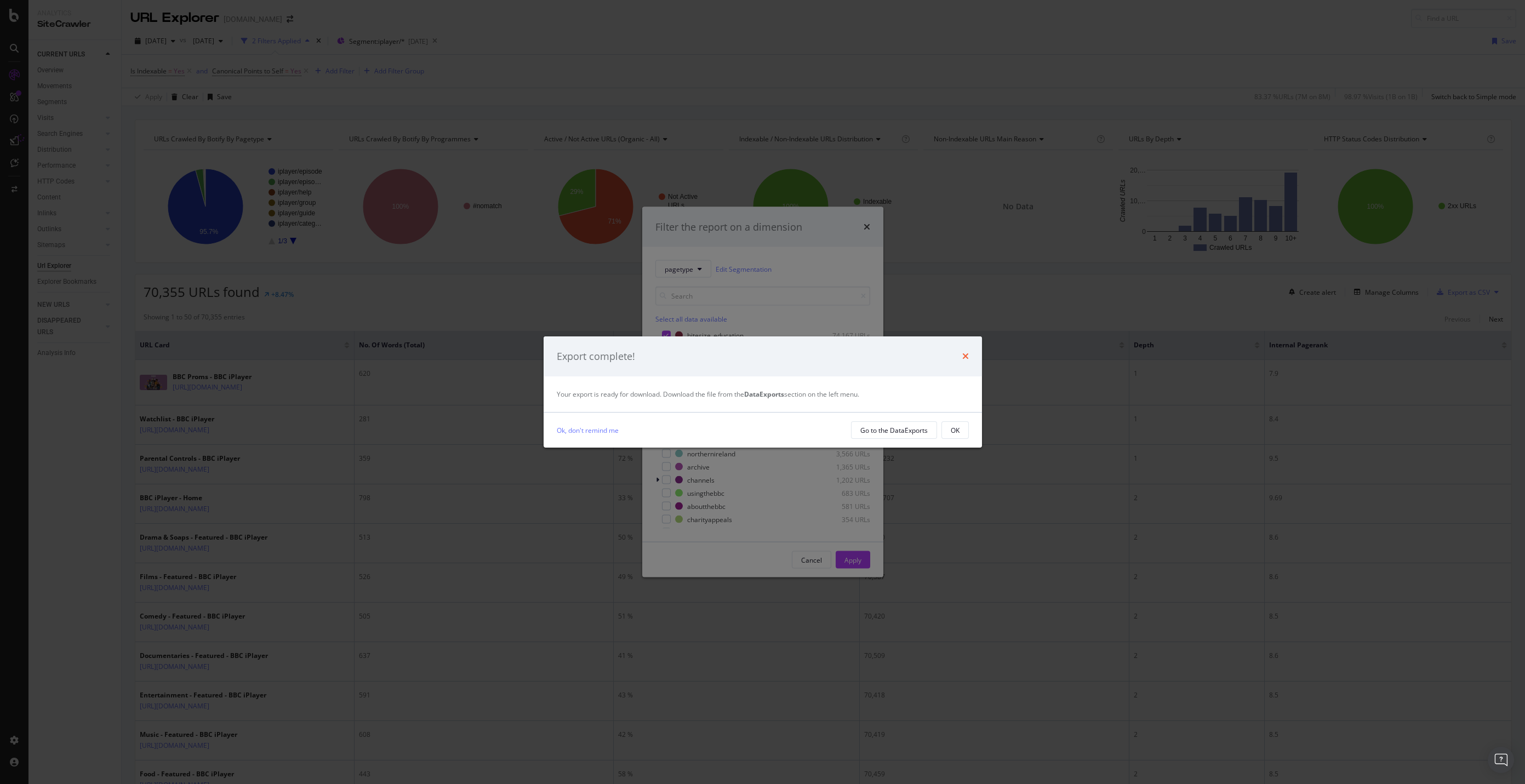
click at [962, 359] on icon "times" at bounding box center [965, 356] width 7 height 9
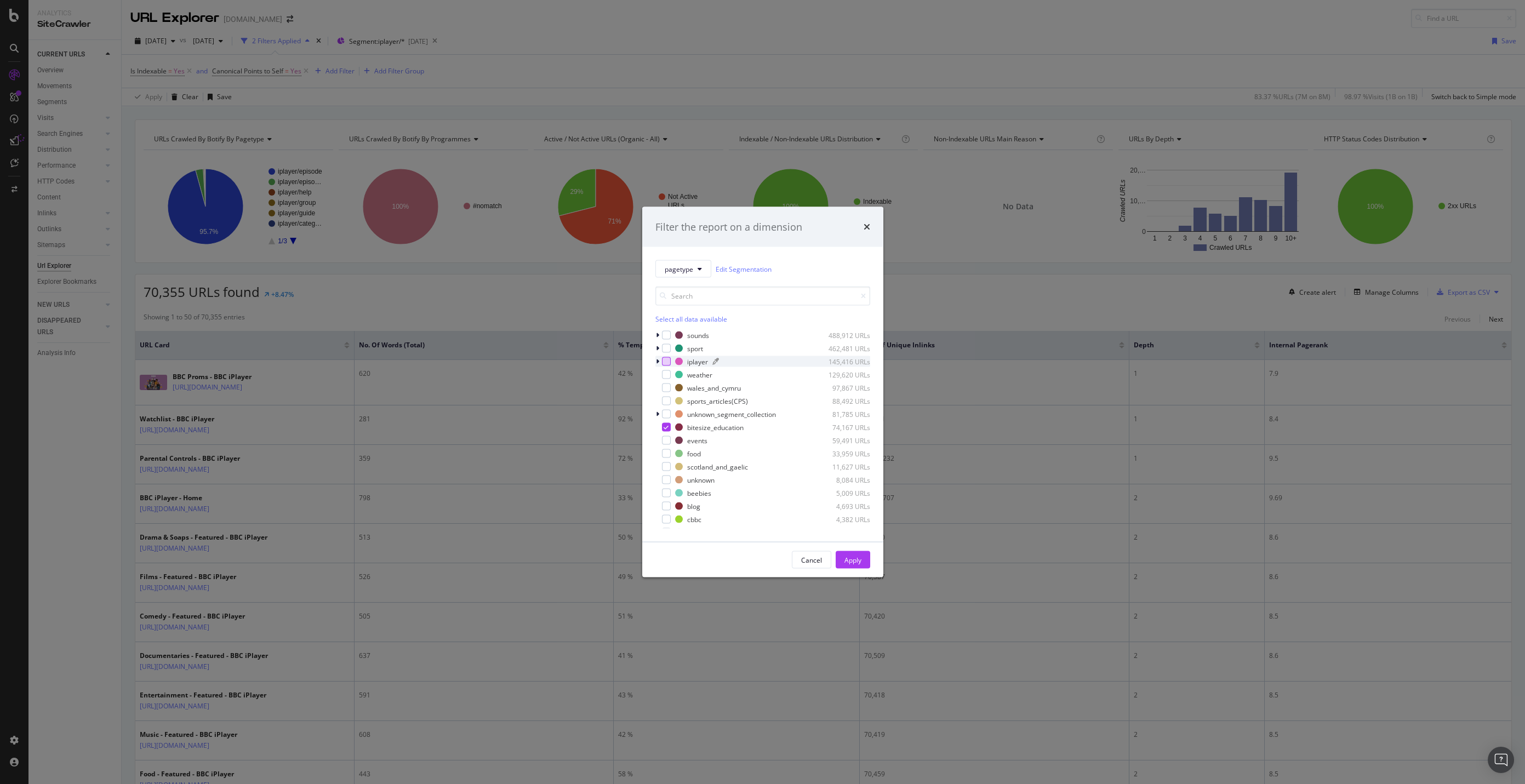
scroll to position [44, 0]
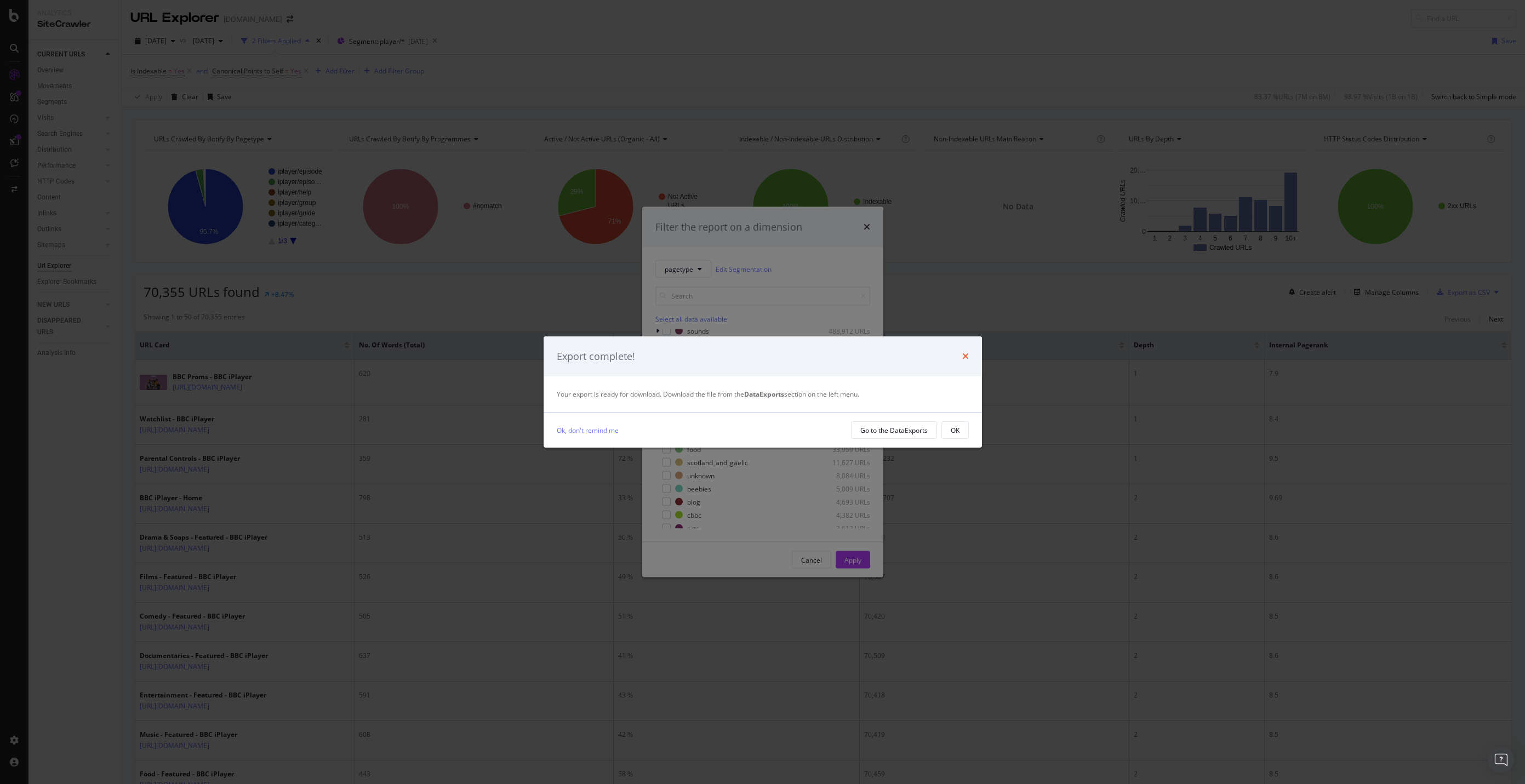
click at [962, 356] on icon "times" at bounding box center [965, 356] width 7 height 9
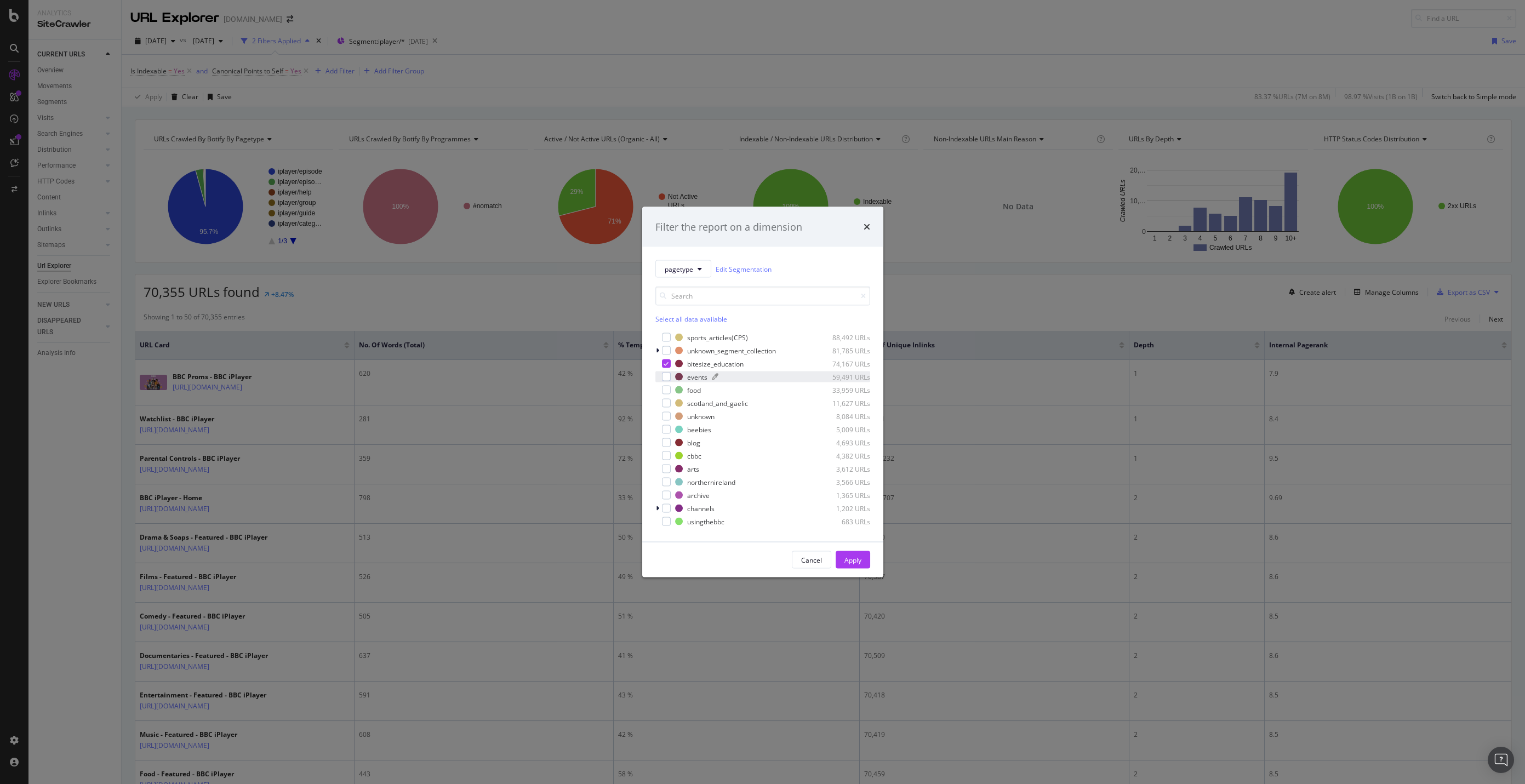
scroll to position [88, 0]
click at [852, 562] on div "Apply" at bounding box center [853, 559] width 17 height 9
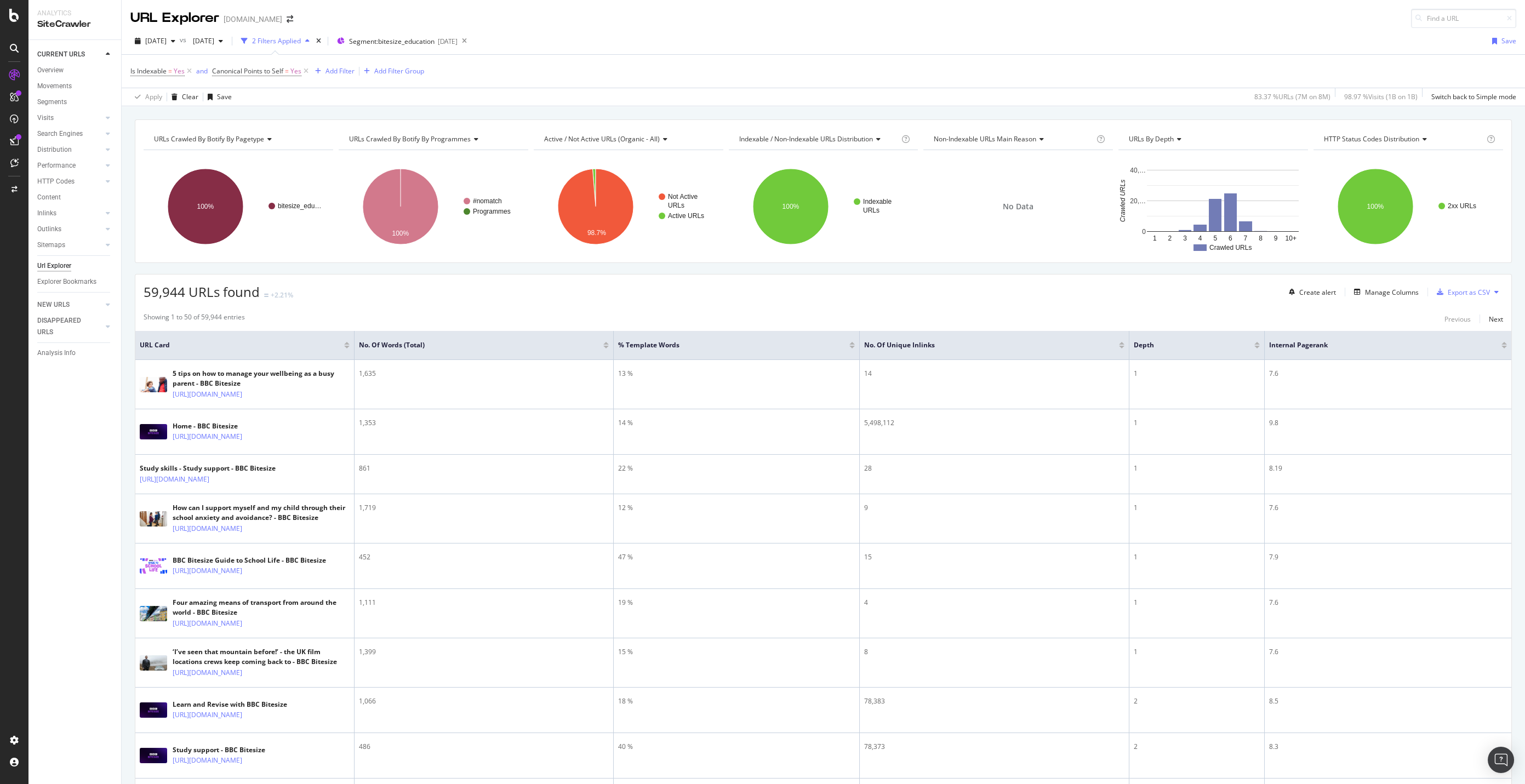
click at [151, 290] on span "59,944 URLs found" at bounding box center [201, 292] width 116 height 18
copy span "59,944"
click at [297, 293] on div "59,944 URLs found +2.21% Create alert Manage Columns Export as CSV" at bounding box center [824, 288] width 1376 height 27
click at [418, 45] on span "Segment: bitesize_education" at bounding box center [392, 41] width 85 height 9
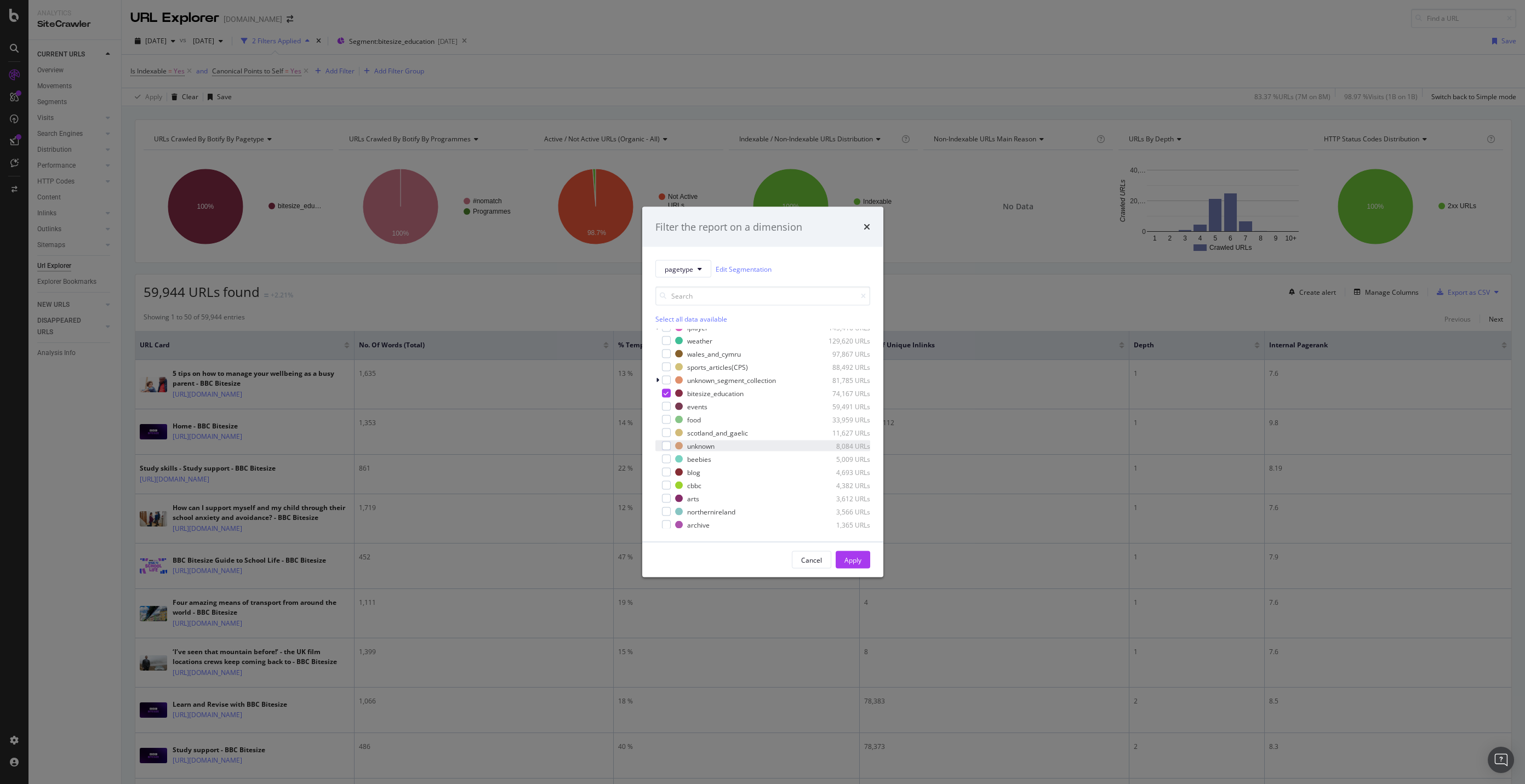
scroll to position [88, 0]
click at [666, 405] on div "modal" at bounding box center [666, 404] width 9 height 9
click at [664, 381] on div "modal" at bounding box center [666, 378] width 9 height 9
click at [861, 558] on button "Apply" at bounding box center [853, 559] width 35 height 17
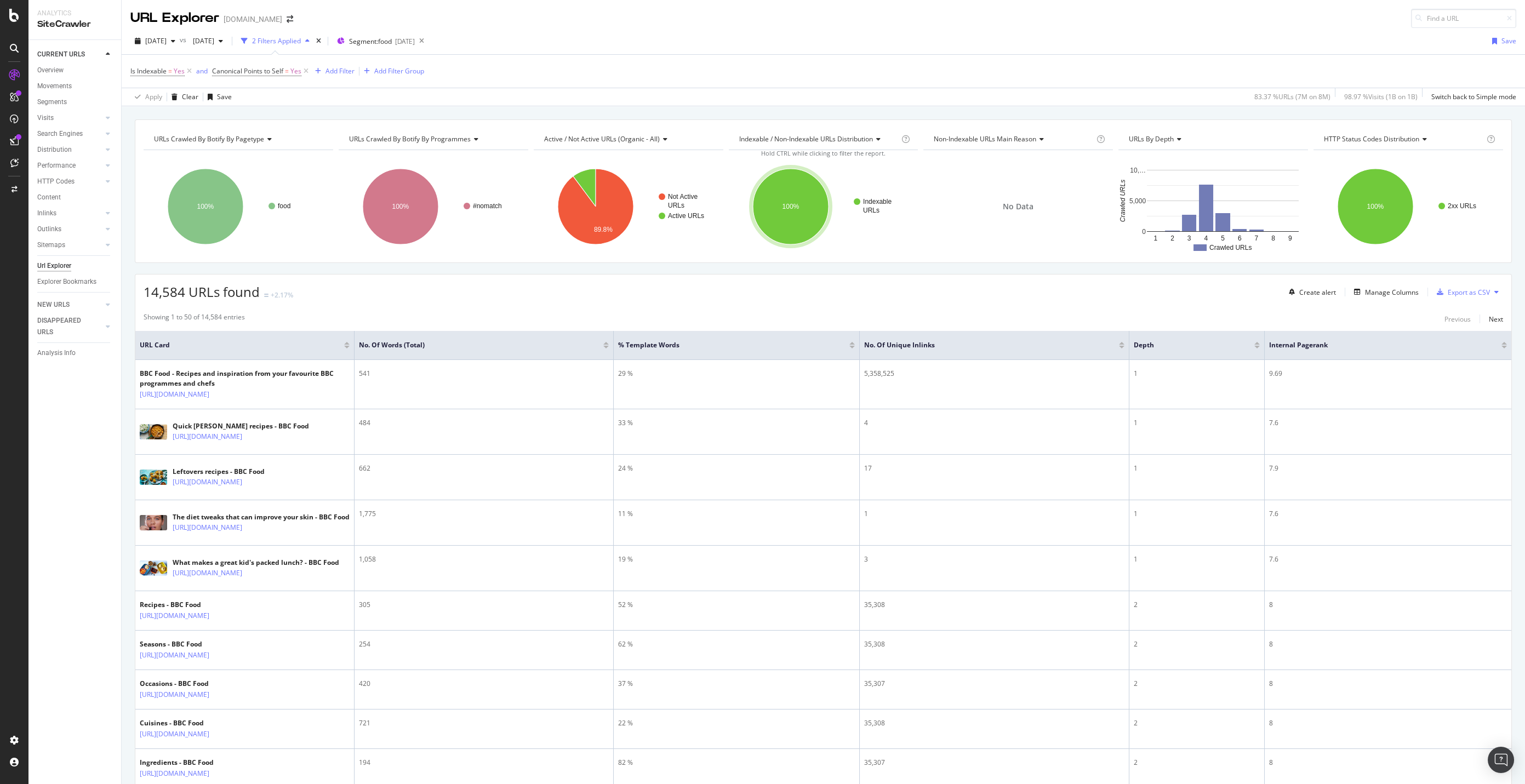
click at [163, 293] on span "14,584 URLs found" at bounding box center [201, 292] width 116 height 18
copy span "14,584"
click at [1455, 294] on div "Export as CSV" at bounding box center [1468, 292] width 42 height 9
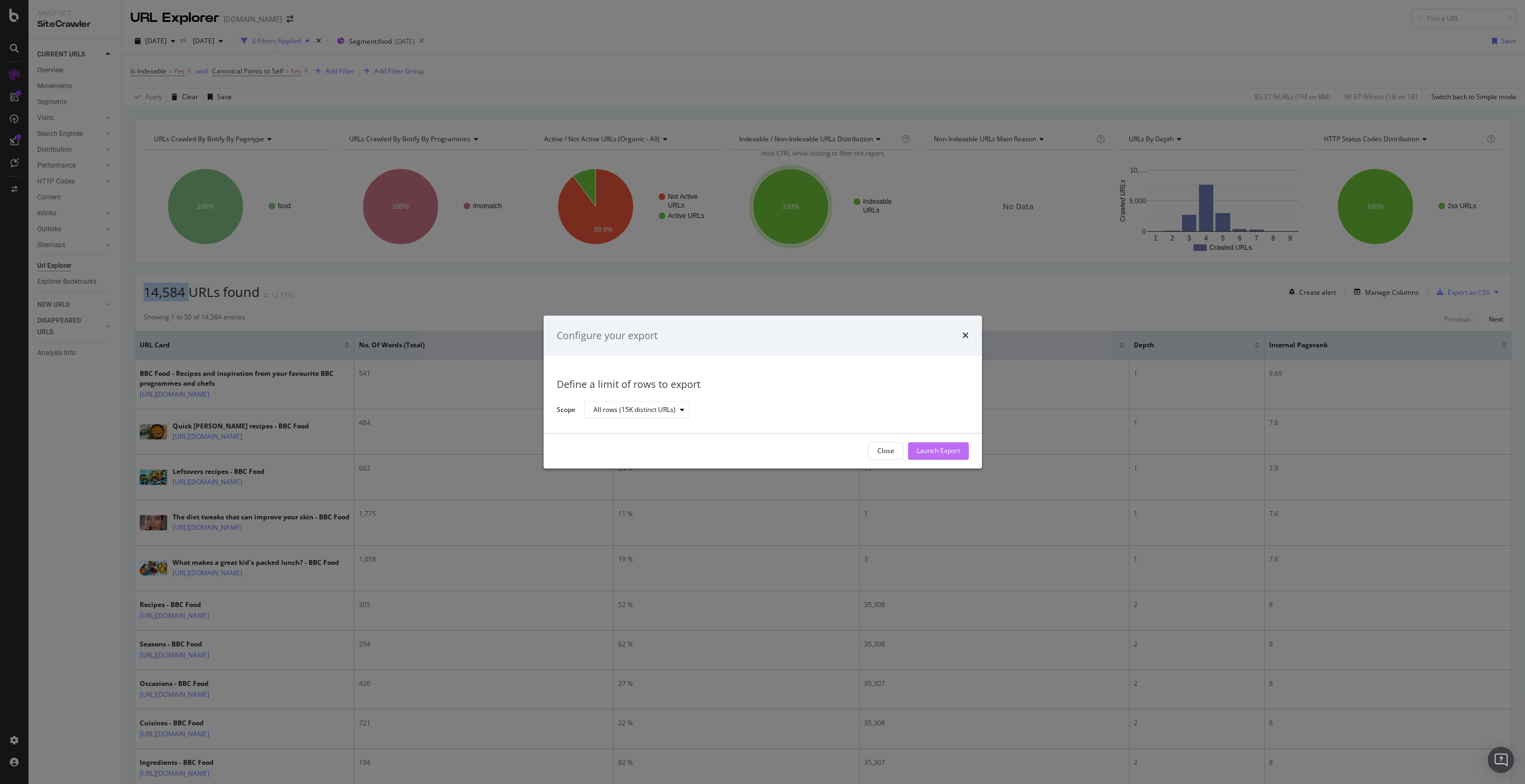
click at [937, 454] on div "Launch Export" at bounding box center [938, 450] width 44 height 9
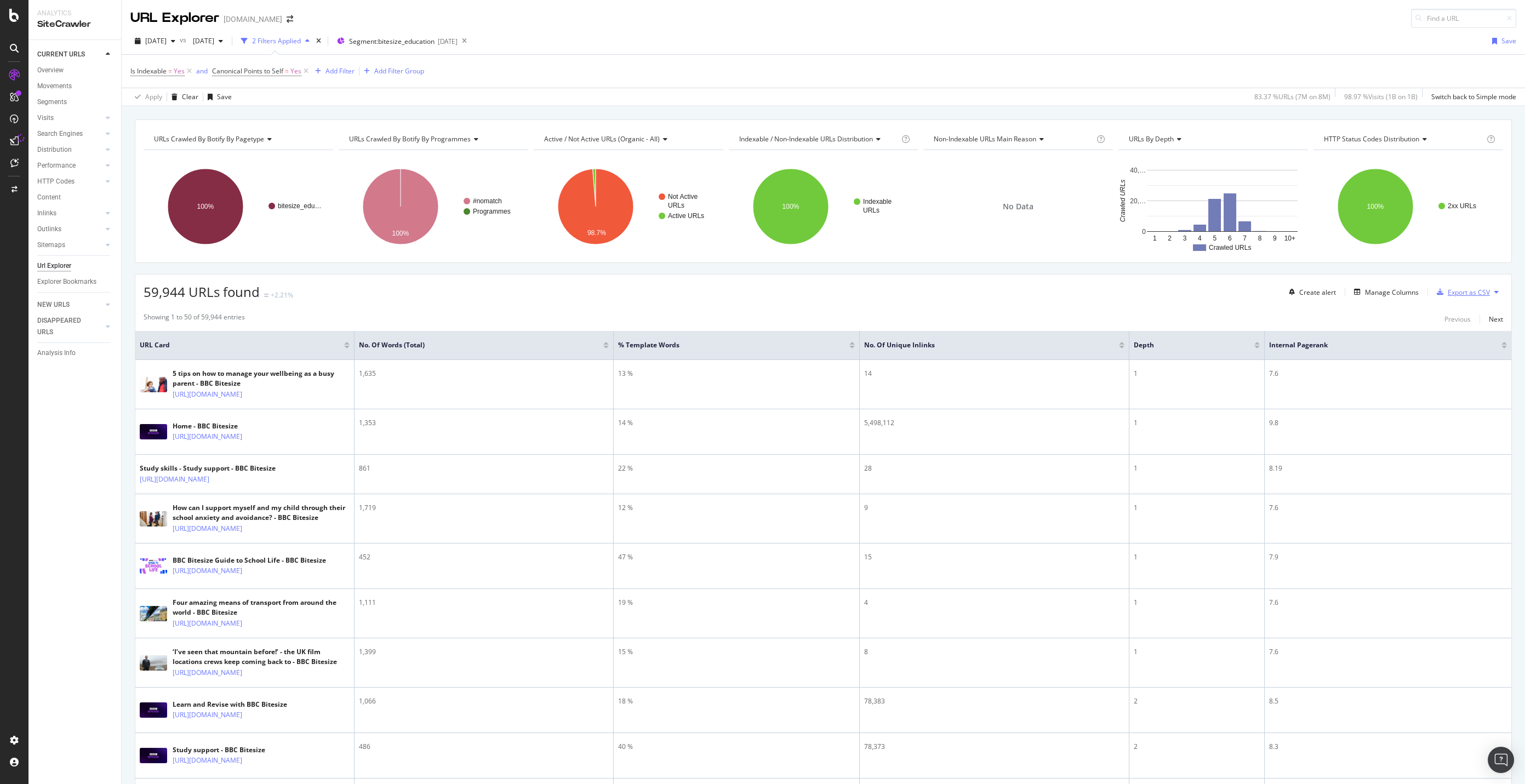
click at [1467, 293] on div "Export as CSV" at bounding box center [1468, 292] width 42 height 9
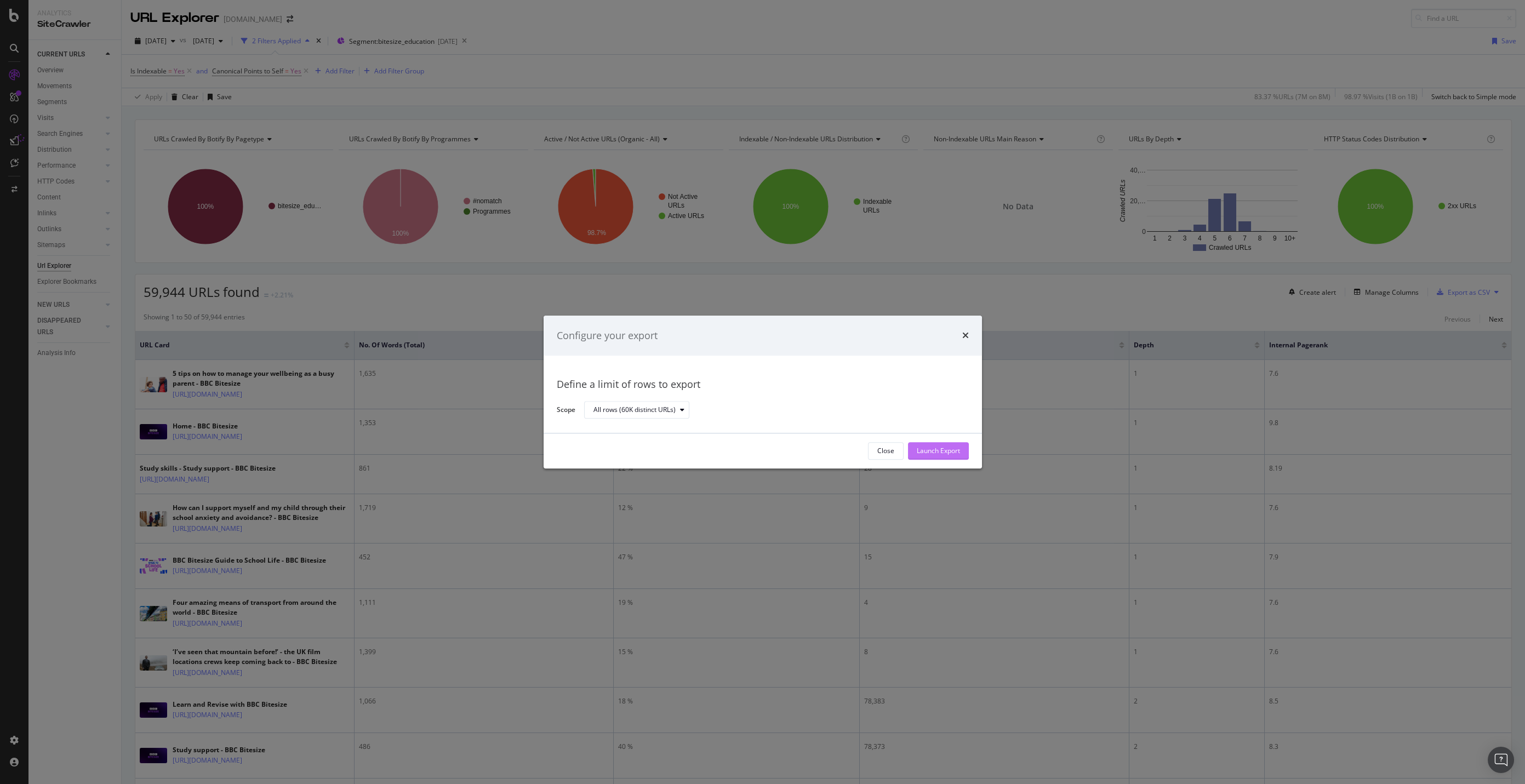
click at [948, 446] on div "Launch Export" at bounding box center [938, 450] width 44 height 9
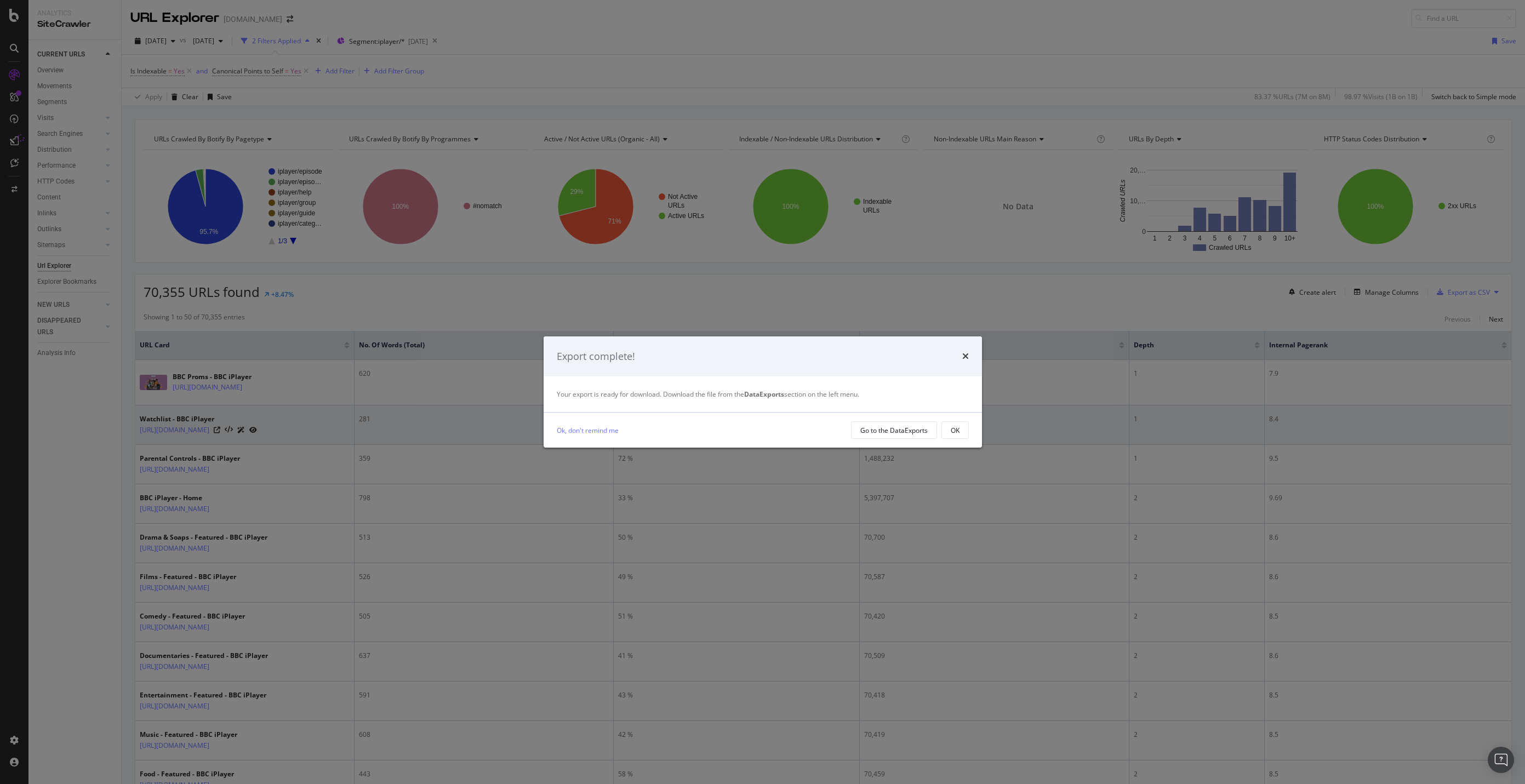
click at [965, 433] on button "OK" at bounding box center [954, 430] width 27 height 17
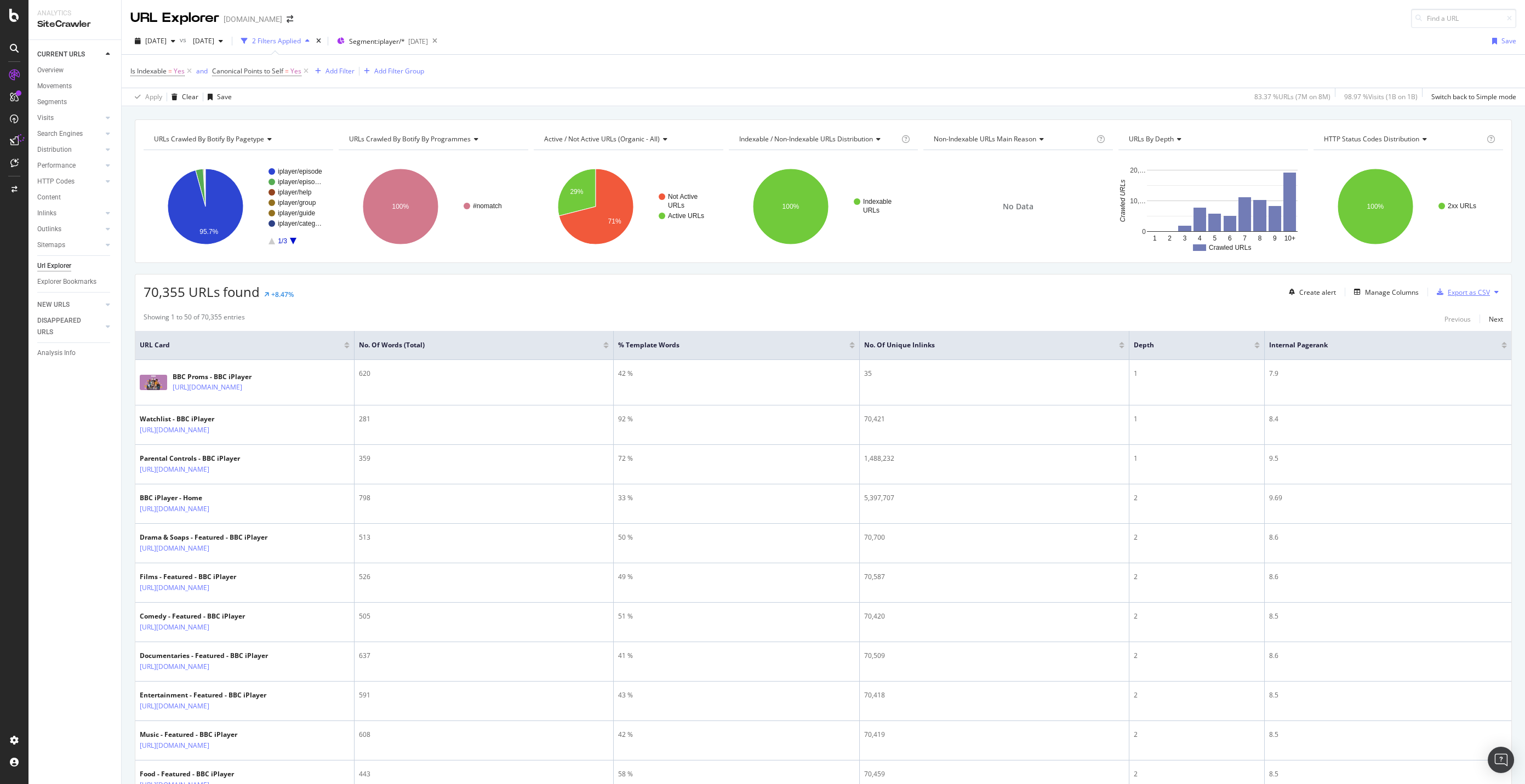
click at [1467, 292] on div "Export as CSV" at bounding box center [1468, 292] width 42 height 9
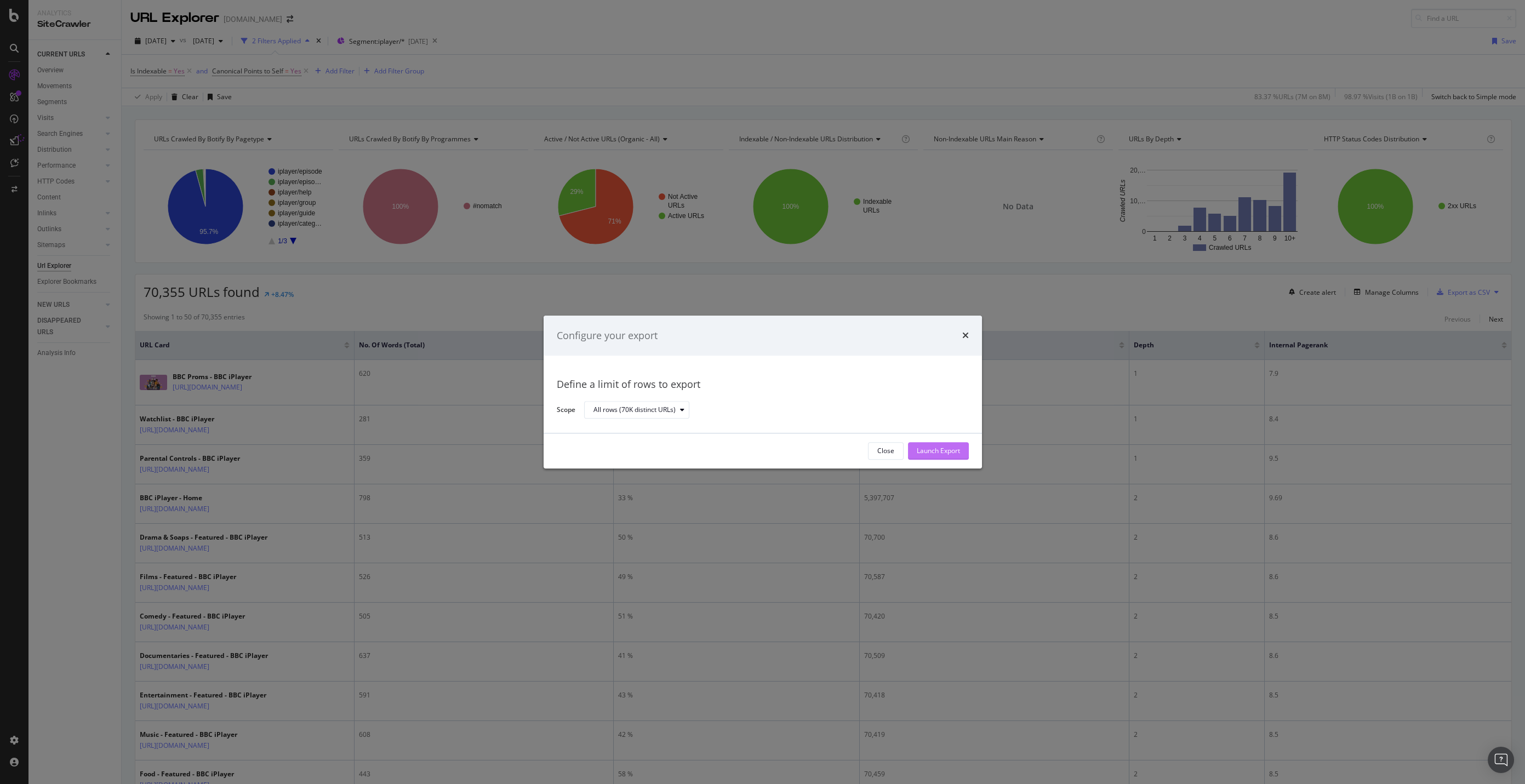
click at [933, 456] on div "Launch Export" at bounding box center [938, 451] width 44 height 16
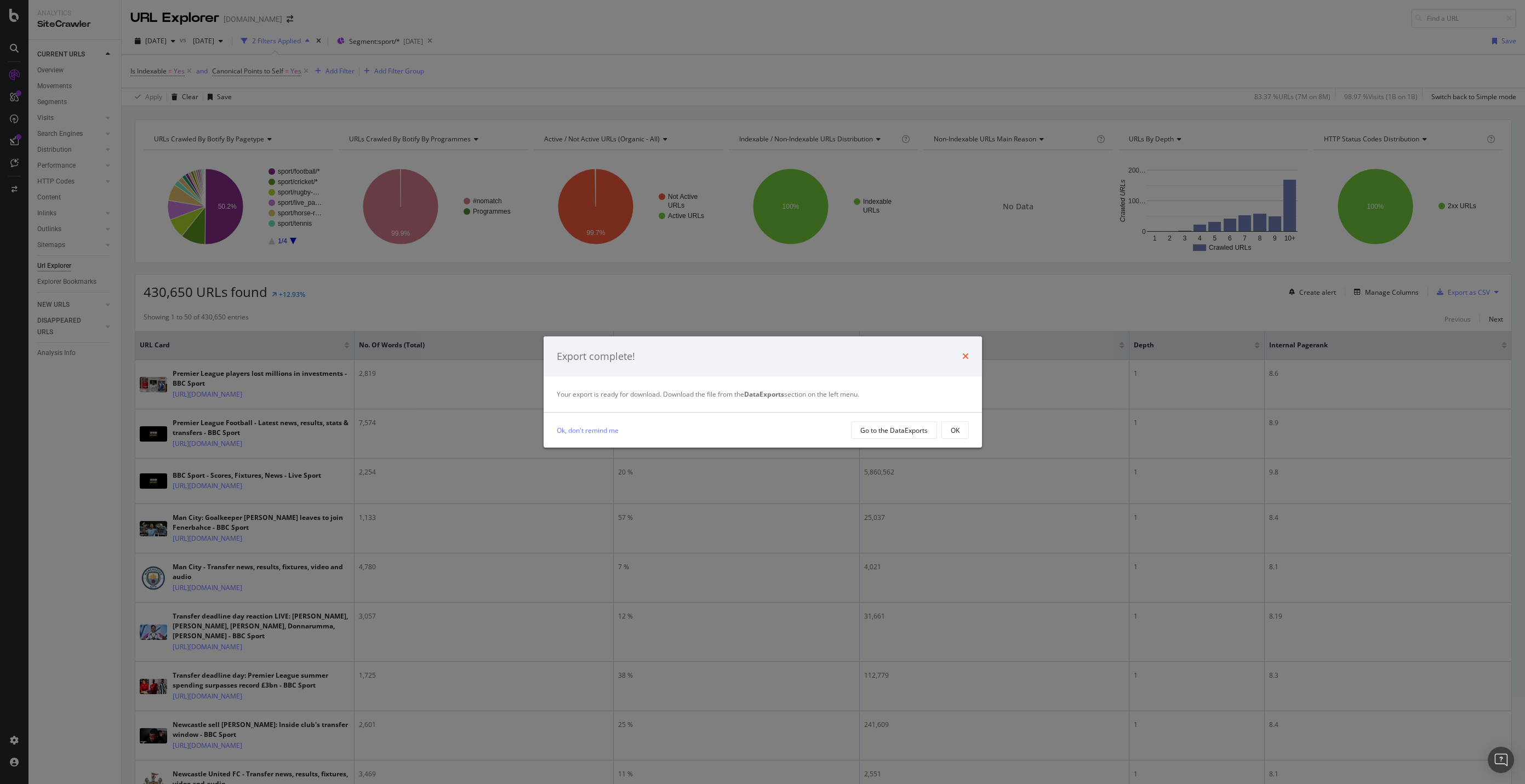
click at [965, 356] on icon "times" at bounding box center [965, 356] width 7 height 9
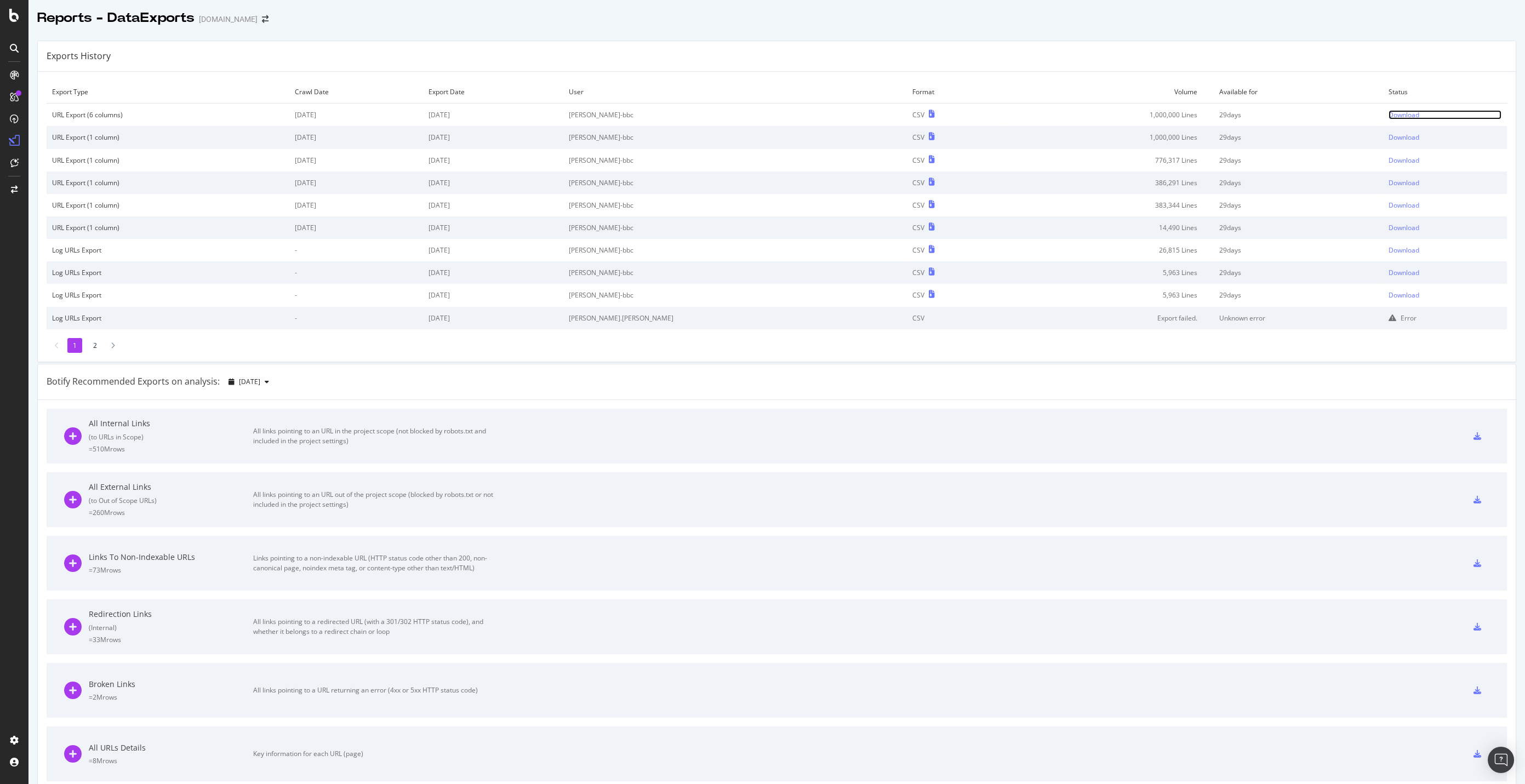
click at [1389, 116] on div "Download" at bounding box center [1403, 114] width 30 height 9
drag, startPoint x: 925, startPoint y: 170, endPoint x: 1208, endPoint y: 42, distance: 310.6
click at [1208, 42] on div "Exports History Export Type Crawl Date Export Date User Format Volume Available…" at bounding box center [776, 201] width 1479 height 321
click at [1360, 30] on div at bounding box center [777, 29] width 1496 height 4
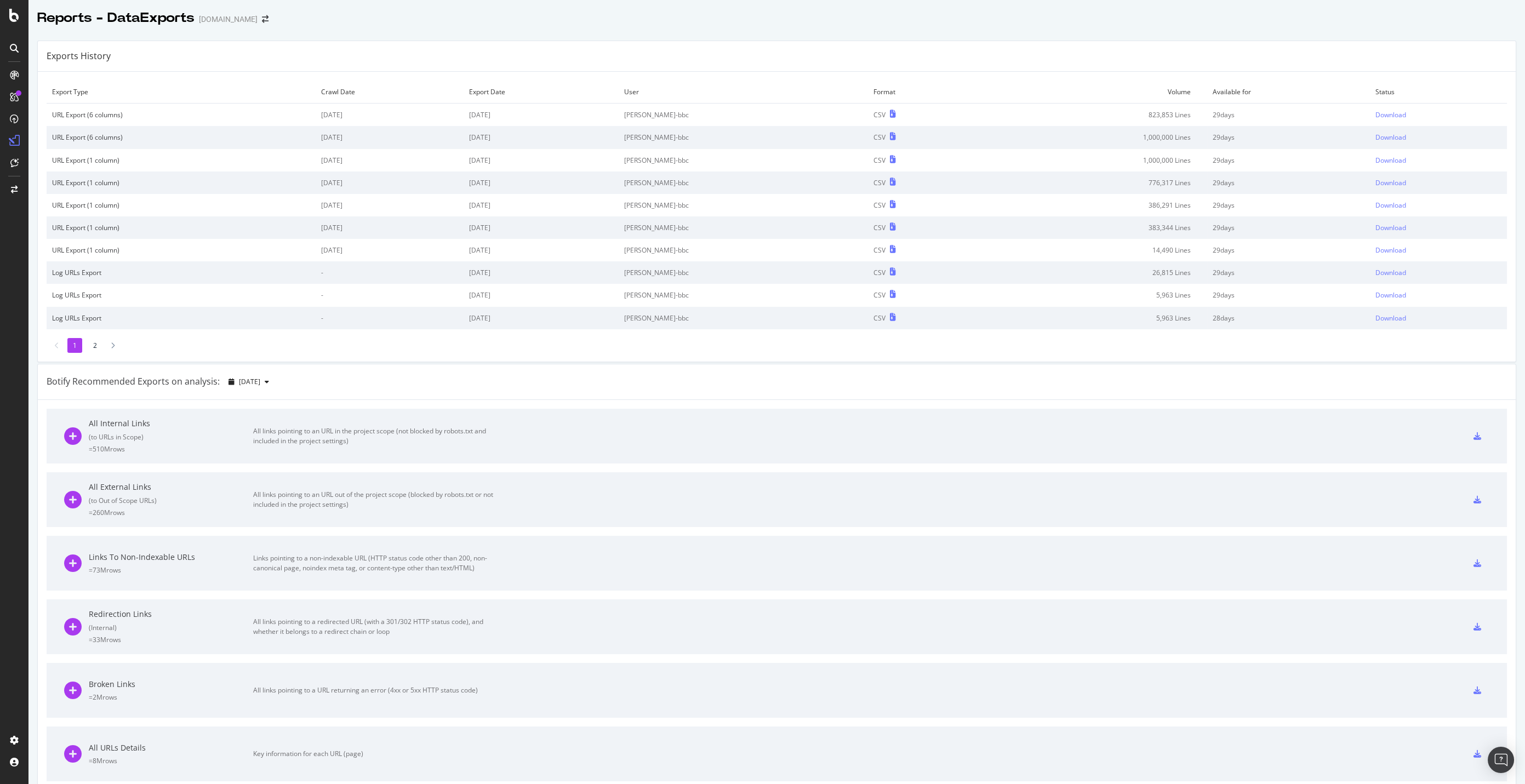
drag, startPoint x: 885, startPoint y: 91, endPoint x: 783, endPoint y: 164, distance: 125.4
drag, startPoint x: 783, startPoint y: 164, endPoint x: 980, endPoint y: 68, distance: 219.1
click at [979, 68] on div "Exports History" at bounding box center [777, 56] width 1478 height 30
click at [1375, 118] on div "Download" at bounding box center [1390, 114] width 30 height 9
click at [1153, 116] on td "823,853 Lines" at bounding box center [1093, 115] width 229 height 23
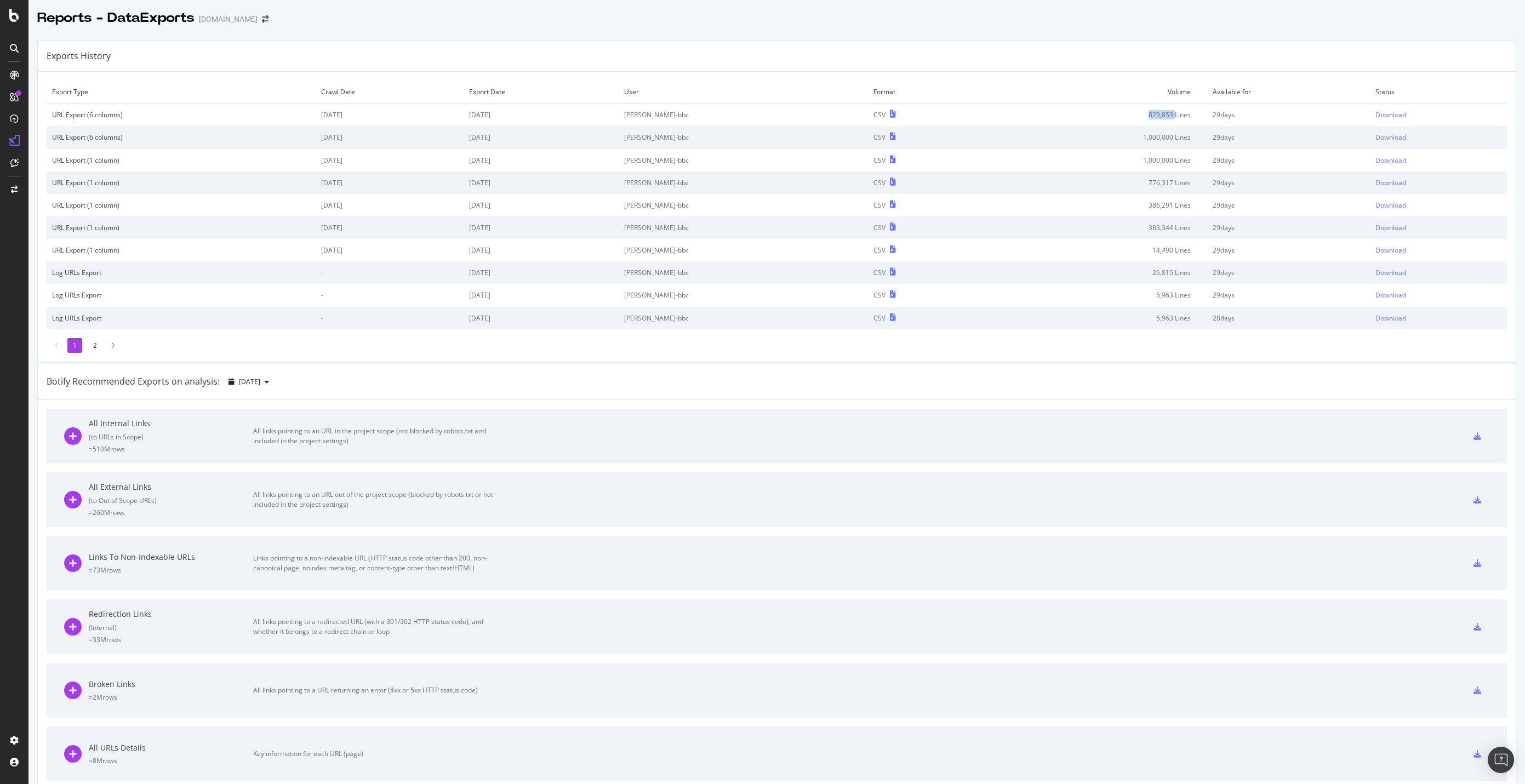
click at [1153, 116] on td "823,853 Lines" at bounding box center [1093, 115] width 229 height 23
copy td "823,853"
click at [1375, 203] on div "Download" at bounding box center [1390, 205] width 30 height 9
click at [491, 352] on div "Export Type Crawl Date Export Date User Format Volume Available for Status URL …" at bounding box center [777, 216] width 1478 height 290
click at [1382, 117] on div "Download" at bounding box center [1390, 114] width 30 height 9
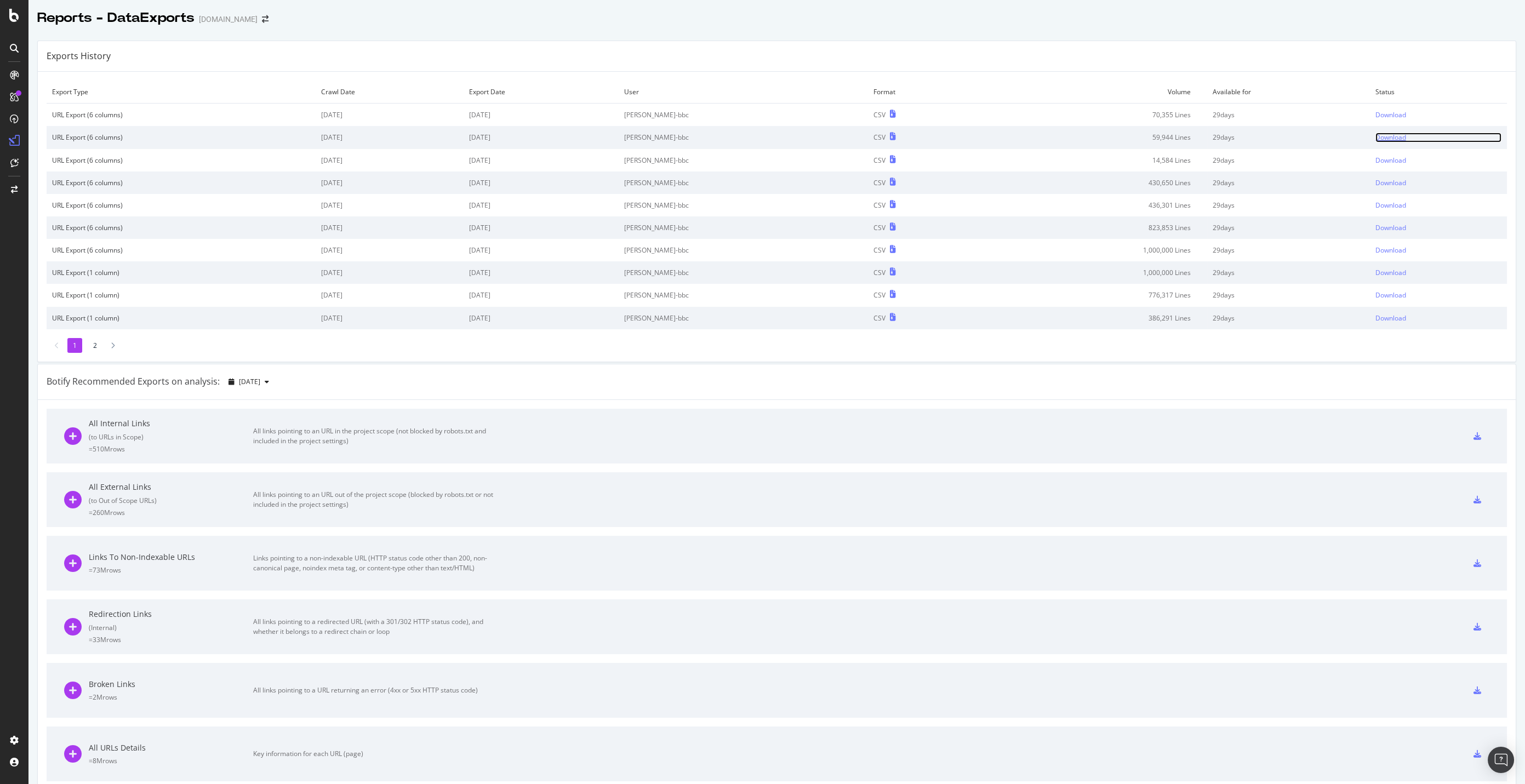
click at [1375, 136] on div "Download" at bounding box center [1390, 136] width 30 height 9
click at [1375, 203] on div "Download" at bounding box center [1390, 205] width 30 height 9
click at [1375, 115] on div "Download" at bounding box center [1390, 114] width 30 height 9
click at [1375, 164] on div "Download" at bounding box center [1390, 159] width 30 height 9
click at [1389, 182] on div "Download" at bounding box center [1390, 182] width 30 height 9
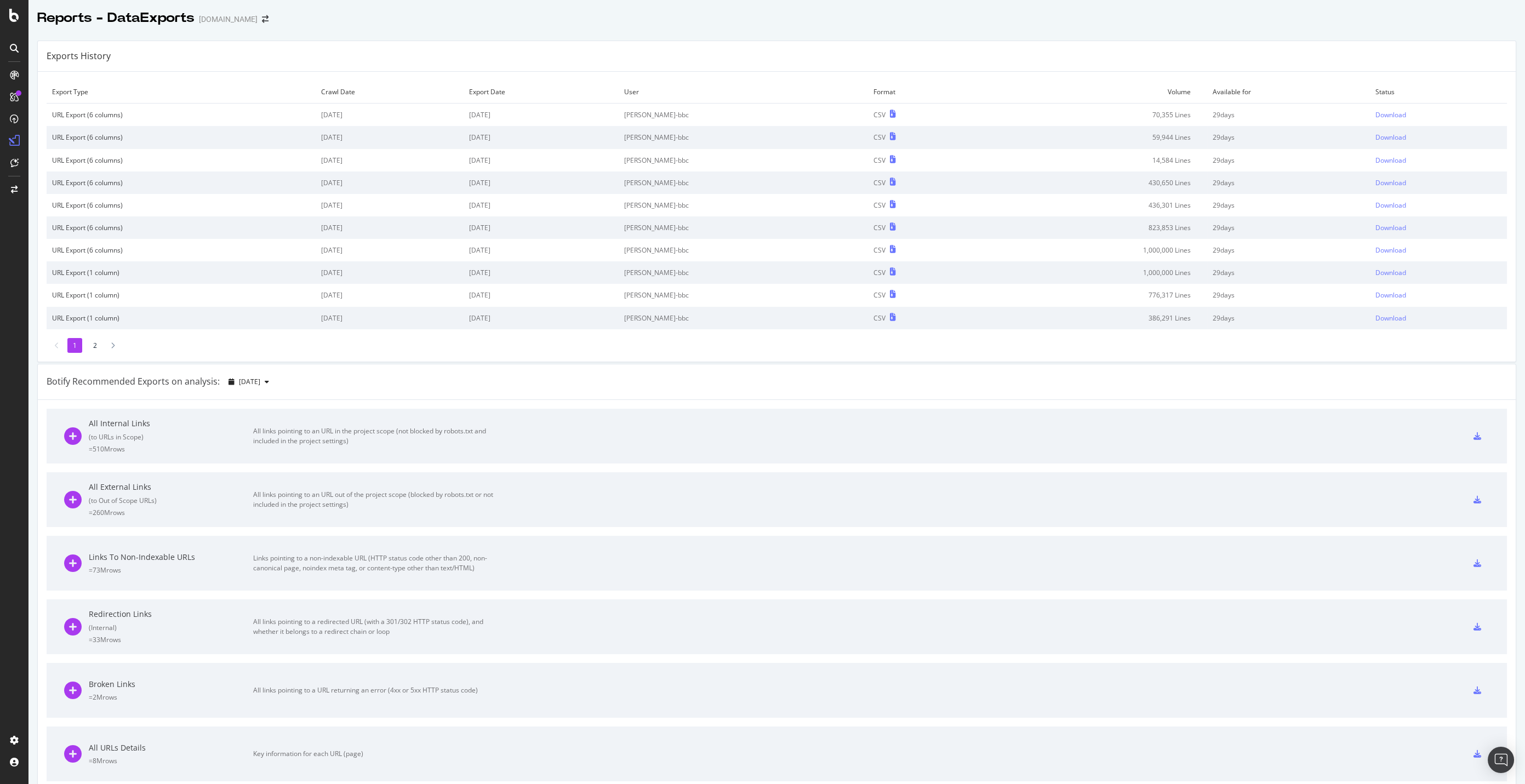
click at [1261, 739] on div "All URLs Details = 8M rows Key information for each URL (page)" at bounding box center [777, 754] width 1426 height 55
click at [1381, 136] on div "Download" at bounding box center [1390, 136] width 30 height 9
